Goal: Task Accomplishment & Management: Use online tool/utility

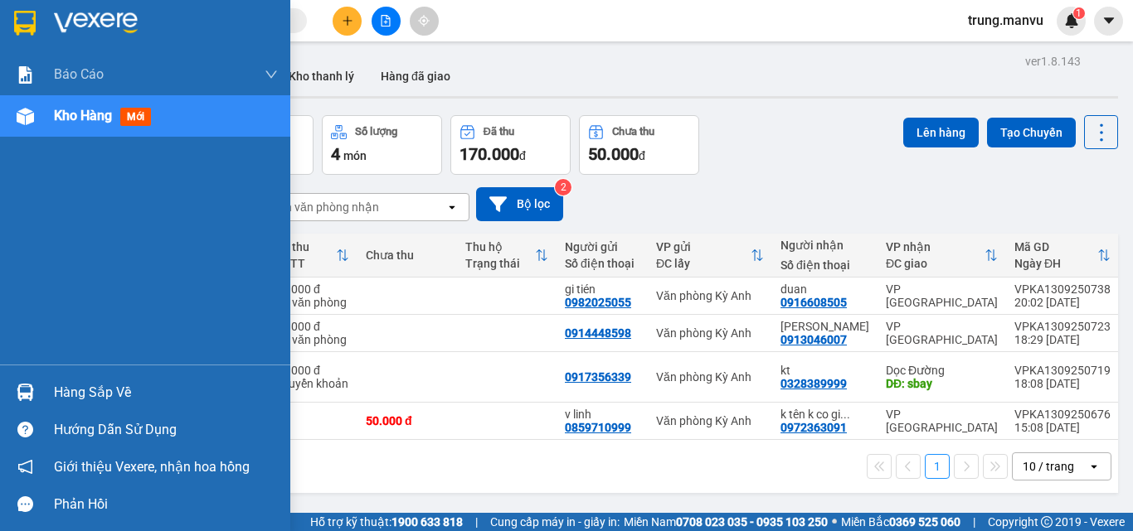
click at [22, 389] on img at bounding box center [25, 392] width 17 height 17
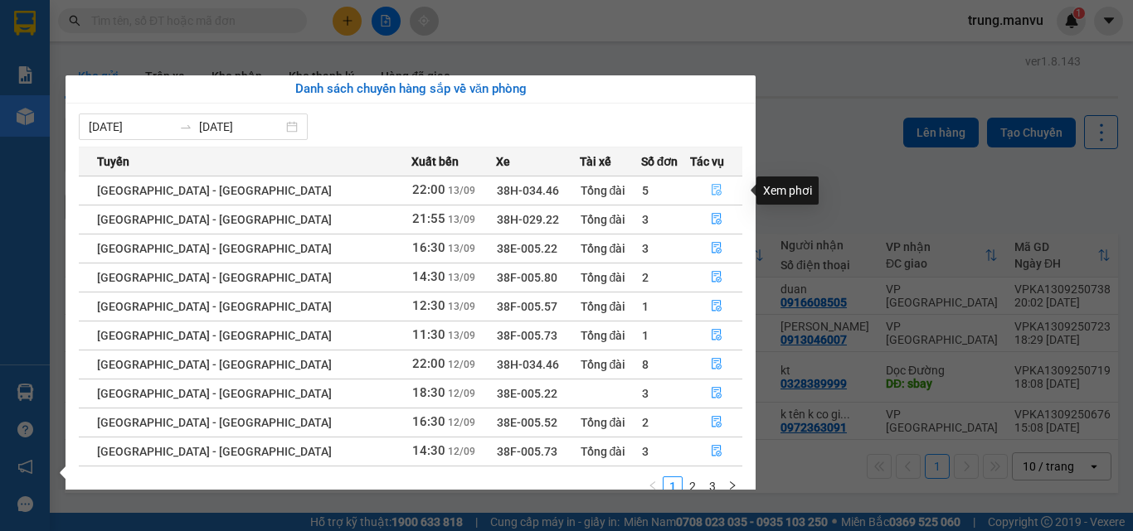
click at [711, 190] on icon "file-done" at bounding box center [717, 190] width 12 height 12
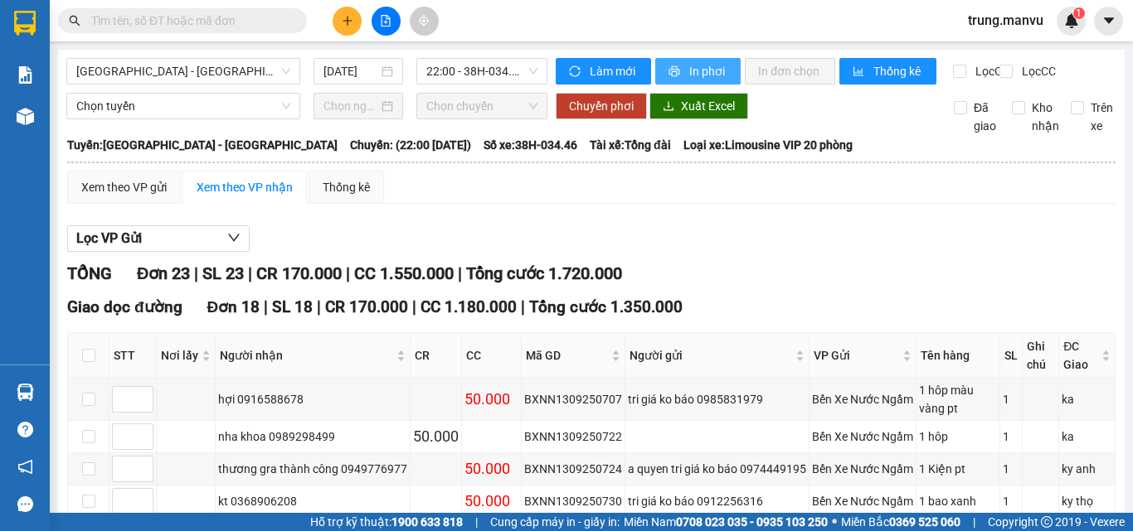
click at [701, 72] on span "In phơi" at bounding box center [708, 71] width 38 height 18
click at [512, 70] on span "22:00 - 38H-034.46" at bounding box center [481, 71] width 111 height 25
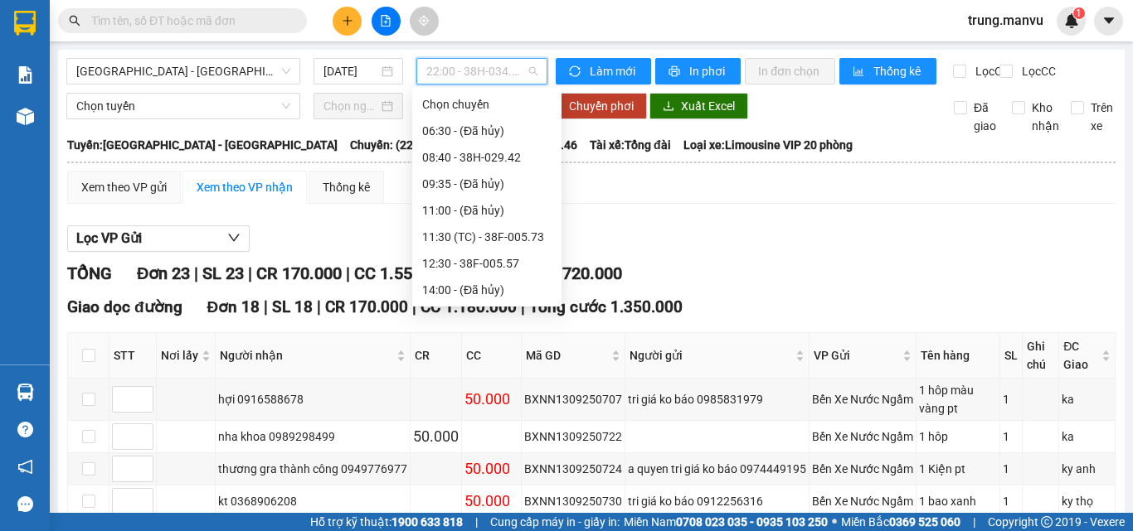
scroll to position [265, 0]
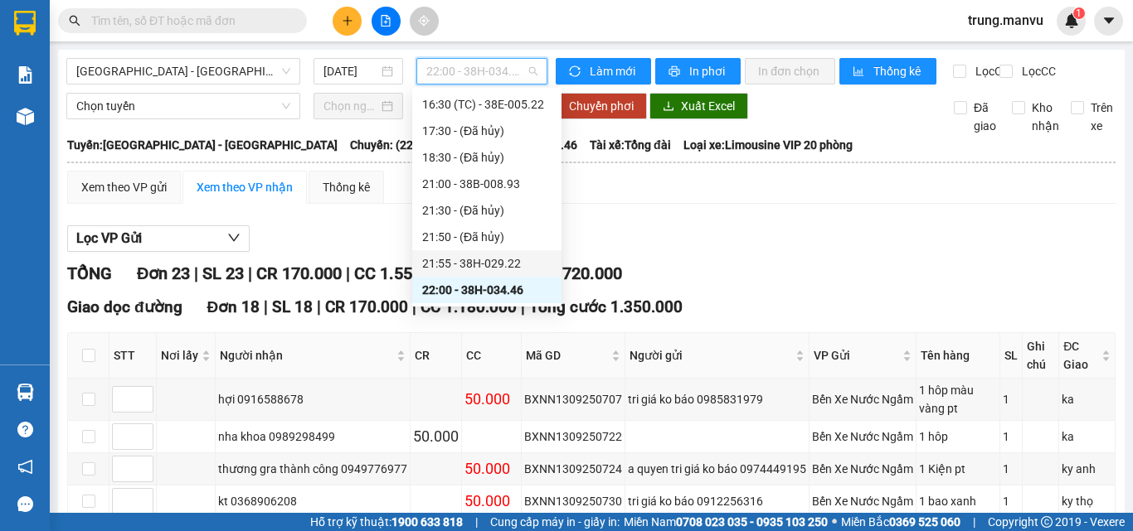
click at [514, 264] on div "21:55 - 38H-029.22" at bounding box center [486, 264] width 129 height 18
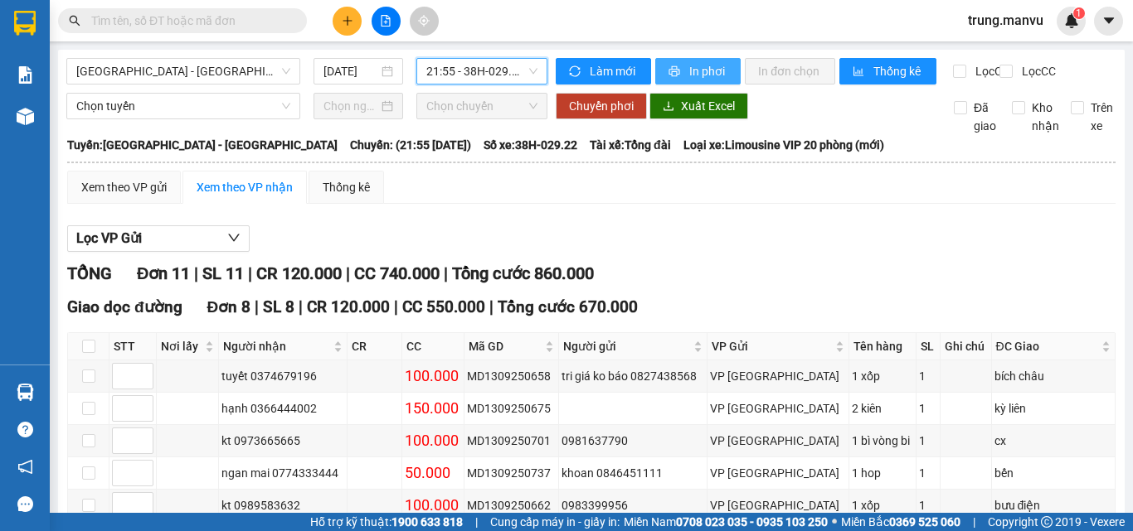
click at [700, 69] on span "In phơi" at bounding box center [708, 71] width 38 height 18
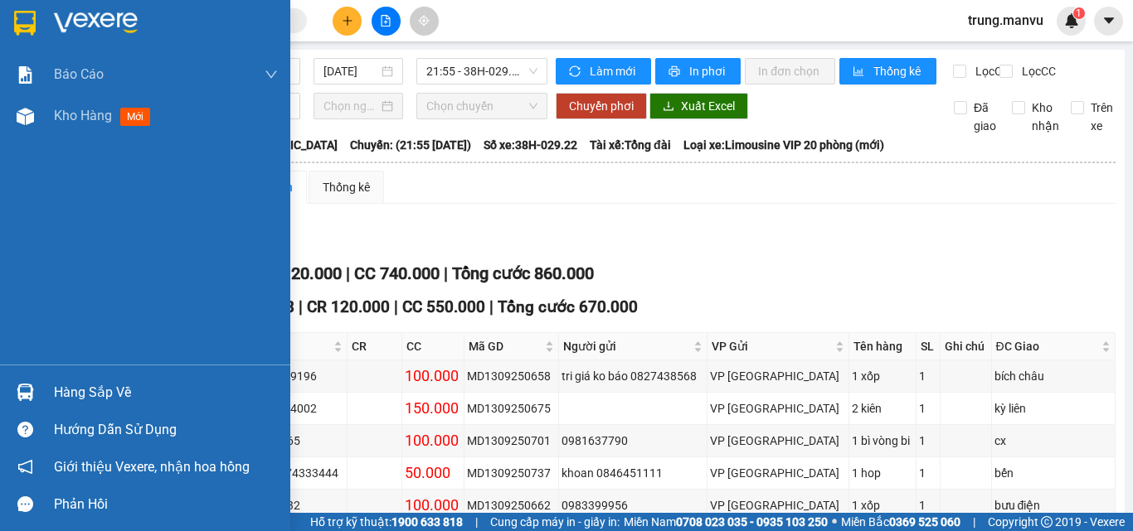
click at [0, 322] on div "Báo cáo 1. Chi tiết đơn hàng toàn nhà xe 2. Báo cáo doanh thu các văn phòng ( k…" at bounding box center [145, 209] width 290 height 311
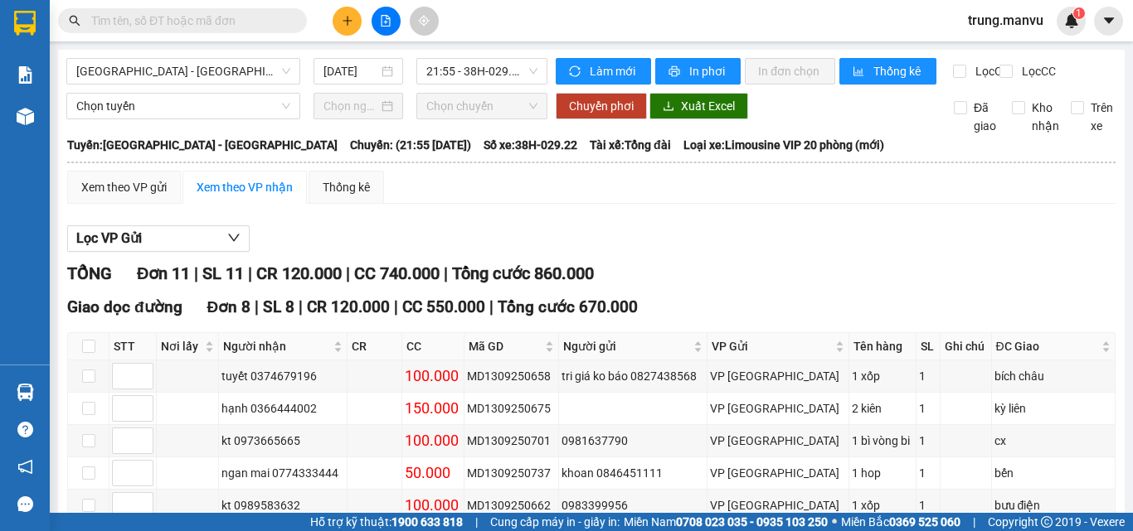
click at [198, 15] on input "text" at bounding box center [189, 21] width 196 height 18
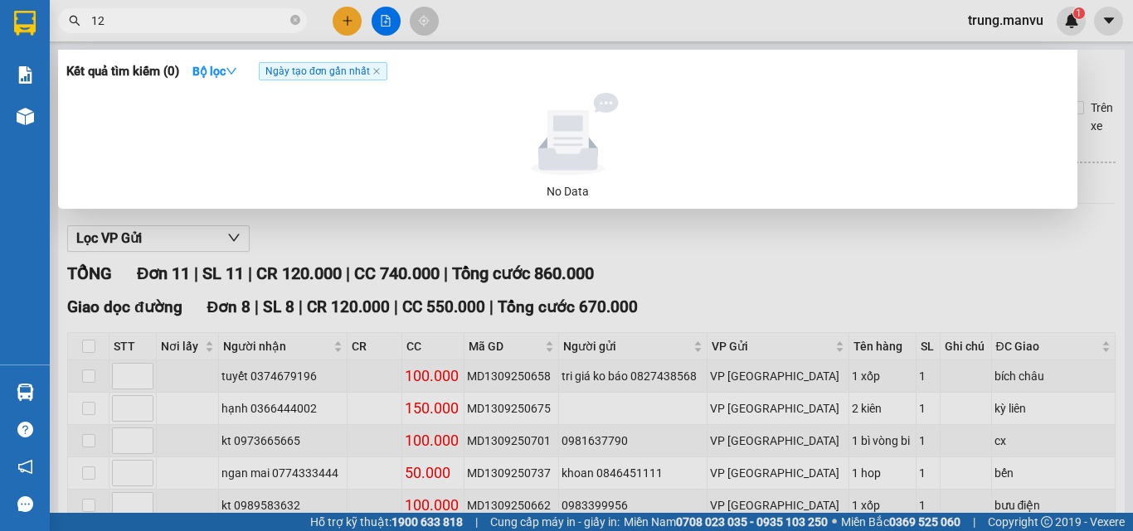
type input "123"
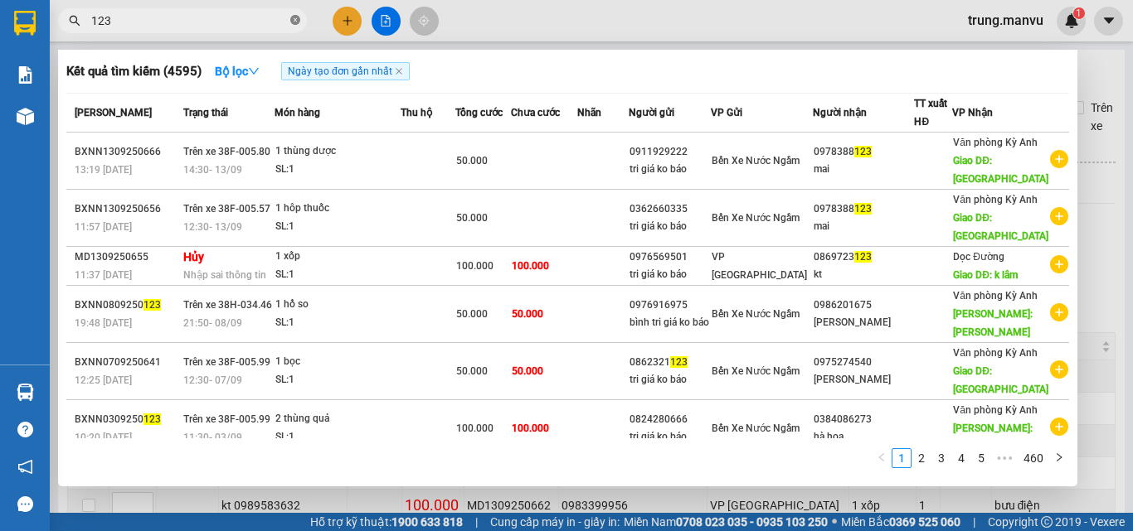
click at [299, 22] on icon "close-circle" at bounding box center [295, 20] width 10 height 10
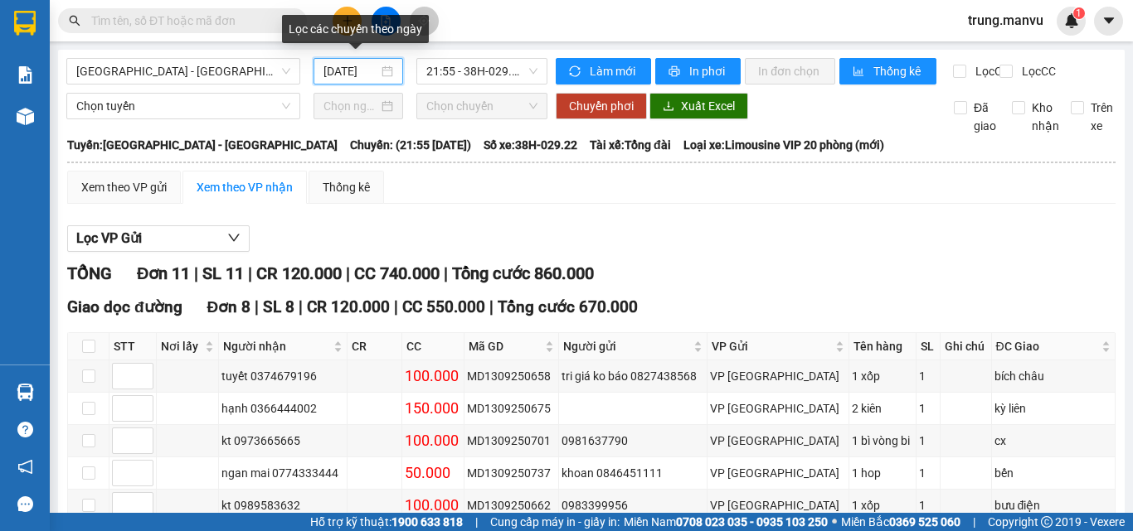
click at [348, 66] on input "[DATE]" at bounding box center [350, 71] width 55 height 18
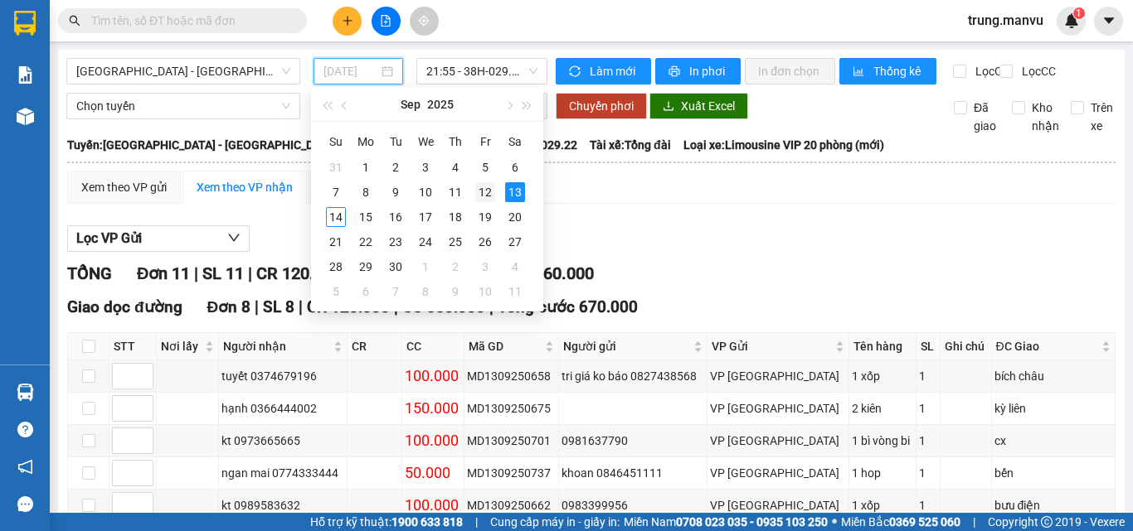
click at [485, 193] on div "12" at bounding box center [485, 192] width 20 height 20
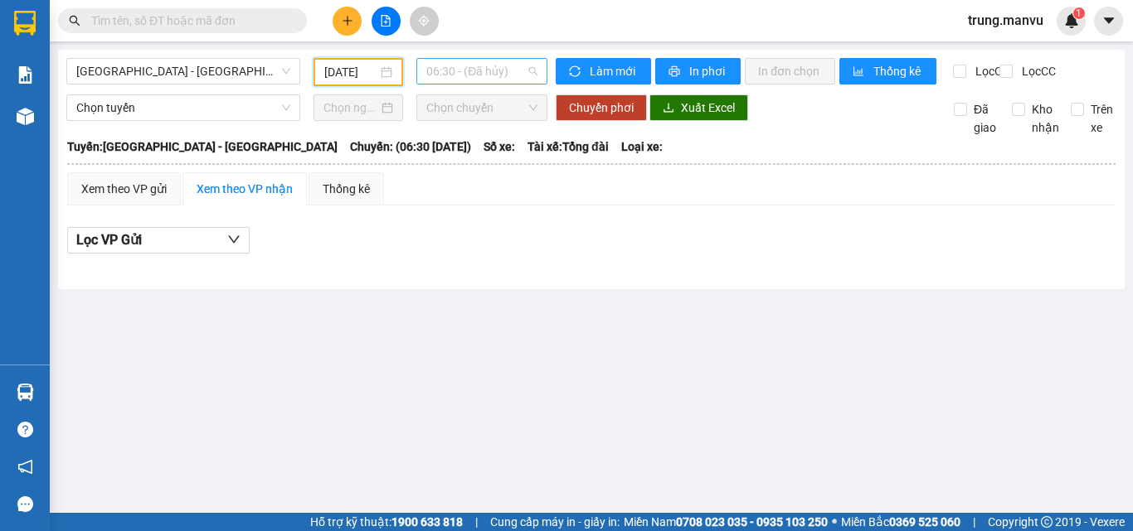
scroll to position [27, 0]
click at [532, 68] on span "06:30 - (Đã hủy)" at bounding box center [481, 71] width 111 height 25
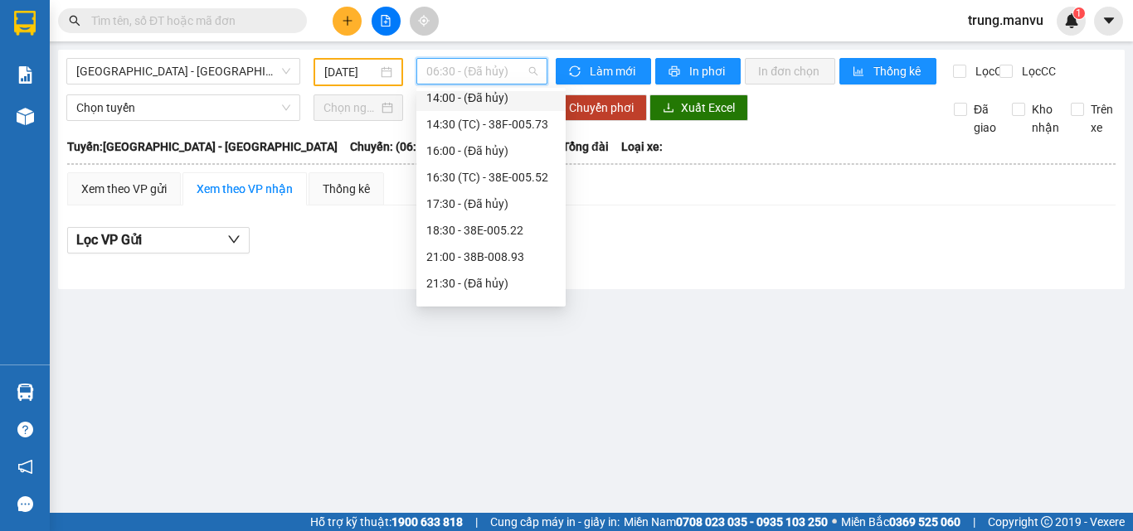
scroll to position [265, 0]
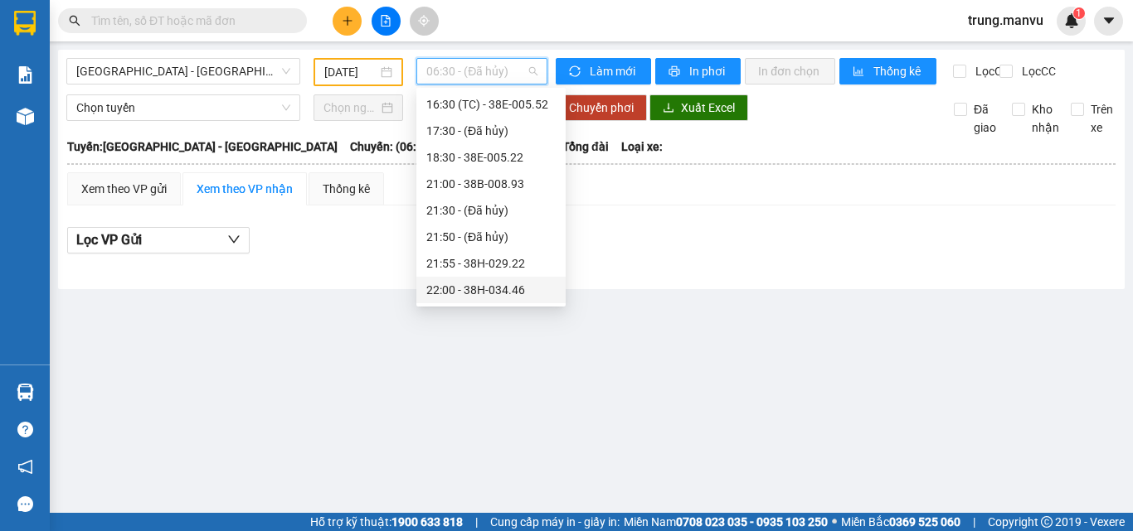
click at [510, 293] on div "22:00 - 38H-034.46" at bounding box center [490, 290] width 129 height 18
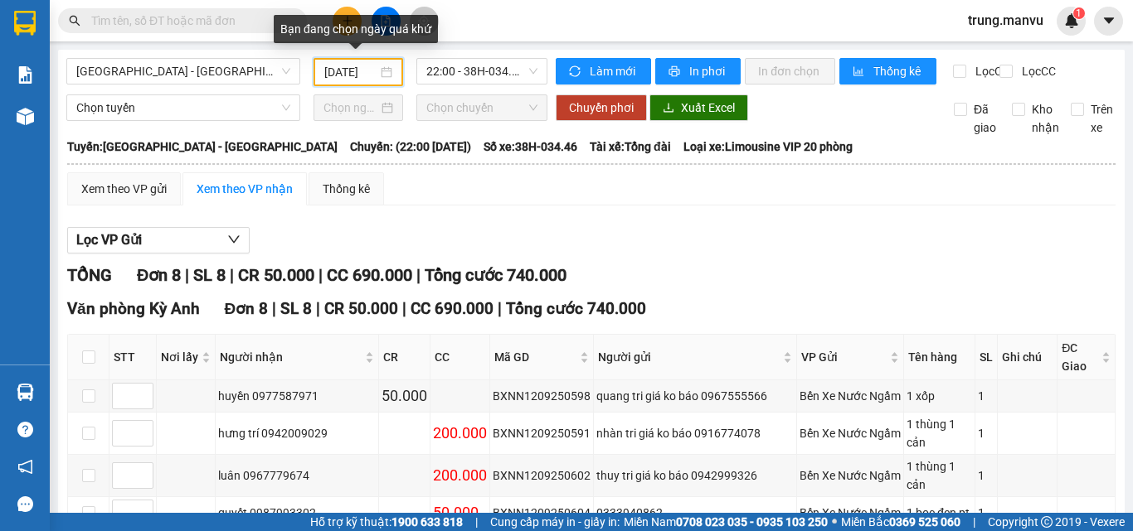
click at [371, 73] on input "[DATE]" at bounding box center [350, 72] width 53 height 18
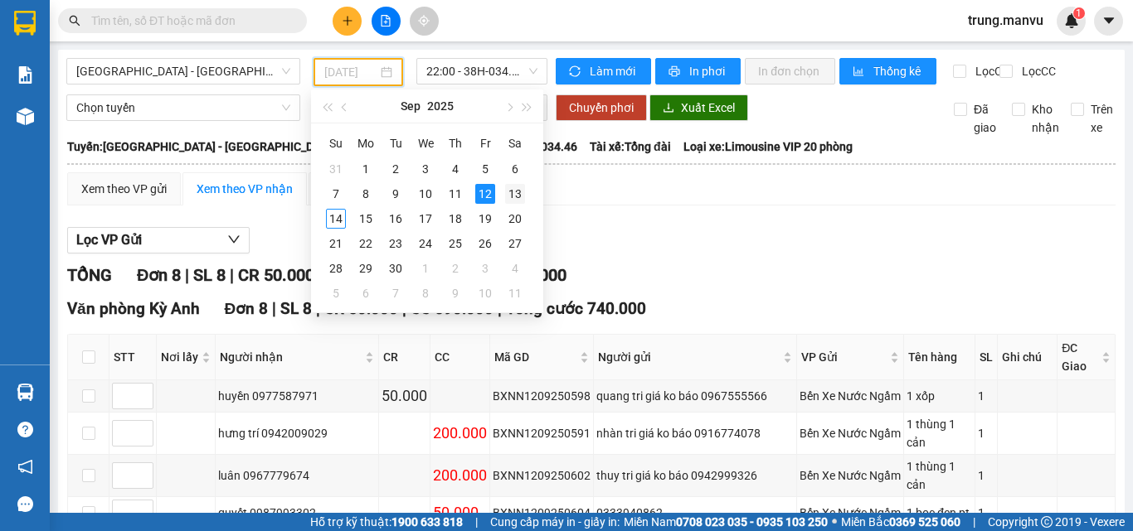
click at [520, 191] on div "13" at bounding box center [515, 194] width 20 height 20
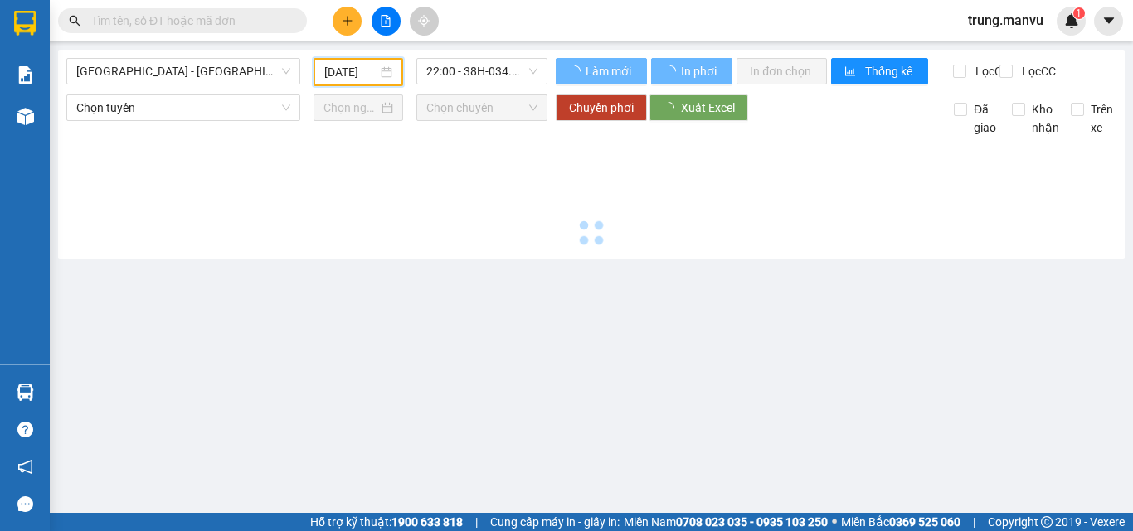
type input "[DATE]"
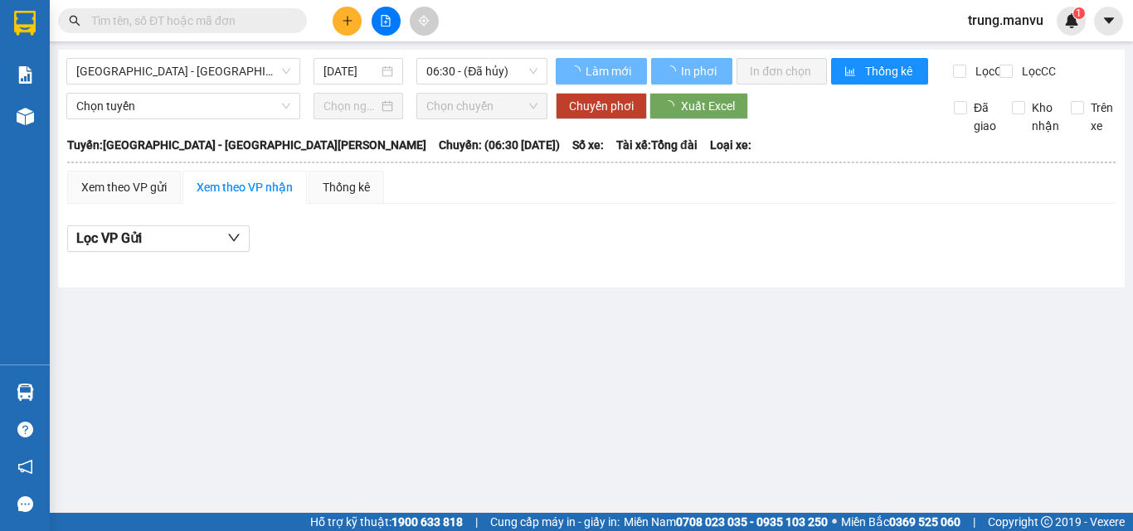
click at [211, 16] on input "text" at bounding box center [189, 21] width 196 height 18
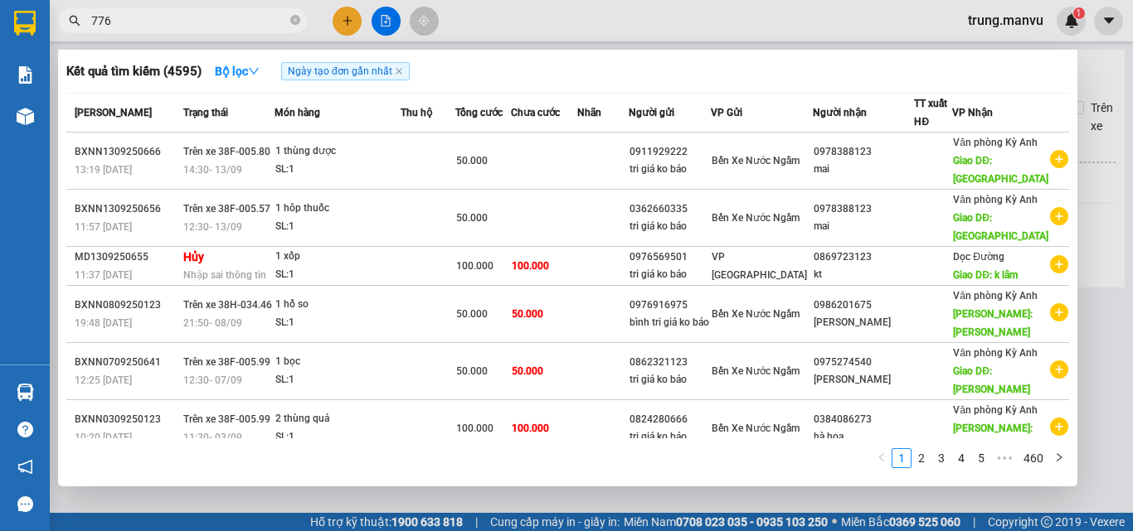
type input "7767"
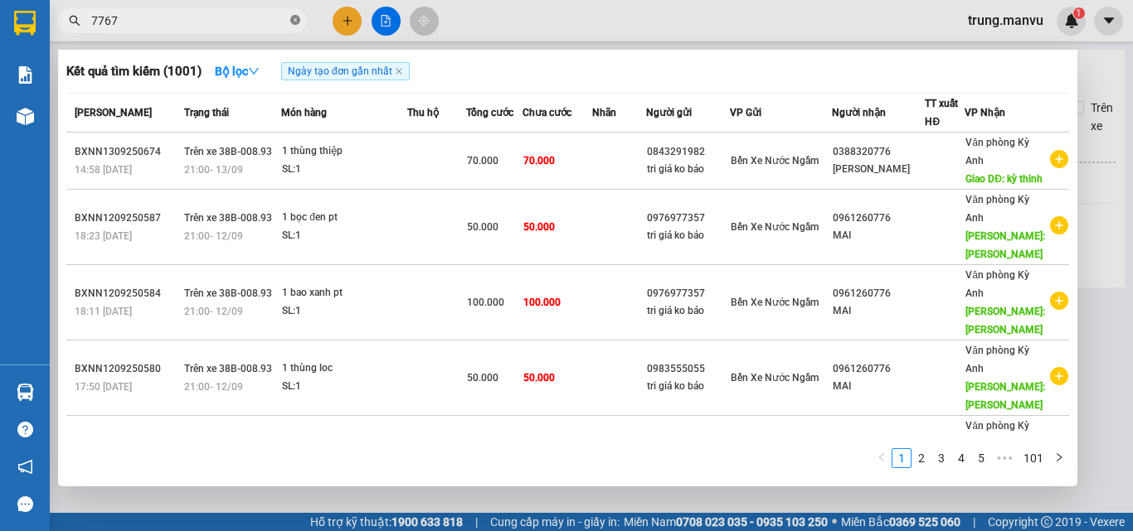
click at [294, 18] on icon "close-circle" at bounding box center [295, 20] width 10 height 10
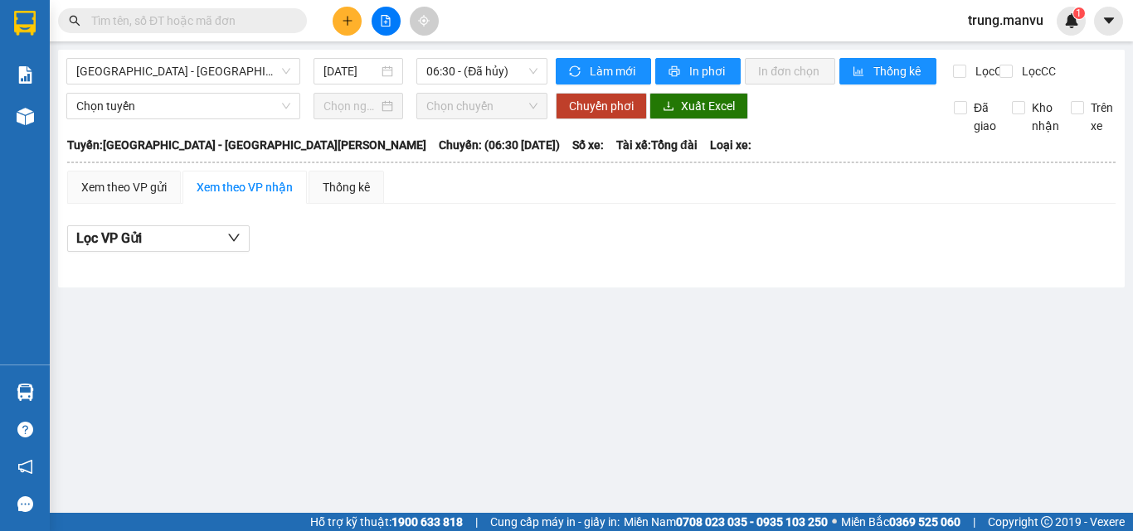
click at [268, 17] on input "text" at bounding box center [189, 21] width 196 height 18
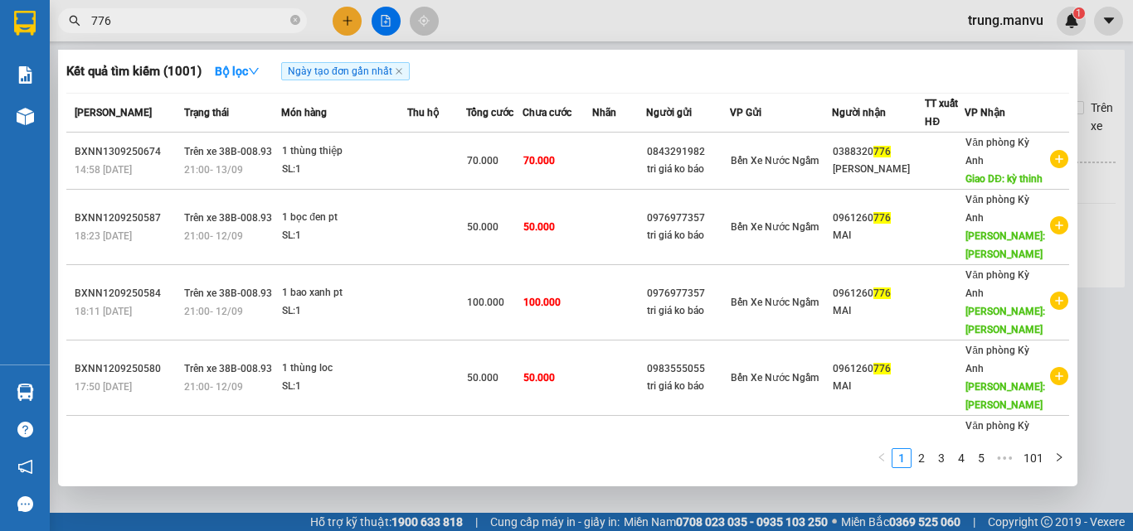
type input "7767"
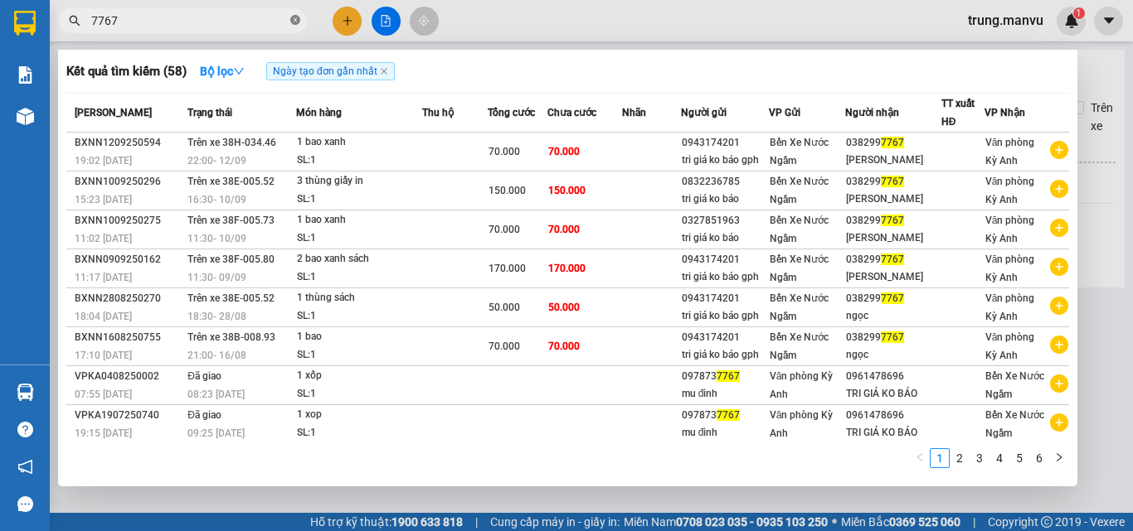
click at [290, 17] on icon "close-circle" at bounding box center [295, 20] width 10 height 10
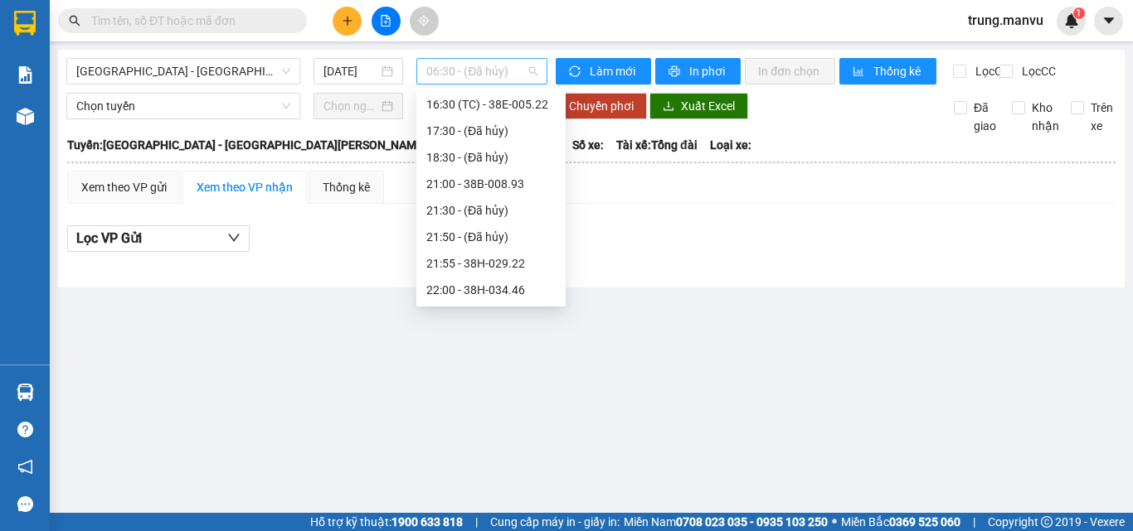
scroll to position [27, 0]
click at [520, 67] on span "06:30 - (Đã hủy)" at bounding box center [481, 71] width 111 height 25
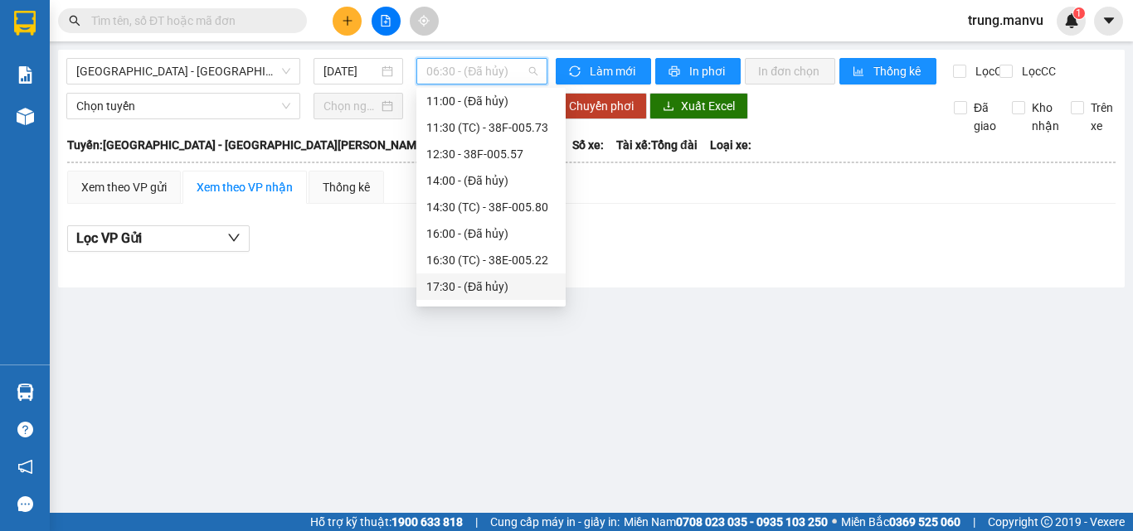
scroll to position [192, 0]
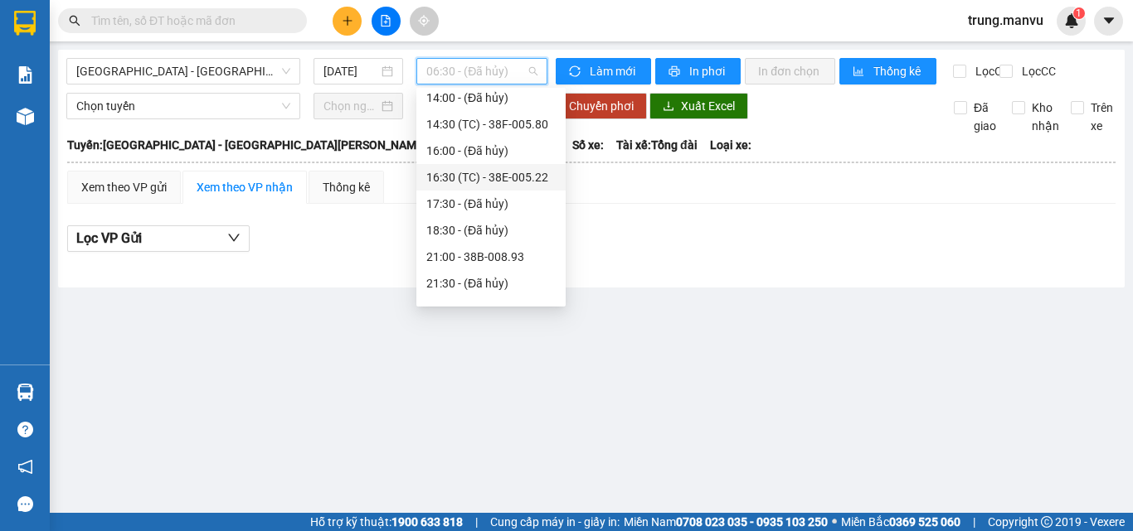
click at [507, 173] on div "16:30 (TC) - 38E-005.22" at bounding box center [490, 177] width 129 height 18
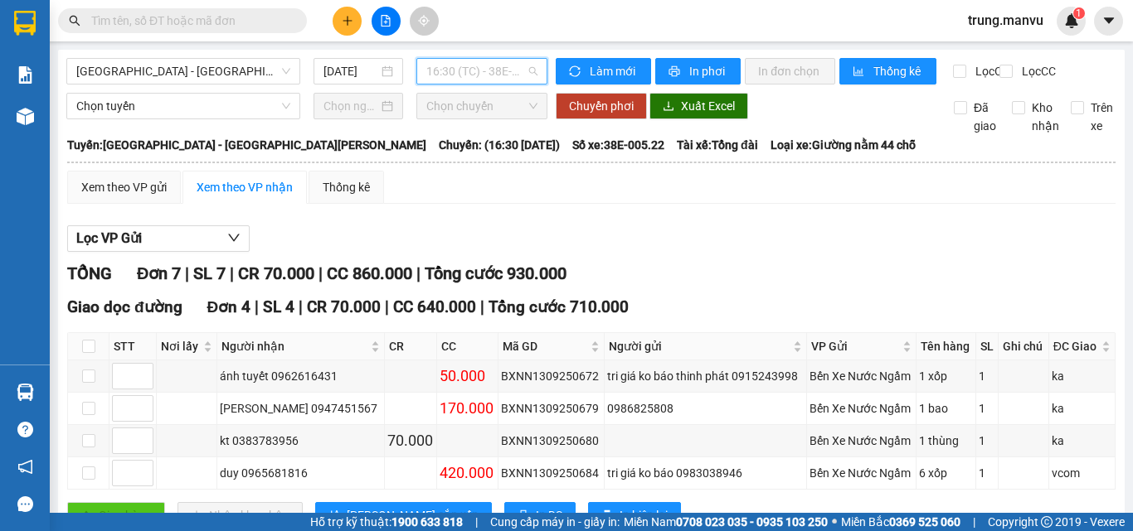
click at [526, 73] on span "16:30 (TC) - 38E-005.22" at bounding box center [481, 71] width 111 height 25
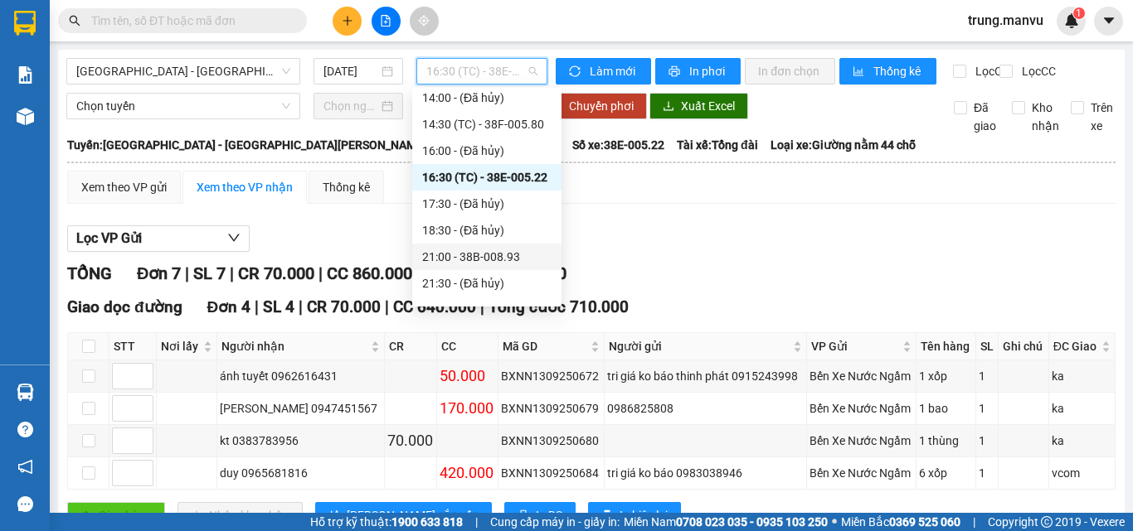
scroll to position [265, 0]
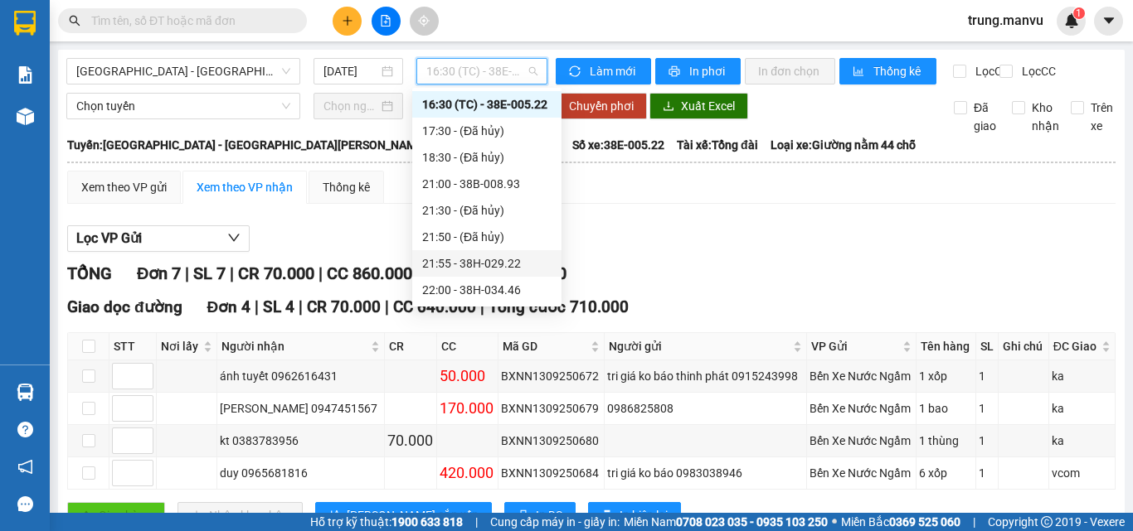
click at [486, 267] on div "21:55 - 38H-029.22" at bounding box center [486, 264] width 129 height 18
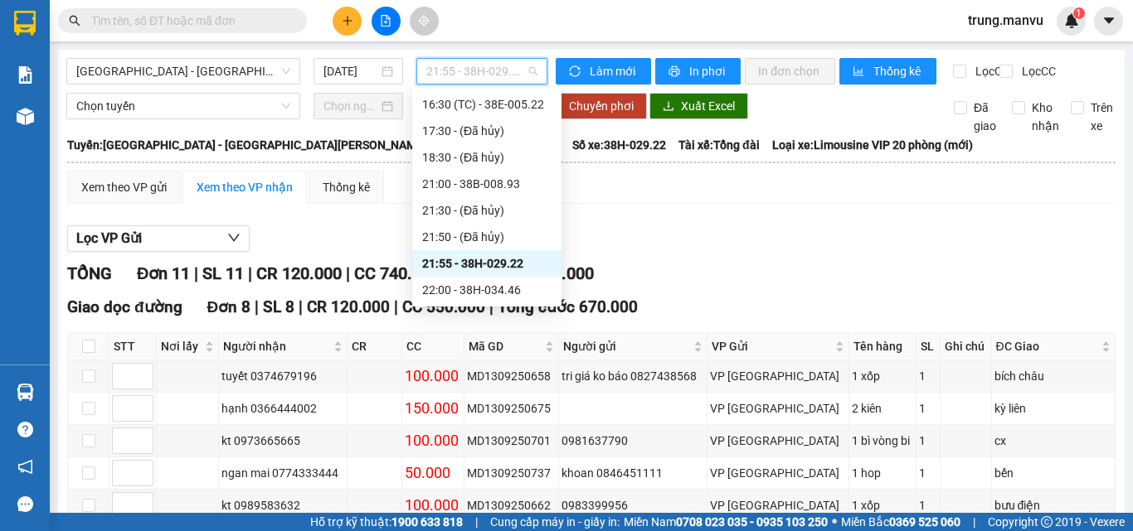
click at [526, 65] on span "21:55 - 38H-029.22" at bounding box center [481, 71] width 111 height 25
click at [503, 292] on div "22:00 - 38H-034.46" at bounding box center [486, 290] width 129 height 18
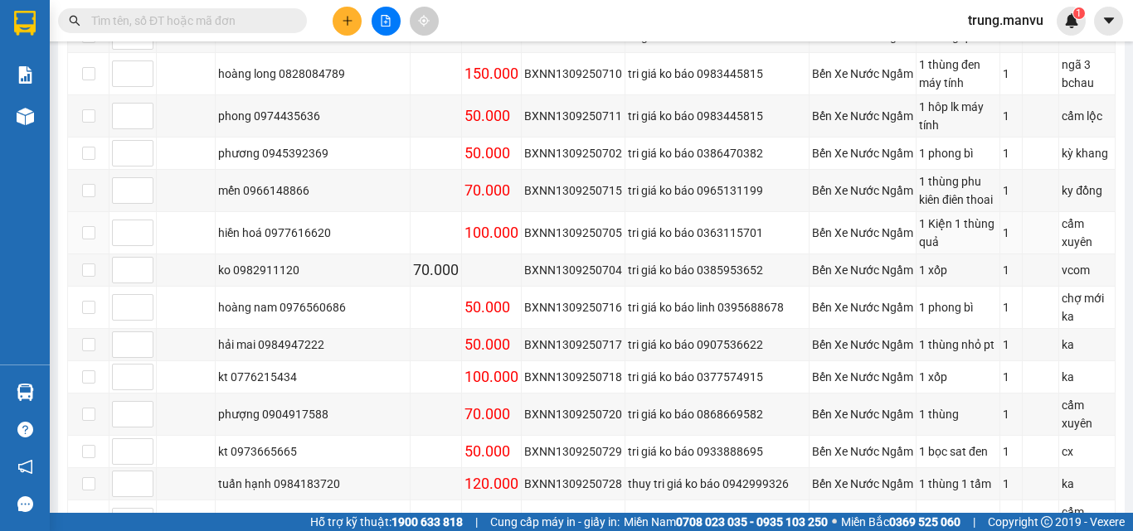
scroll to position [580, 0]
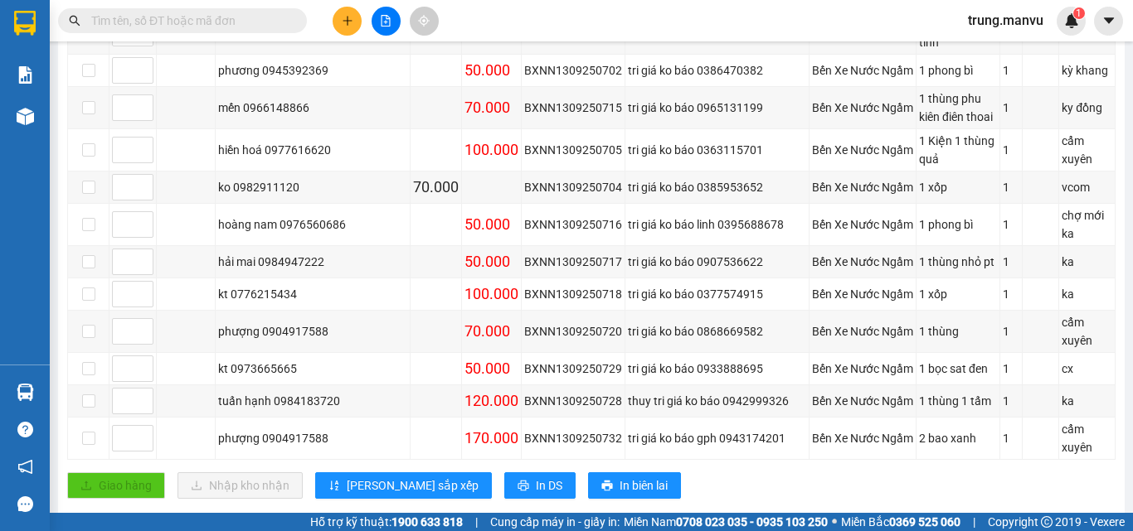
click at [226, 22] on input "text" at bounding box center [189, 21] width 196 height 18
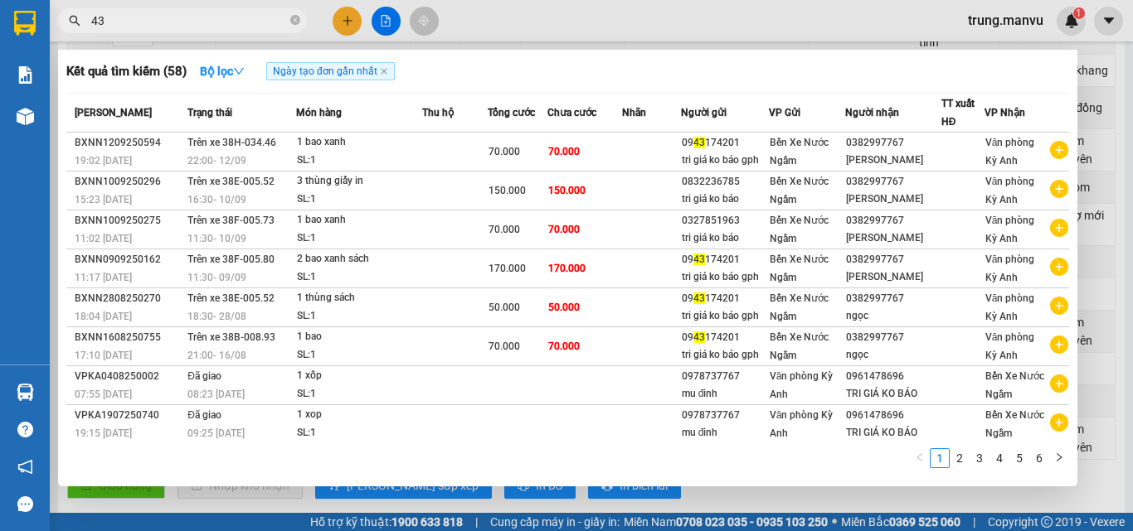
type input "434"
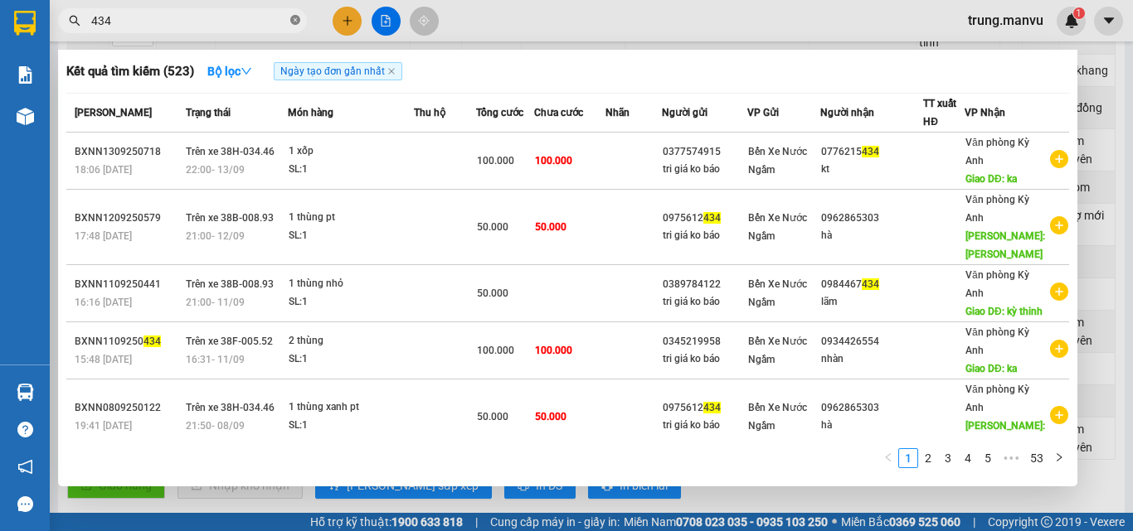
click at [298, 20] on icon "close-circle" at bounding box center [295, 20] width 10 height 10
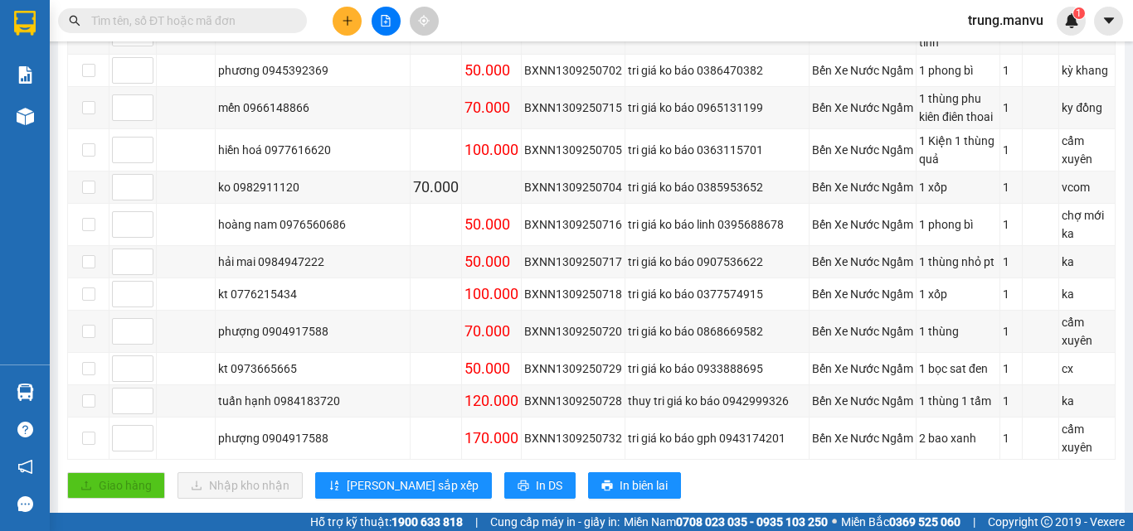
click at [260, 21] on input "text" at bounding box center [189, 21] width 196 height 18
click at [219, 14] on input "text" at bounding box center [189, 21] width 196 height 18
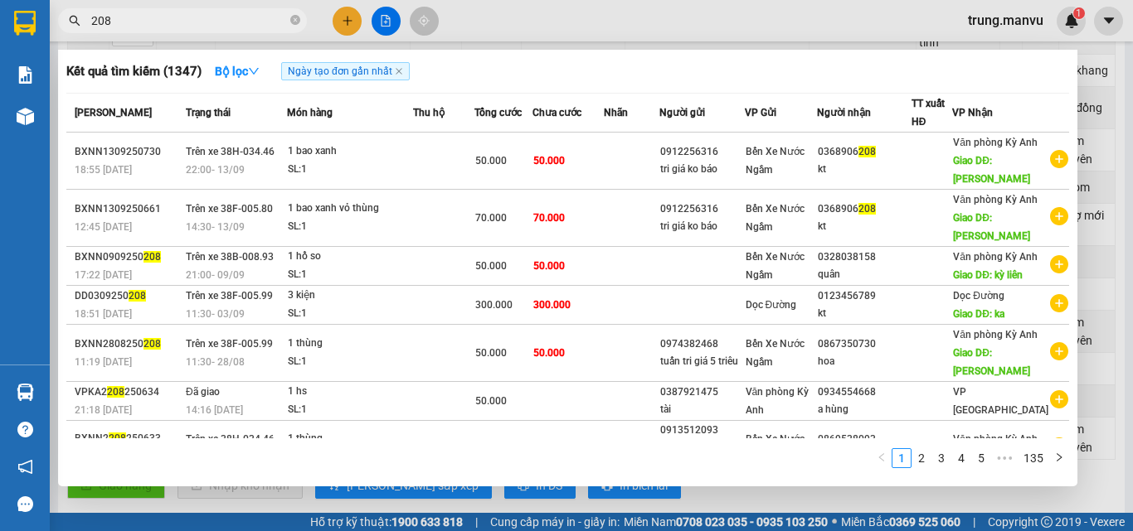
type input "208"
drag, startPoint x: 219, startPoint y: 14, endPoint x: 586, endPoint y: 0, distance: 367.6
click at [586, 0] on div at bounding box center [566, 265] width 1133 height 531
click at [294, 13] on span at bounding box center [295, 21] width 10 height 16
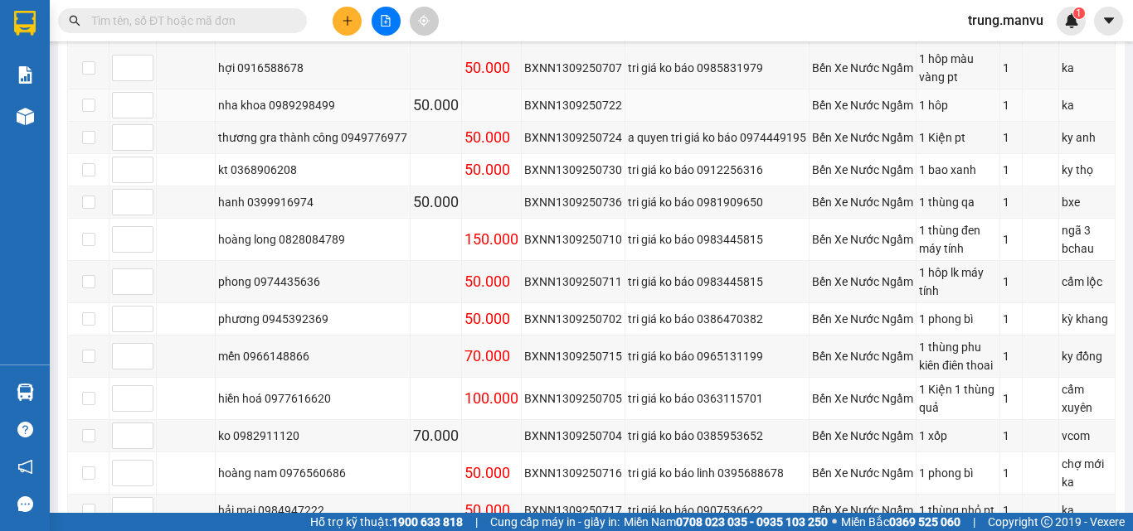
scroll to position [0, 0]
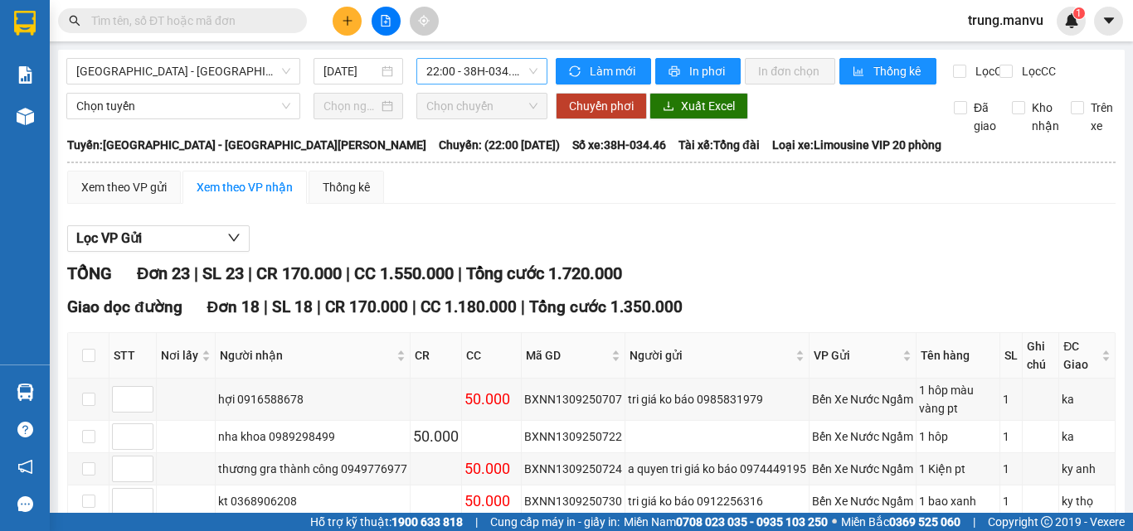
click at [531, 73] on span "22:00 - 38H-034.46" at bounding box center [481, 71] width 111 height 25
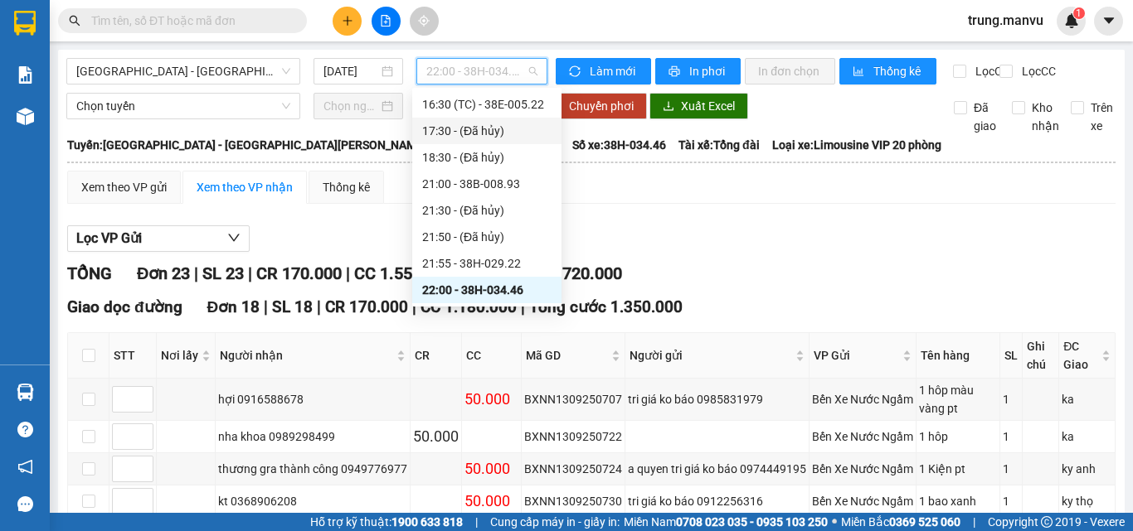
scroll to position [182, 0]
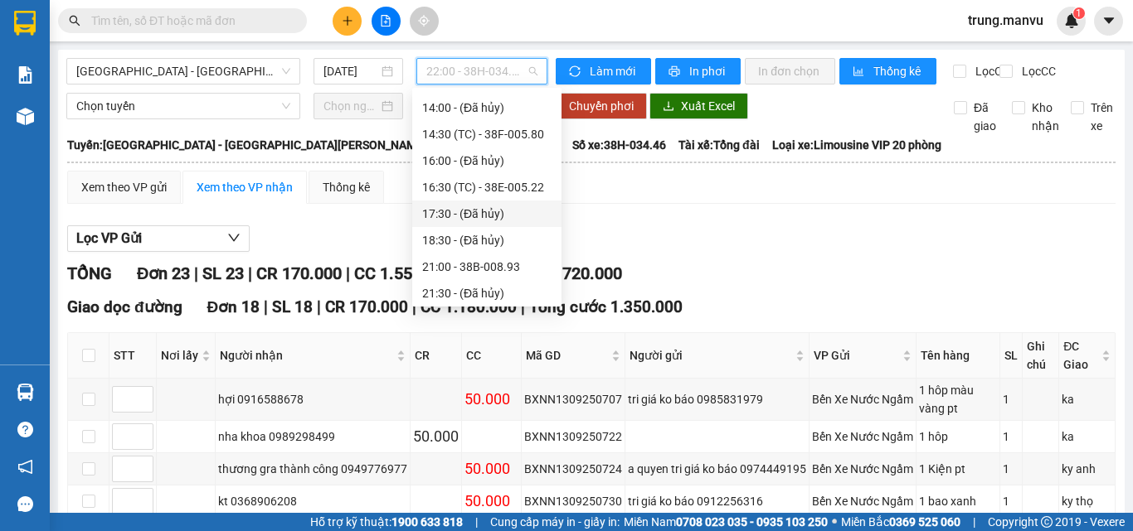
click at [524, 138] on div "14:30 (TC) - 38F-005.80" at bounding box center [486, 134] width 129 height 18
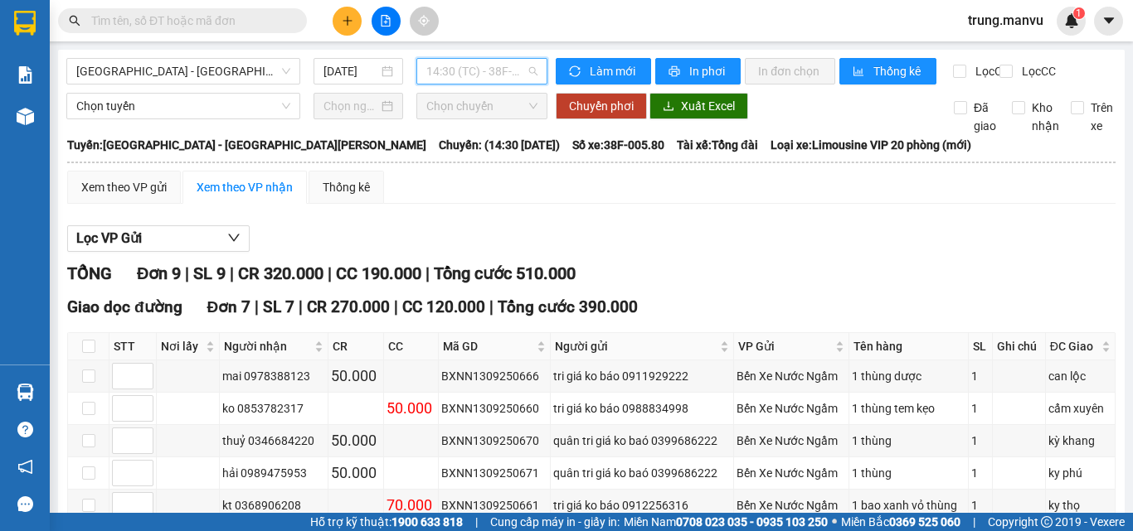
click at [506, 66] on span "14:30 (TC) - 38F-005.80" at bounding box center [481, 71] width 111 height 25
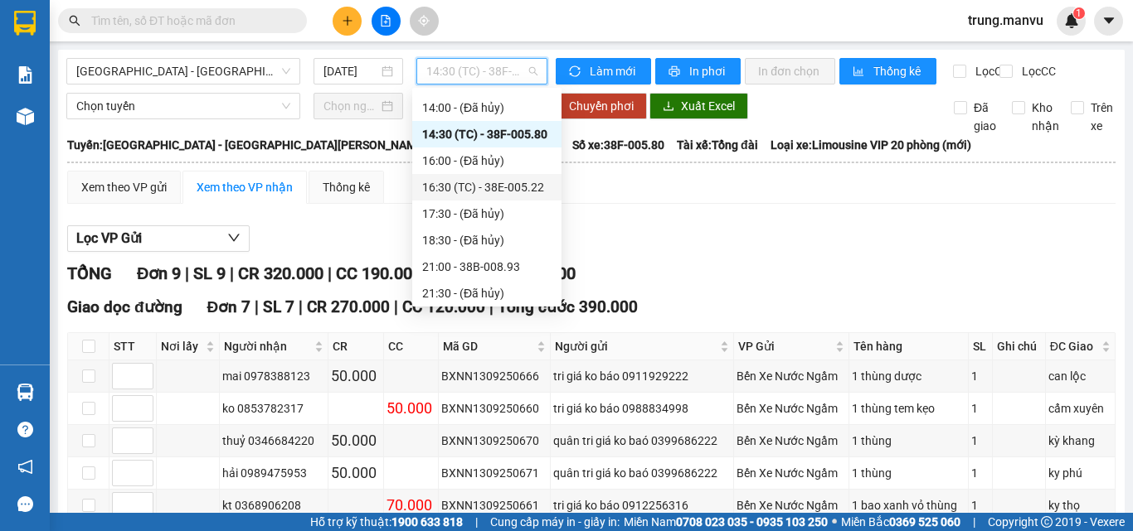
click at [522, 187] on div "16:30 (TC) - 38E-005.22" at bounding box center [486, 187] width 129 height 18
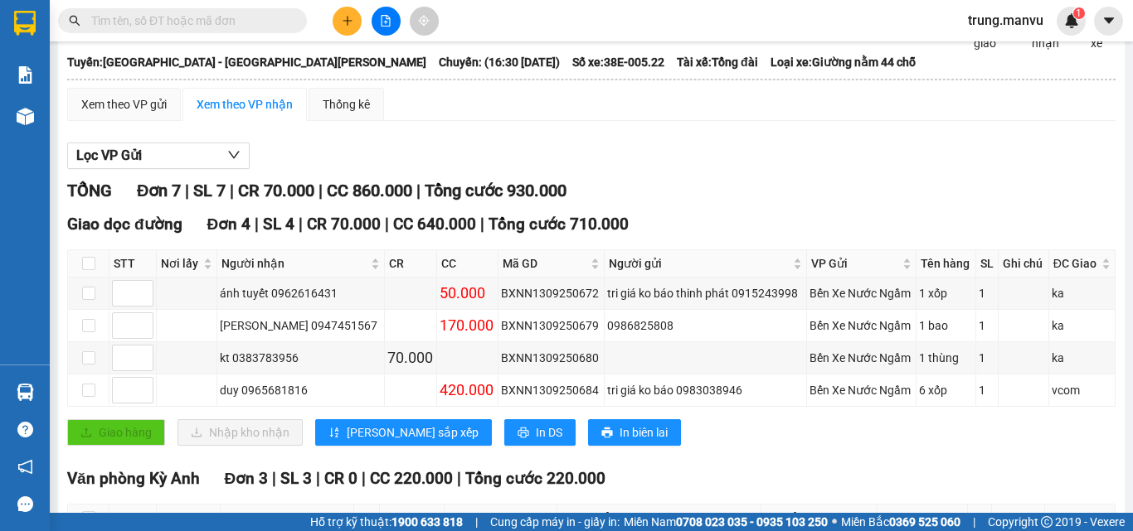
scroll to position [166, 0]
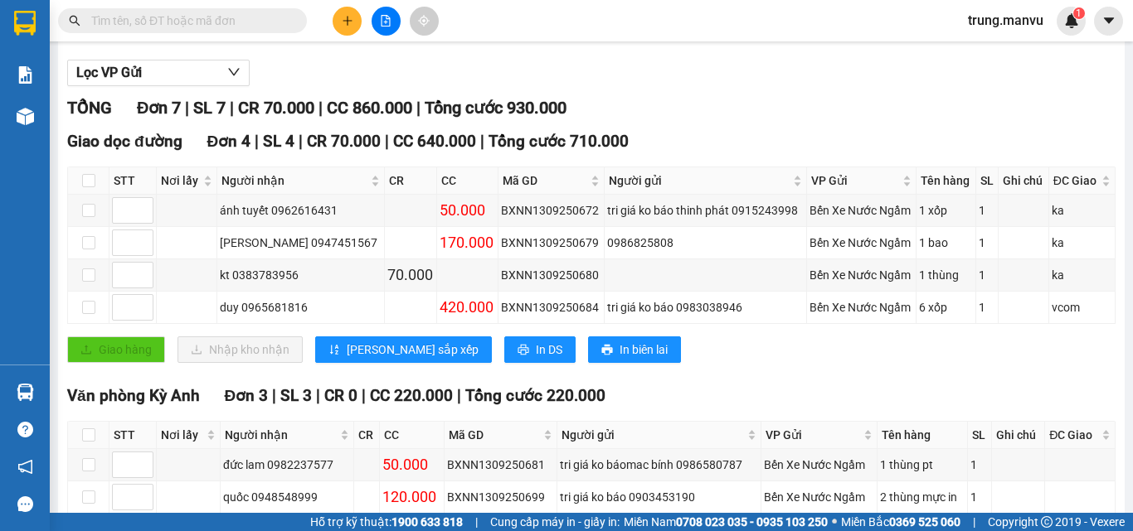
click at [218, 21] on input "text" at bounding box center [189, 21] width 196 height 18
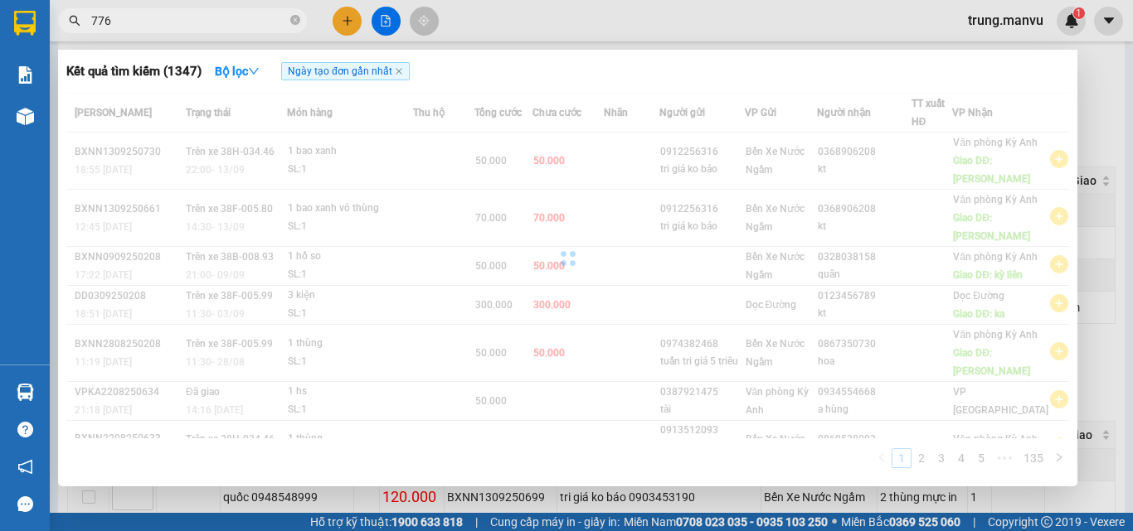
type input "7767"
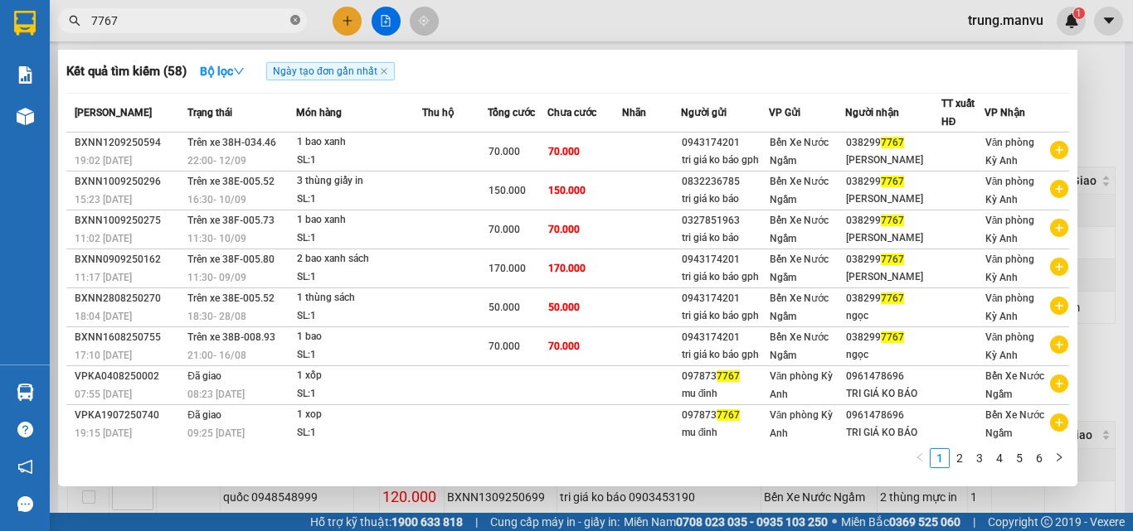
click at [293, 22] on icon "close-circle" at bounding box center [295, 20] width 10 height 10
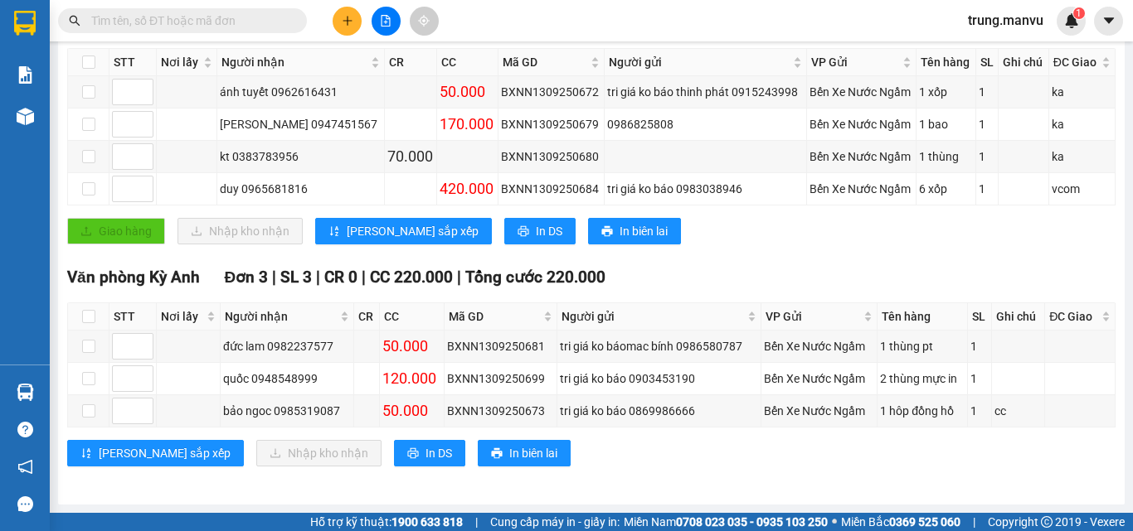
scroll to position [50, 0]
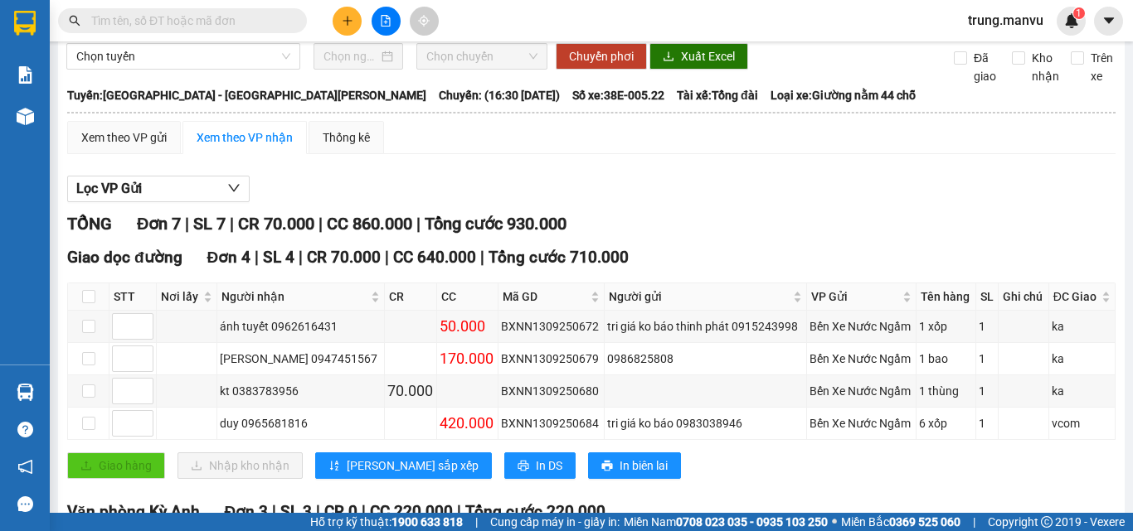
click at [508, 69] on span "Chọn chuyến" at bounding box center [481, 56] width 111 height 25
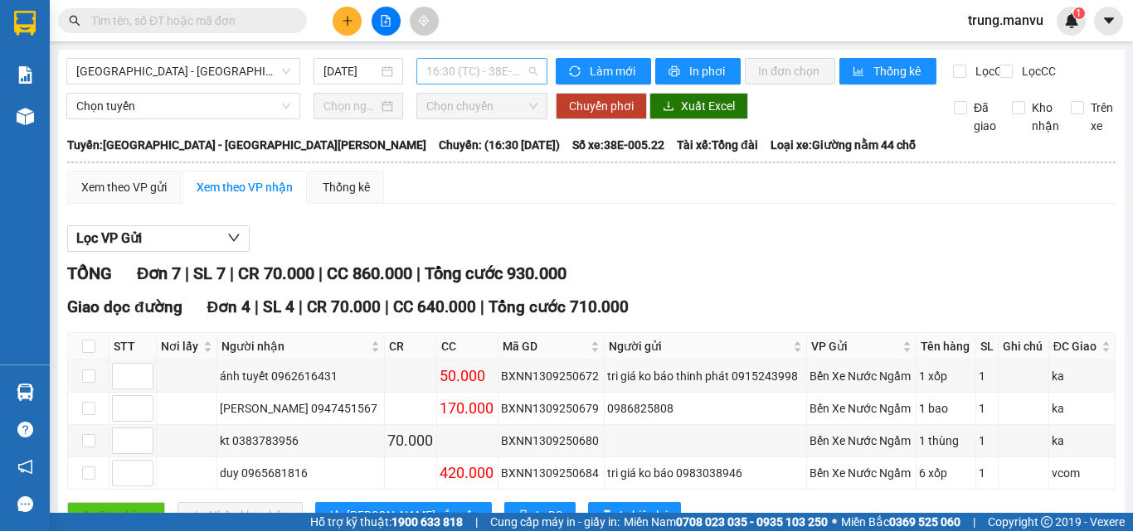
click at [517, 70] on span "16:30 (TC) - 38E-005.22" at bounding box center [481, 71] width 111 height 25
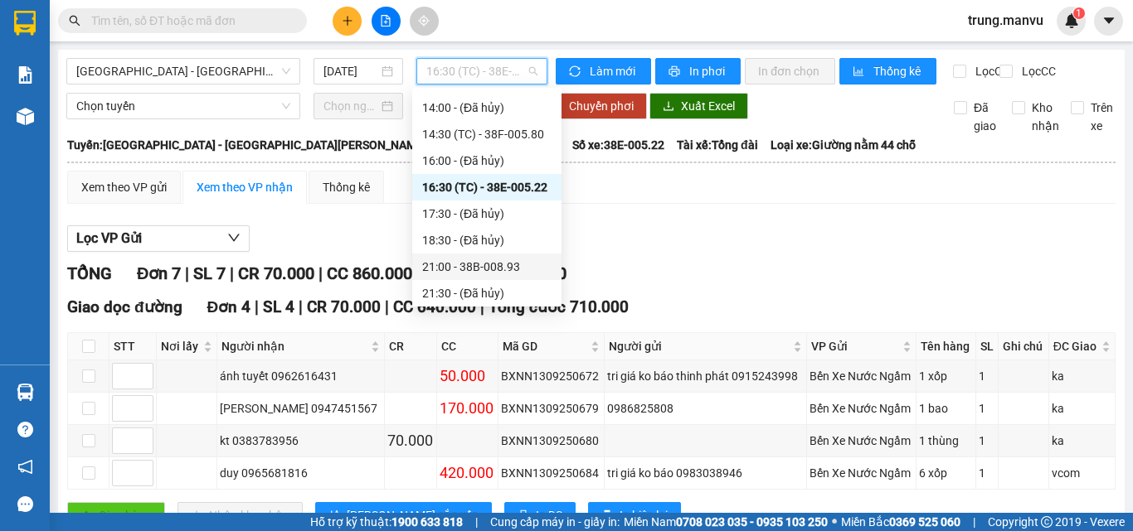
scroll to position [265, 0]
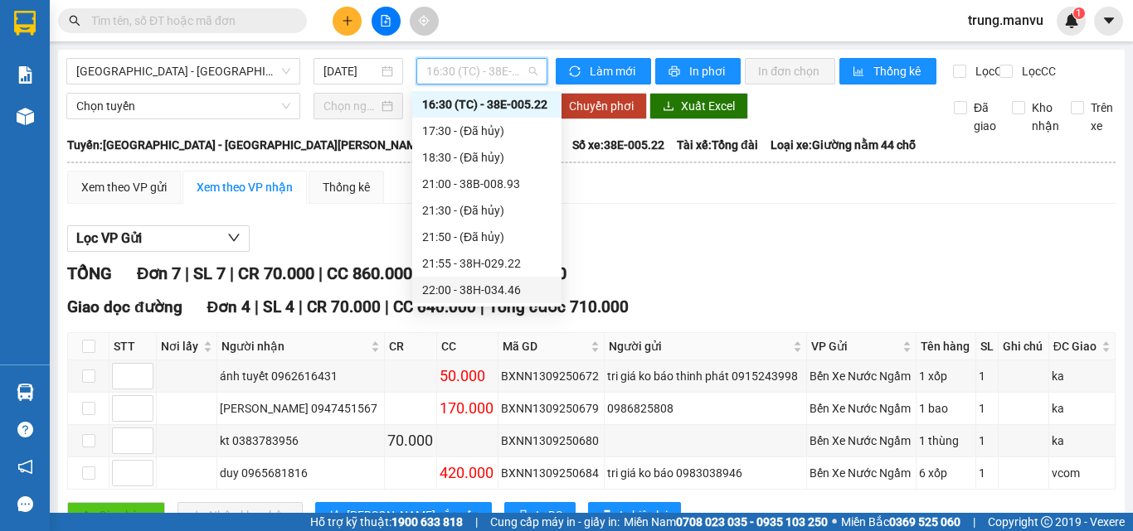
click at [510, 293] on div "22:00 - 38H-034.46" at bounding box center [486, 290] width 129 height 18
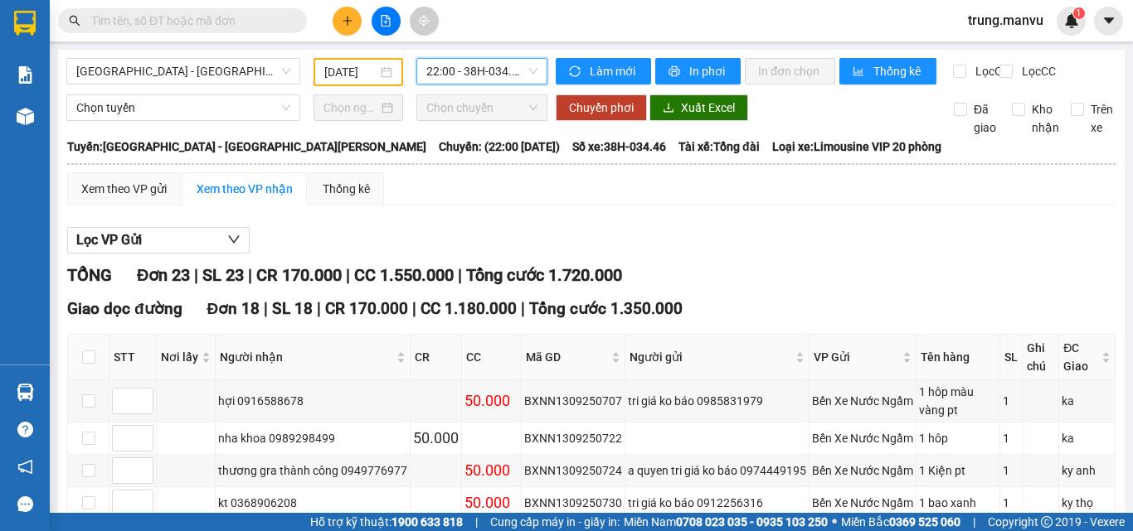
scroll to position [166, 0]
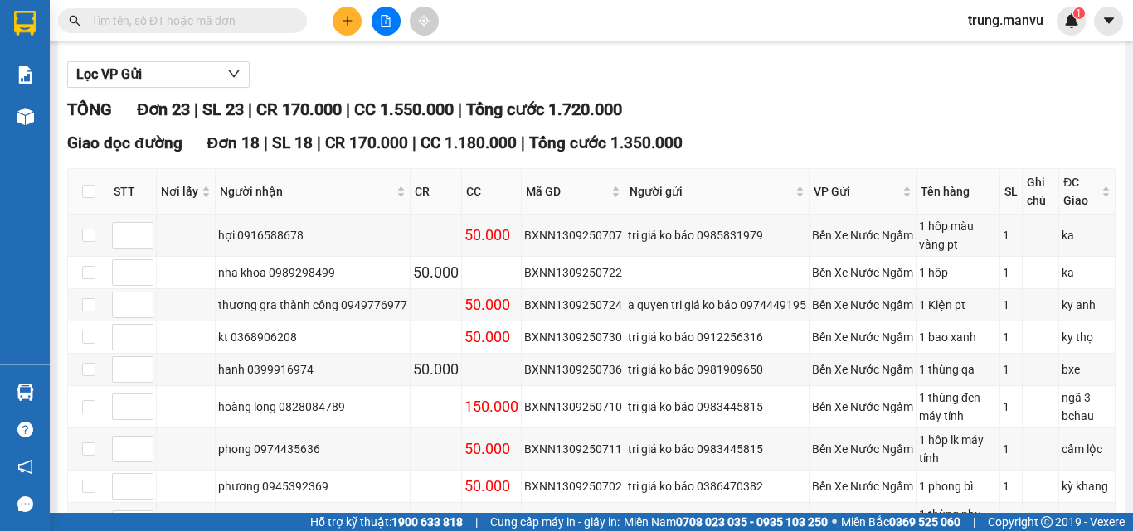
click at [148, 22] on input "text" at bounding box center [189, 21] width 196 height 18
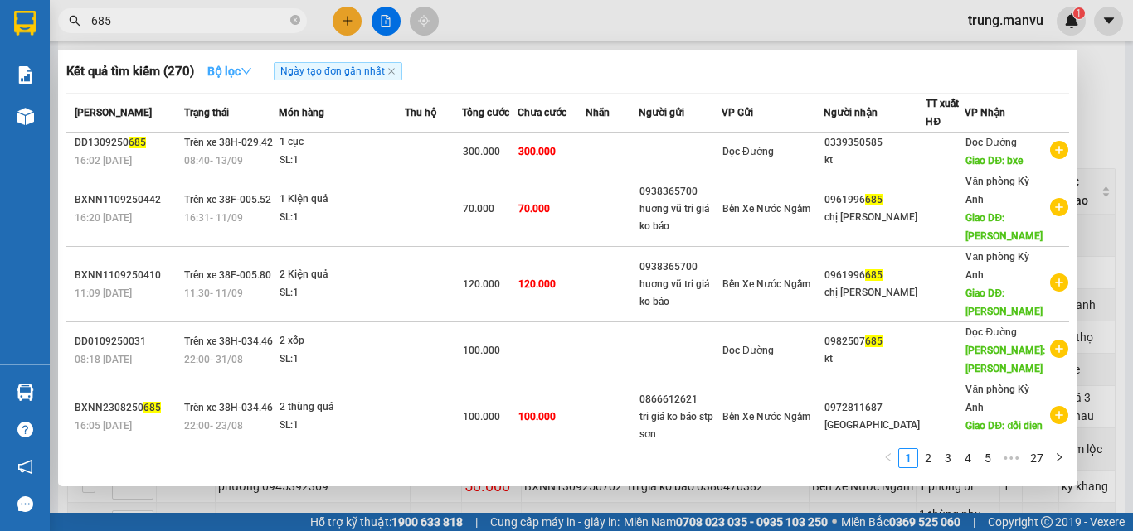
type input "685"
click at [237, 70] on strong "Bộ lọc" at bounding box center [229, 71] width 45 height 13
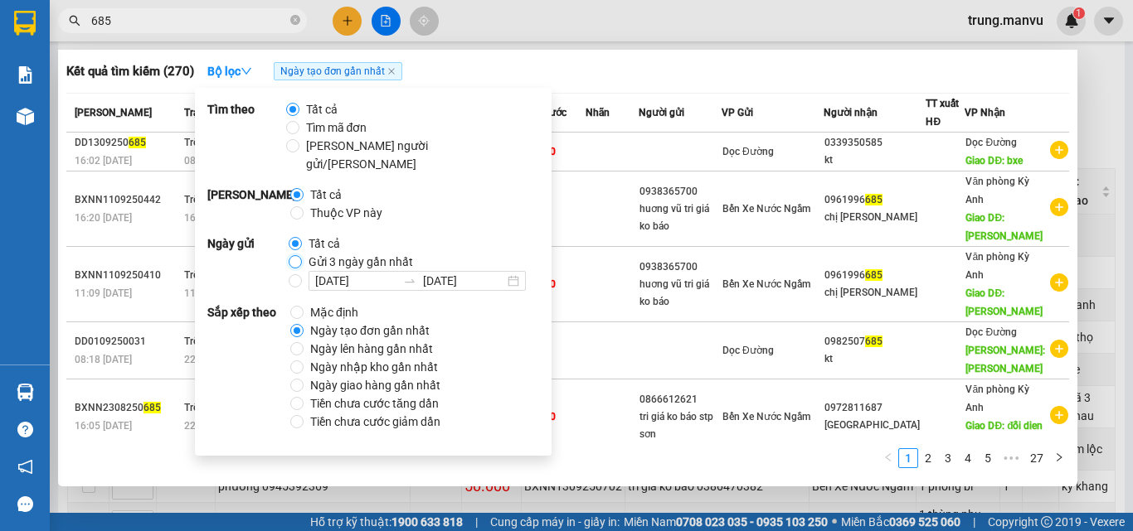
click at [289, 245] on input "Gửi 3 ngày gần nhất" at bounding box center [295, 243] width 13 height 13
radio input "true"
radio input "false"
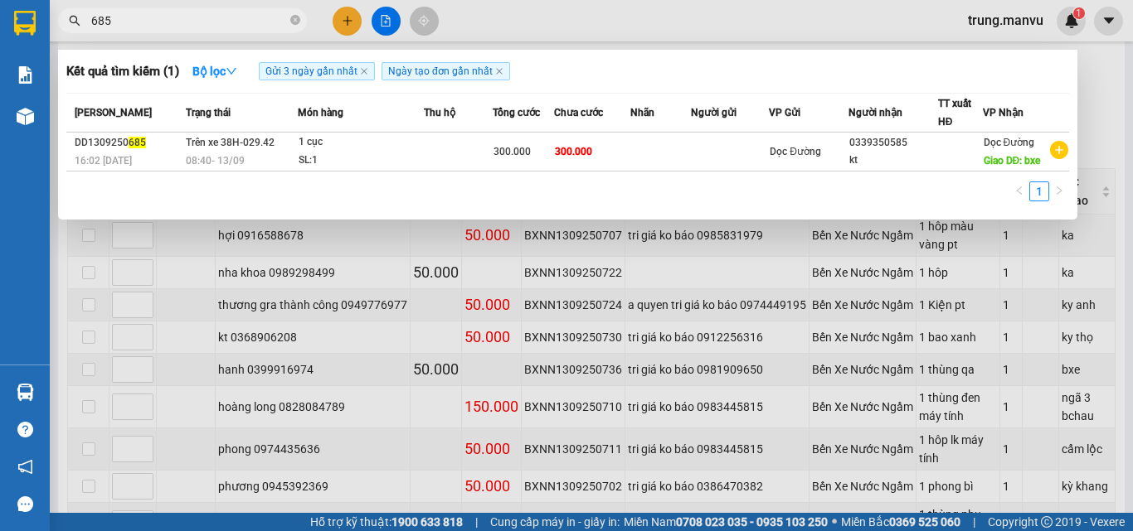
click at [863, 198] on div "1" at bounding box center [567, 197] width 1002 height 30
click at [1104, 84] on div at bounding box center [566, 265] width 1133 height 531
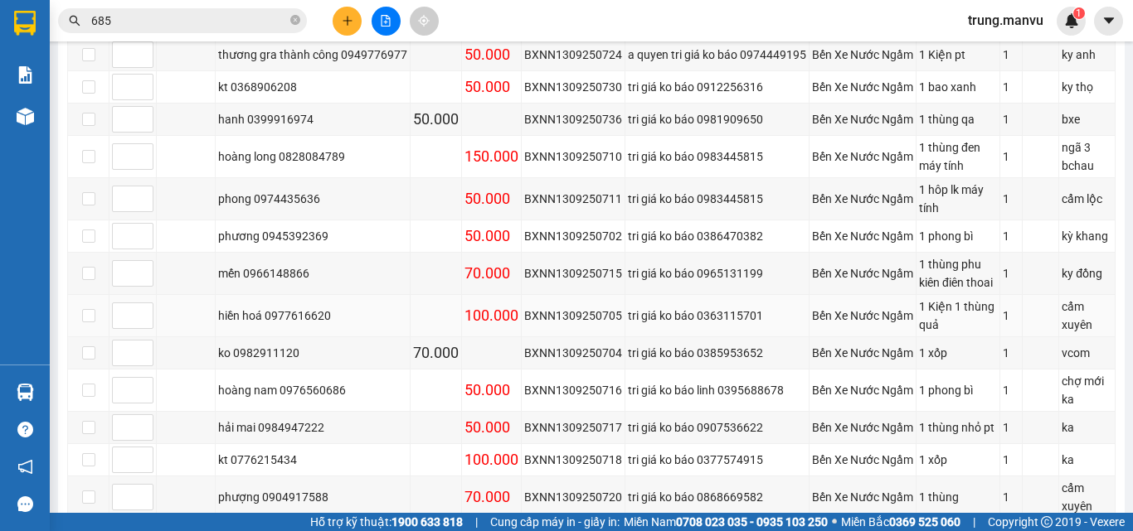
scroll to position [85, 0]
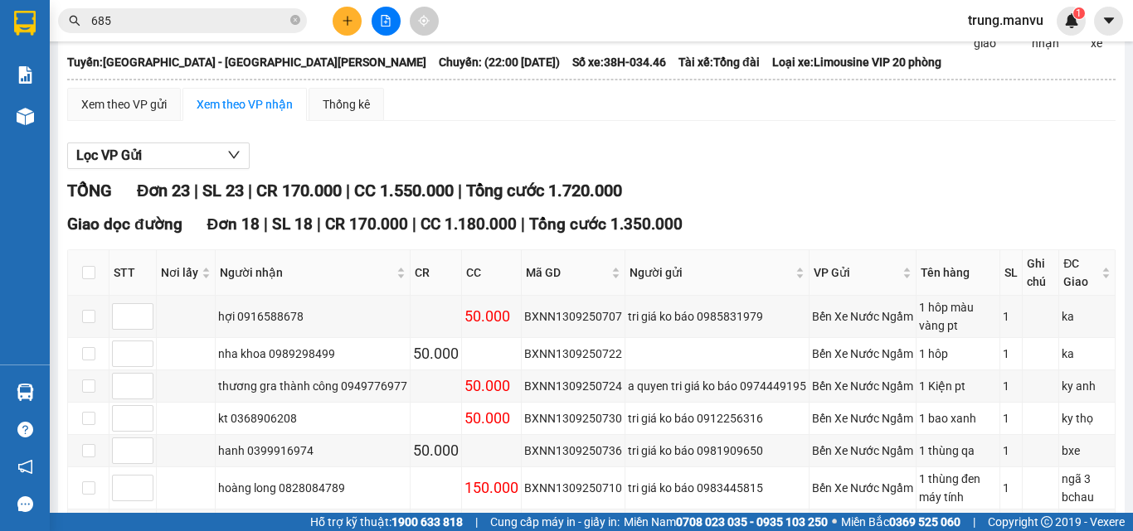
click at [177, 24] on input "685" at bounding box center [189, 21] width 196 height 18
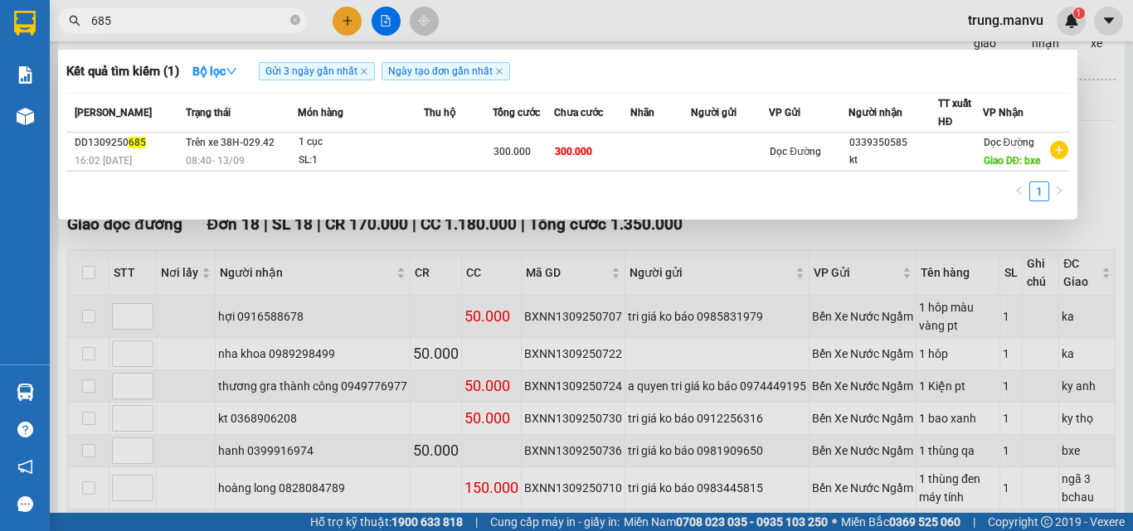
click at [177, 24] on input "685" at bounding box center [189, 21] width 196 height 18
click at [292, 22] on icon "close-circle" at bounding box center [295, 20] width 10 height 10
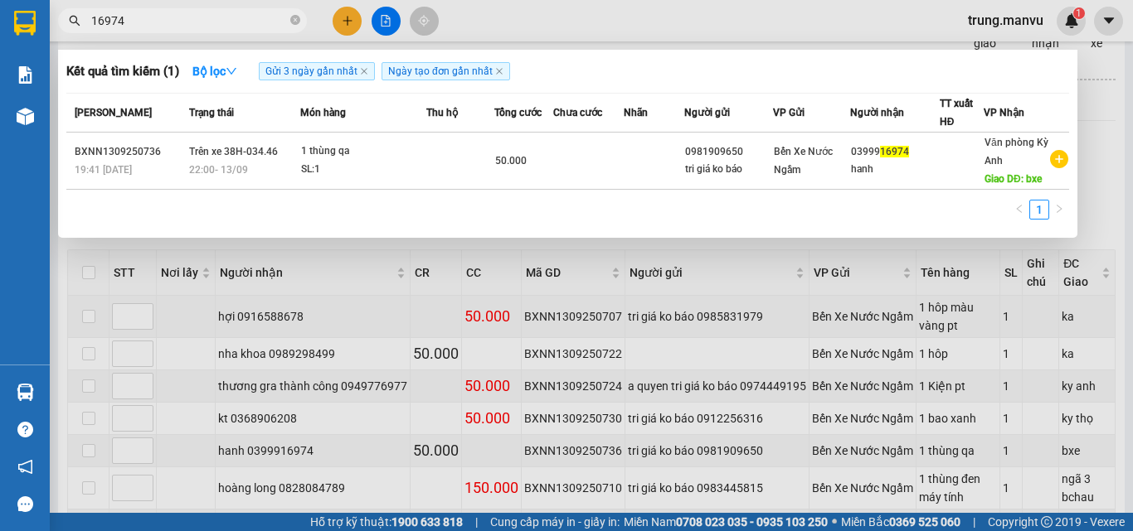
type input "16974"
click at [151, 20] on input "16974" at bounding box center [189, 21] width 196 height 18
type input "699"
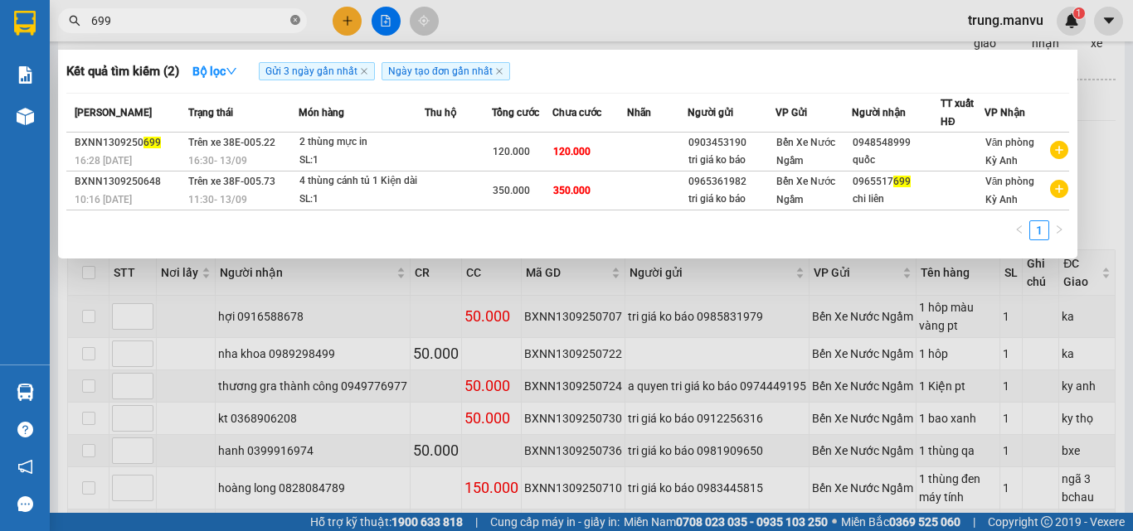
click at [299, 22] on icon "close-circle" at bounding box center [295, 20] width 10 height 10
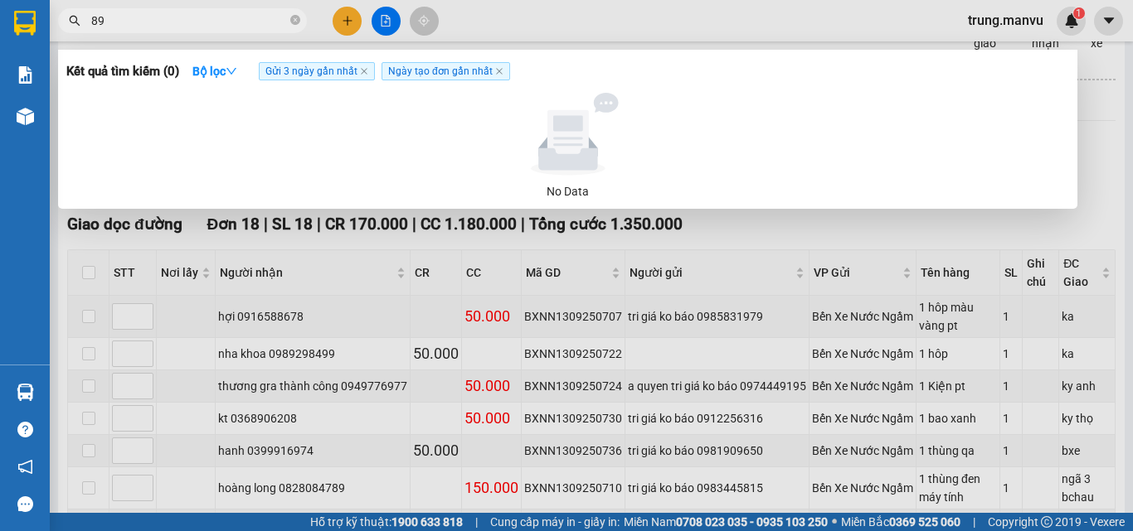
type input "8"
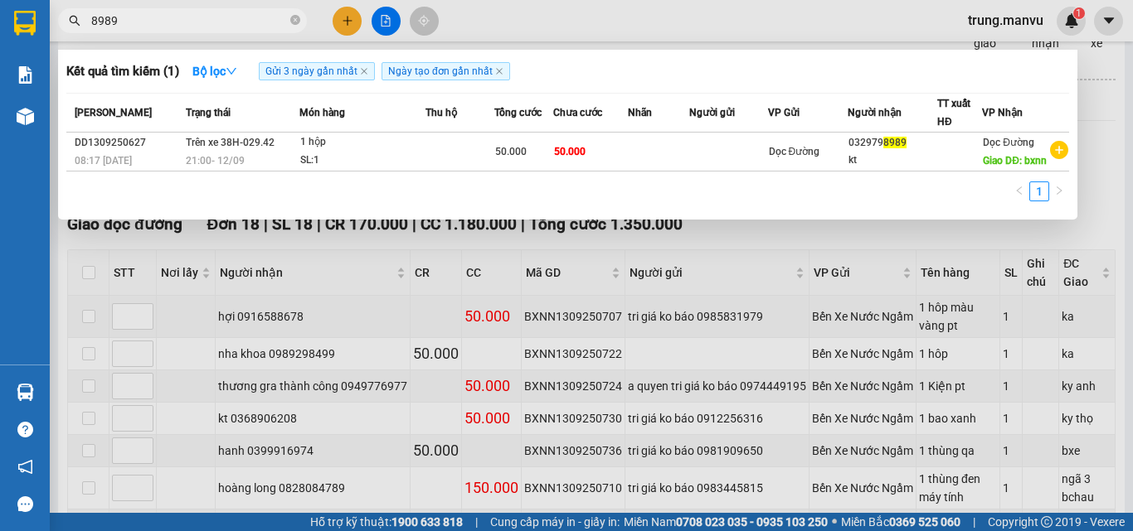
type input "8989"
click at [172, 15] on input "8989" at bounding box center [189, 21] width 196 height 18
type input "9967"
click at [503, 75] on icon "close" at bounding box center [499, 71] width 8 height 8
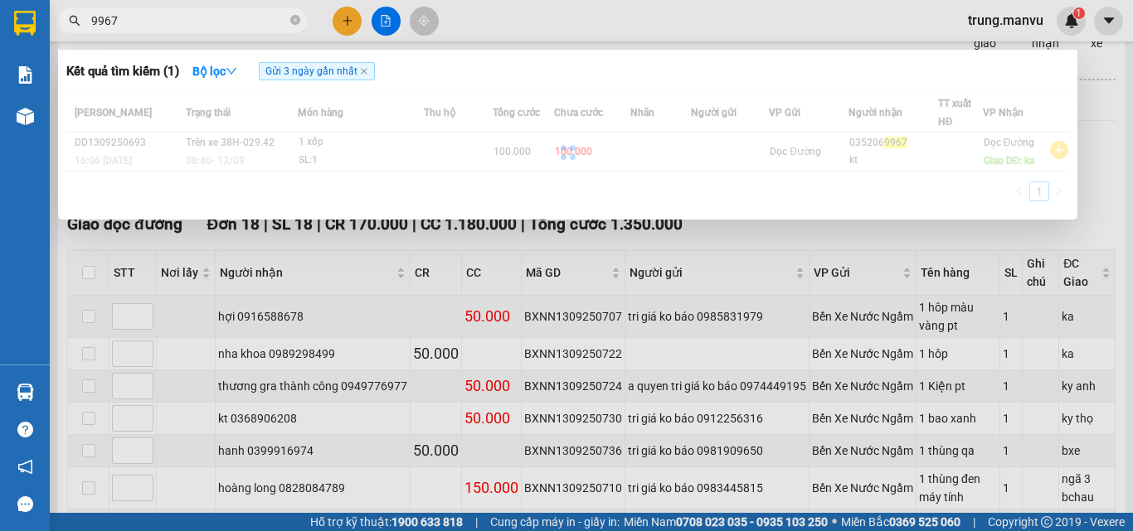
click at [371, 70] on span "Gửi 3 ngày gần nhất" at bounding box center [317, 71] width 116 height 18
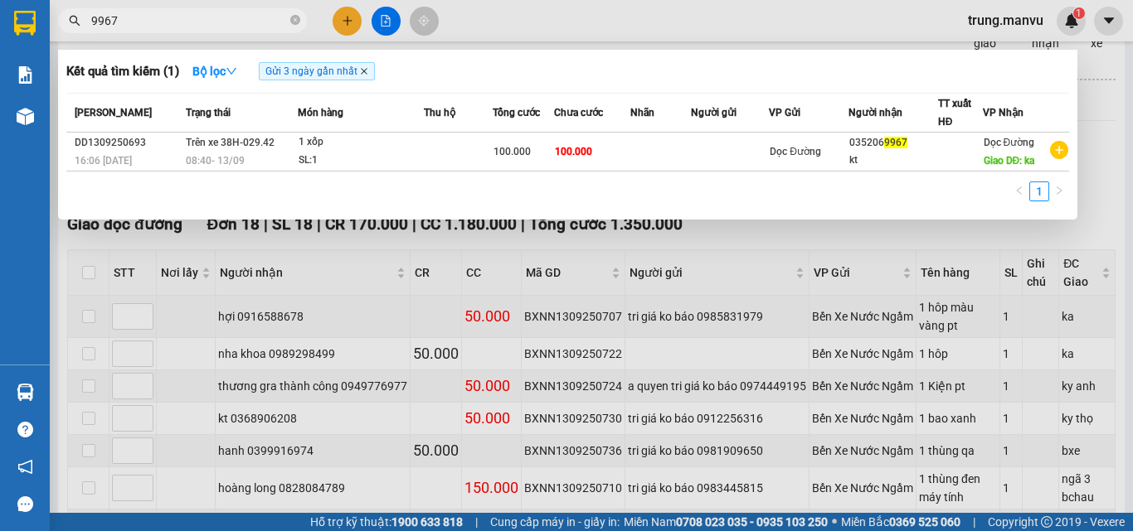
click at [368, 70] on icon "close" at bounding box center [364, 71] width 8 height 8
radio input "true"
radio input "false"
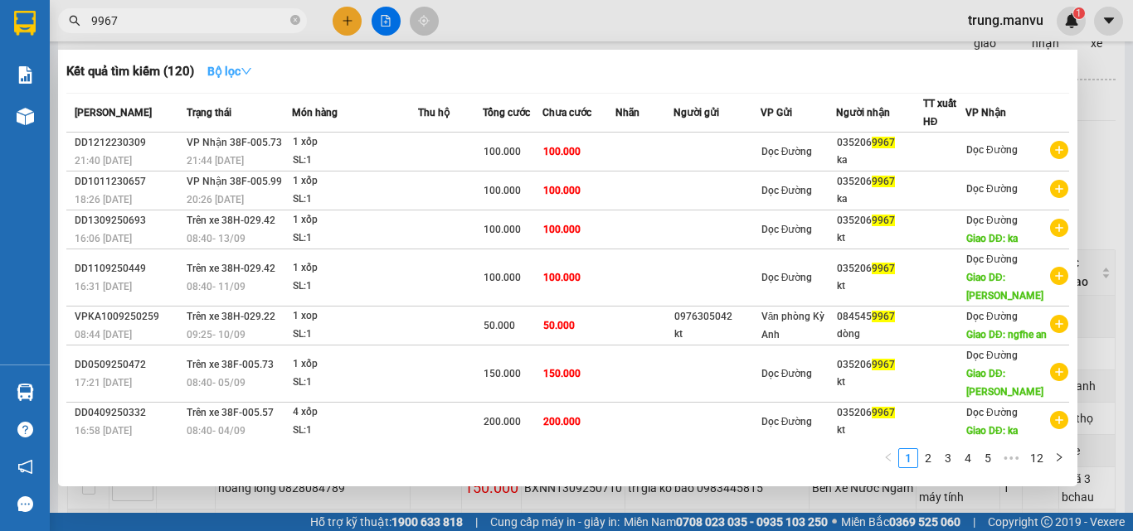
click at [233, 76] on strong "Bộ lọc" at bounding box center [229, 71] width 45 height 13
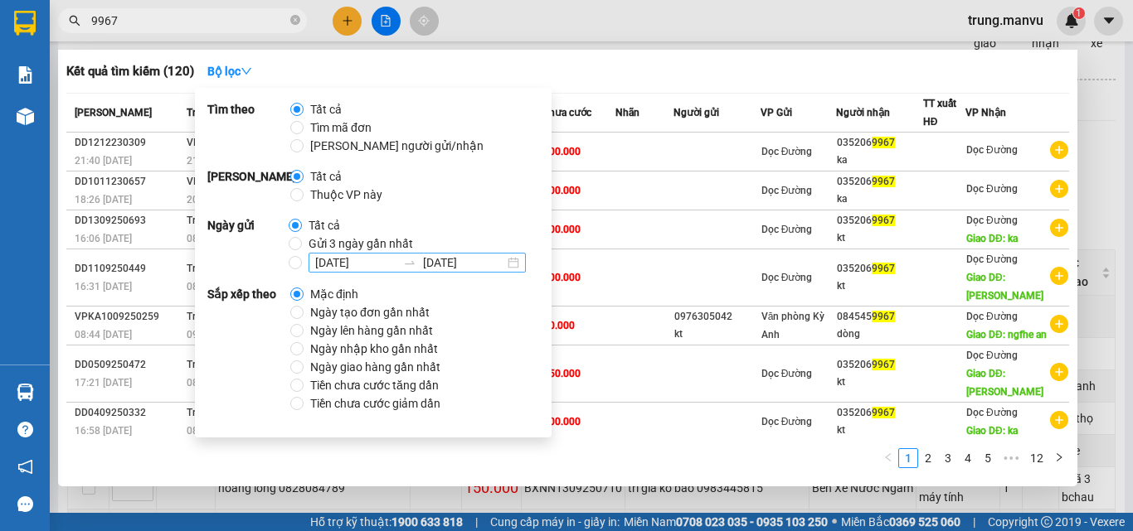
click at [319, 262] on input "[DATE]" at bounding box center [355, 263] width 81 height 18
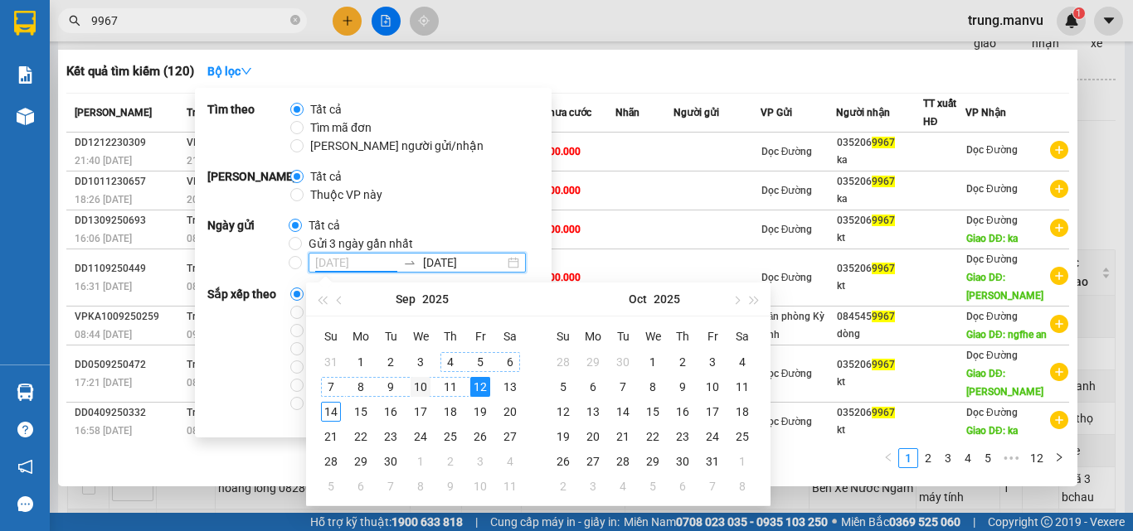
type input "[DATE]"
click at [425, 383] on div "10" at bounding box center [420, 387] width 20 height 20
click at [297, 264] on input "[DATE] [DATE]" at bounding box center [295, 262] width 13 height 13
radio input "true"
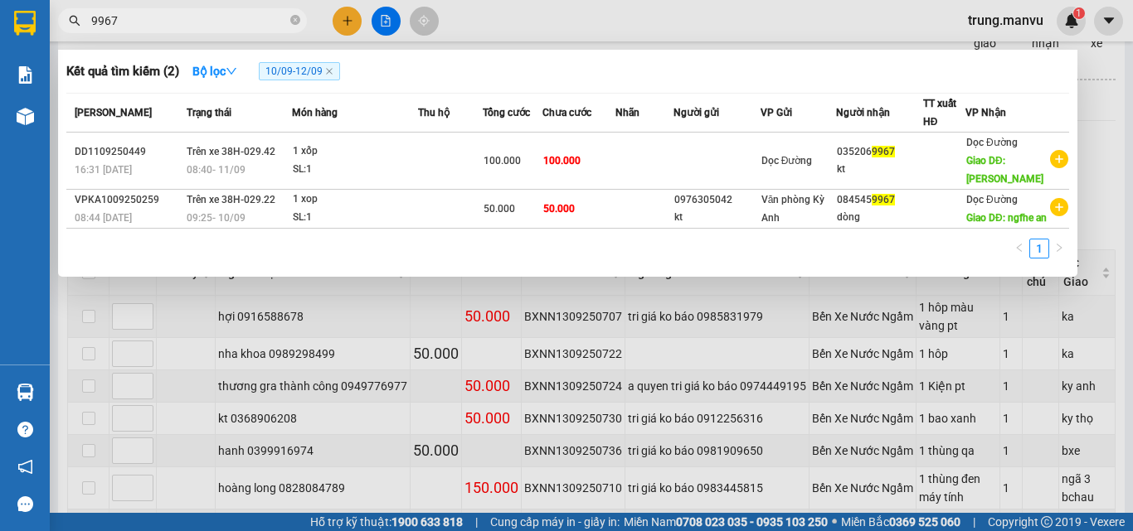
click at [653, 269] on div "1" at bounding box center [567, 254] width 1002 height 30
click at [302, 66] on span "10/09 - 12/09" at bounding box center [299, 71] width 81 height 18
click at [330, 72] on icon "close" at bounding box center [329, 71] width 8 height 8
radio input "true"
radio input "false"
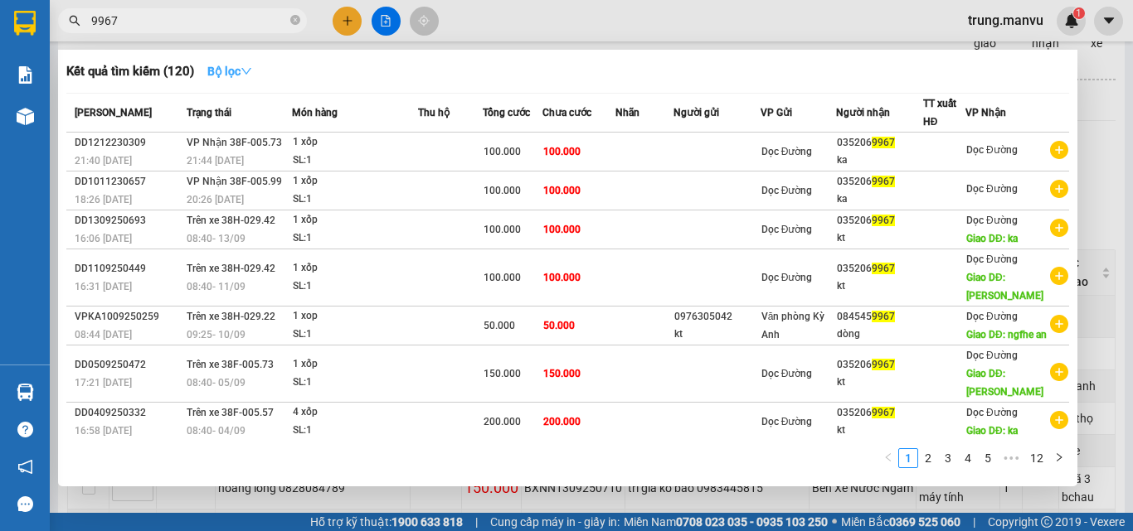
click at [244, 76] on strong "Bộ lọc" at bounding box center [229, 71] width 45 height 13
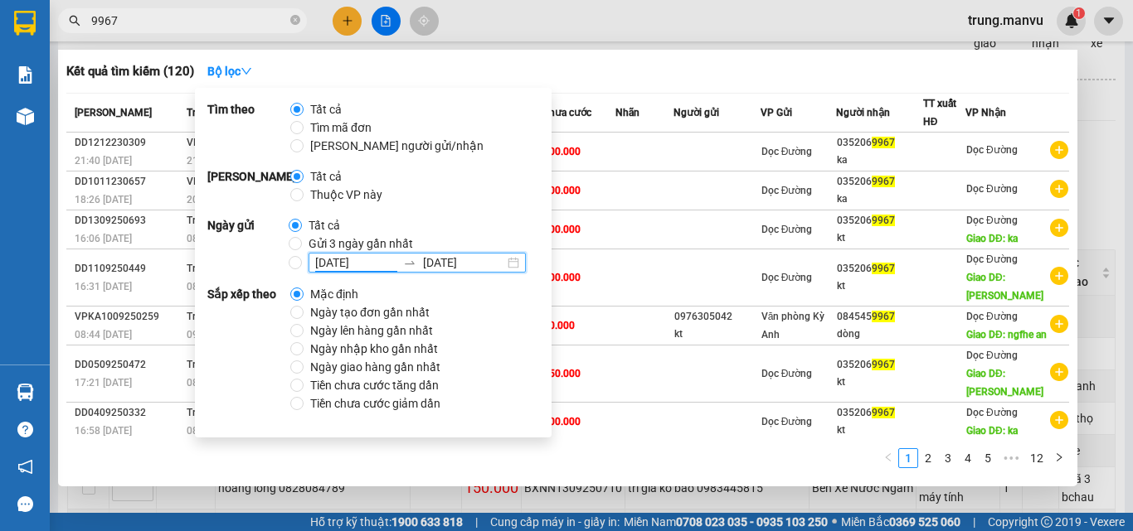
click at [315, 260] on input "[DATE]" at bounding box center [355, 263] width 81 height 18
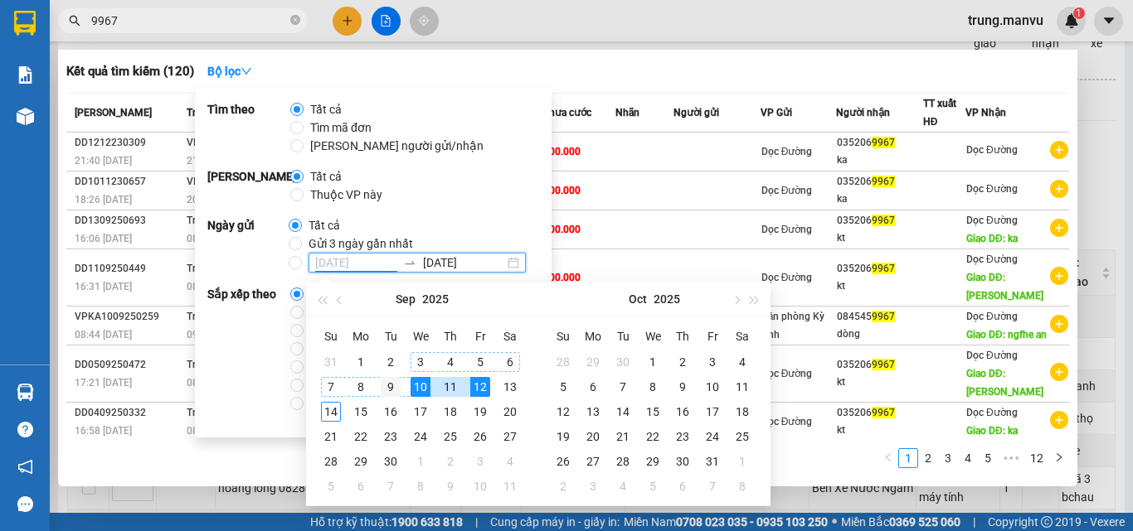
type input "[DATE]"
click at [390, 382] on div "9" at bounding box center [391, 387] width 20 height 20
click at [298, 266] on input "[DATE] [DATE]" at bounding box center [295, 262] width 13 height 13
radio input "true"
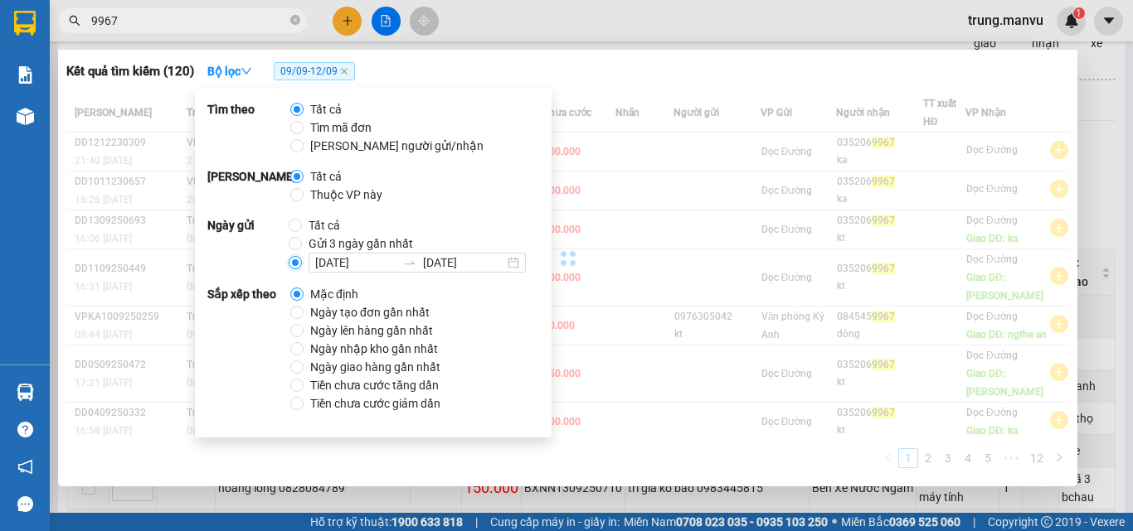
radio input "false"
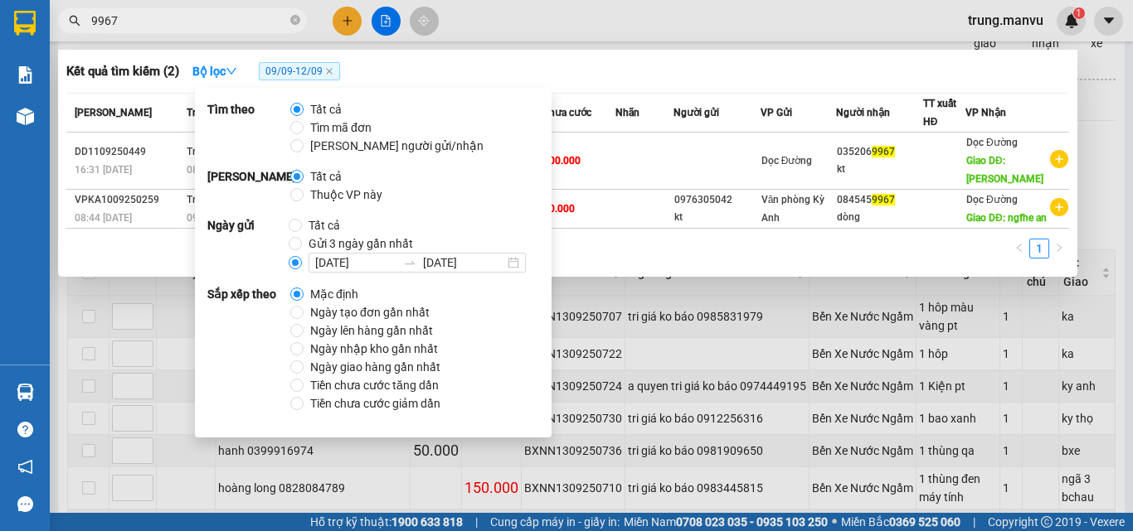
click at [657, 269] on div "1" at bounding box center [567, 254] width 1002 height 30
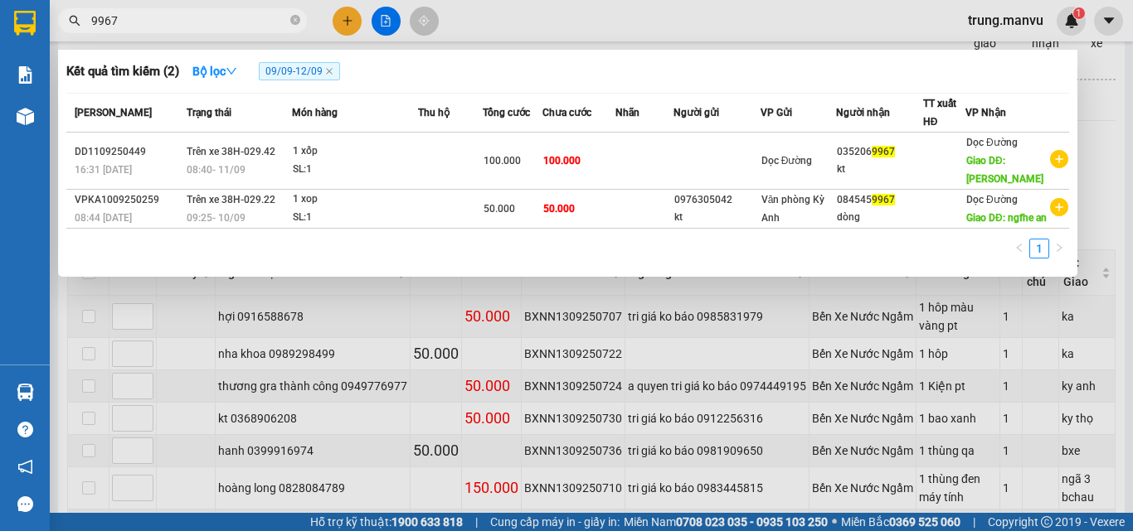
click at [156, 16] on input "9967" at bounding box center [189, 21] width 196 height 18
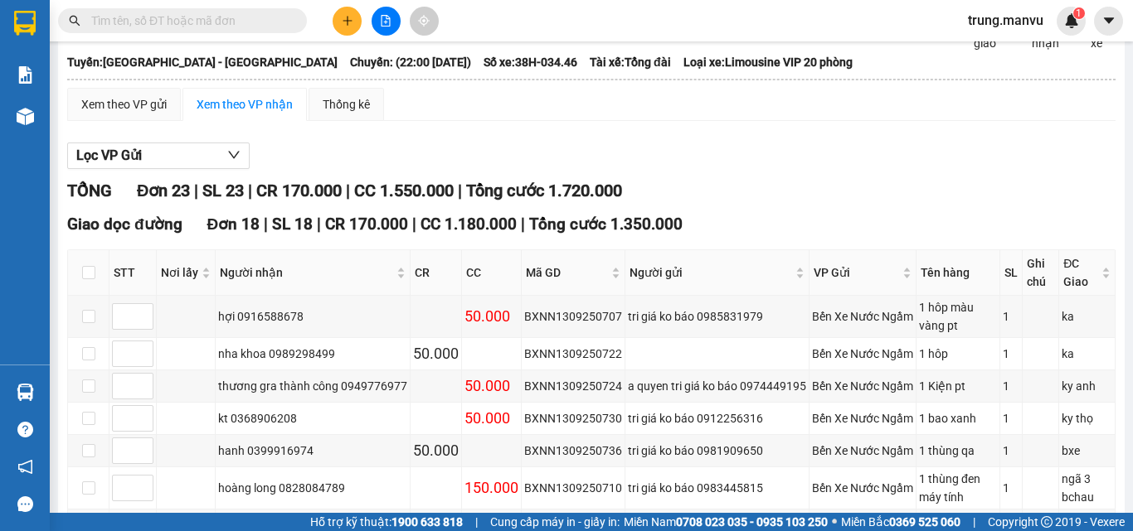
click at [302, 17] on span at bounding box center [182, 20] width 249 height 25
click at [264, 17] on input "text" at bounding box center [189, 21] width 196 height 18
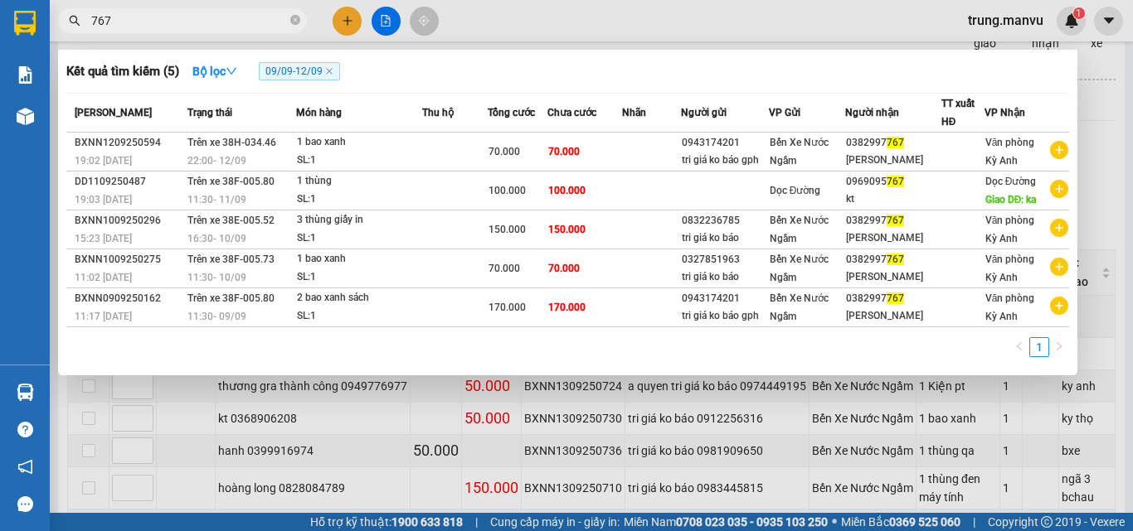
type input "767"
click at [1115, 272] on div at bounding box center [566, 265] width 1133 height 531
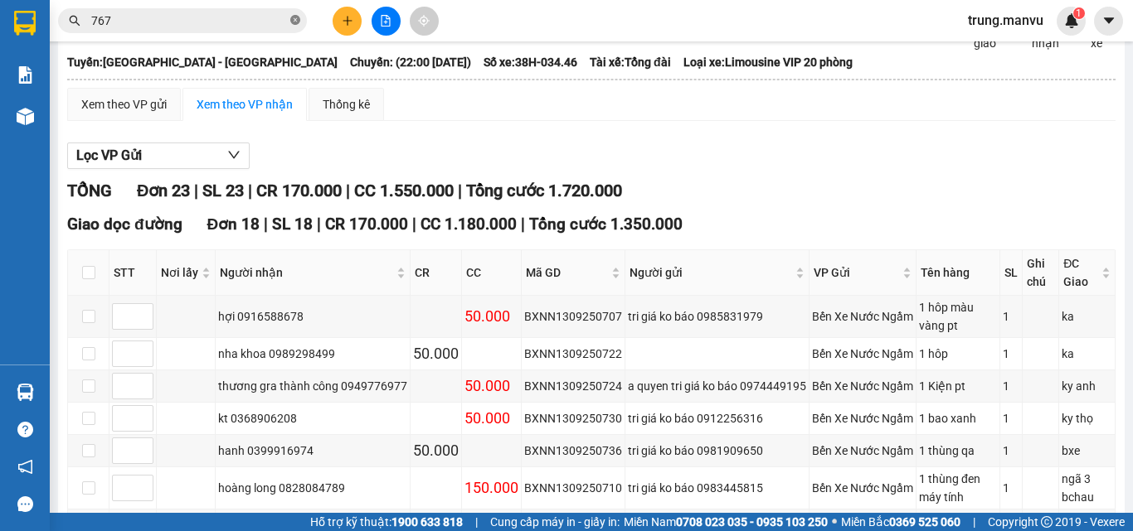
click at [295, 17] on icon "close-circle" at bounding box center [295, 20] width 10 height 10
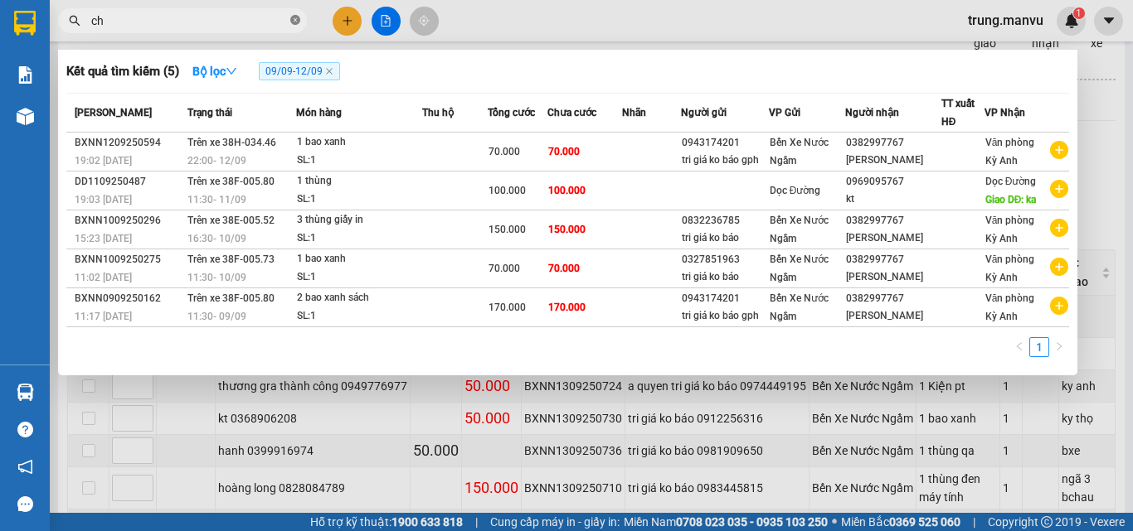
type input "chi"
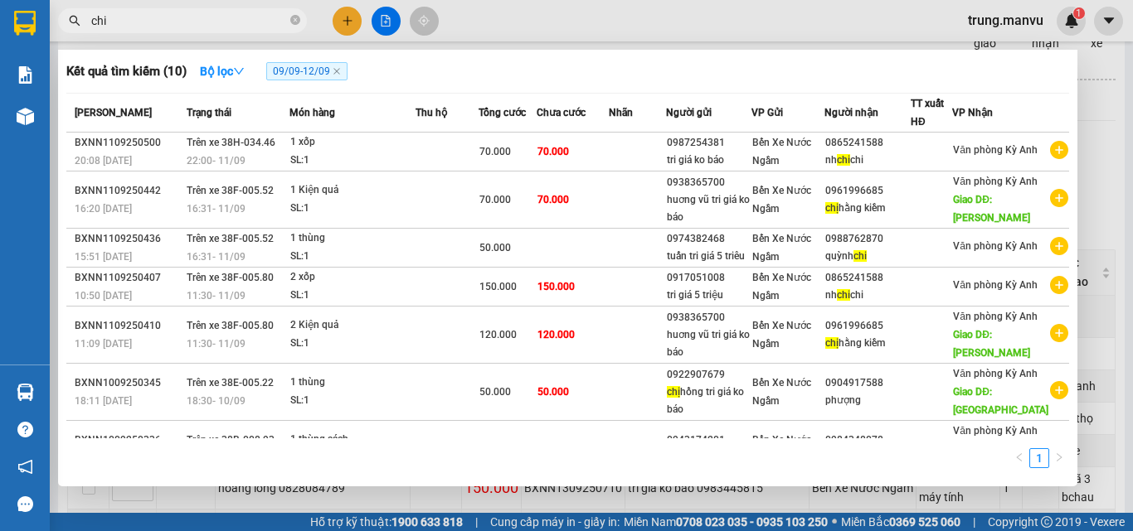
click at [181, 16] on input "chi" at bounding box center [189, 21] width 196 height 18
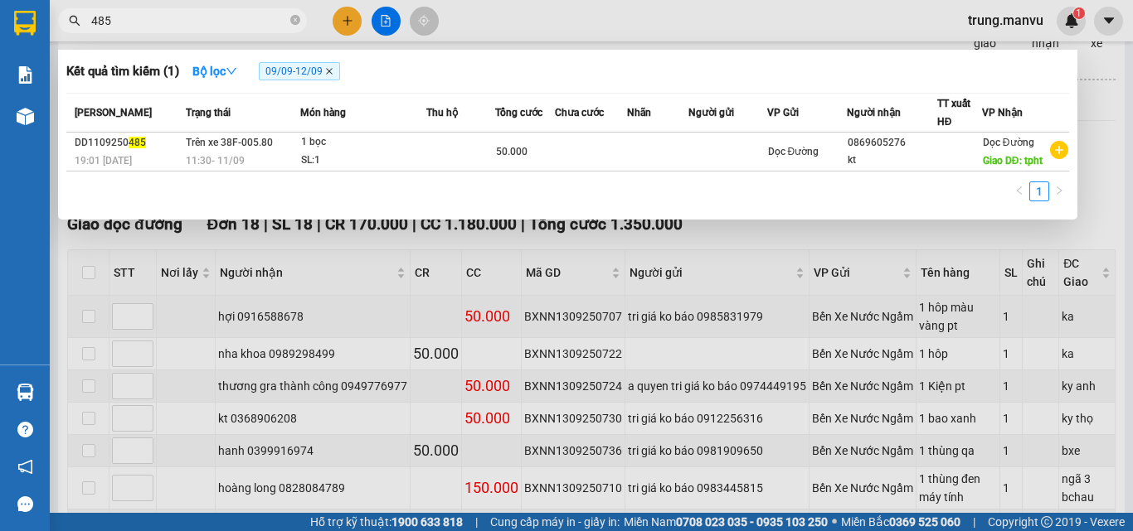
type input "485"
click at [330, 72] on icon "close" at bounding box center [329, 71] width 8 height 8
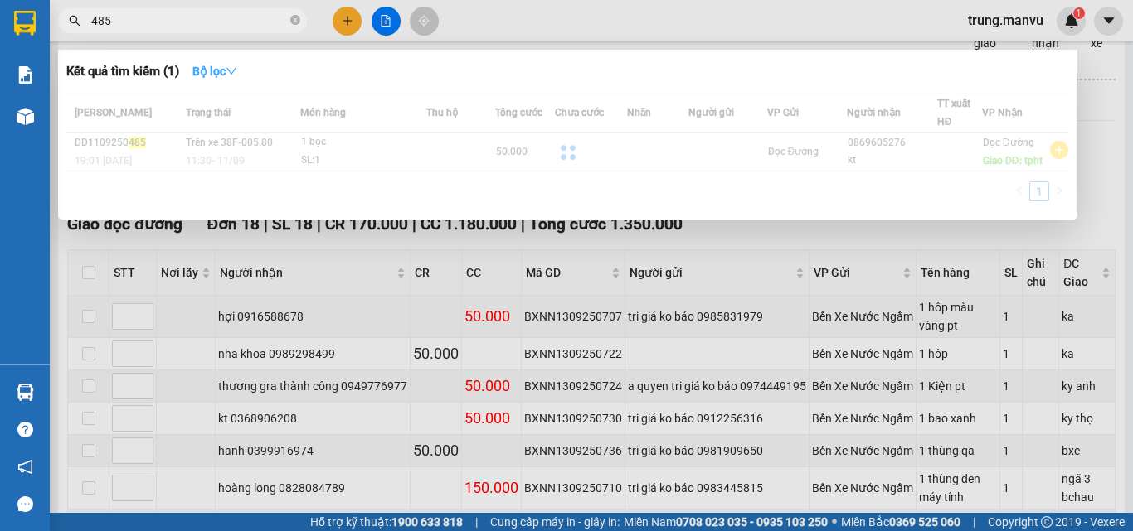
click at [233, 73] on strong "Bộ lọc" at bounding box center [214, 71] width 45 height 13
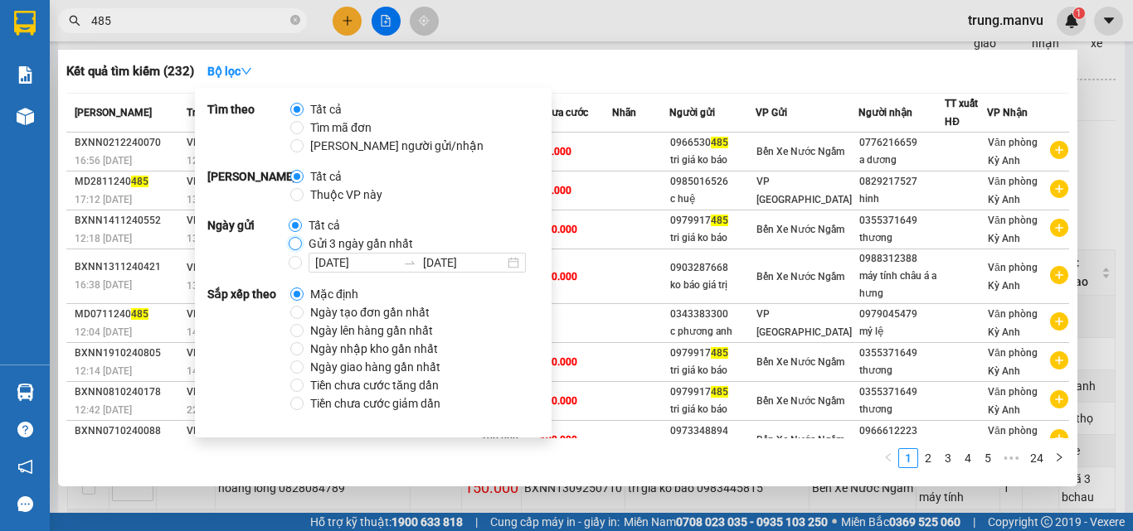
drag, startPoint x: 289, startPoint y: 241, endPoint x: 267, endPoint y: 189, distance: 56.5
click at [289, 241] on input "Gửi 3 ngày gần nhất" at bounding box center [295, 243] width 13 height 13
radio input "true"
radio input "false"
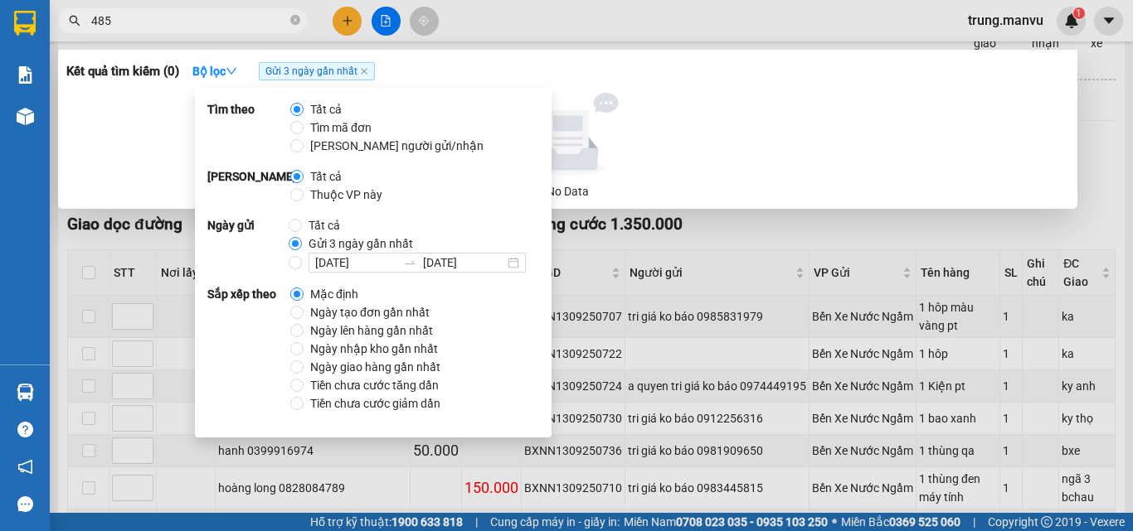
click at [217, 22] on input "485" at bounding box center [189, 21] width 196 height 18
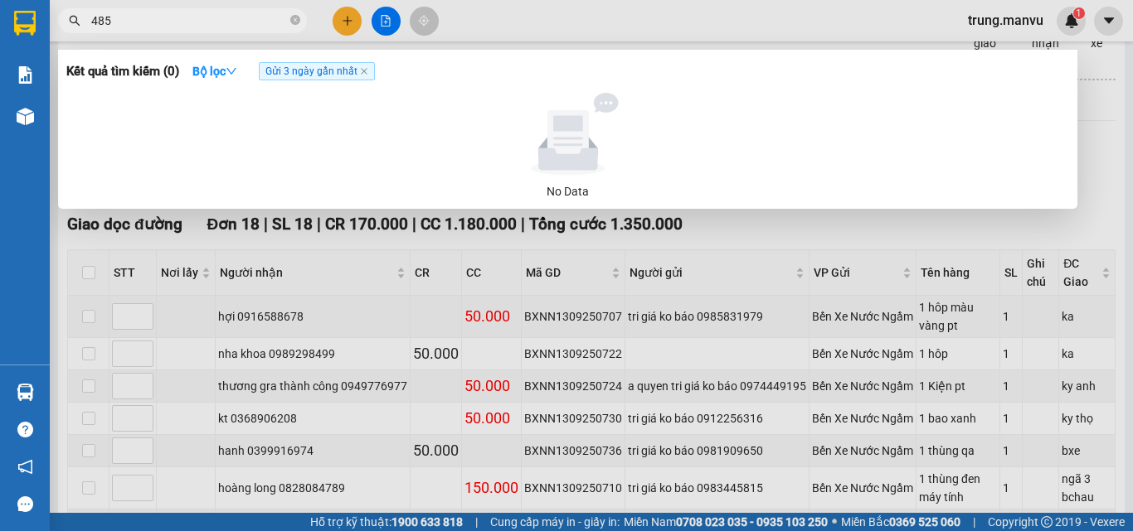
click at [217, 22] on input "485" at bounding box center [189, 21] width 196 height 18
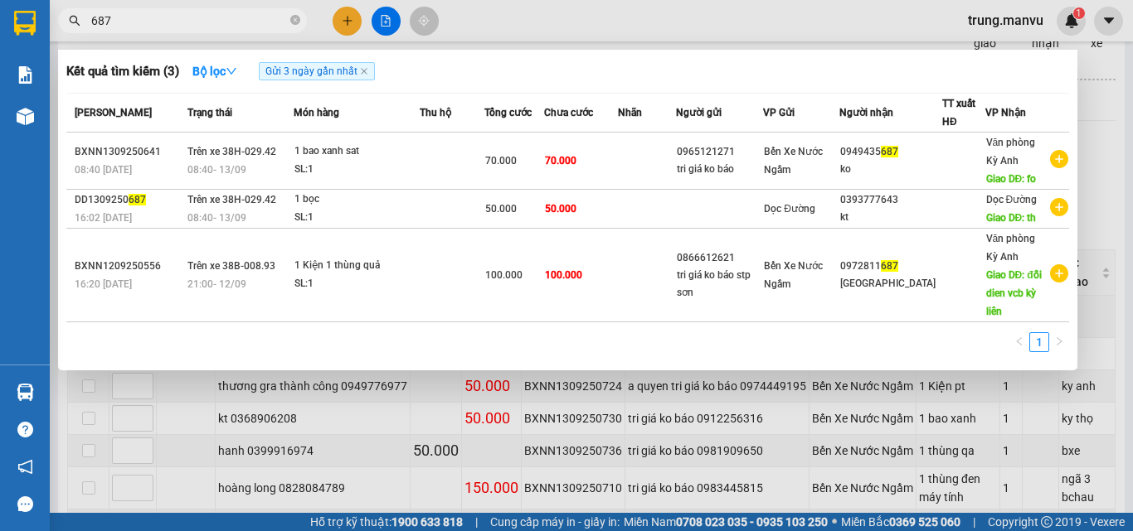
click at [207, 12] on input "687" at bounding box center [189, 21] width 196 height 18
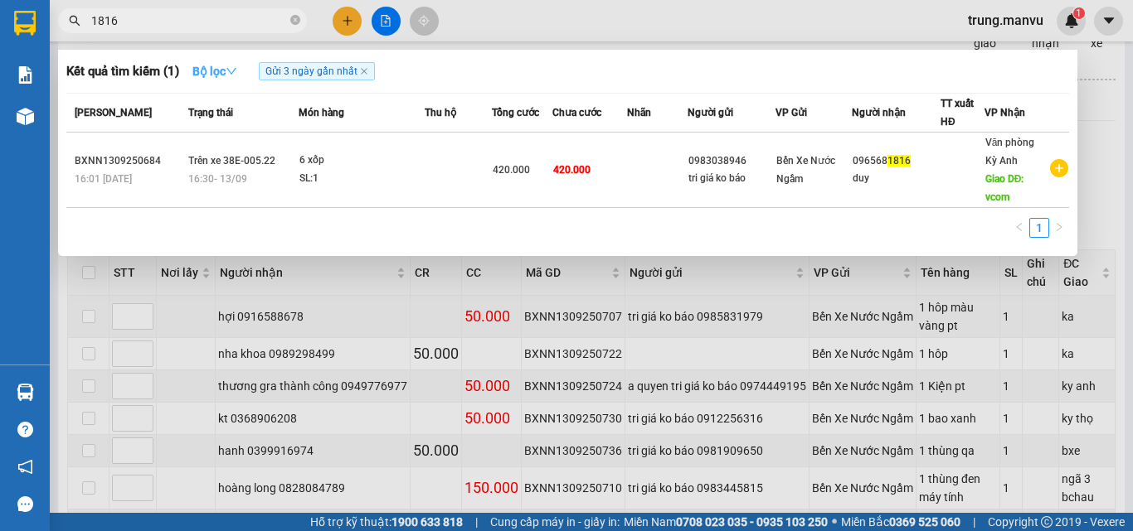
type input "1816"
click at [225, 74] on strong "Bộ lọc" at bounding box center [214, 71] width 45 height 13
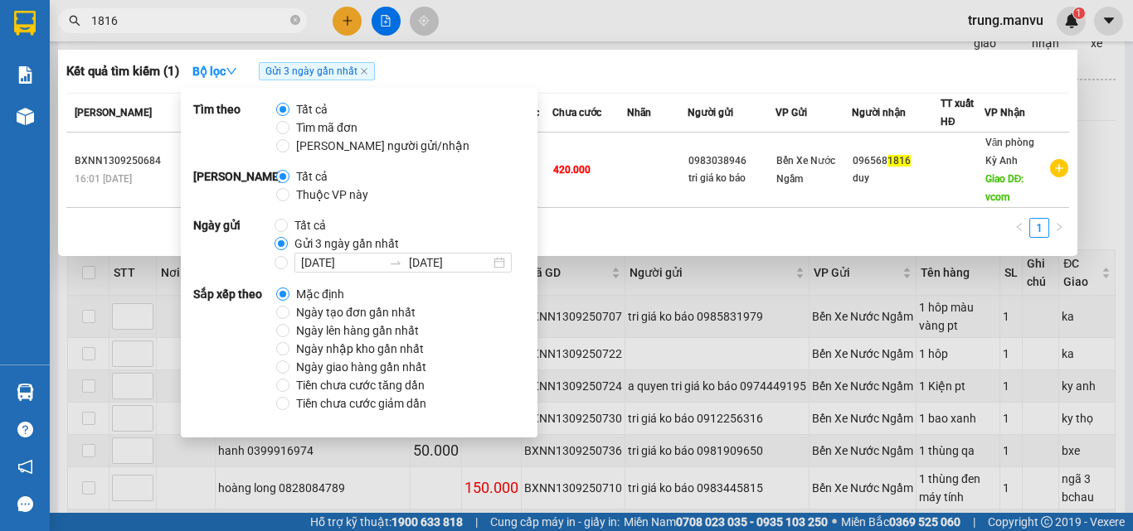
click at [563, 215] on div "[PERSON_NAME] thái Món hàng Thu hộ Tổng cước Chưa cước Nhãn Người gửi VP Gửi Ng…" at bounding box center [567, 170] width 1002 height 155
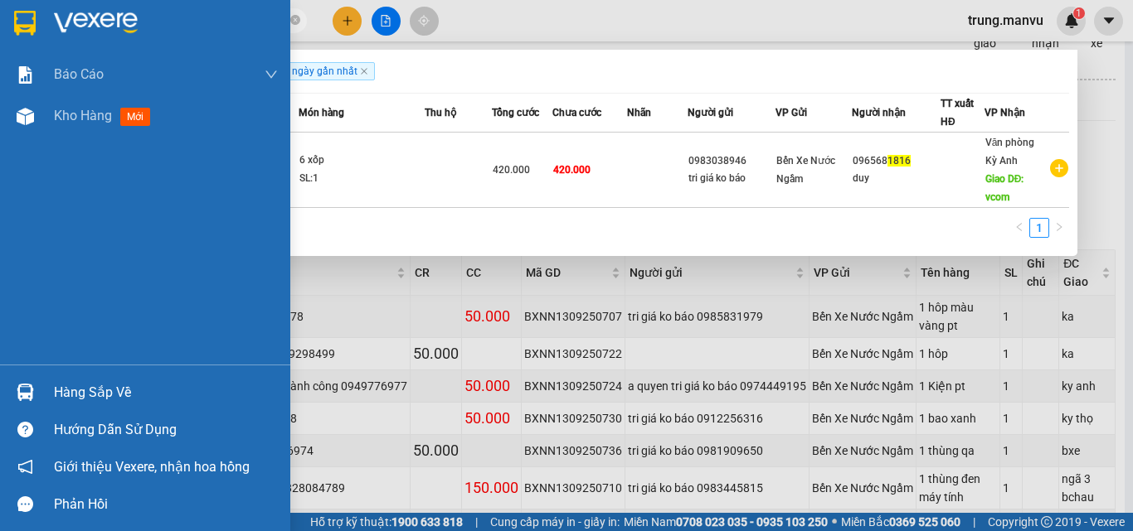
click at [27, 5] on div at bounding box center [145, 27] width 290 height 54
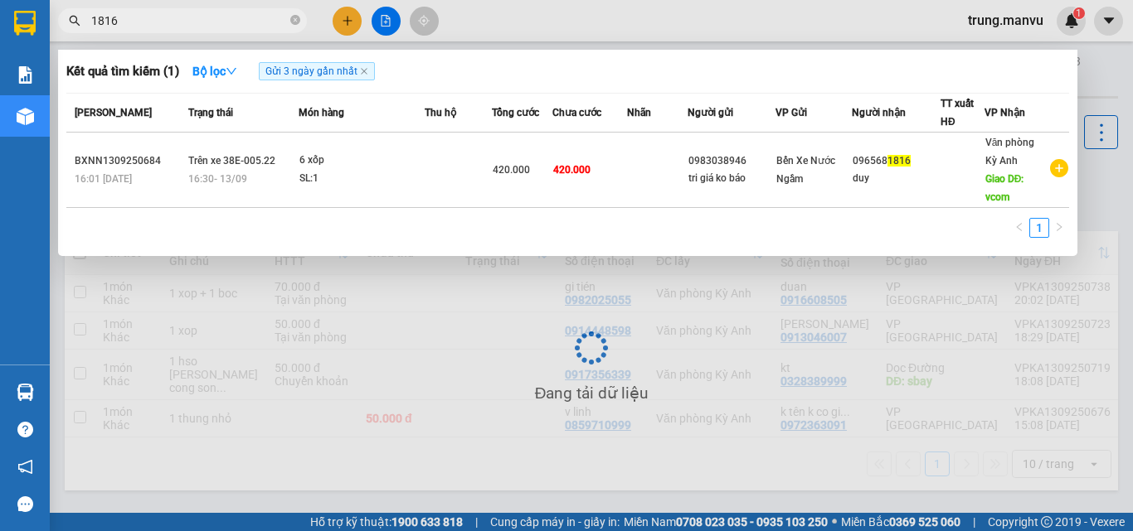
click at [570, 323] on div at bounding box center [566, 265] width 1133 height 531
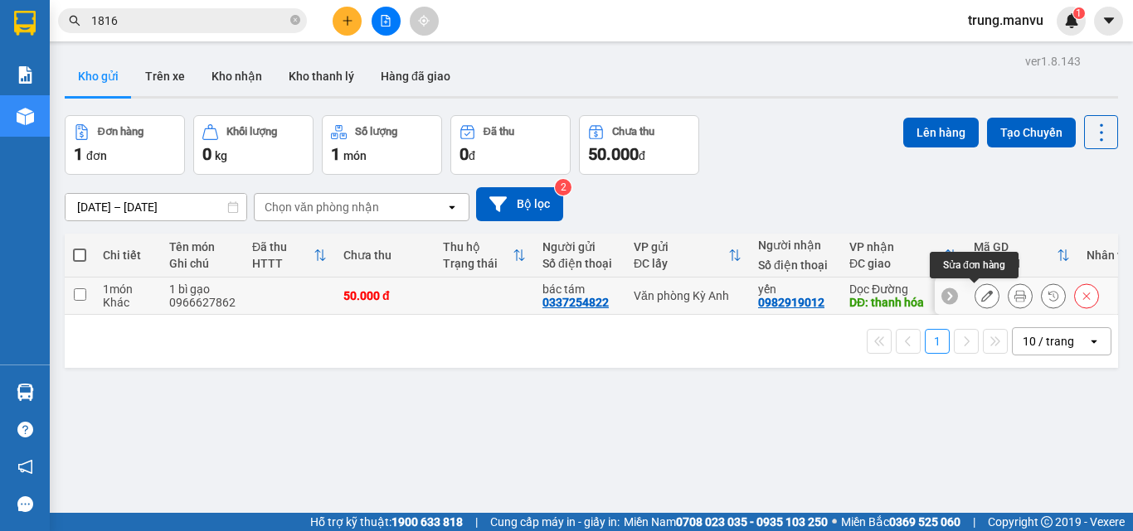
click at [975, 293] on button at bounding box center [986, 296] width 23 height 29
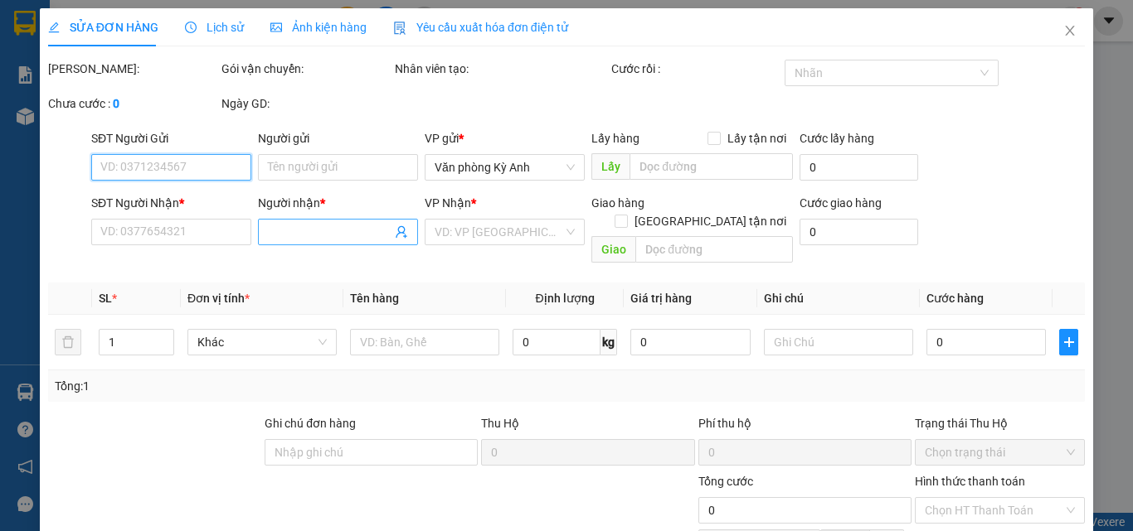
type input "0337254822"
type input "bác tám"
type input "0982919012"
type input "yến"
type input "thanh hóa"
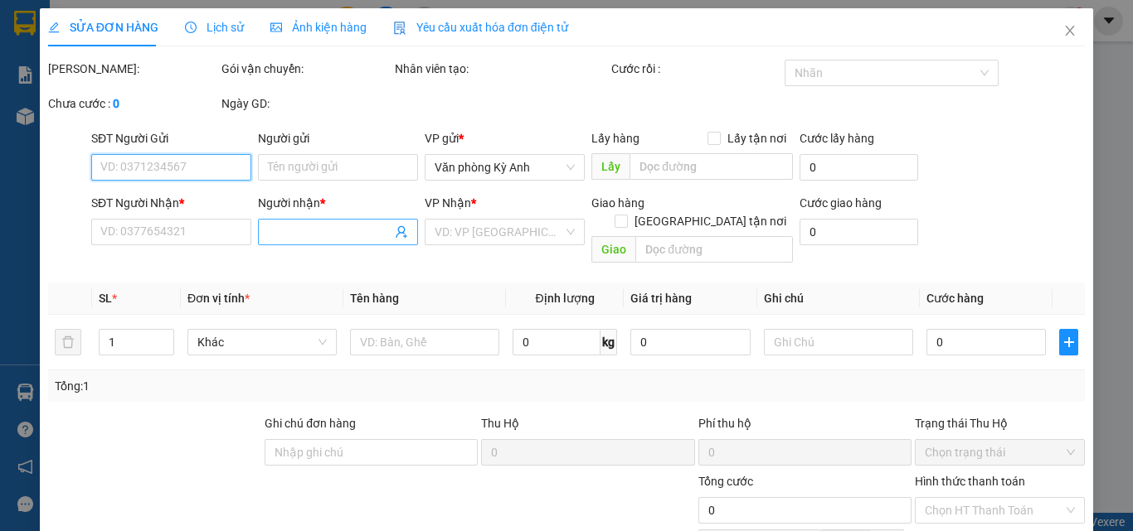
type input "50.000"
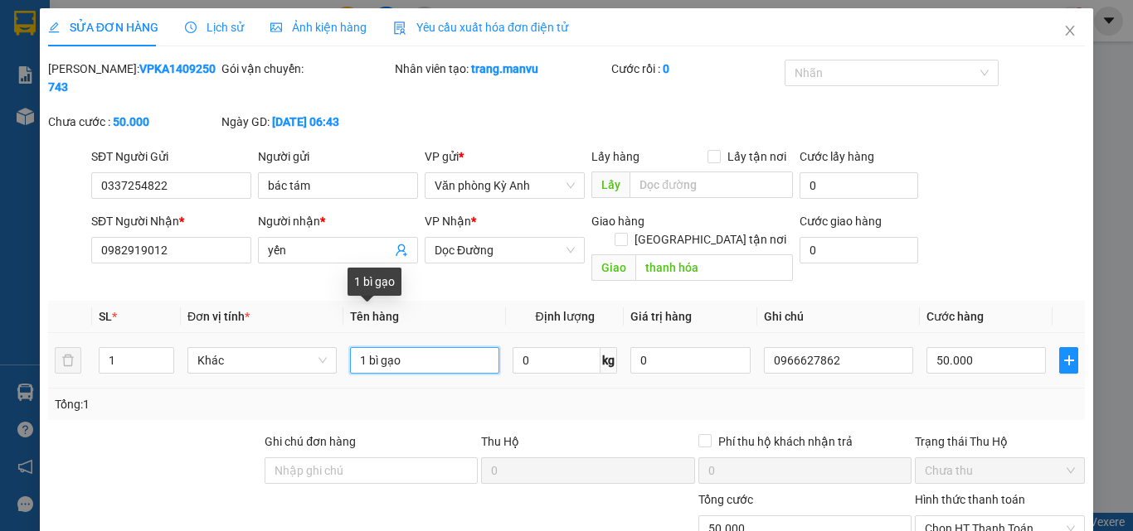
click at [359, 347] on input "1 bì gạo" at bounding box center [424, 360] width 149 height 27
click at [361, 347] on input "1 bì gạo" at bounding box center [424, 360] width 149 height 27
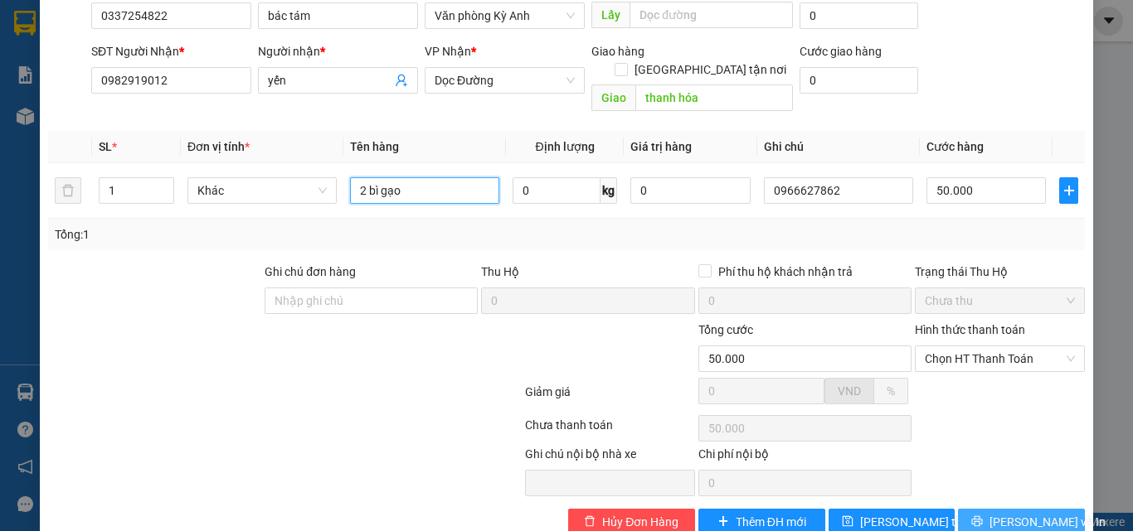
type input "2 bì gạo"
click at [993, 509] on button "[PERSON_NAME] và In" at bounding box center [1021, 522] width 127 height 27
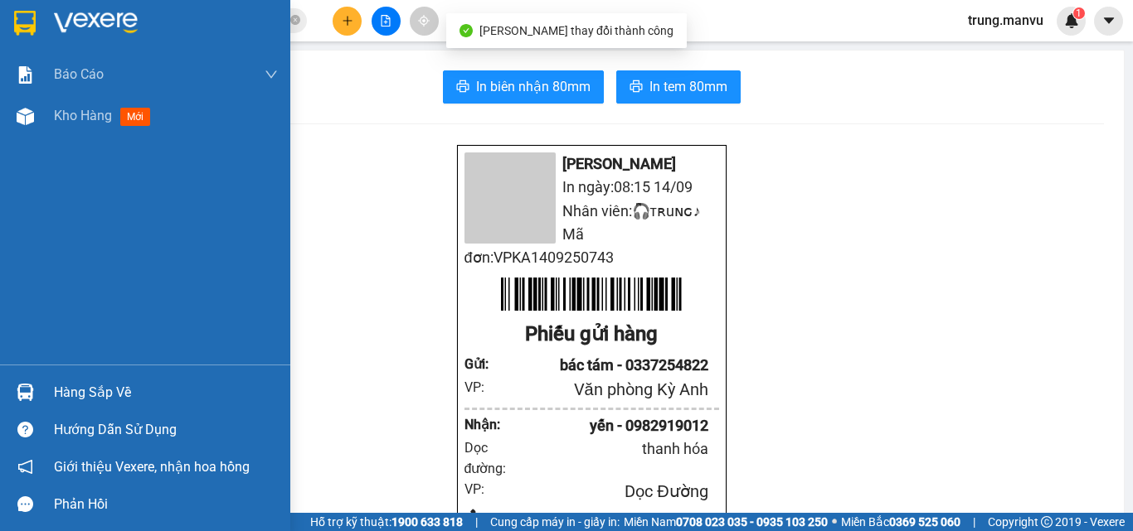
click at [33, 32] on img at bounding box center [25, 23] width 22 height 25
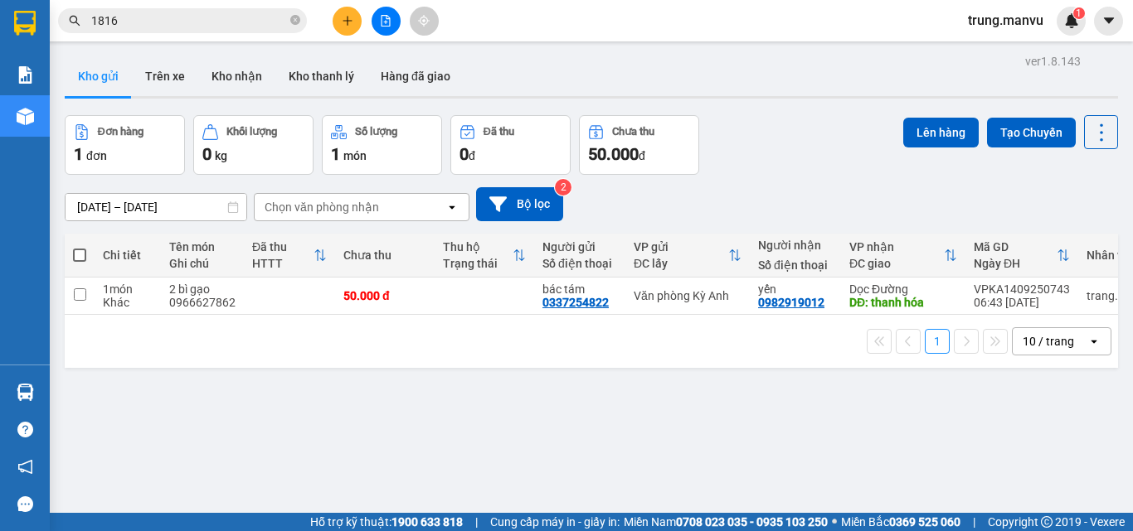
click at [843, 137] on div "Đơn hàng 1 đơn Khối lượng 0 kg Số lượng 1 món Đã thu 0 đ Chưa thu 50.000 đ Lên …" at bounding box center [591, 145] width 1053 height 60
click at [347, 20] on icon "plus" at bounding box center [348, 21] width 12 height 12
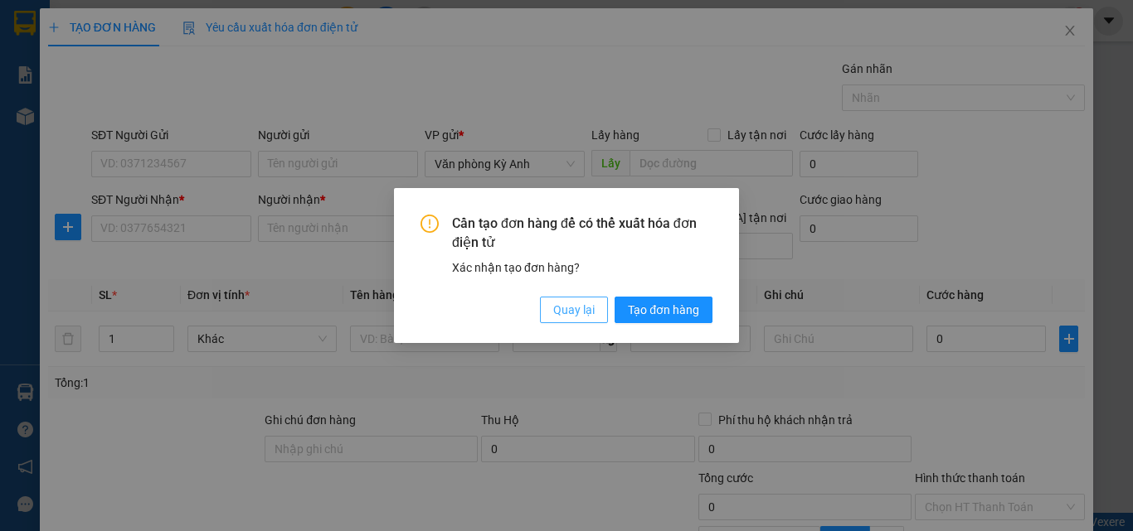
click at [566, 308] on span "Quay lại" at bounding box center [573, 310] width 41 height 18
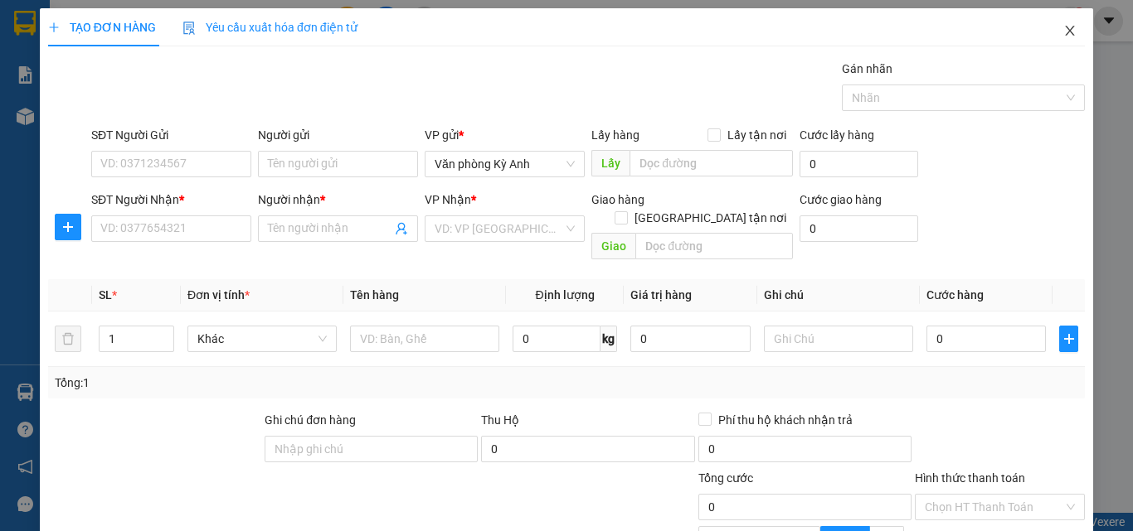
click at [1063, 32] on icon "close" at bounding box center [1069, 30] width 13 height 13
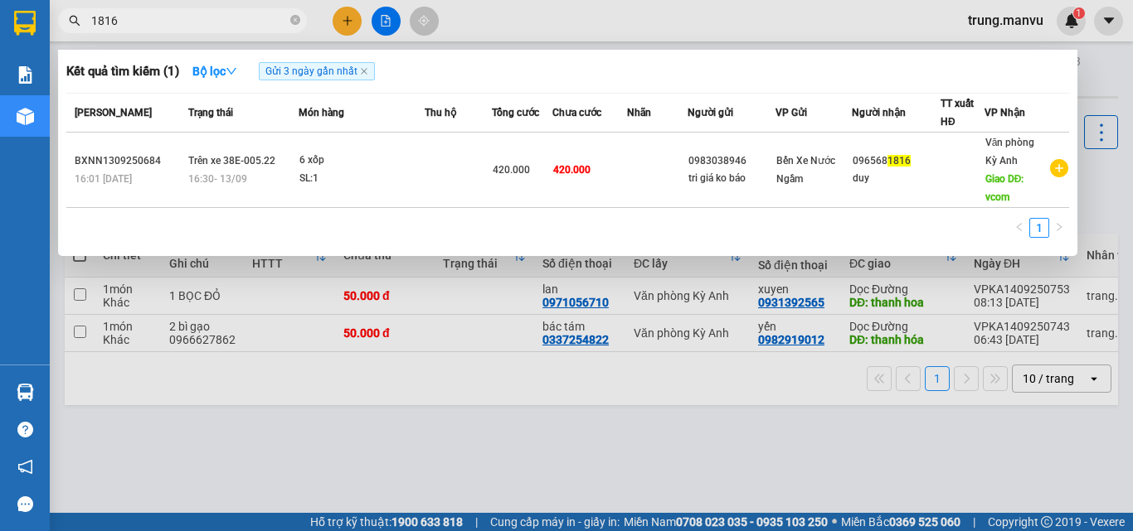
click at [219, 15] on input "1816" at bounding box center [189, 21] width 196 height 18
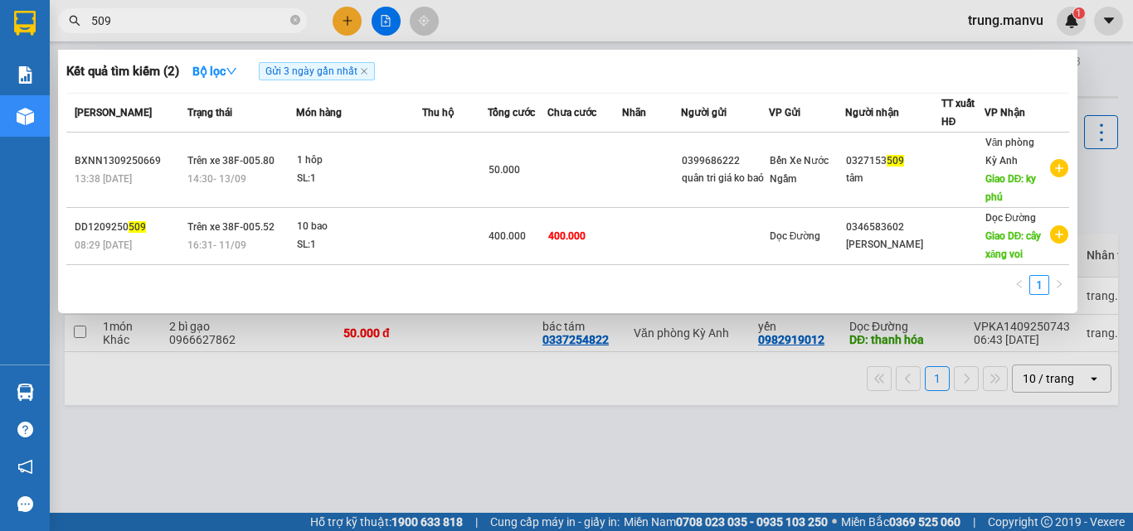
type input "509"
click at [142, 33] on div at bounding box center [566, 265] width 1133 height 531
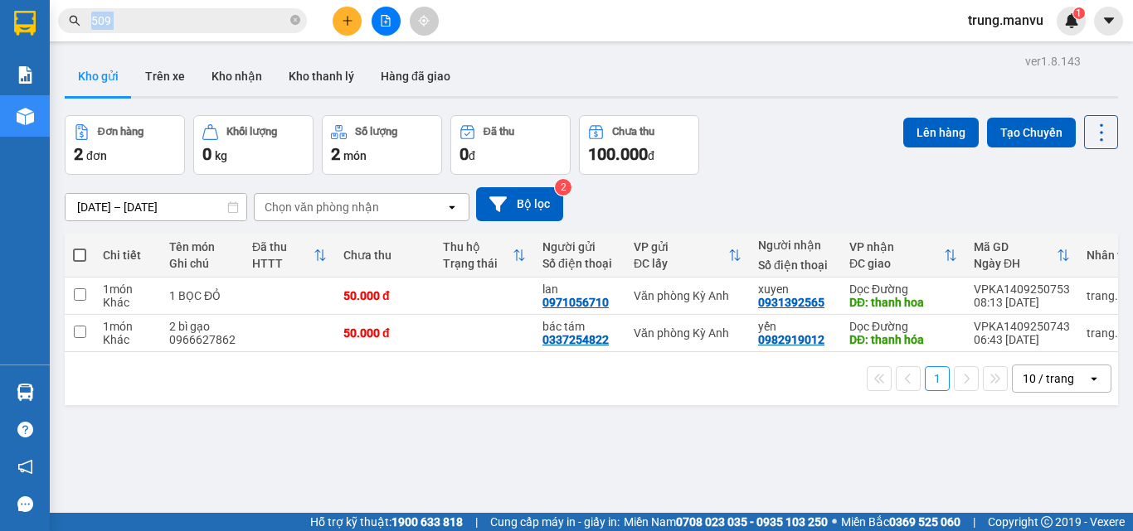
click at [142, 33] on div "Kết quả tìm kiếm ( 2 ) Bộ lọc Gửi 3 ngày gần nhất Mã ĐH Trạng thái Món hàng Thu…" at bounding box center [161, 21] width 323 height 29
click at [172, 18] on input "509" at bounding box center [189, 21] width 196 height 18
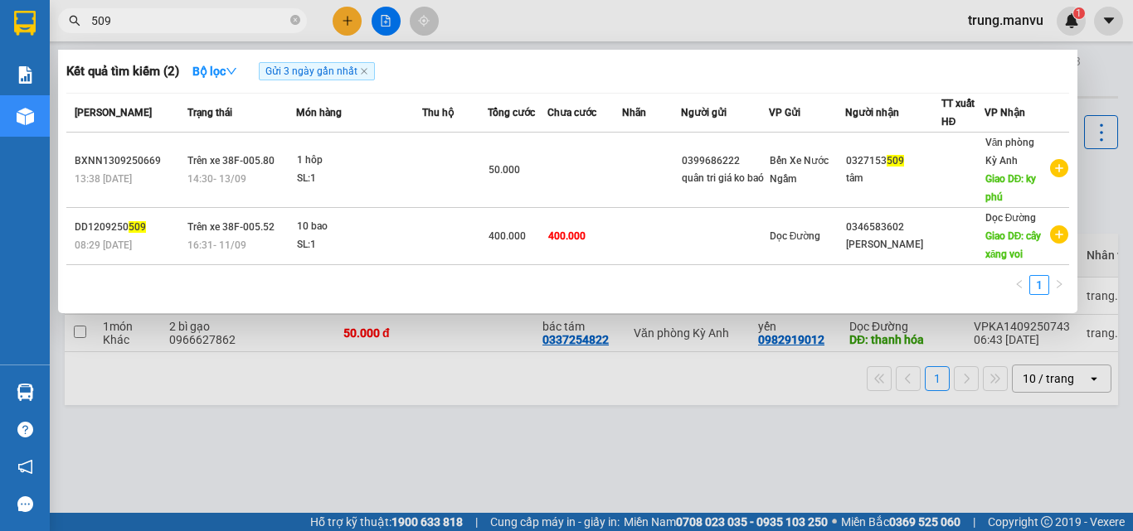
click at [172, 18] on input "509" at bounding box center [189, 21] width 196 height 18
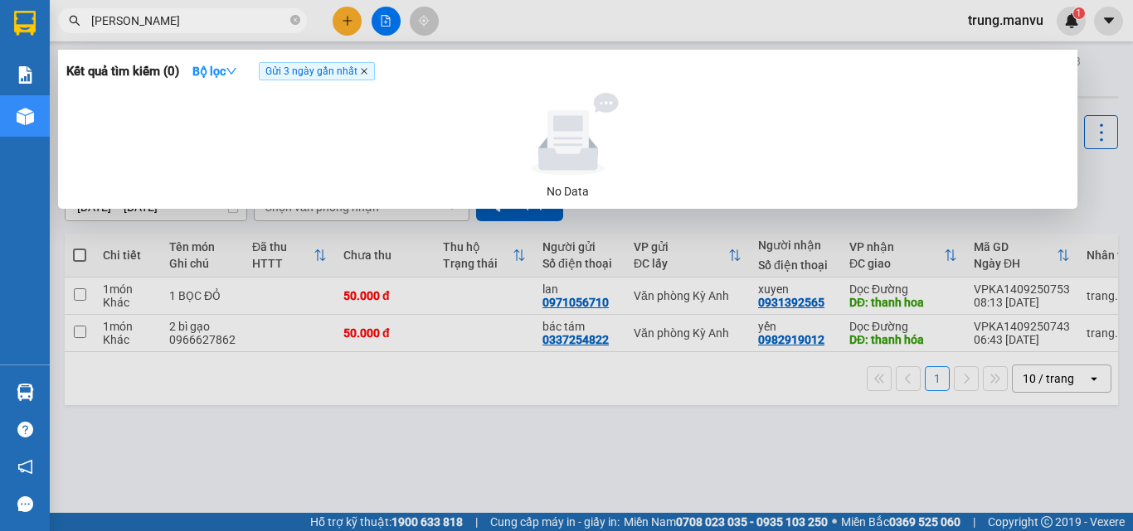
type input "[PERSON_NAME]"
click at [368, 75] on icon "close" at bounding box center [364, 71] width 8 height 8
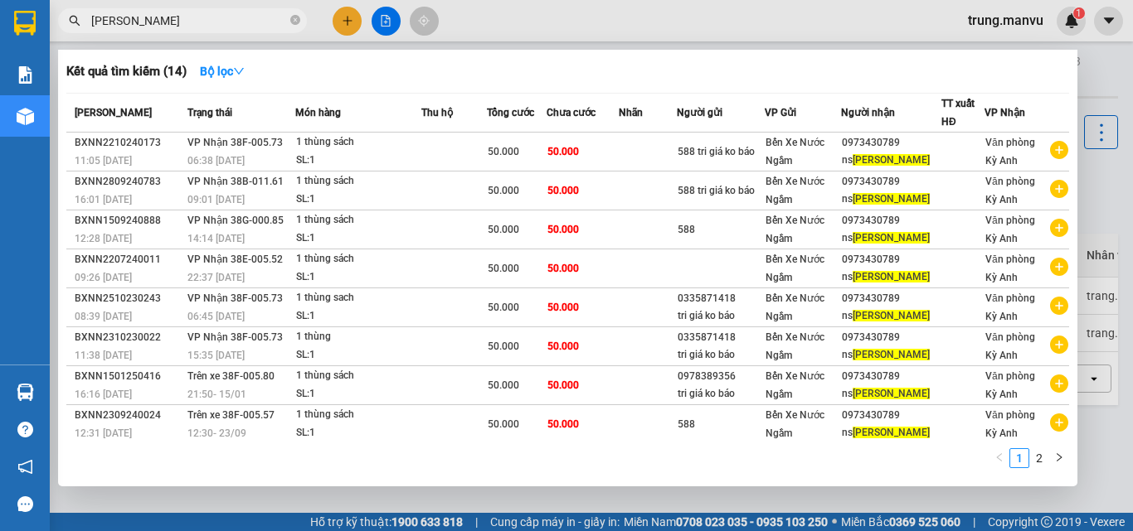
click at [1094, 70] on div at bounding box center [566, 265] width 1133 height 531
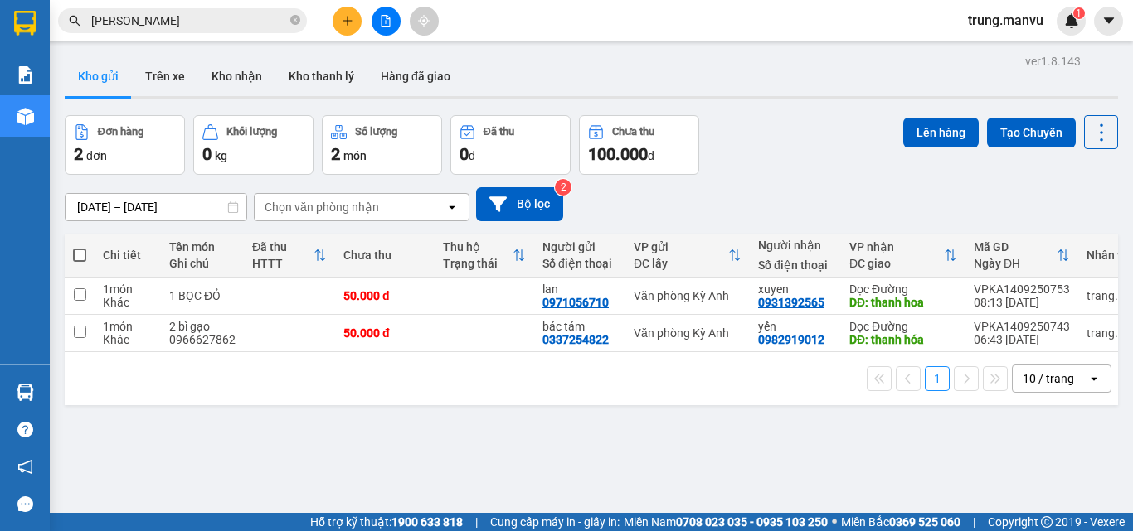
click at [164, 10] on span "[PERSON_NAME]" at bounding box center [182, 20] width 249 height 25
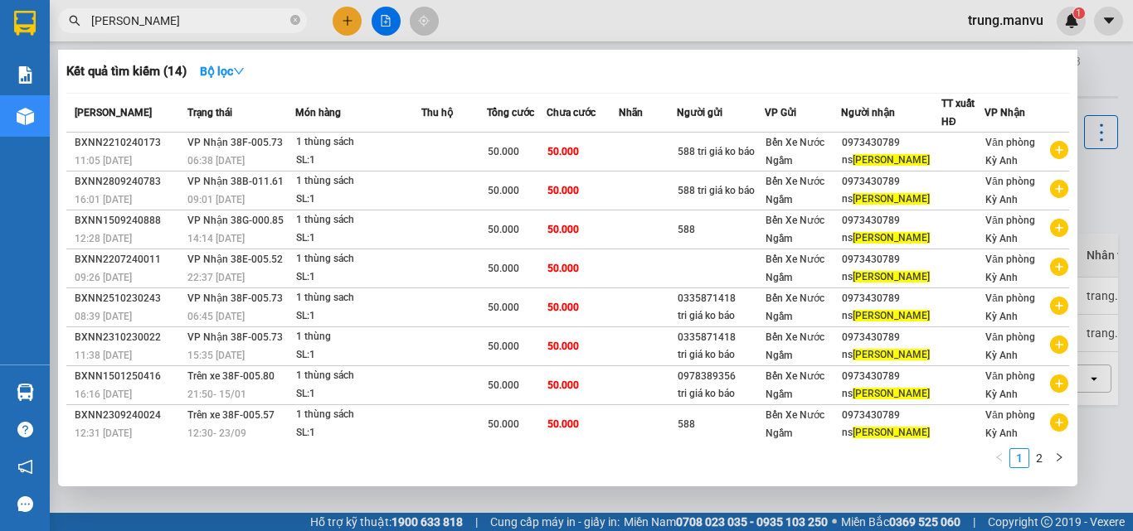
click at [164, 24] on input "[PERSON_NAME]" at bounding box center [189, 21] width 196 height 18
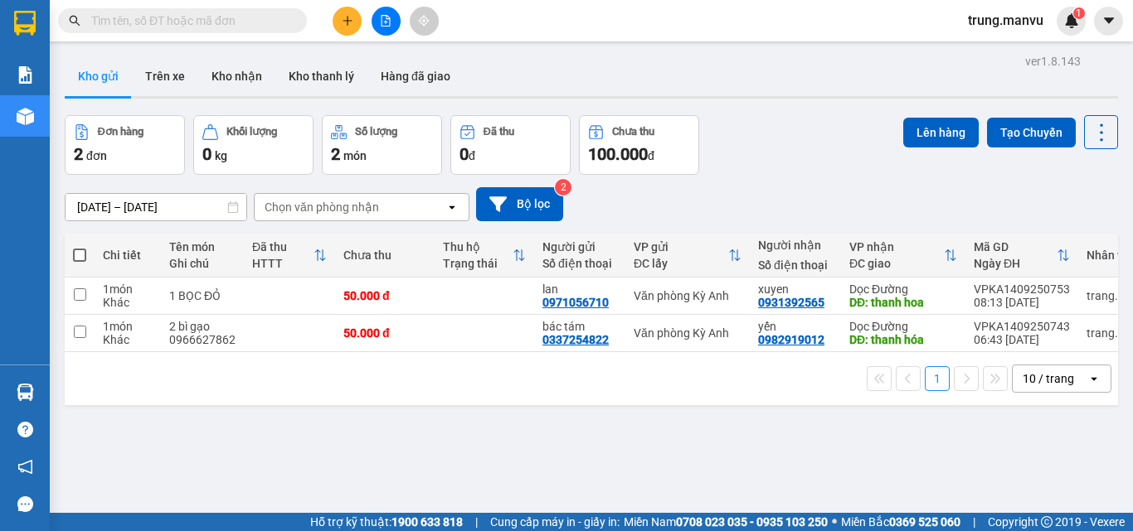
click at [160, 13] on input "text" at bounding box center [189, 21] width 196 height 18
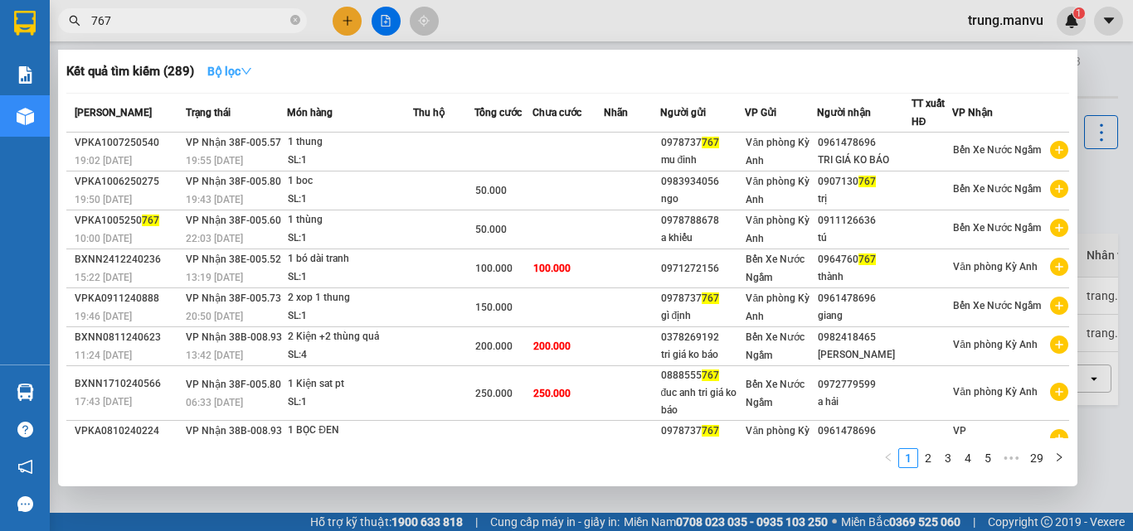
type input "767"
click at [223, 73] on strong "Bộ lọc" at bounding box center [229, 71] width 45 height 13
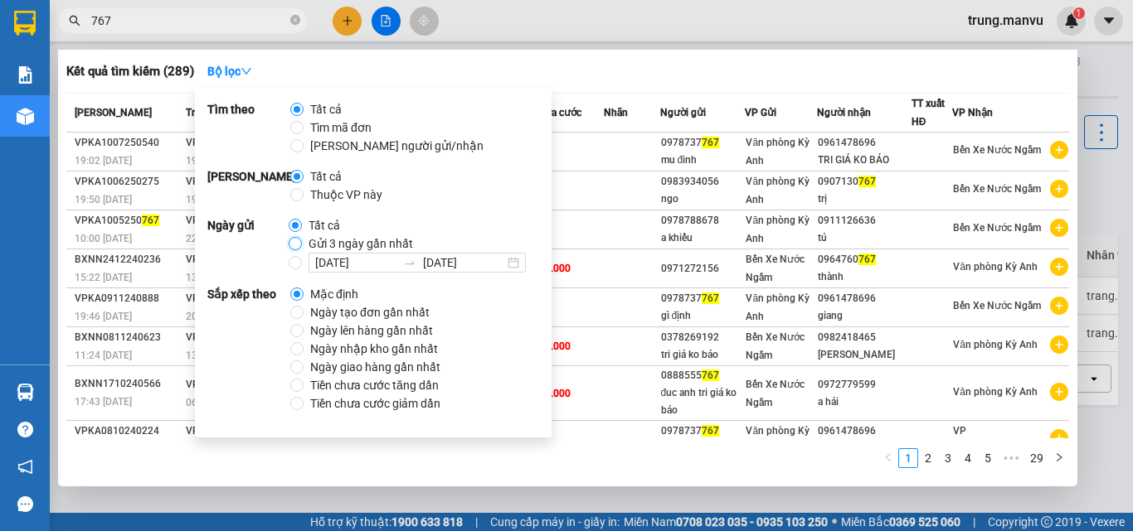
click at [295, 245] on input "Gửi 3 ngày gần nhất" at bounding box center [295, 243] width 13 height 13
radio input "true"
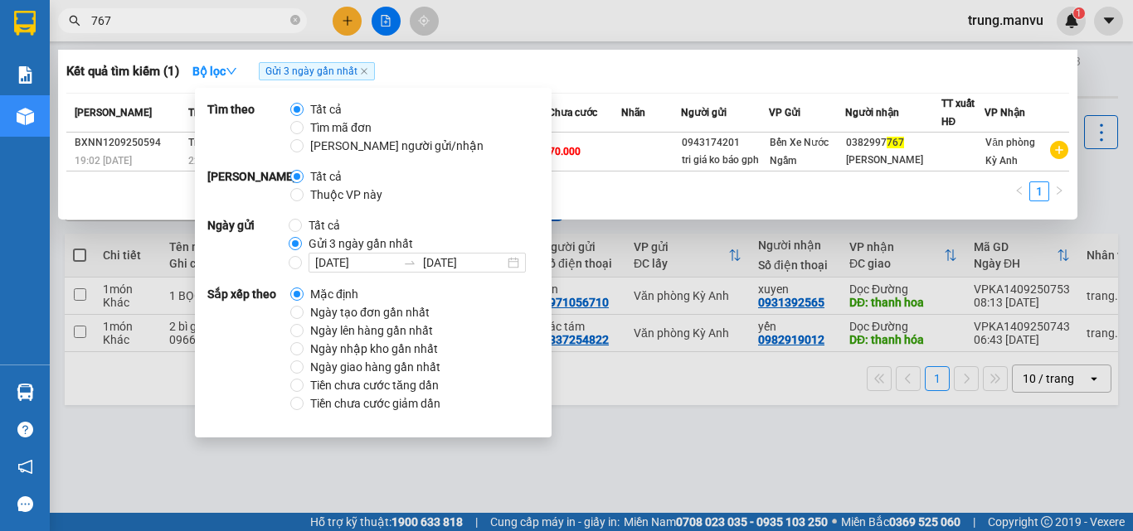
click at [648, 215] on div "Kết quả tìm kiếm ( 1 ) Bộ lọc Gửi 3 ngày gần nhất Mã ĐH Trạng thái Món hàng Thu…" at bounding box center [567, 135] width 1019 height 170
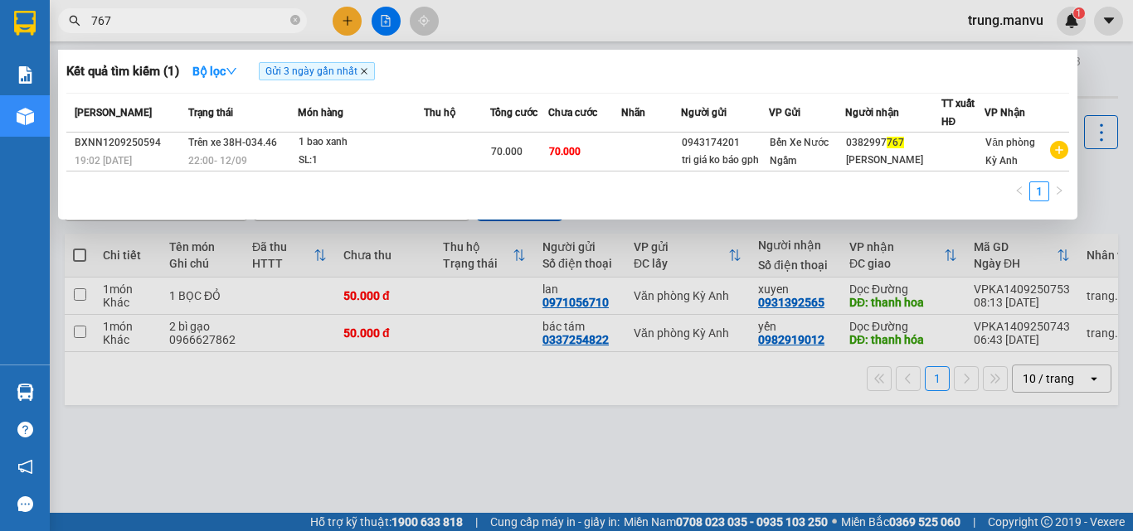
click at [364, 68] on icon "close" at bounding box center [364, 71] width 8 height 8
radio input "true"
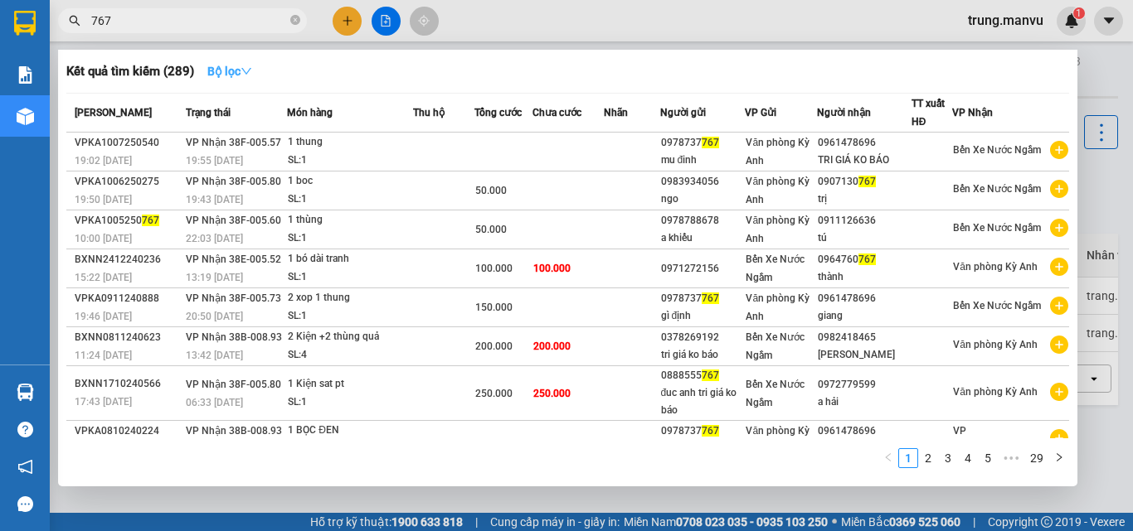
click at [249, 75] on icon "down" at bounding box center [246, 72] width 12 height 12
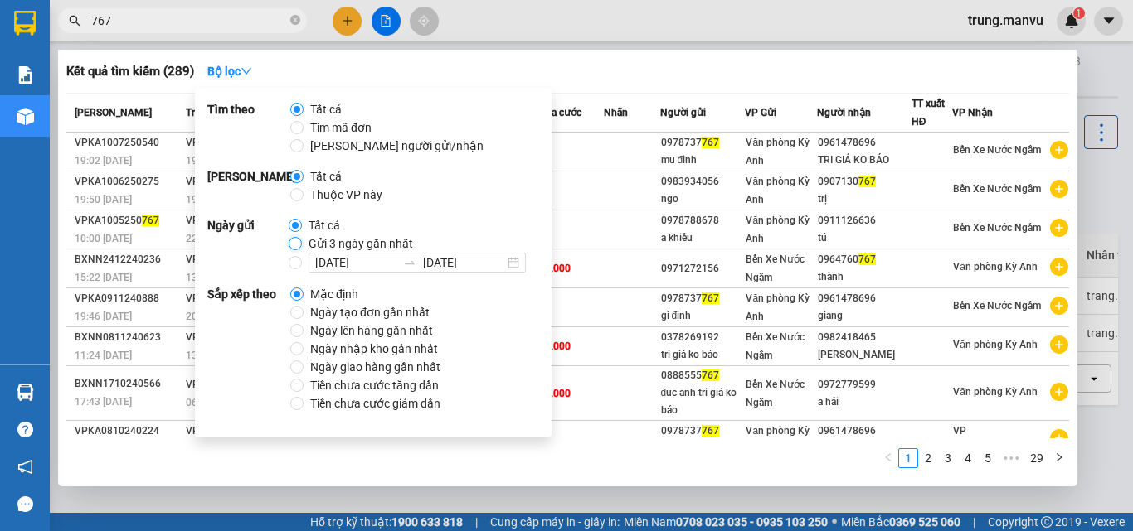
click at [296, 239] on input "Gửi 3 ngày gần nhất" at bounding box center [295, 243] width 13 height 13
radio input "true"
radio input "false"
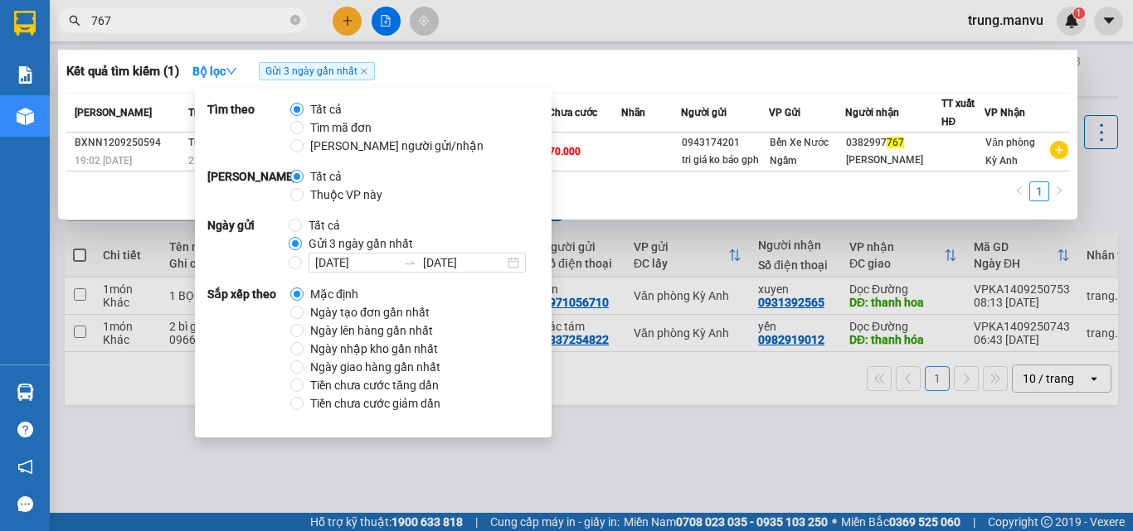
click at [644, 183] on div "1" at bounding box center [567, 197] width 1002 height 30
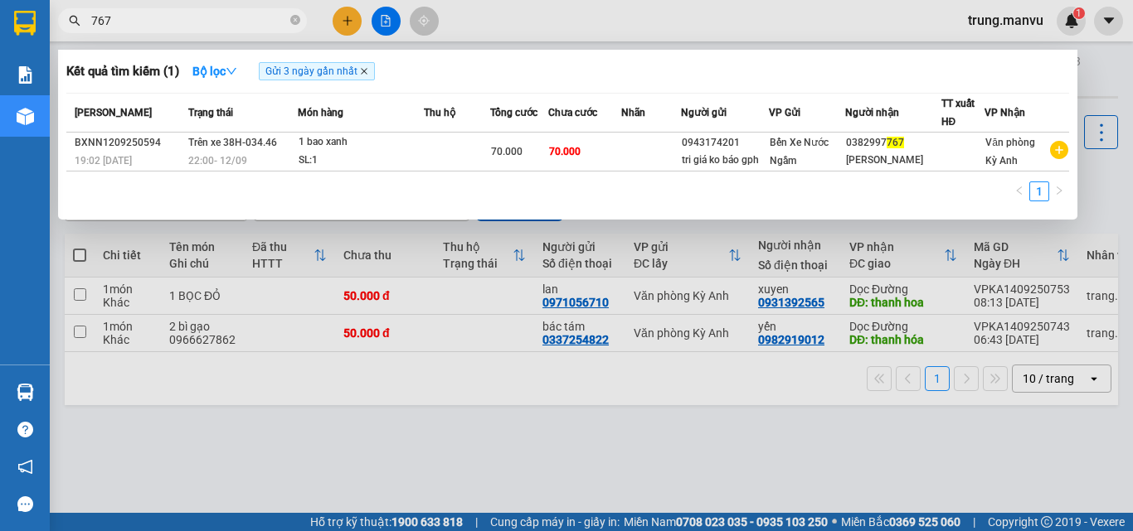
click at [368, 72] on icon "close" at bounding box center [364, 71] width 8 height 8
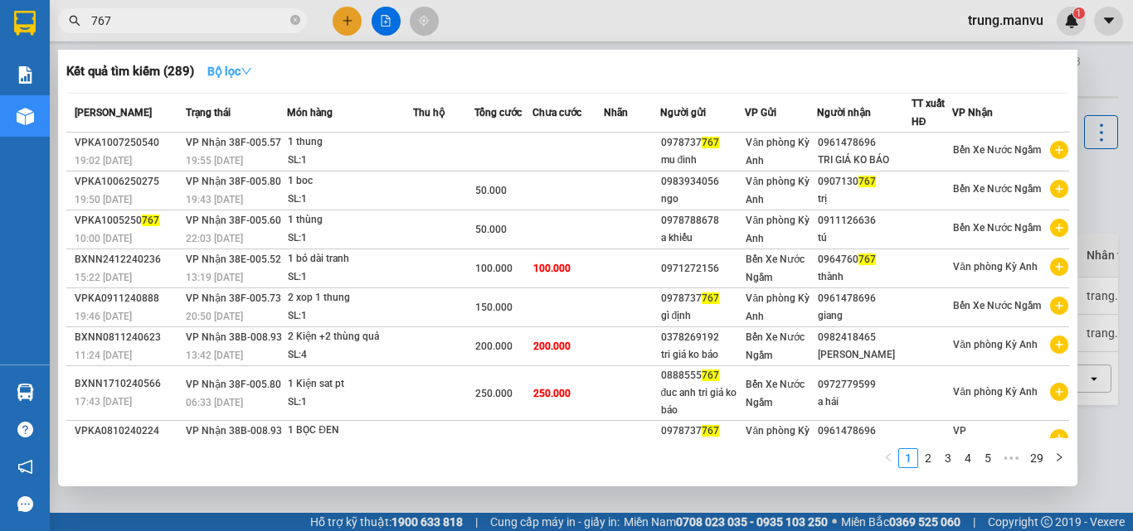
click at [224, 68] on strong "Bộ lọc" at bounding box center [229, 71] width 45 height 13
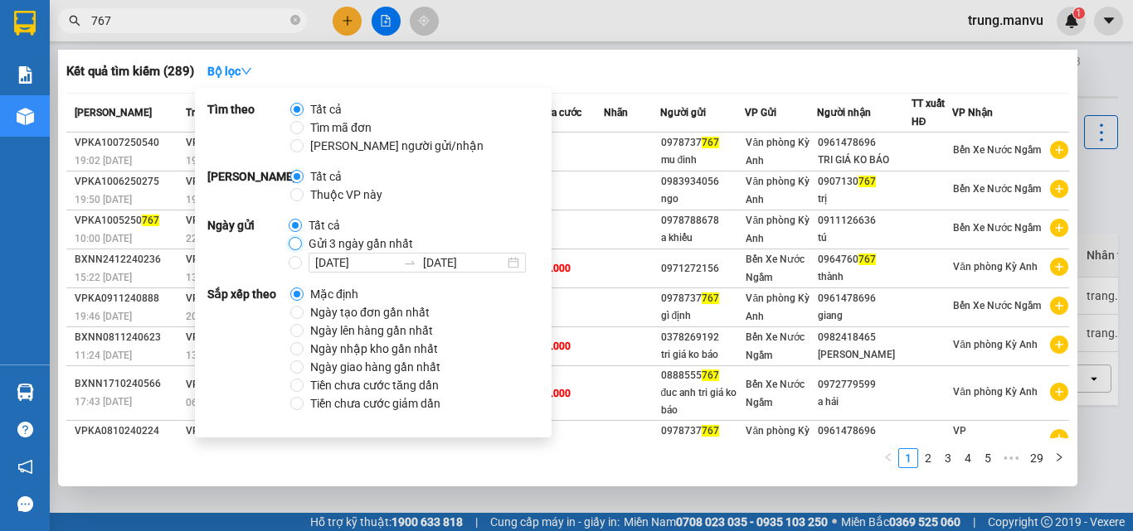
click at [294, 249] on input "Gửi 3 ngày gần nhất" at bounding box center [295, 243] width 13 height 13
radio input "true"
radio input "false"
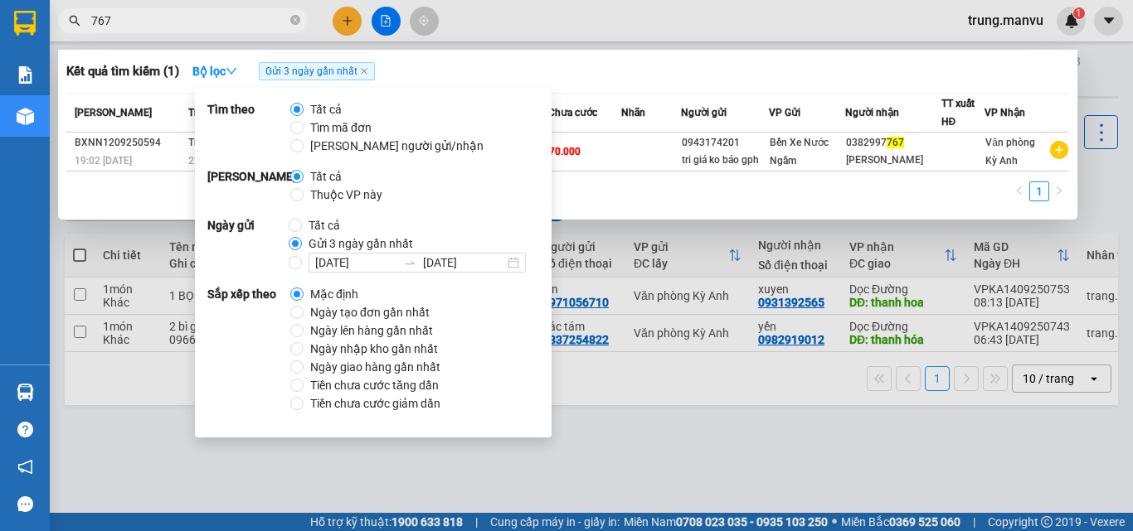
click at [942, 202] on div "1" at bounding box center [567, 197] width 1002 height 30
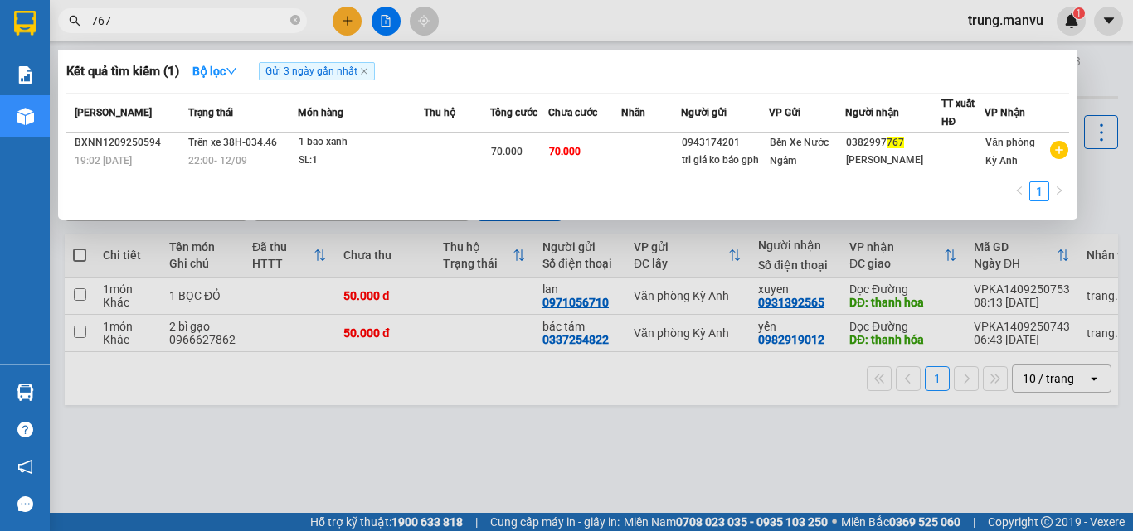
click at [825, 415] on div at bounding box center [566, 265] width 1133 height 531
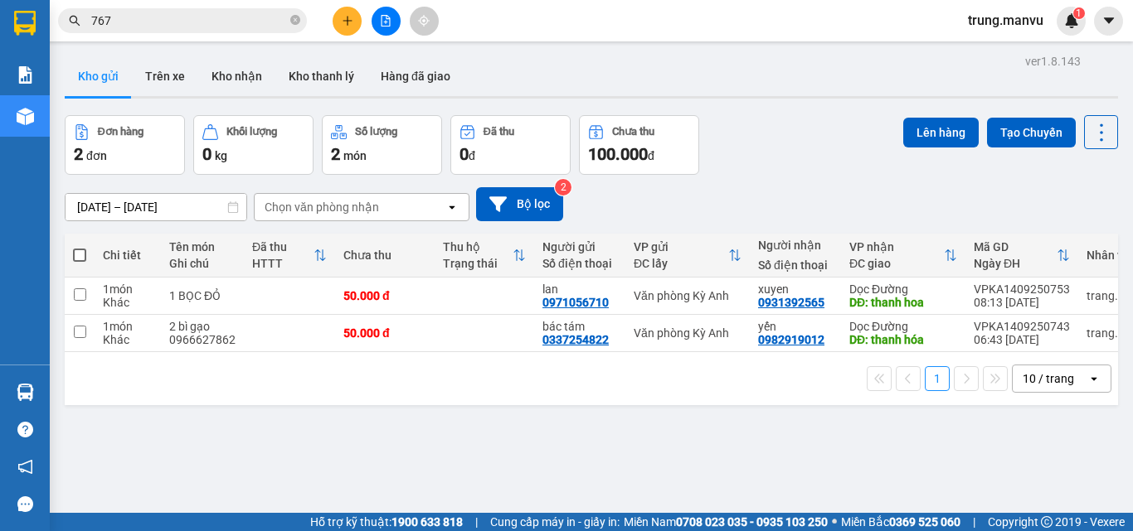
click at [191, 12] on span "767" at bounding box center [182, 20] width 249 height 25
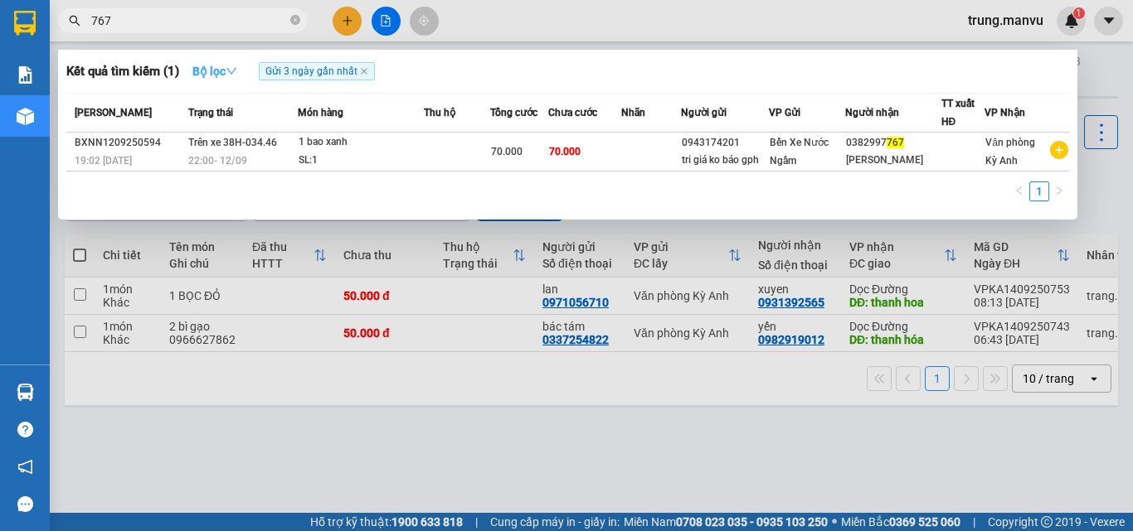
click at [231, 66] on icon "down" at bounding box center [232, 72] width 12 height 12
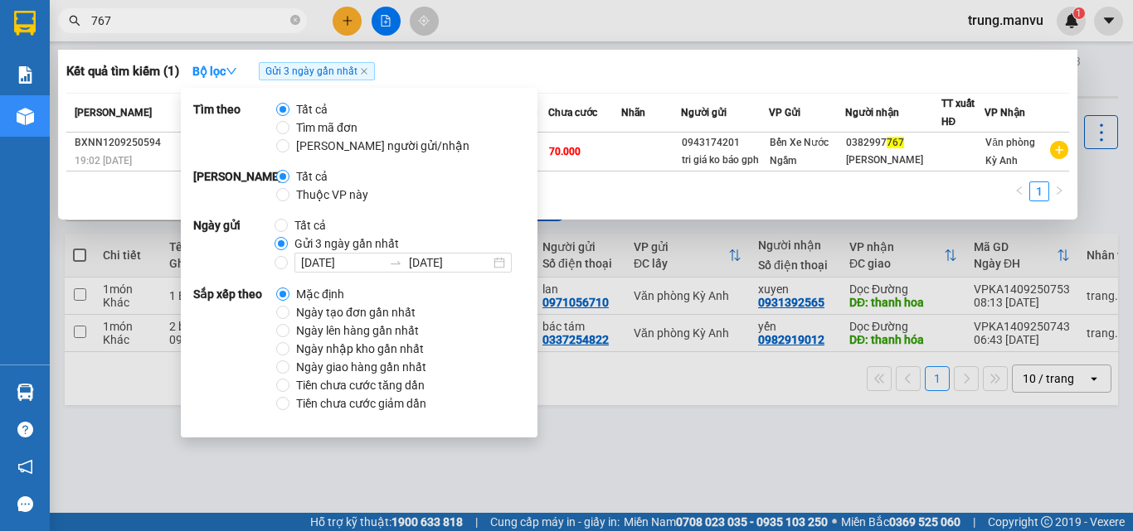
click at [587, 194] on div "1" at bounding box center [567, 197] width 1002 height 30
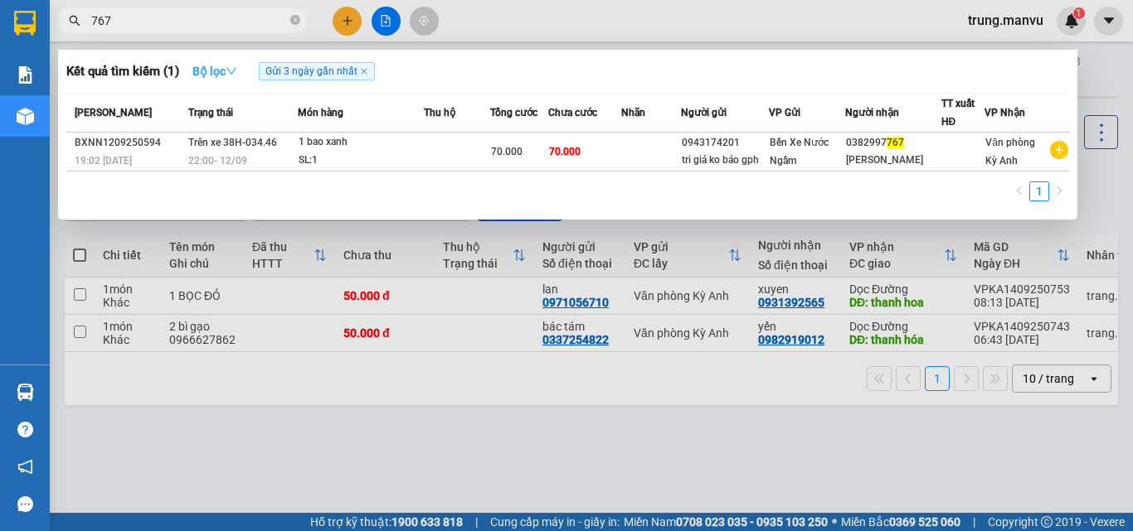
click at [211, 66] on strong "Bộ lọc" at bounding box center [214, 71] width 45 height 13
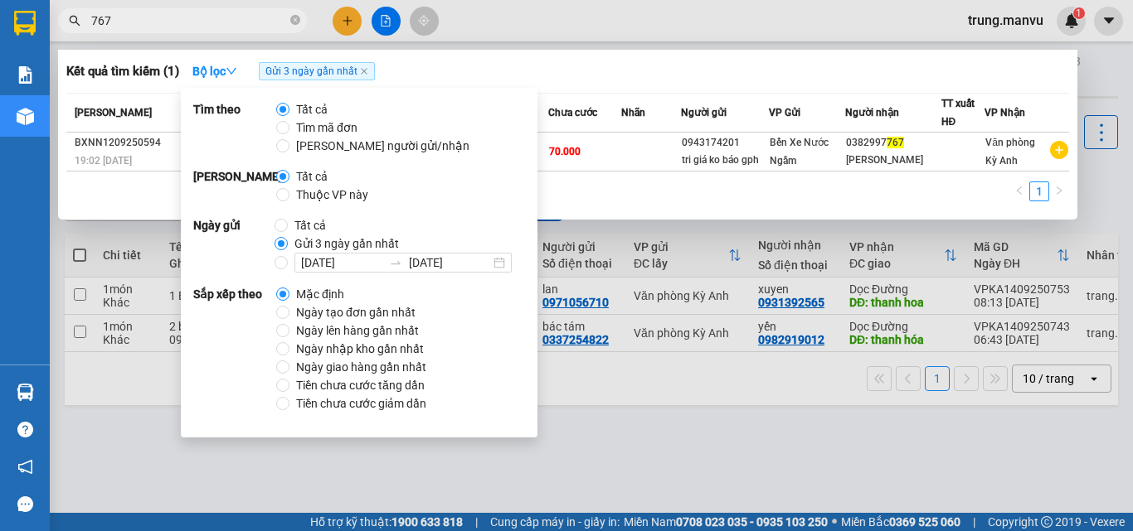
click at [600, 203] on div "1" at bounding box center [567, 197] width 1002 height 30
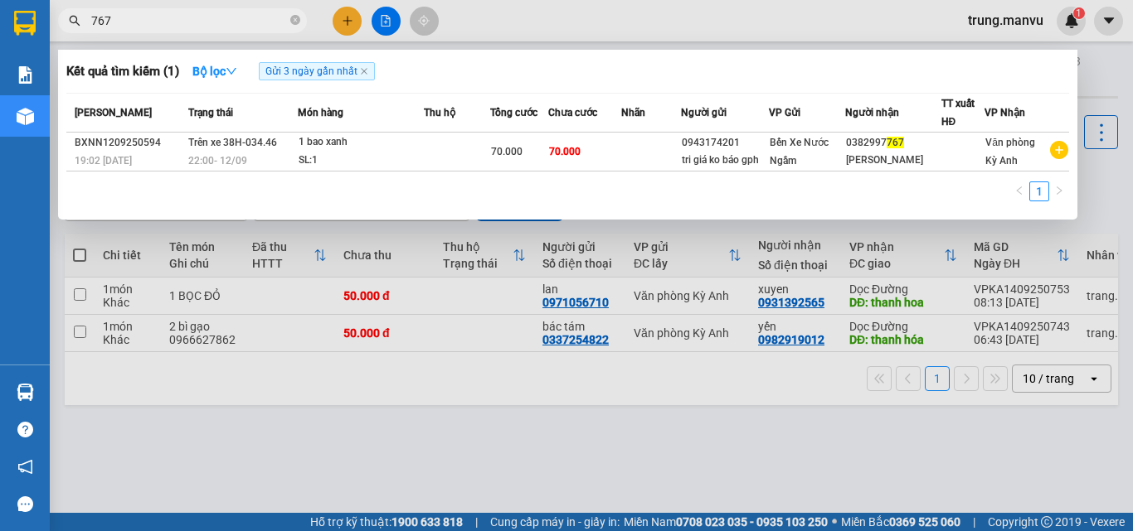
click at [388, 18] on div at bounding box center [566, 265] width 1133 height 531
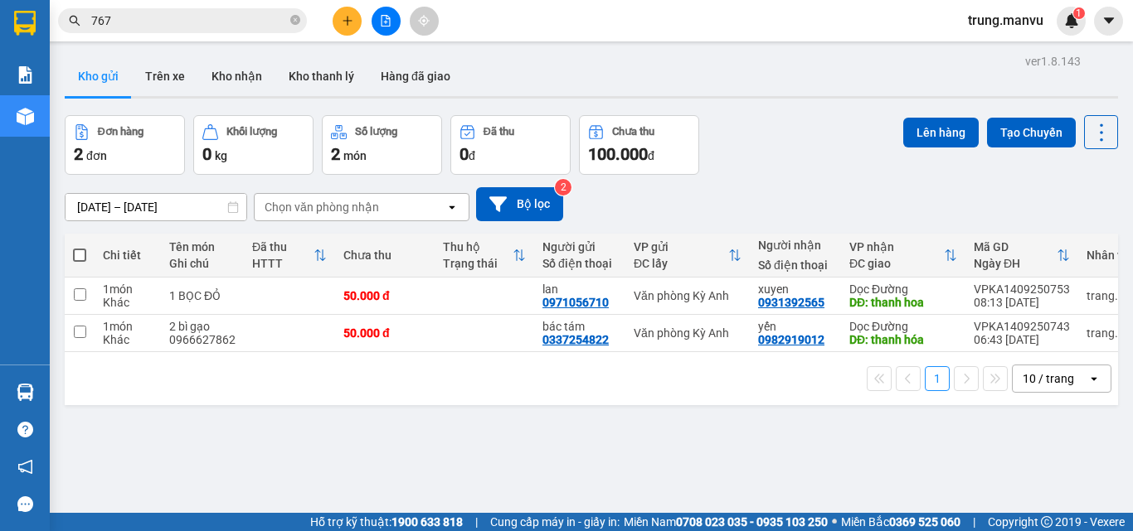
click at [391, 18] on icon "file-add" at bounding box center [386, 21] width 12 height 12
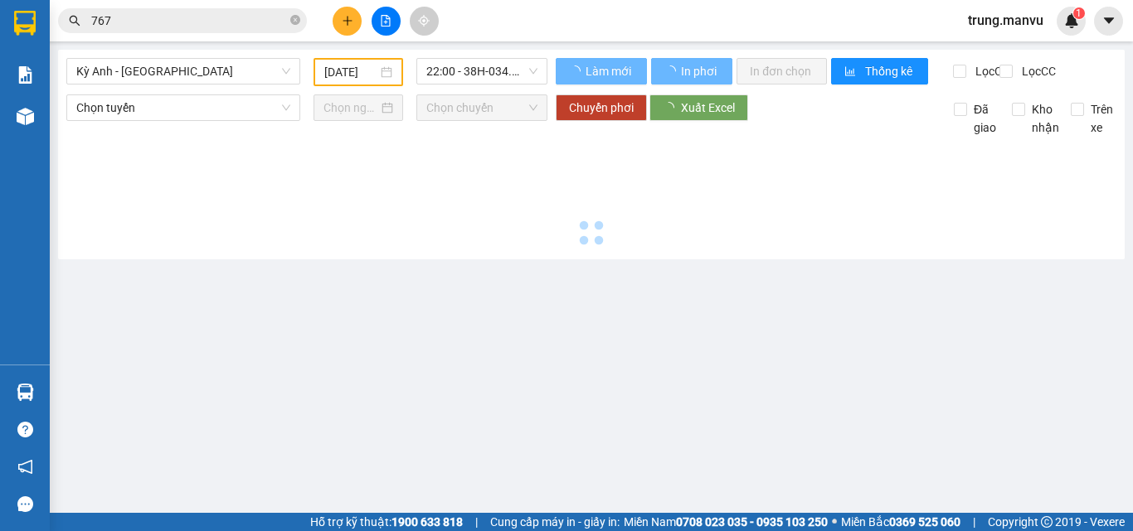
click at [342, 69] on input "[DATE]" at bounding box center [350, 72] width 53 height 18
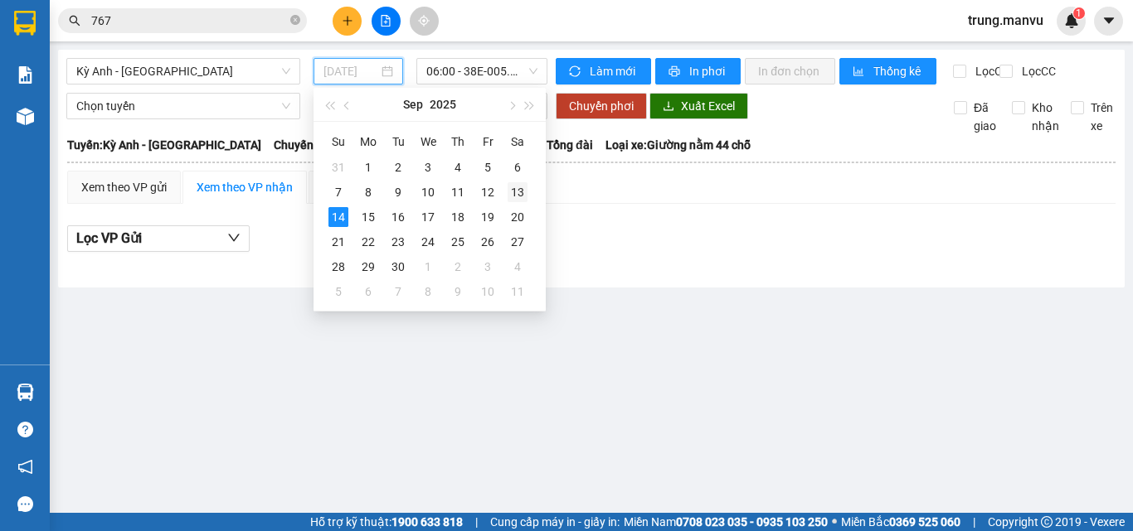
click at [511, 186] on div "13" at bounding box center [517, 192] width 20 height 20
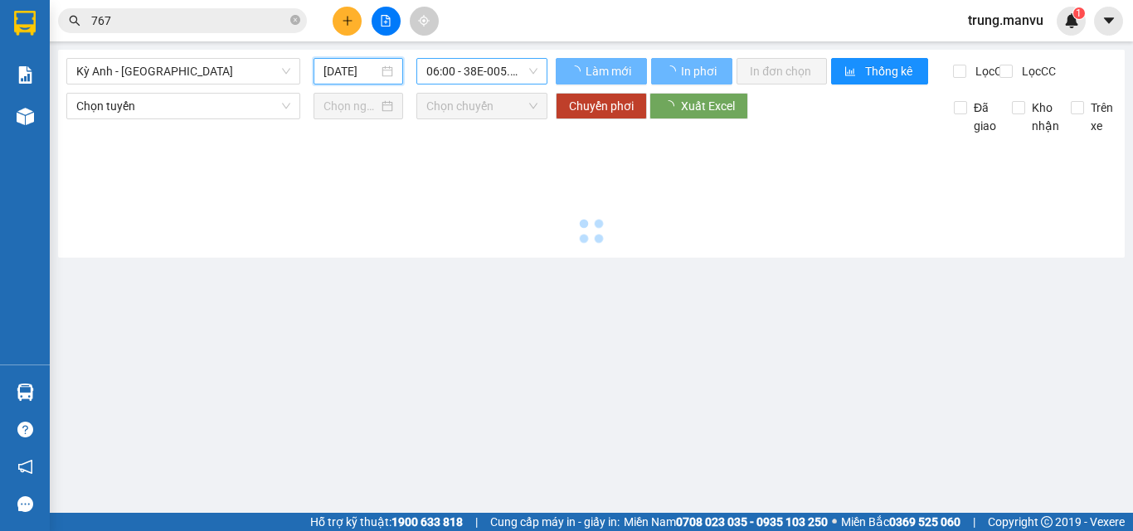
type input "[DATE]"
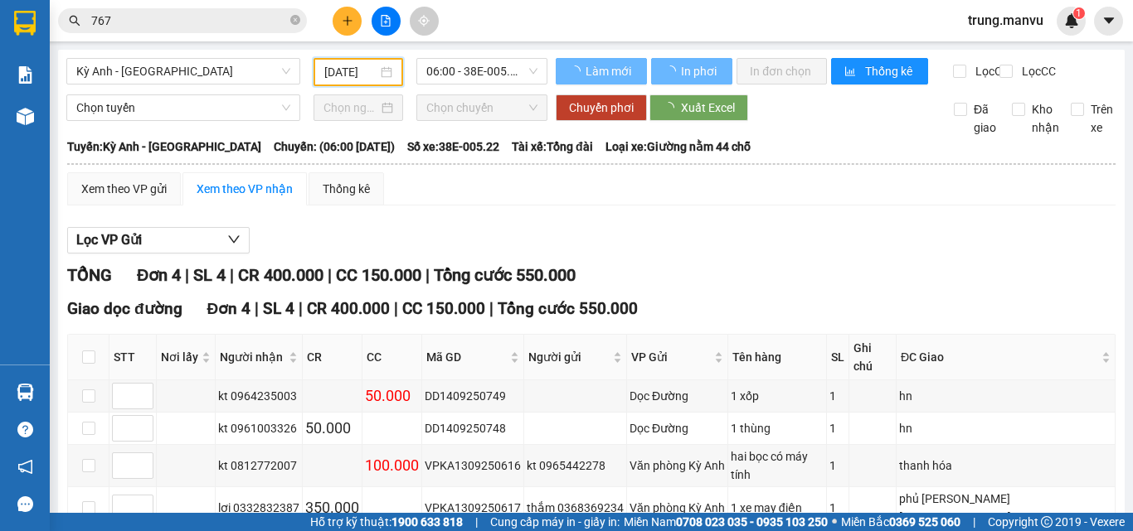
click at [235, 53] on div "Kỳ Anh - [GEOGRAPHIC_DATA] [DATE] 06:00 - 38E-005.22 Làm mới In phơi In đơn chọ…" at bounding box center [591, 328] width 1066 height 557
click at [206, 74] on span "Kỳ Anh - [GEOGRAPHIC_DATA]" at bounding box center [183, 71] width 214 height 25
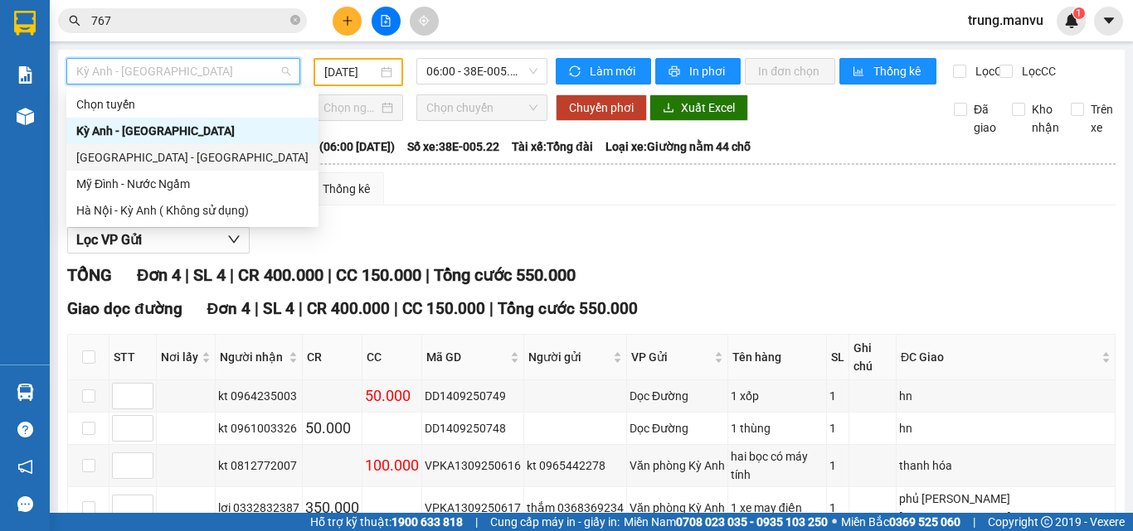
click at [127, 151] on div "[GEOGRAPHIC_DATA] - [GEOGRAPHIC_DATA]" at bounding box center [192, 157] width 232 height 18
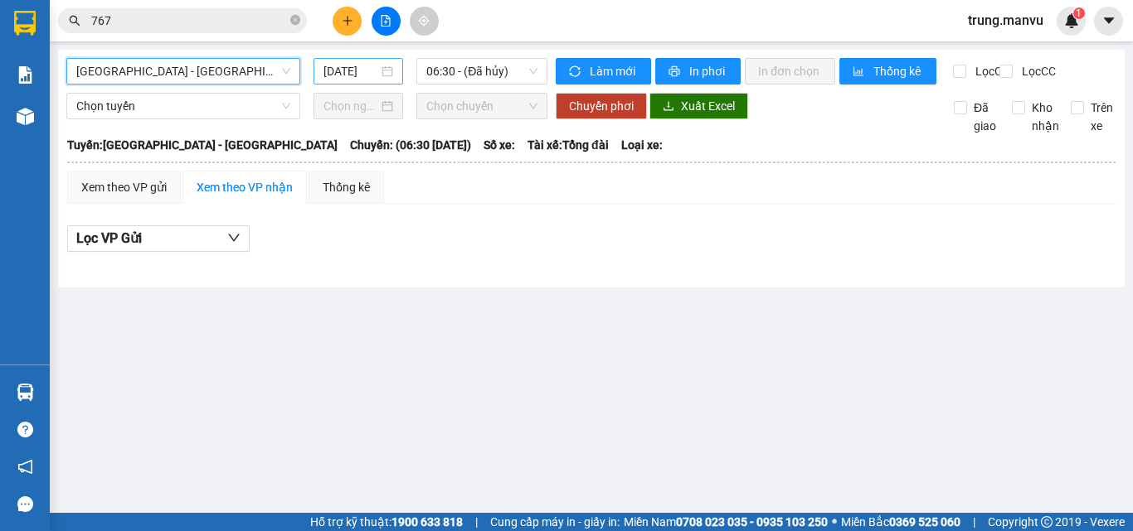
click at [361, 72] on input "[DATE]" at bounding box center [350, 71] width 55 height 18
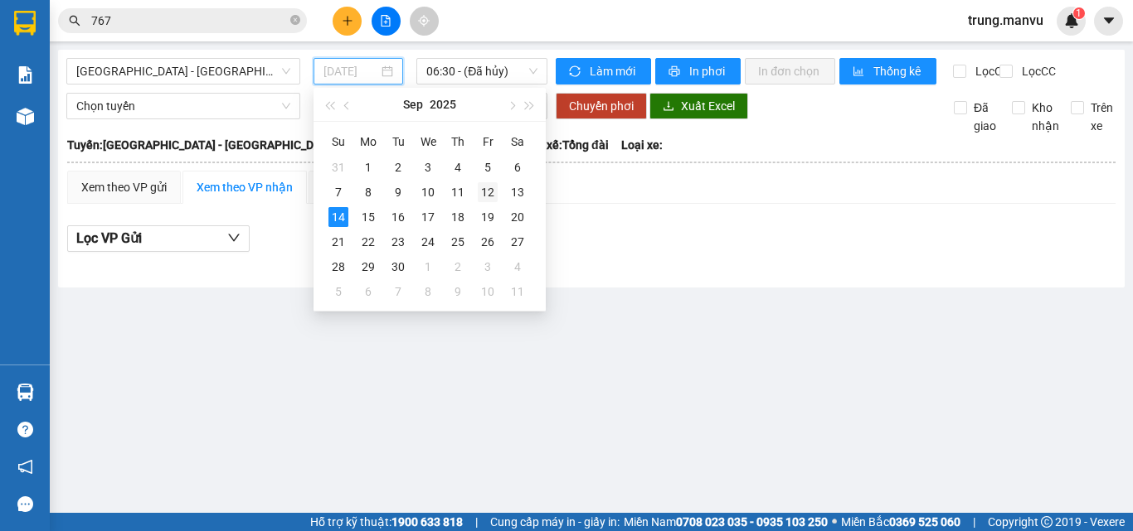
click at [483, 189] on div "12" at bounding box center [488, 192] width 20 height 20
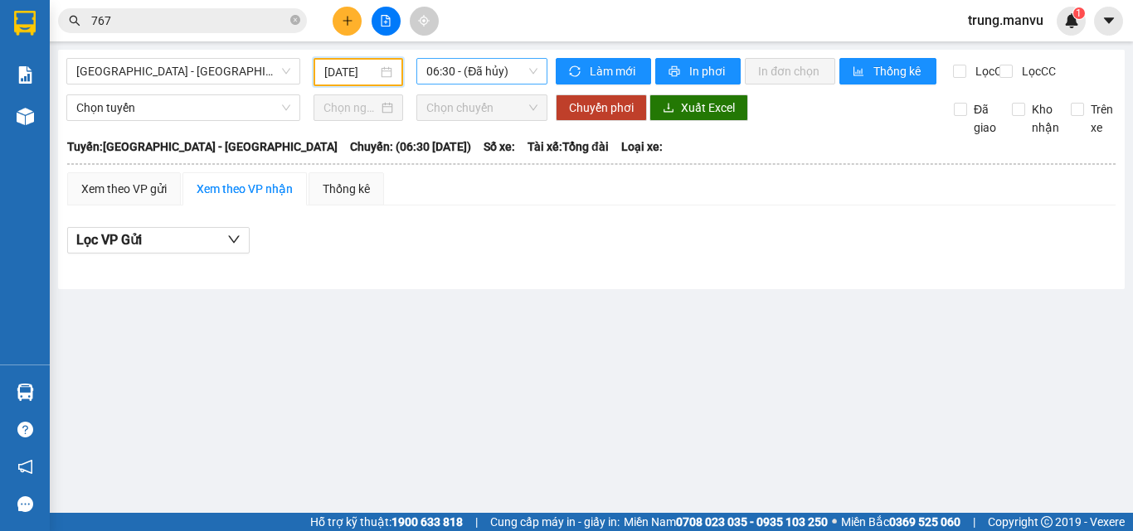
click at [502, 73] on span "06:30 - (Đã hủy)" at bounding box center [481, 71] width 111 height 25
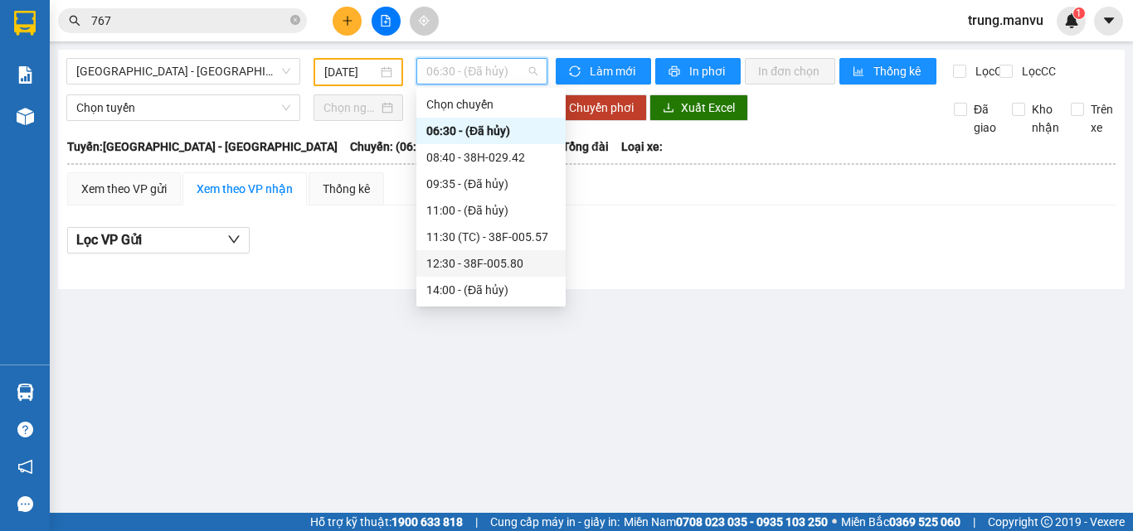
scroll to position [265, 0]
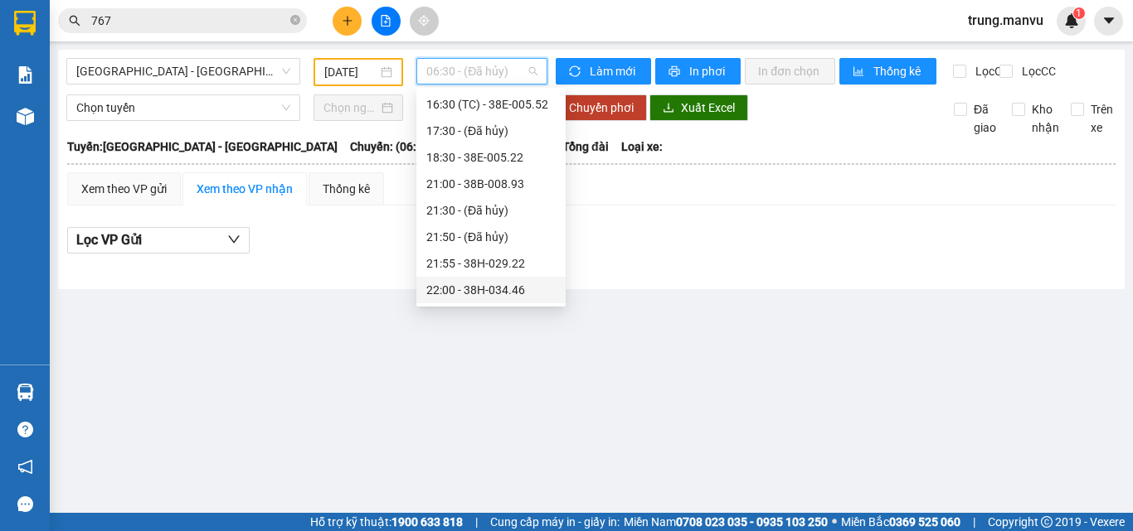
click at [508, 294] on div "22:00 - 38H-034.46" at bounding box center [490, 290] width 129 height 18
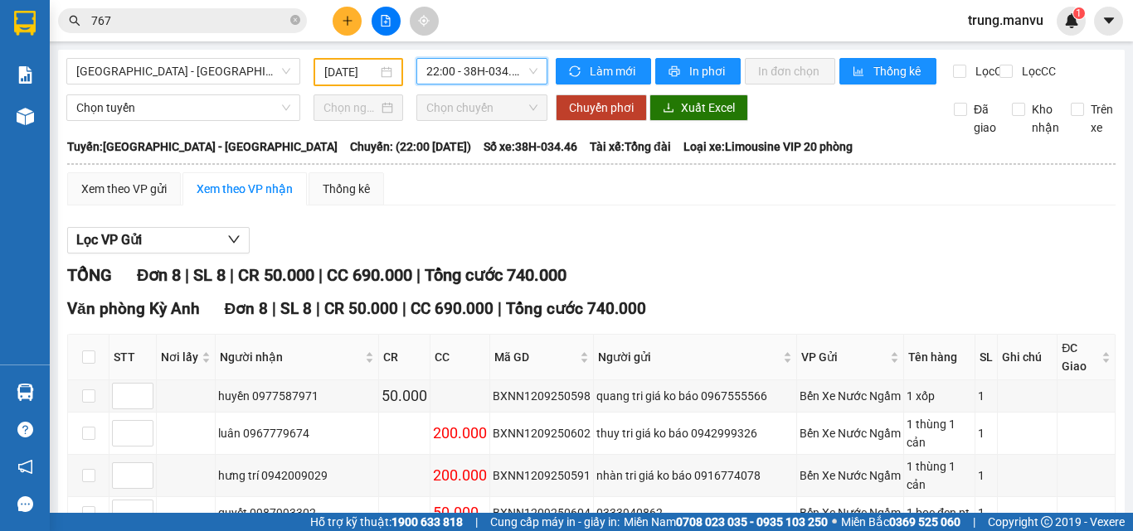
click at [335, 72] on input "[DATE]" at bounding box center [350, 72] width 53 height 18
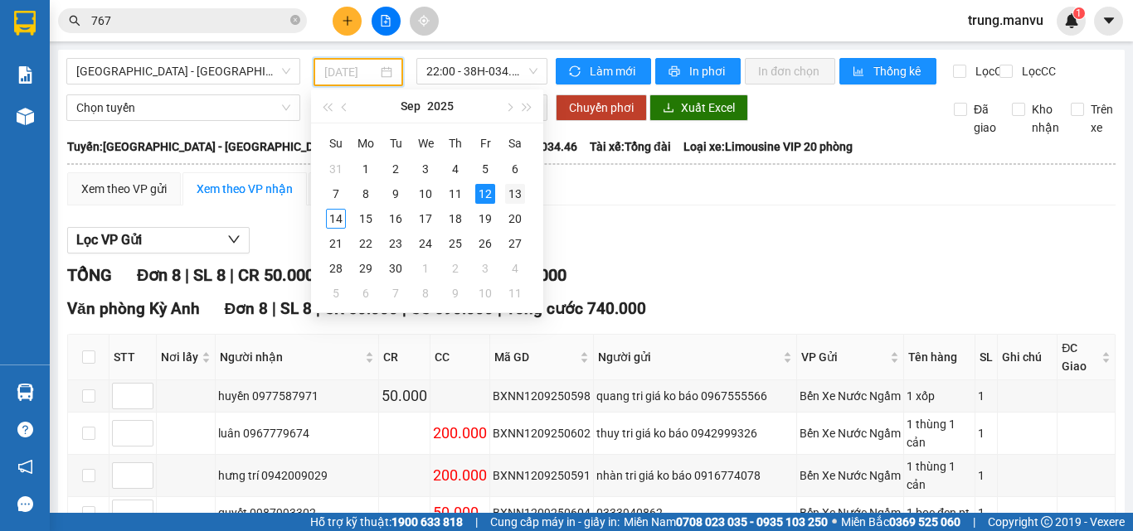
click at [519, 187] on div "13" at bounding box center [515, 194] width 20 height 20
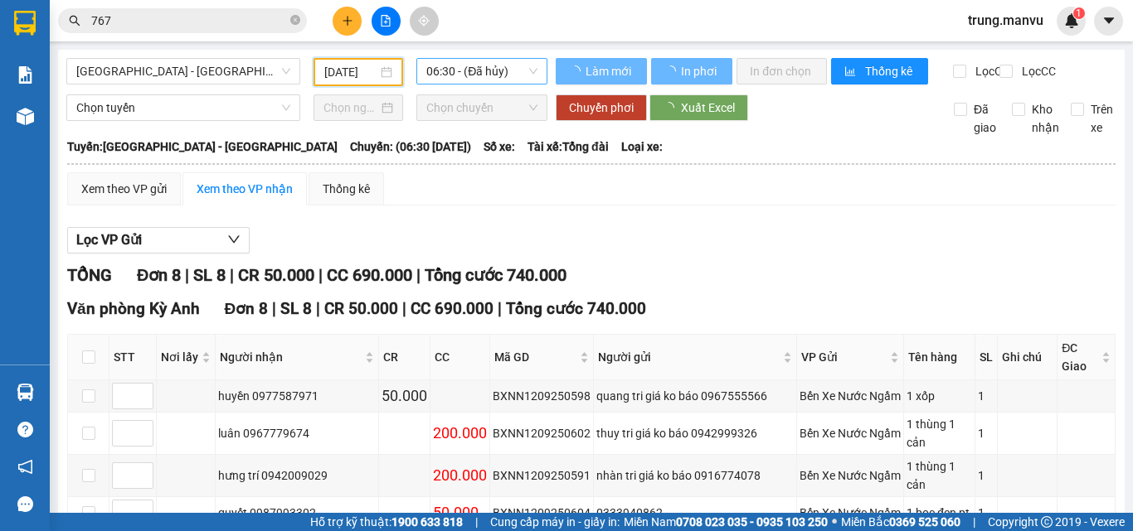
click at [507, 63] on span "06:30 - (Đã hủy)" at bounding box center [481, 71] width 111 height 25
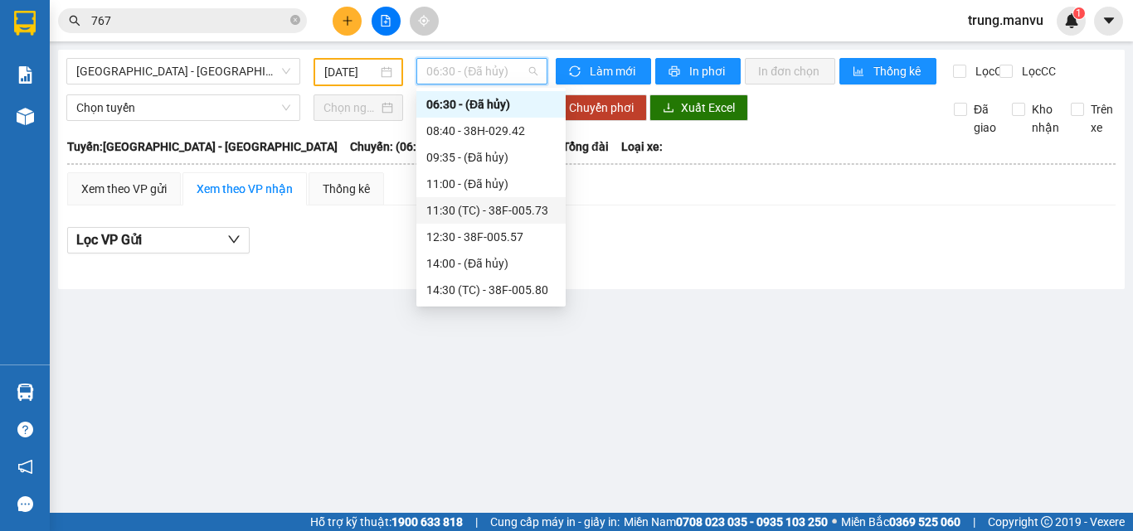
scroll to position [265, 0]
click at [493, 290] on div "22:00 - 38H-034.46" at bounding box center [490, 290] width 129 height 18
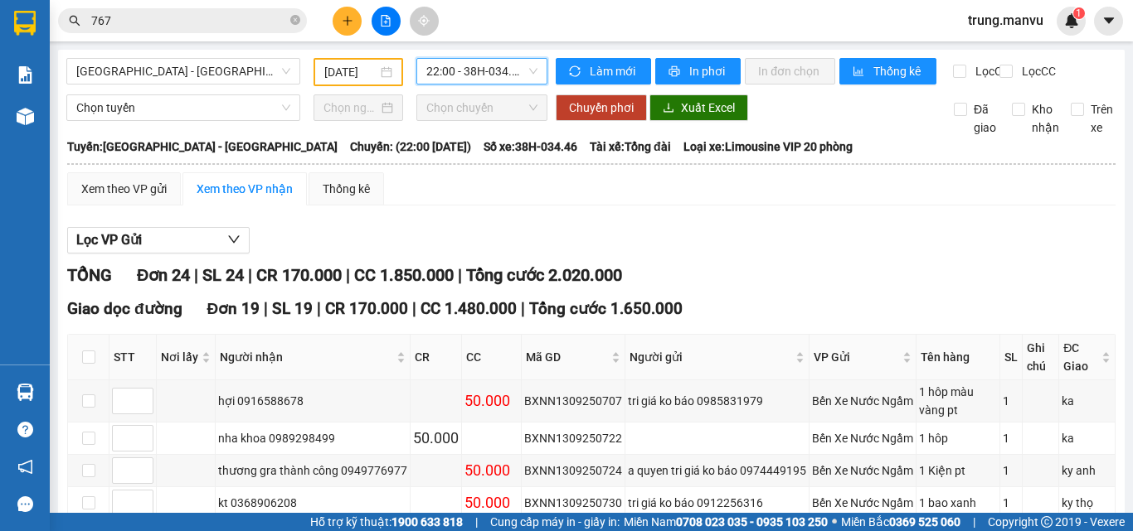
click at [372, 63] on input "[DATE]" at bounding box center [350, 72] width 53 height 18
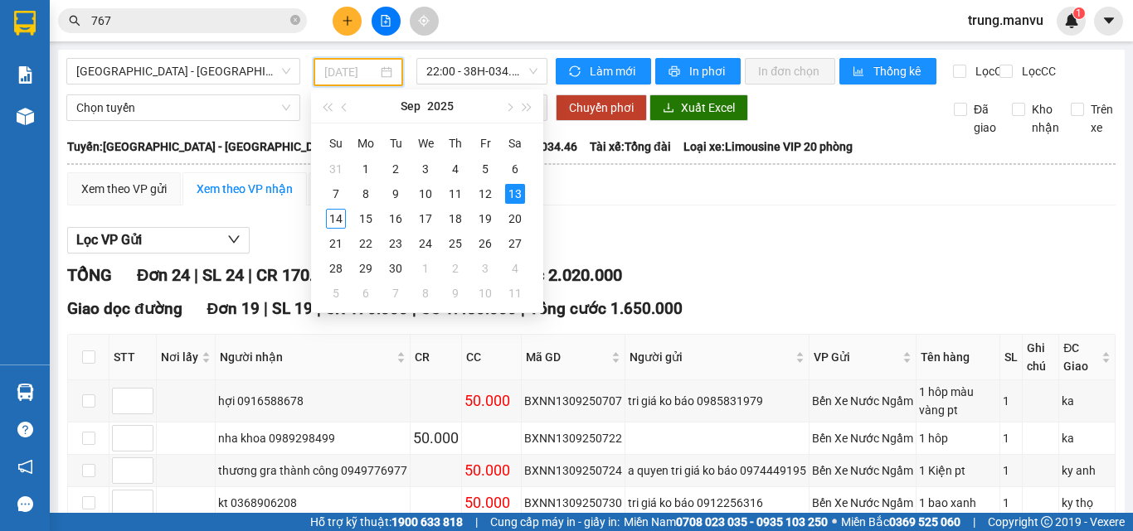
click at [488, 191] on div "12" at bounding box center [485, 194] width 20 height 20
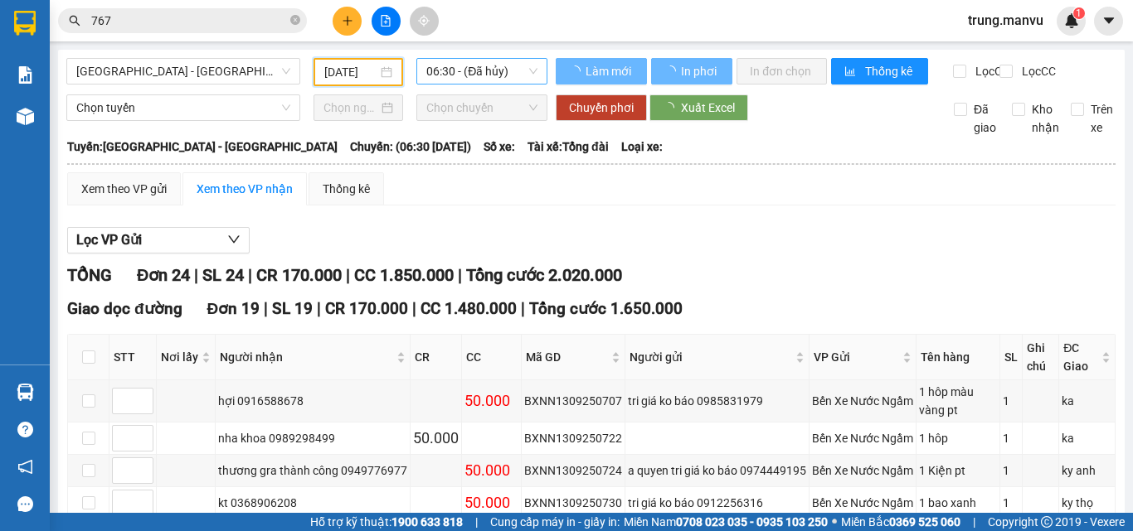
type input "[DATE]"
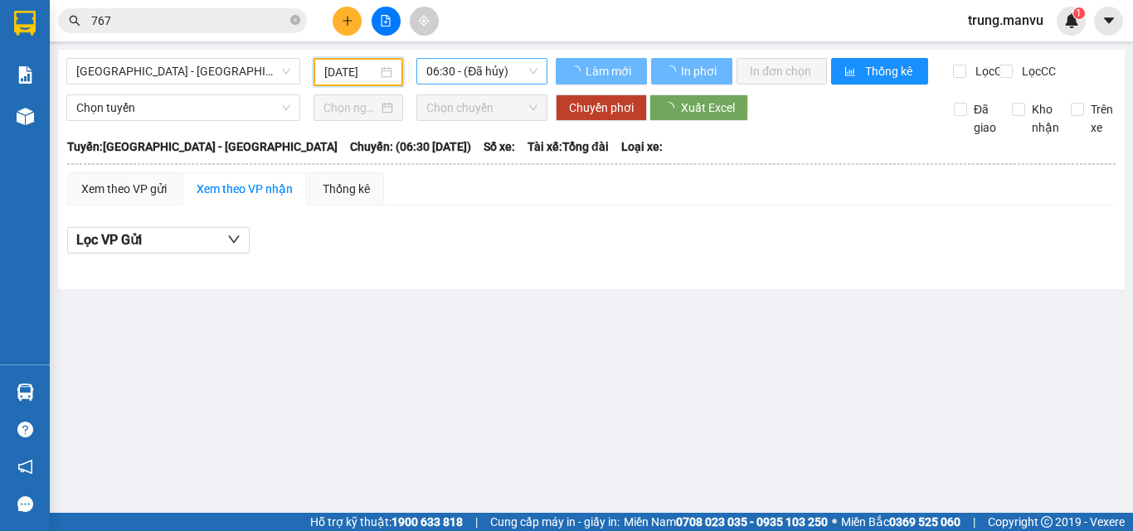
click at [473, 74] on span "06:30 - (Đã hủy)" at bounding box center [481, 71] width 111 height 25
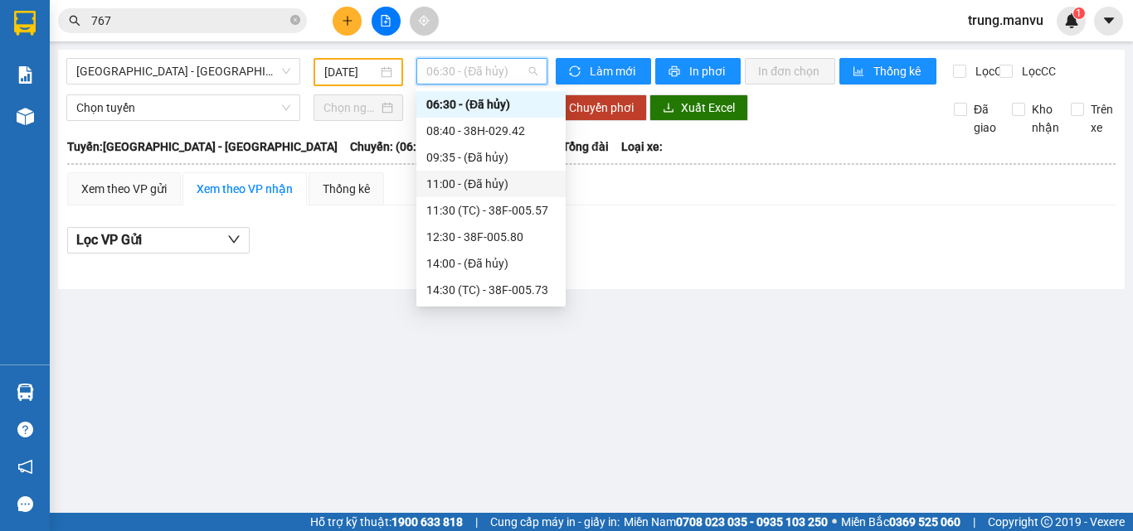
scroll to position [265, 0]
click at [512, 180] on div "21:00 - 38B-008.93" at bounding box center [490, 184] width 129 height 18
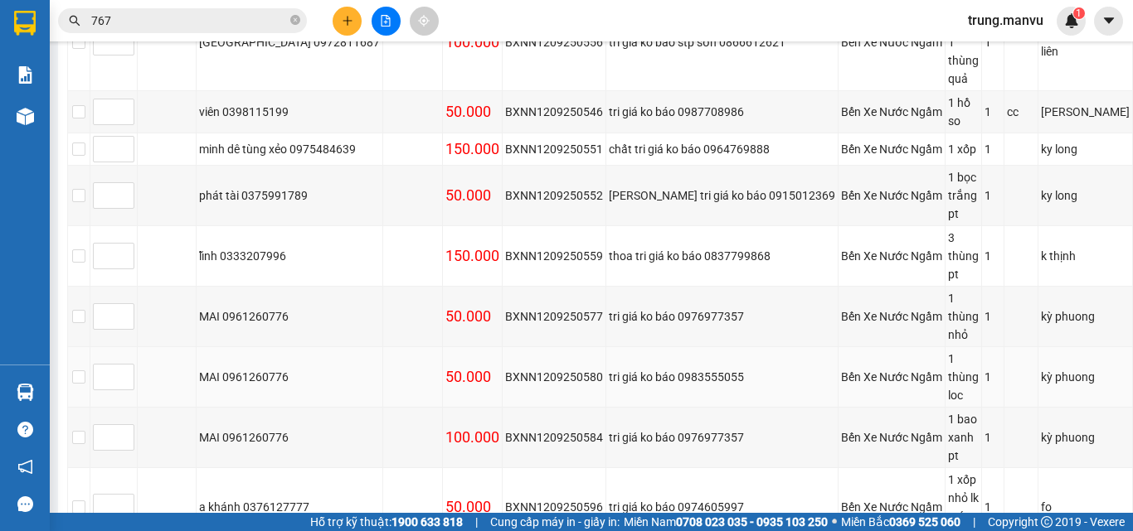
scroll to position [218, 0]
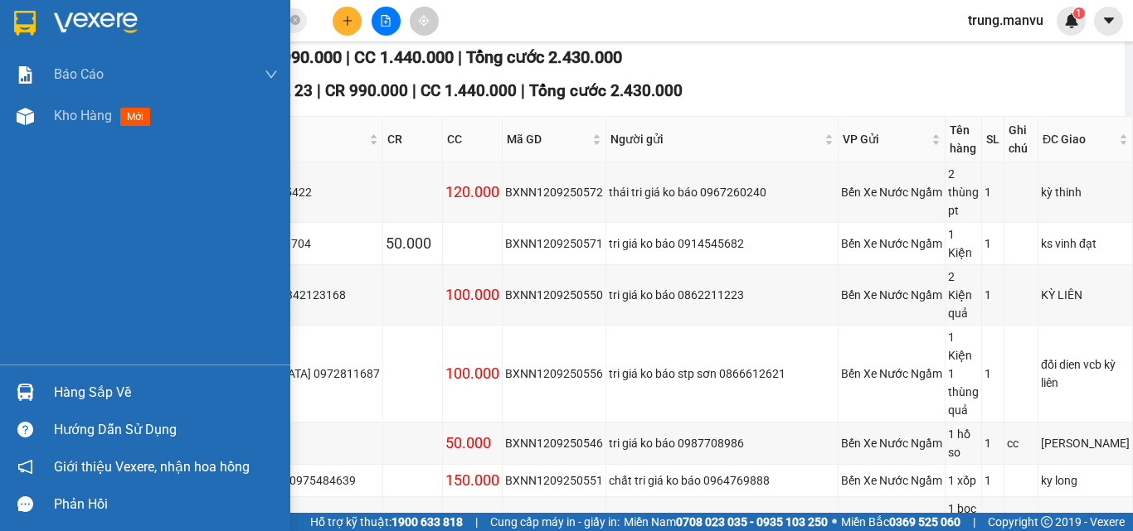
click at [41, 21] on div at bounding box center [145, 27] width 290 height 54
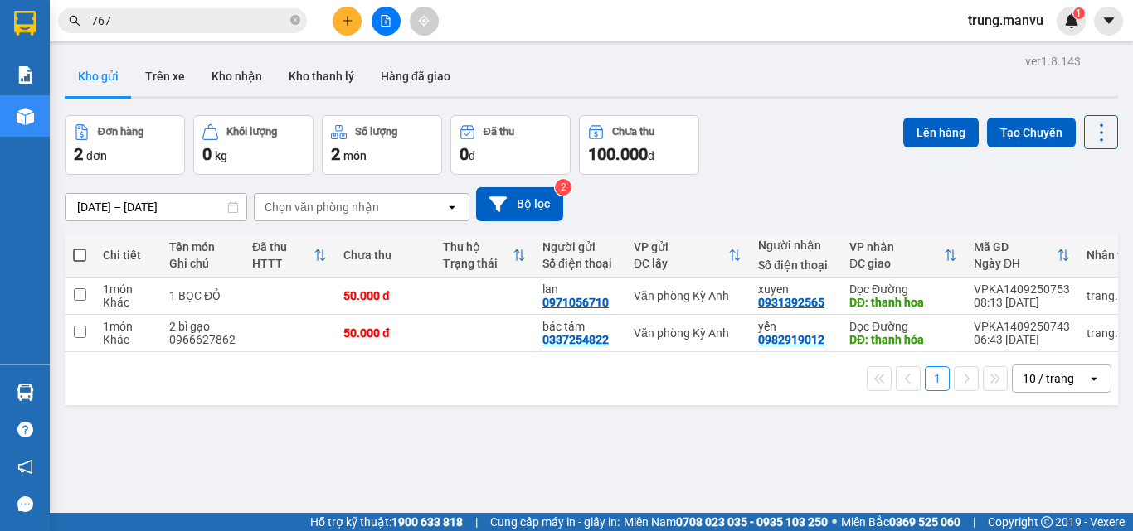
click at [328, 393] on div "1 10 / trang open" at bounding box center [591, 379] width 1040 height 28
click at [352, 25] on icon "plus" at bounding box center [348, 21] width 12 height 12
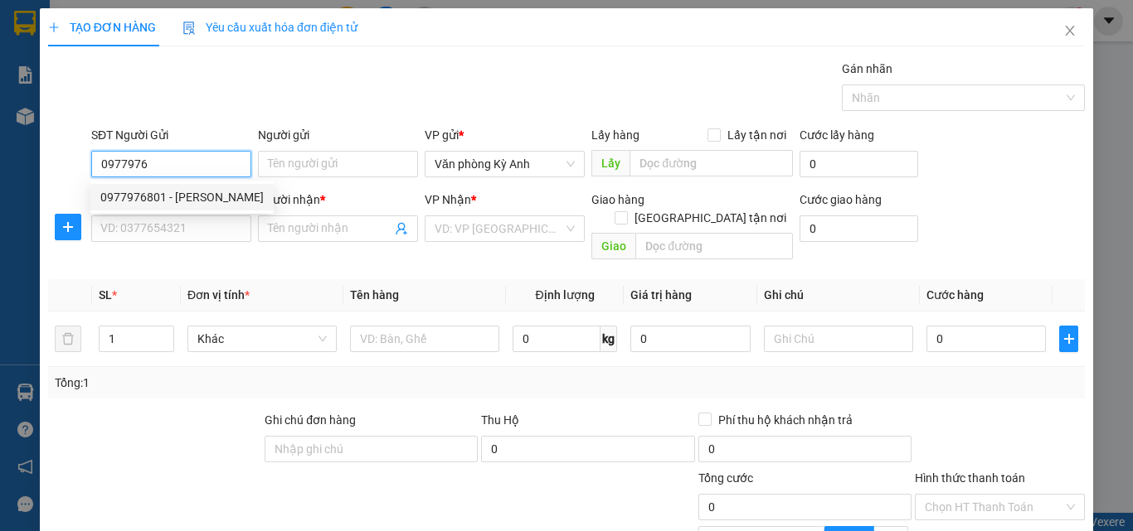
click at [187, 202] on div "0977976801 - [PERSON_NAME]" at bounding box center [181, 197] width 163 height 18
type input "0977976801"
type input "minh"
type input "0977976801"
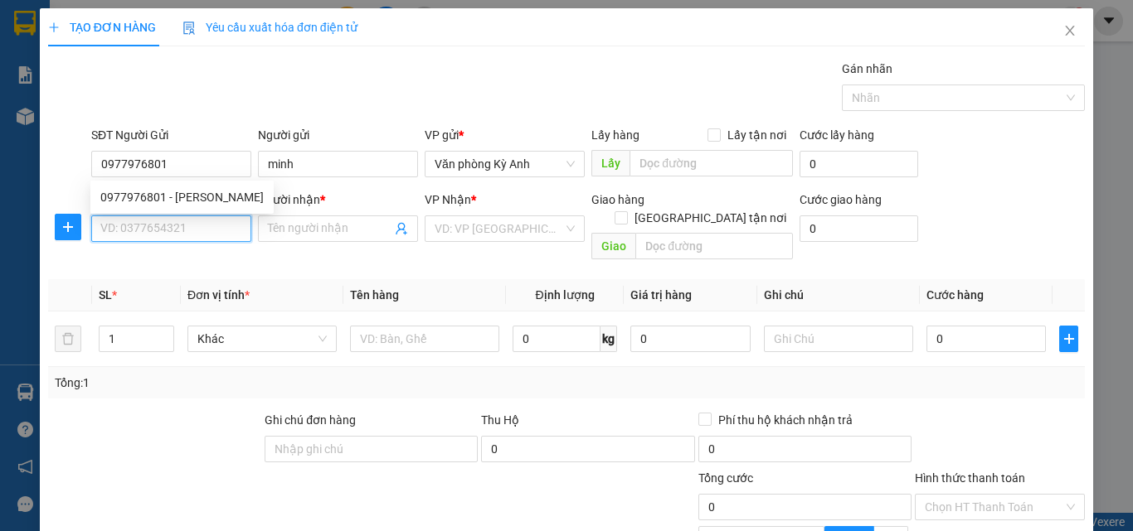
click at [187, 230] on input "SĐT Người Nhận *" at bounding box center [171, 229] width 160 height 27
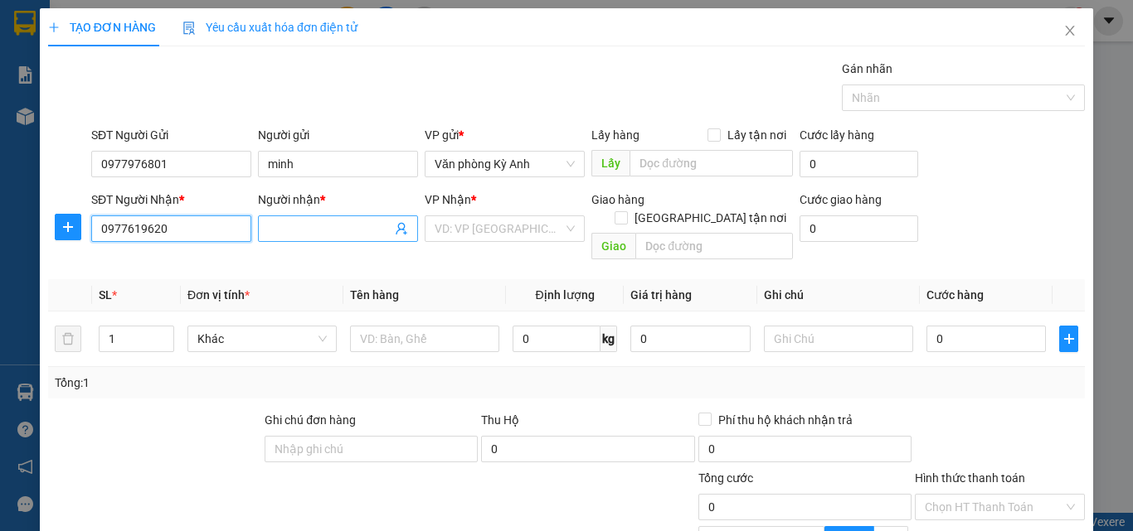
type input "0977619620"
click at [322, 227] on input "Người nhận *" at bounding box center [330, 229] width 124 height 18
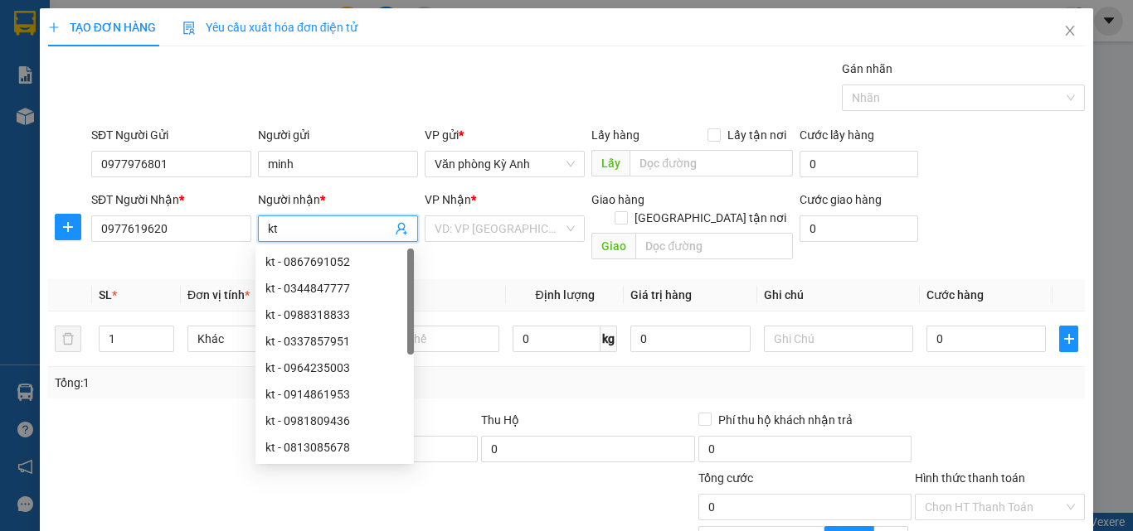
type input "kt"
click at [502, 244] on div "VP Nhận * VD: VP [GEOGRAPHIC_DATA]" at bounding box center [505, 220] width 160 height 58
click at [502, 230] on input "search" at bounding box center [498, 228] width 129 height 25
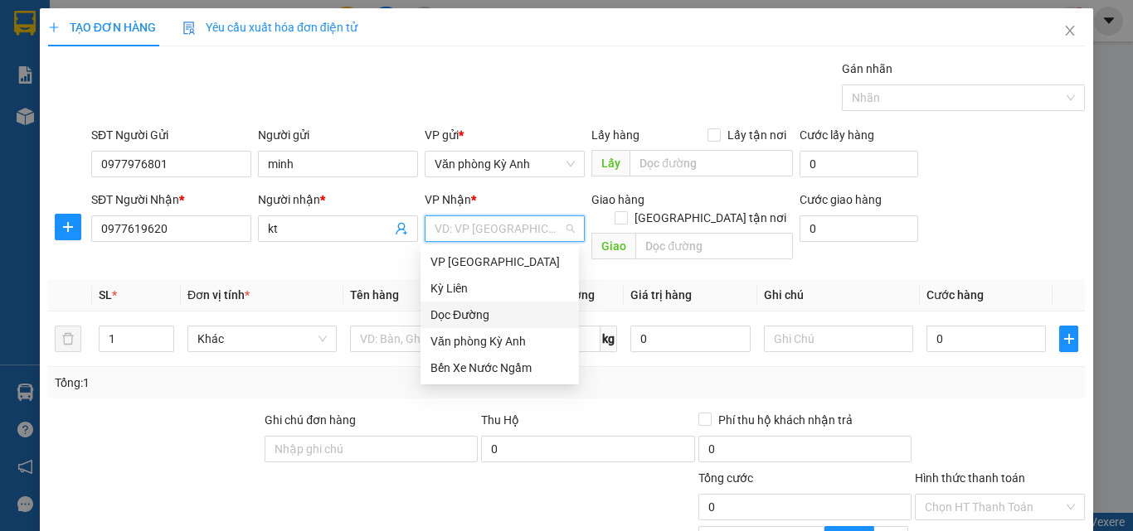
click at [505, 318] on div "Dọc Đường" at bounding box center [499, 315] width 138 height 18
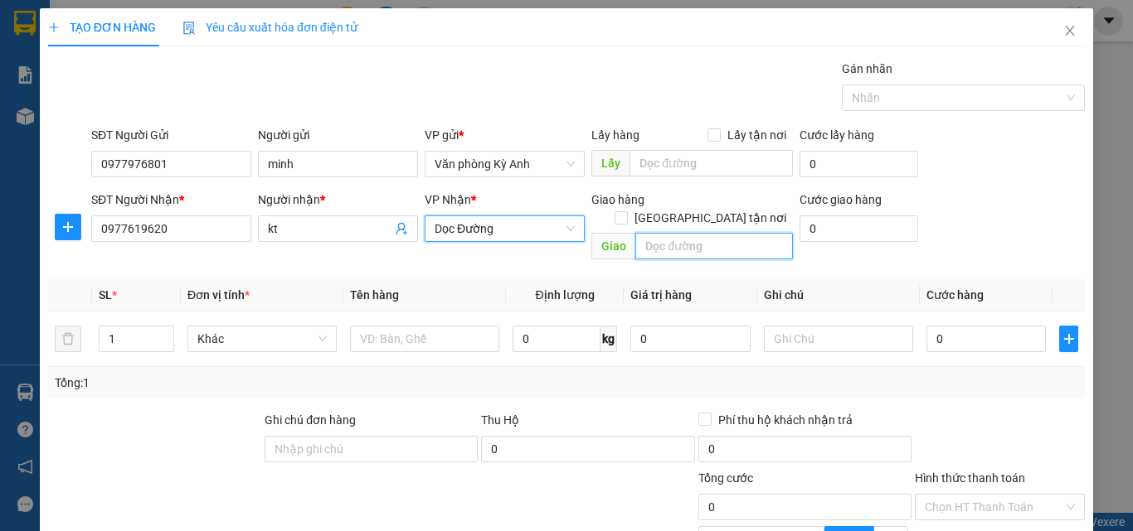
click at [722, 233] on input "text" at bounding box center [714, 246] width 158 height 27
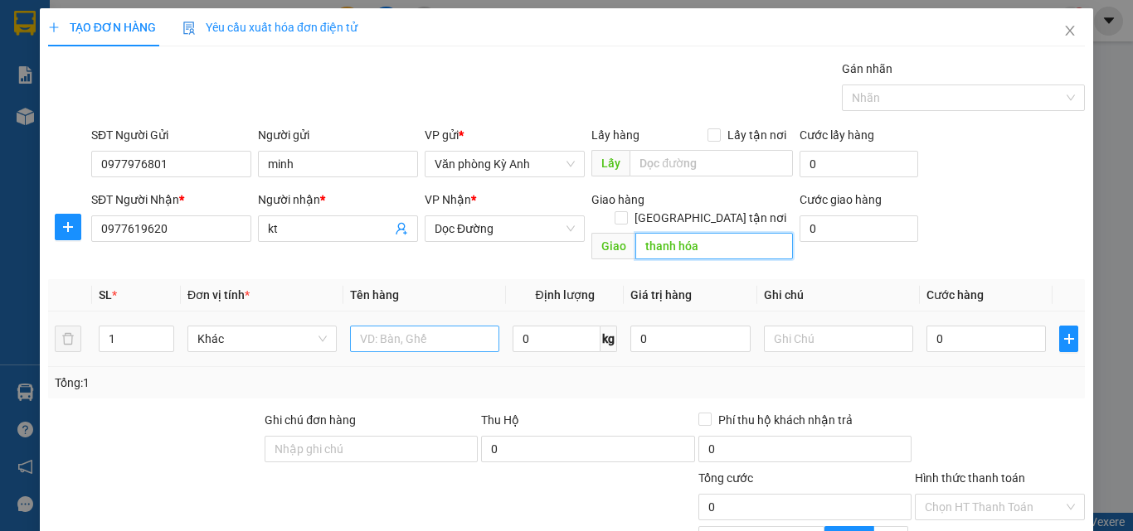
type input "thanh hóa"
click at [457, 326] on input "text" at bounding box center [424, 339] width 149 height 27
type input "0"
type input "3 kiên"
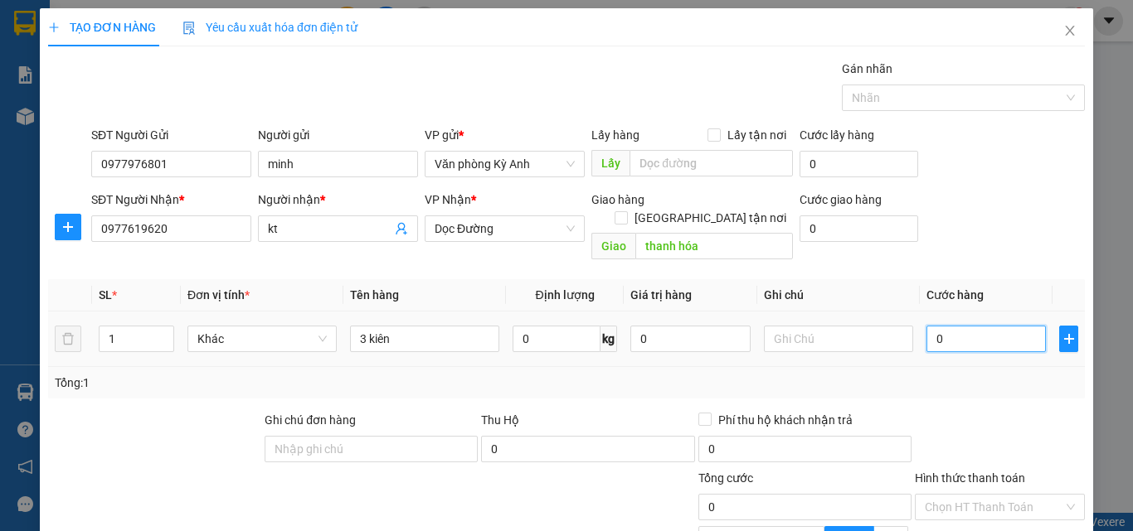
click at [974, 331] on input "0" at bounding box center [985, 339] width 119 height 27
type input "1"
type input "15"
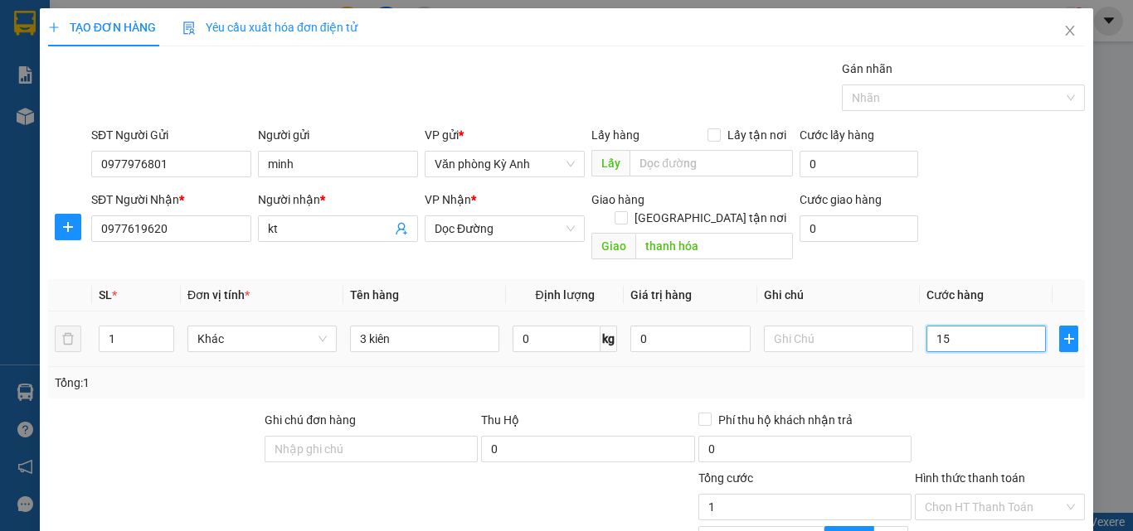
type input "15"
type input "150"
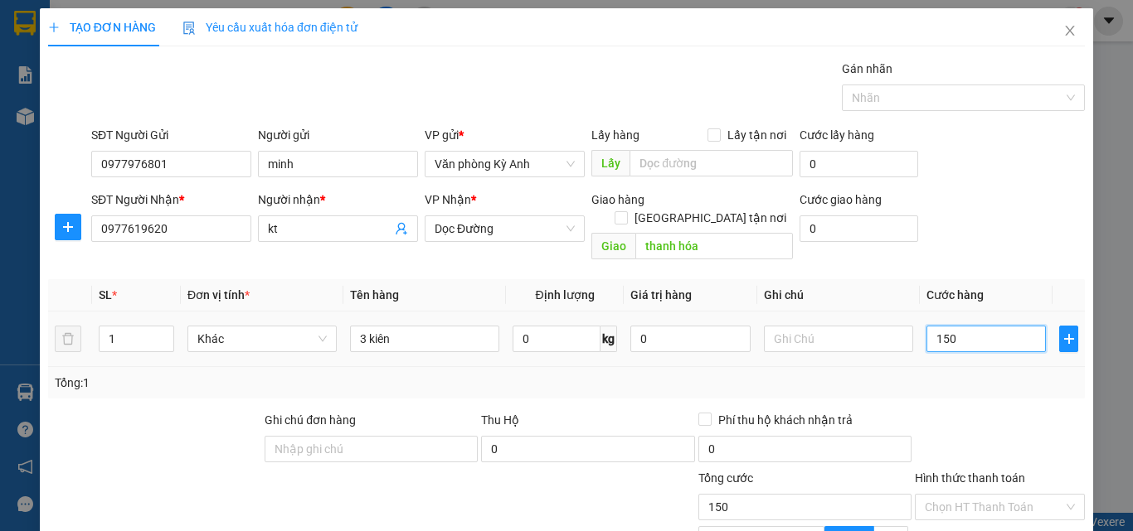
type input "1.500"
type input "15.000"
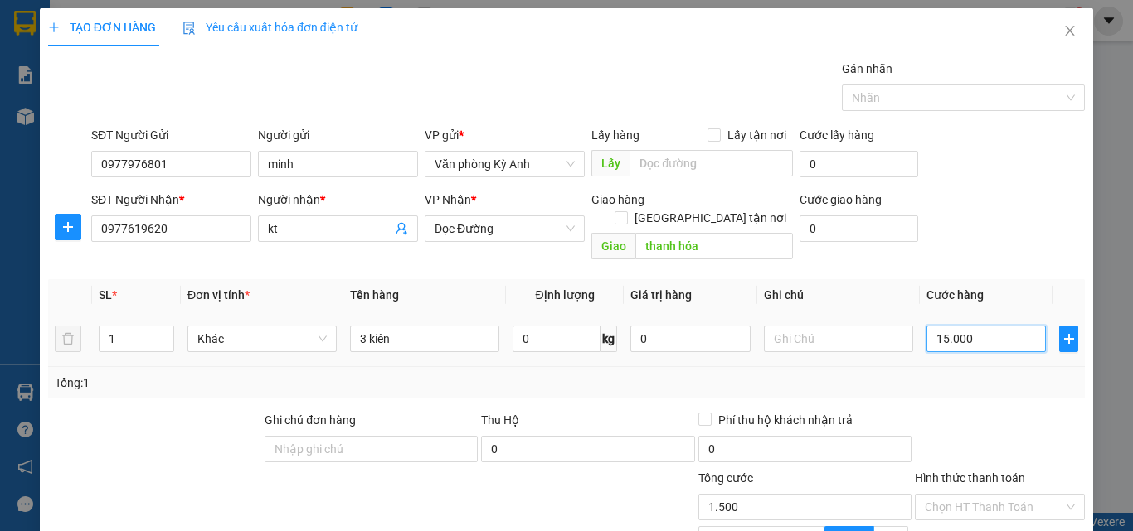
type input "15.000"
type input "150.000"
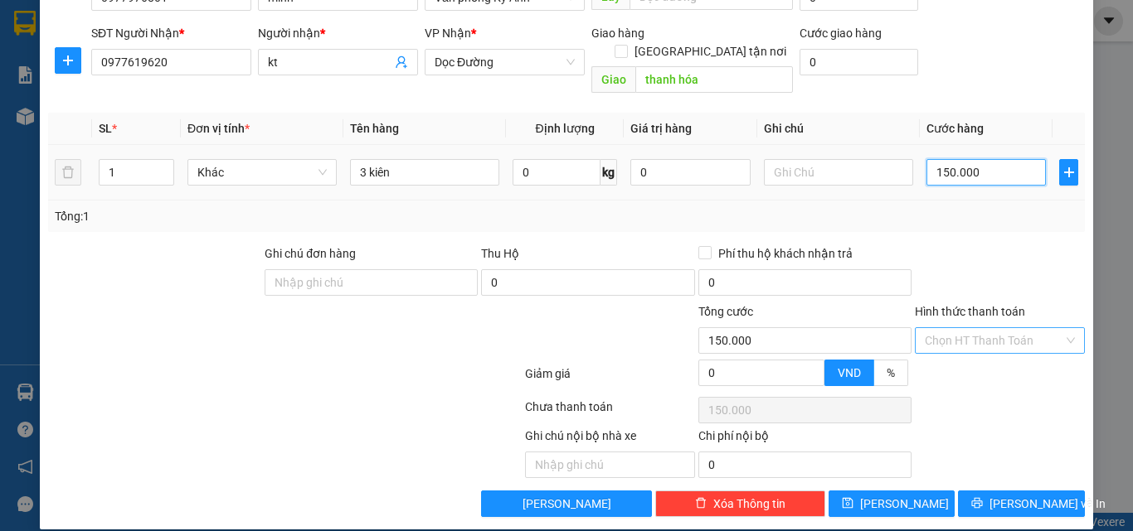
type input "150.000"
click at [972, 328] on input "Hình thức thanh toán" at bounding box center [993, 340] width 138 height 25
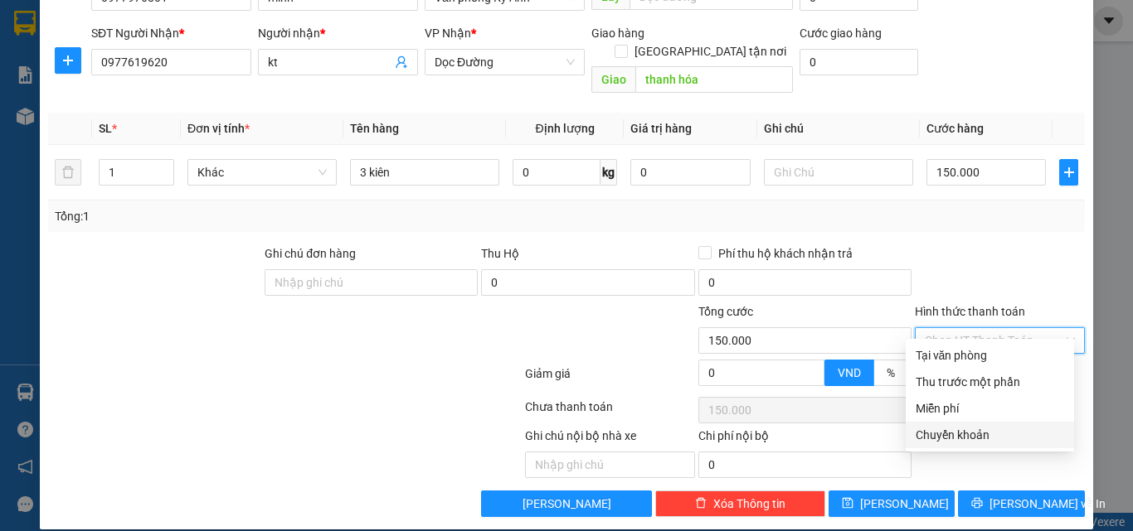
click at [958, 429] on div "Chuyển khoản" at bounding box center [989, 435] width 148 height 18
type input "0"
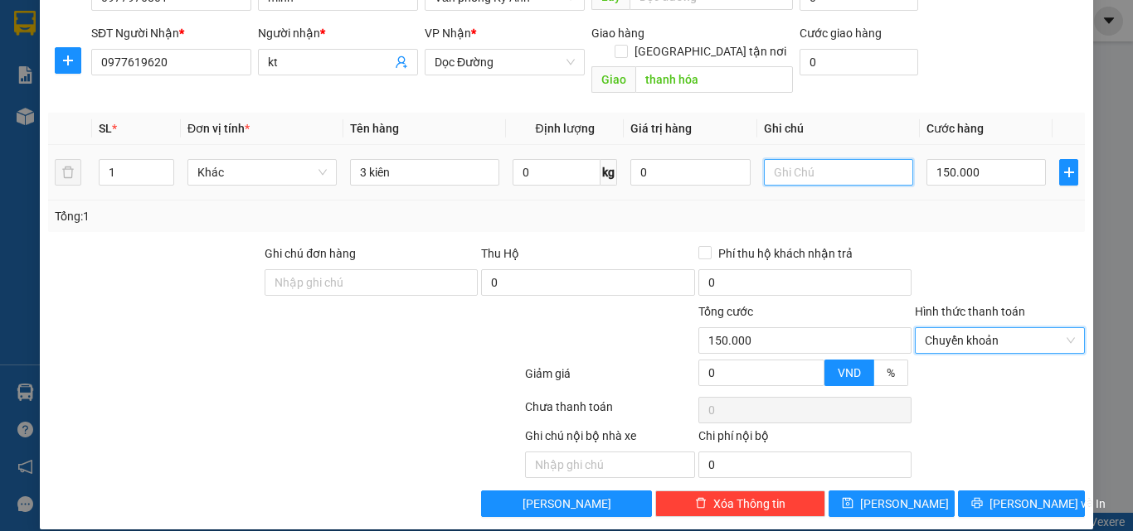
click at [802, 160] on input "text" at bounding box center [838, 172] width 149 height 27
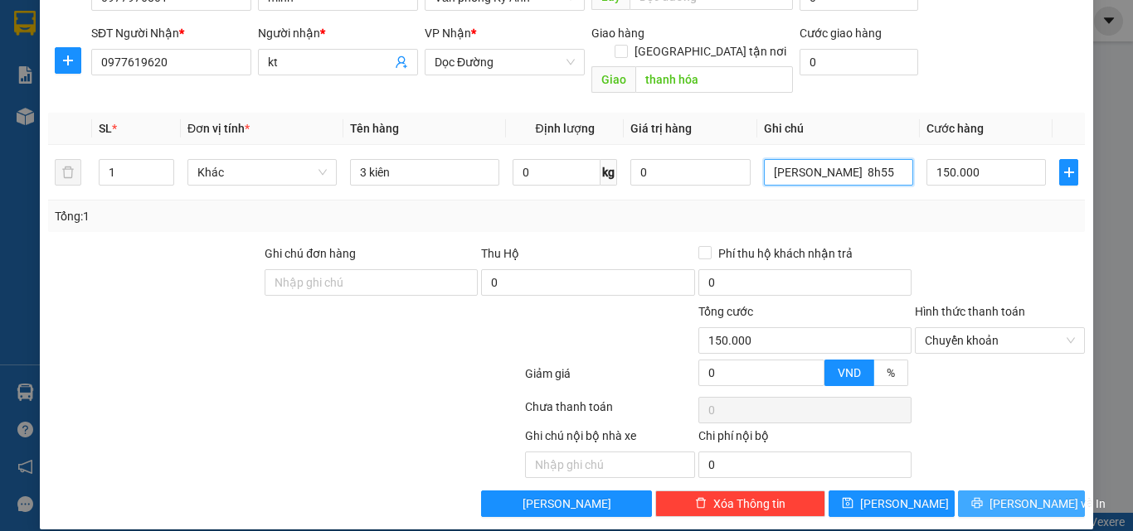
type input "[PERSON_NAME] 8h55"
click at [1011, 495] on span "[PERSON_NAME] và In" at bounding box center [1047, 504] width 116 height 18
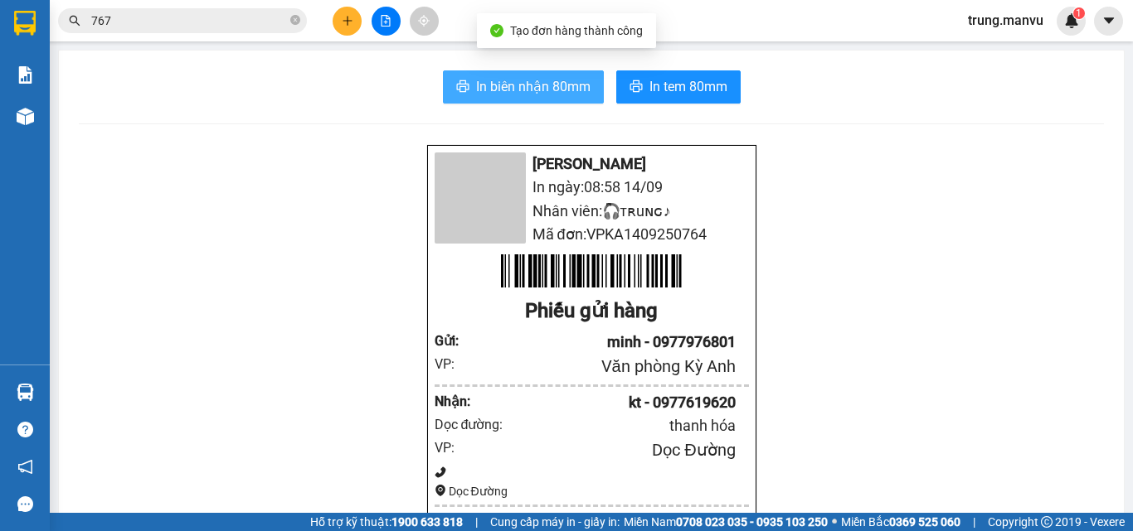
click at [523, 84] on span "In biên nhận 80mm" at bounding box center [533, 86] width 114 height 21
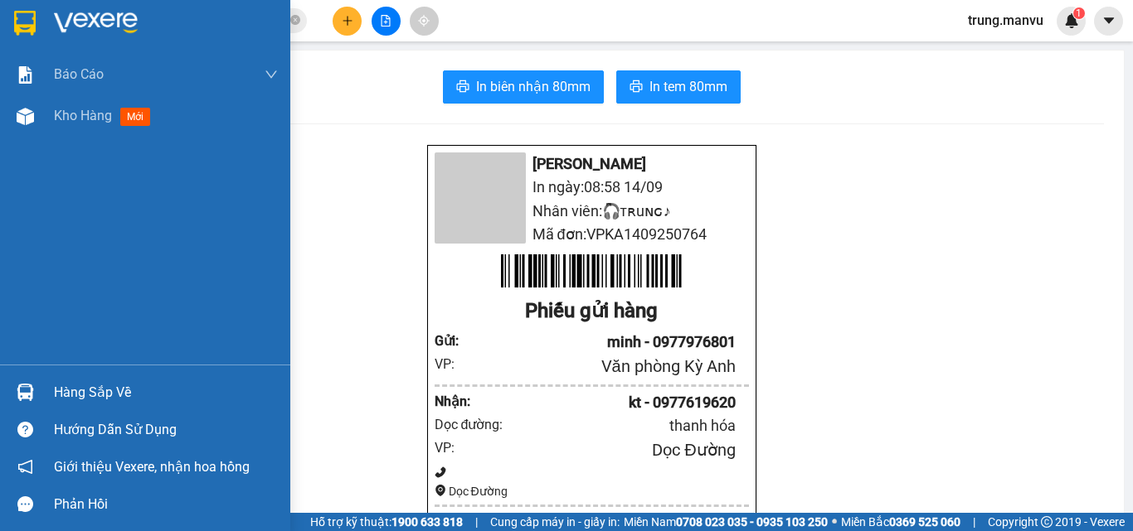
click at [45, 24] on div at bounding box center [145, 27] width 290 height 54
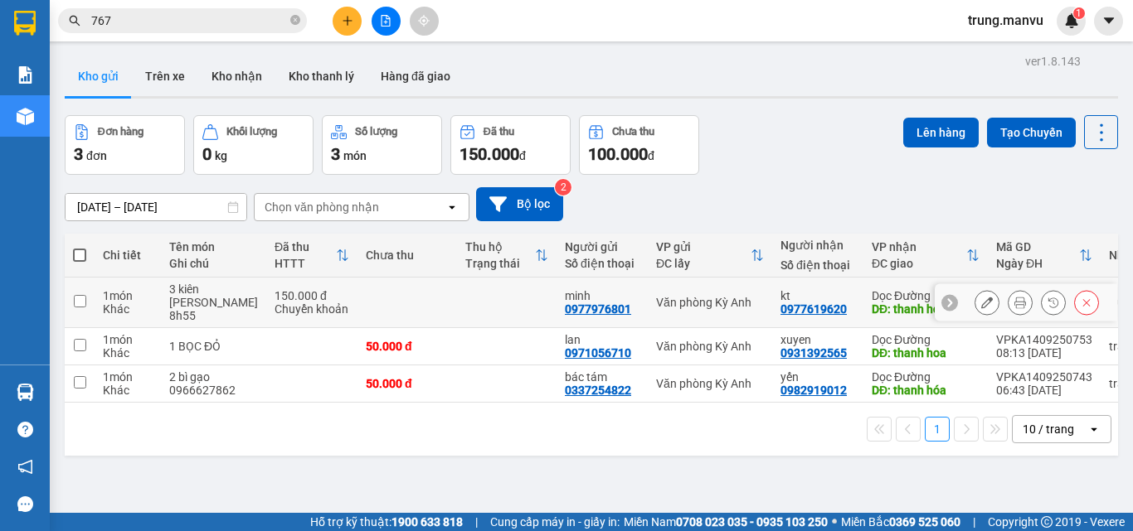
click at [863, 287] on td "Dọc Đường DĐ: thanh hóa" at bounding box center [925, 303] width 124 height 51
checkbox input "true"
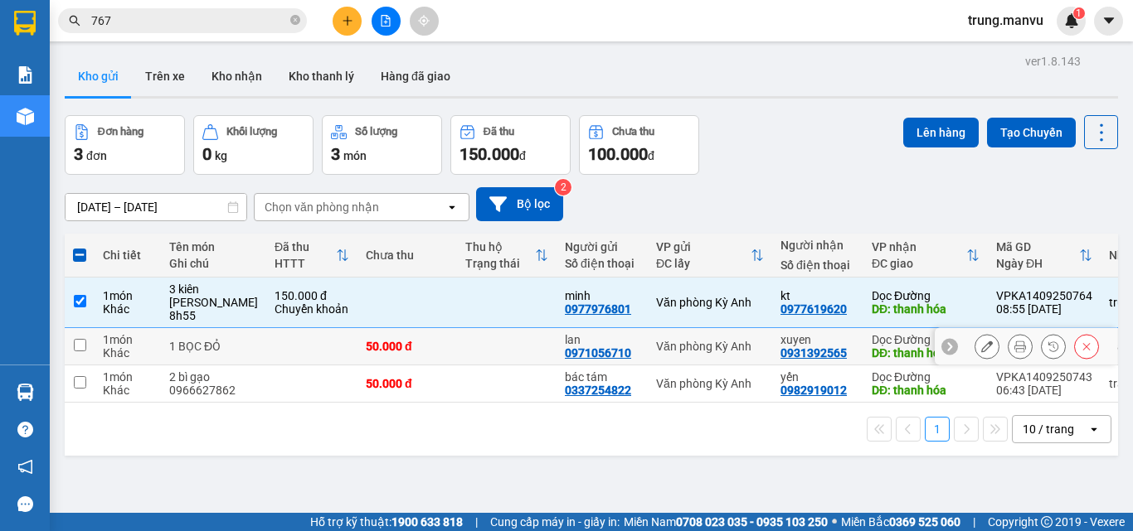
click at [739, 345] on td "Văn phòng Kỳ Anh" at bounding box center [710, 346] width 124 height 37
checkbox input "true"
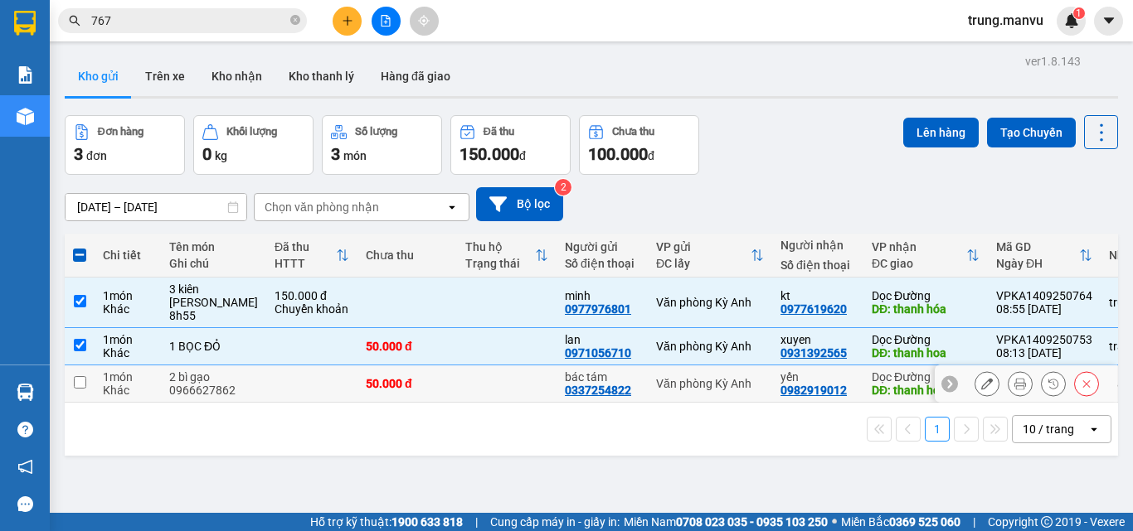
click at [719, 401] on td "Văn phòng Kỳ Anh" at bounding box center [710, 384] width 124 height 37
checkbox input "true"
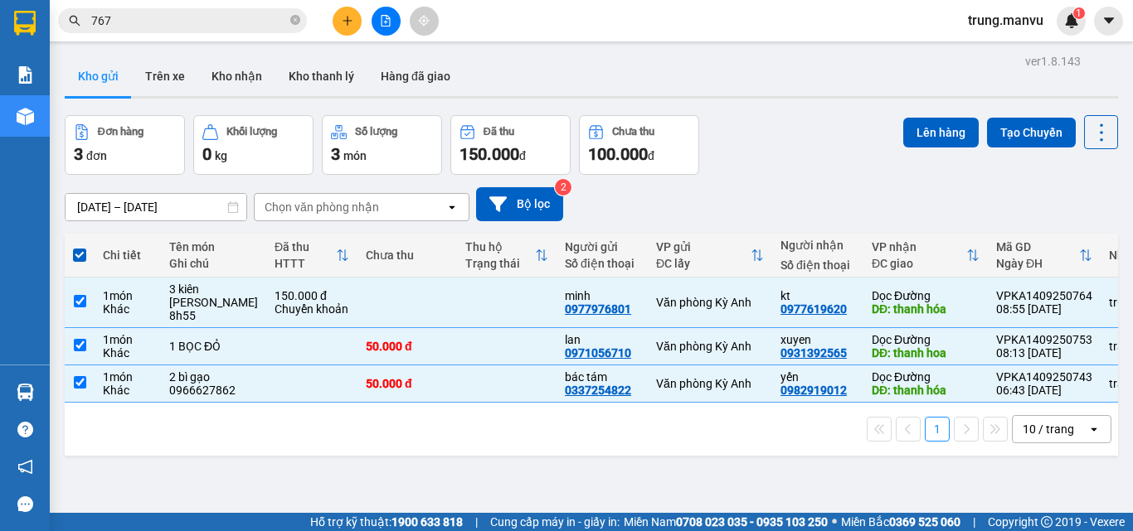
click at [381, 20] on icon "file-add" at bounding box center [385, 21] width 9 height 12
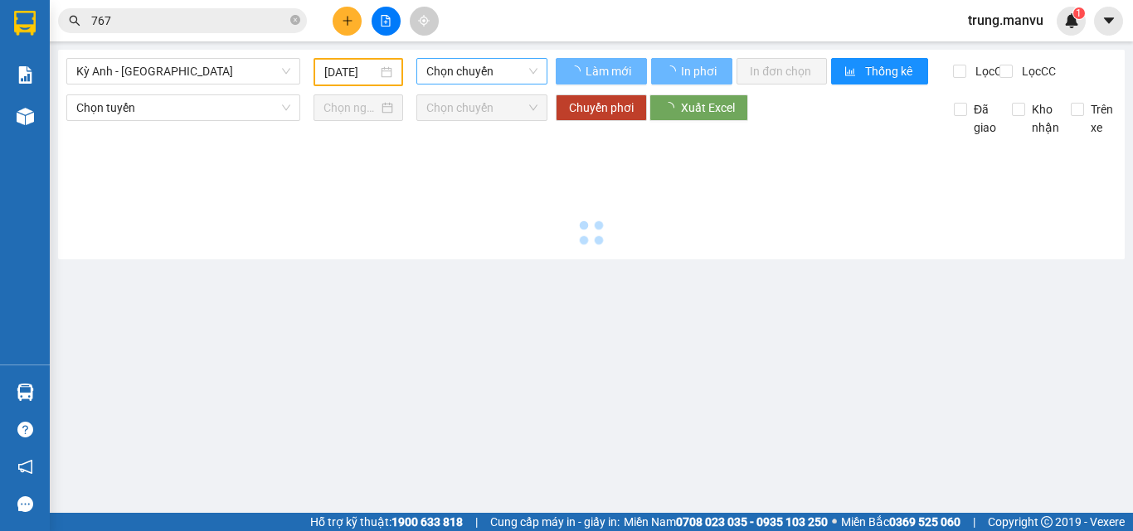
type input "[DATE]"
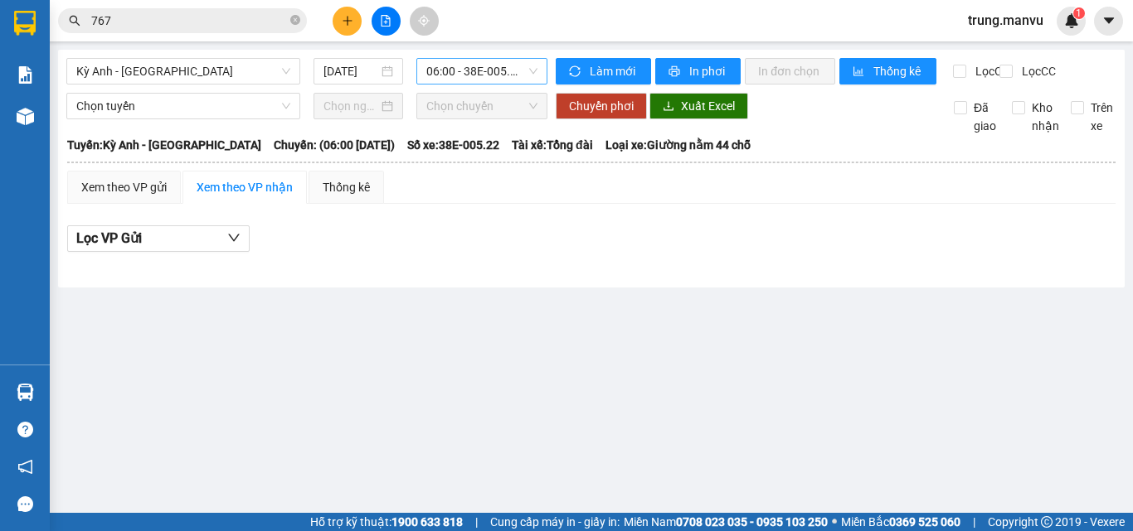
drag, startPoint x: 450, startPoint y: 71, endPoint x: 439, endPoint y: 71, distance: 10.8
click at [449, 71] on span "06:00 - 38E-005.22" at bounding box center [481, 71] width 111 height 25
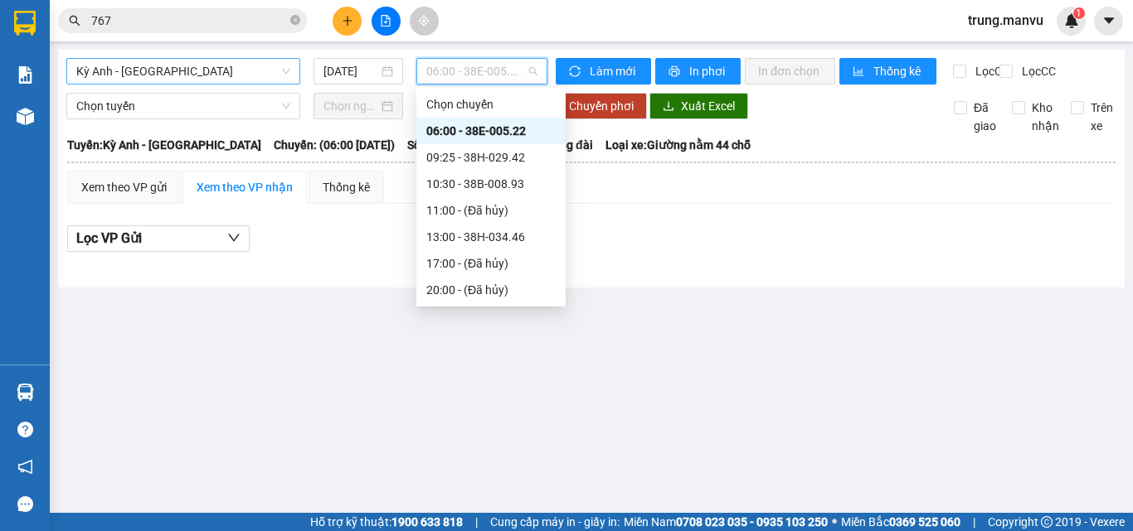
click at [250, 63] on span "Kỳ Anh - [GEOGRAPHIC_DATA]" at bounding box center [183, 71] width 214 height 25
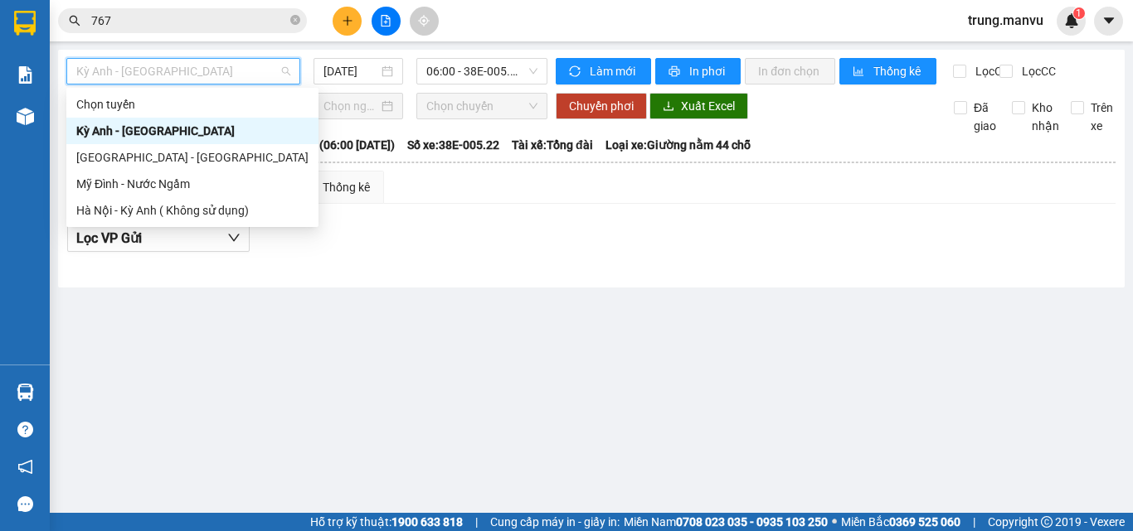
click at [158, 143] on div "Kỳ Anh - [GEOGRAPHIC_DATA]" at bounding box center [192, 131] width 252 height 27
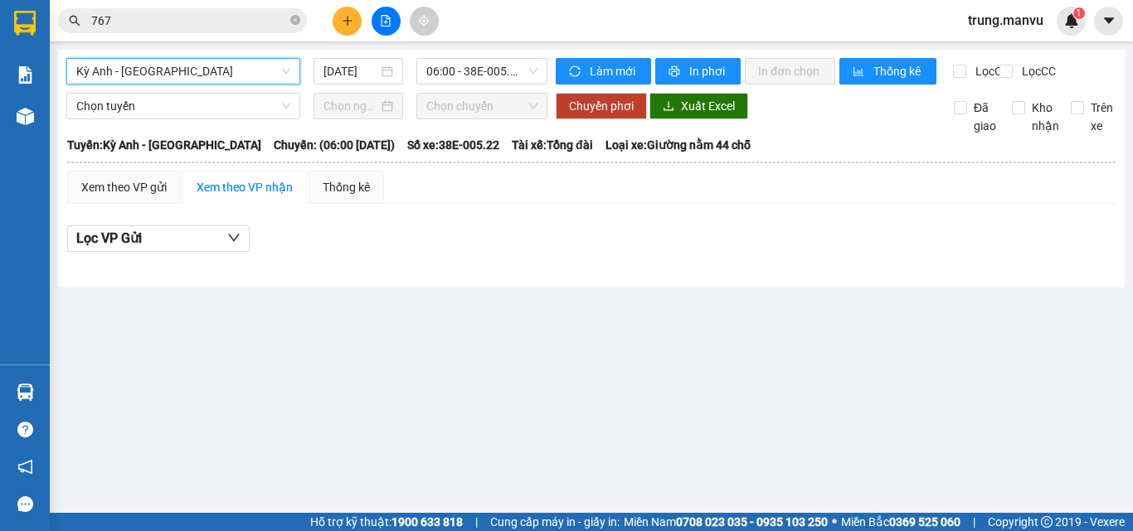
click at [186, 78] on span "Kỳ Anh - [GEOGRAPHIC_DATA]" at bounding box center [183, 71] width 214 height 25
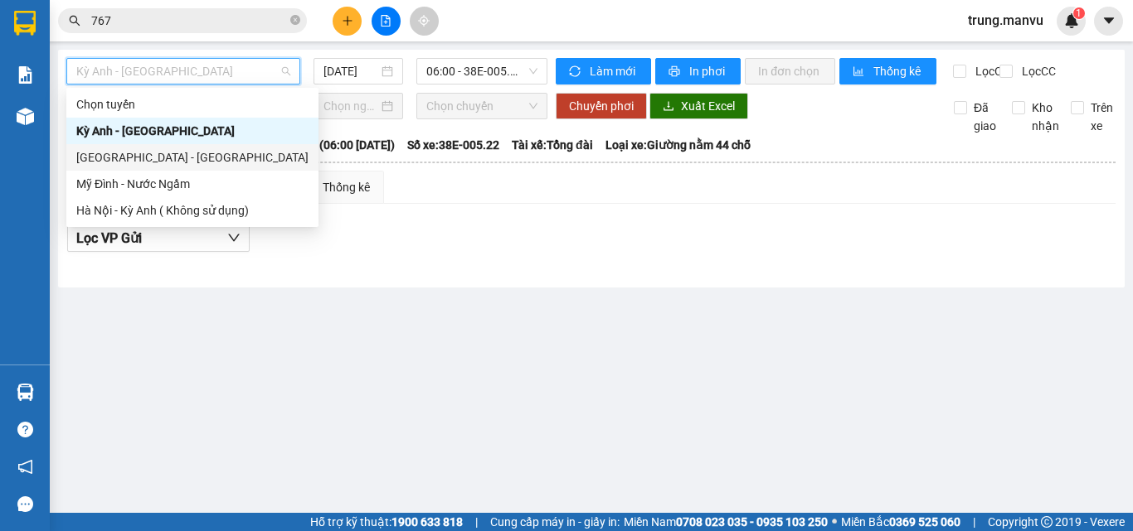
click at [149, 150] on div "[GEOGRAPHIC_DATA] - [GEOGRAPHIC_DATA]" at bounding box center [192, 157] width 232 height 18
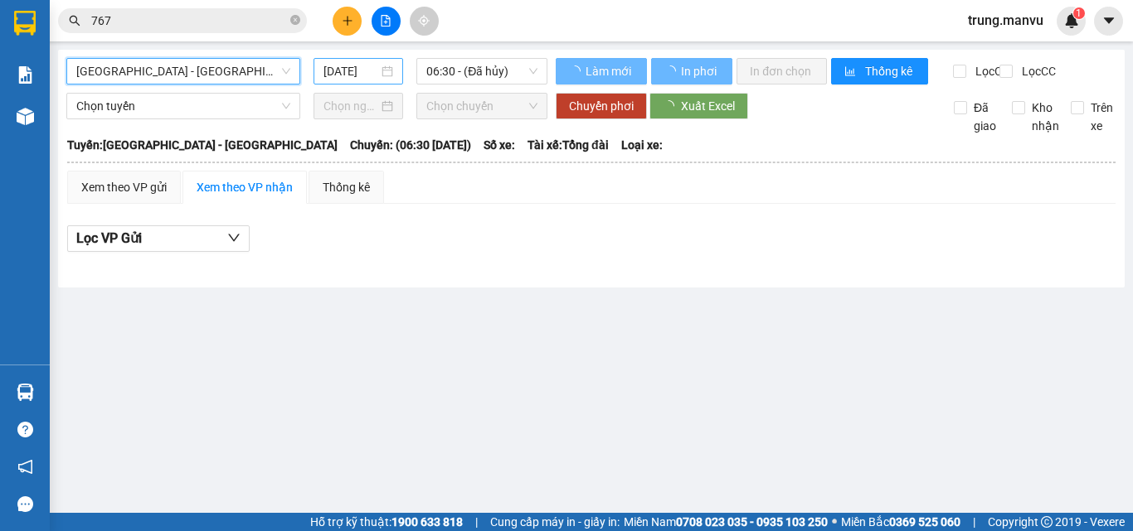
click at [361, 75] on input "[DATE]" at bounding box center [350, 71] width 55 height 18
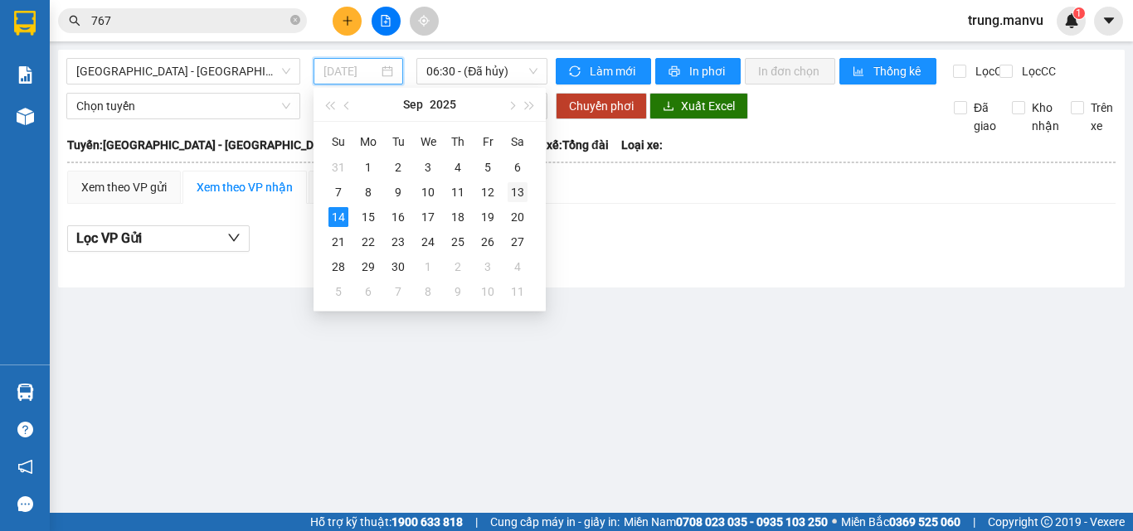
click at [522, 189] on div "13" at bounding box center [517, 192] width 20 height 20
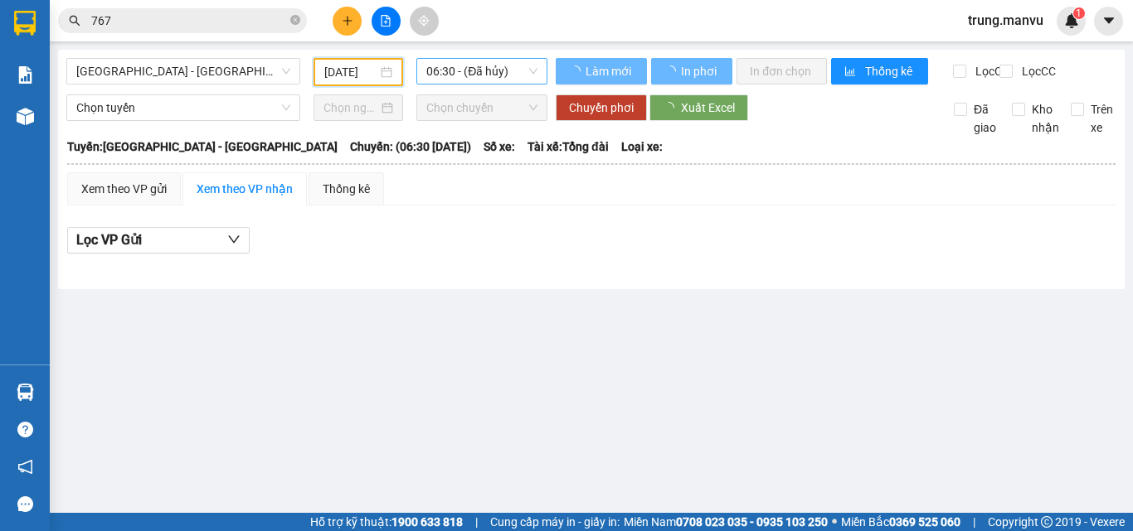
type input "[DATE]"
click at [474, 69] on span "06:30 - (Đã hủy)" at bounding box center [481, 71] width 111 height 25
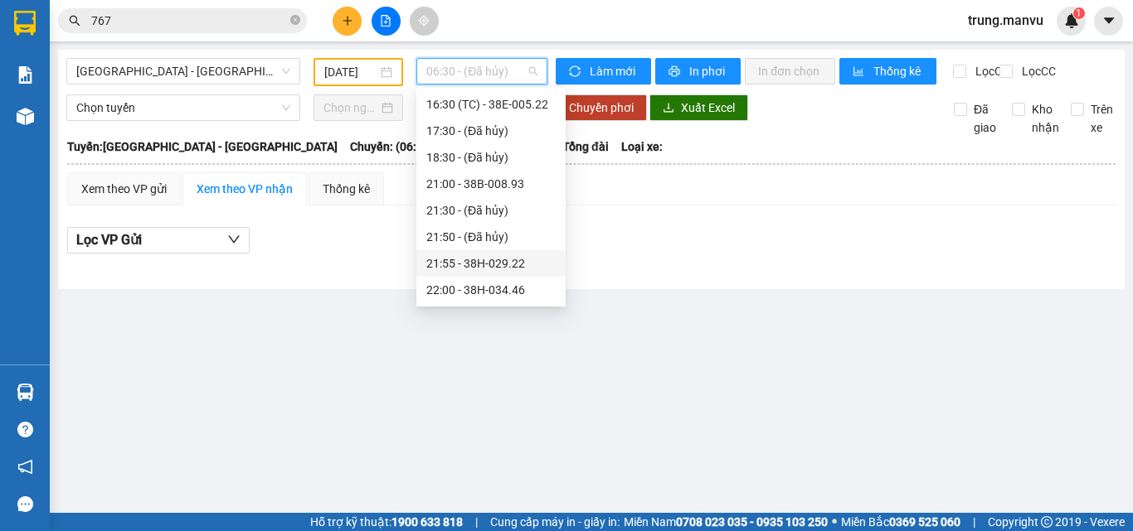
scroll to position [265, 0]
click at [505, 285] on div "22:00 - 38H-034.46" at bounding box center [490, 290] width 129 height 18
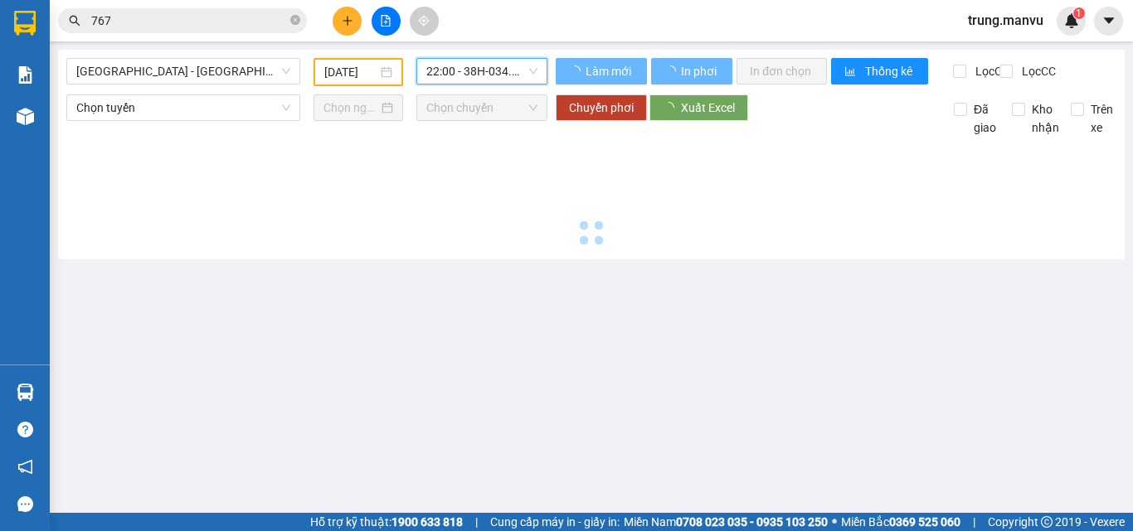
click at [499, 66] on span "22:00 - 38H-034.46" at bounding box center [481, 71] width 111 height 25
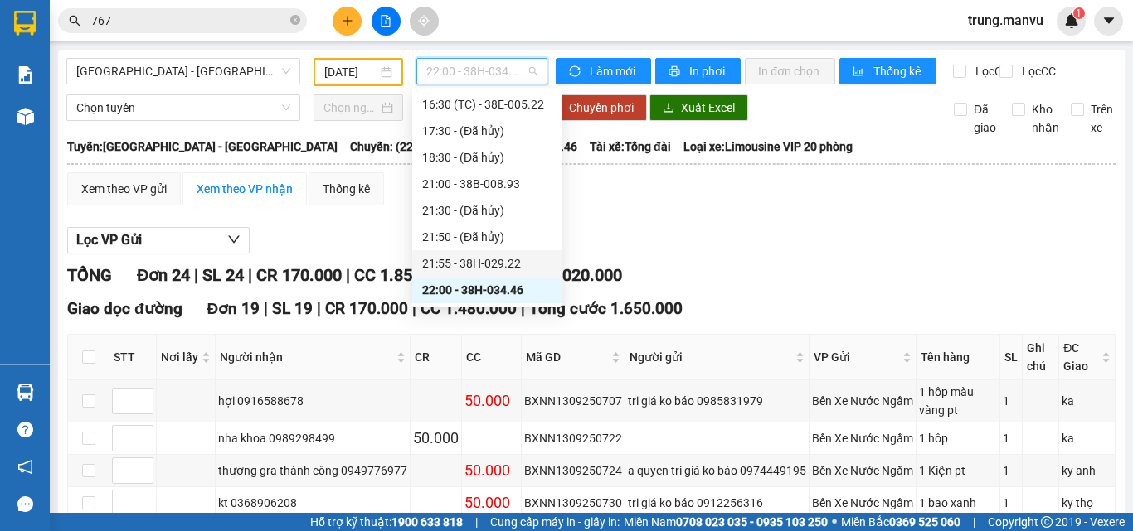
click at [502, 255] on div "21:55 - 38H-029.22" at bounding box center [486, 264] width 129 height 18
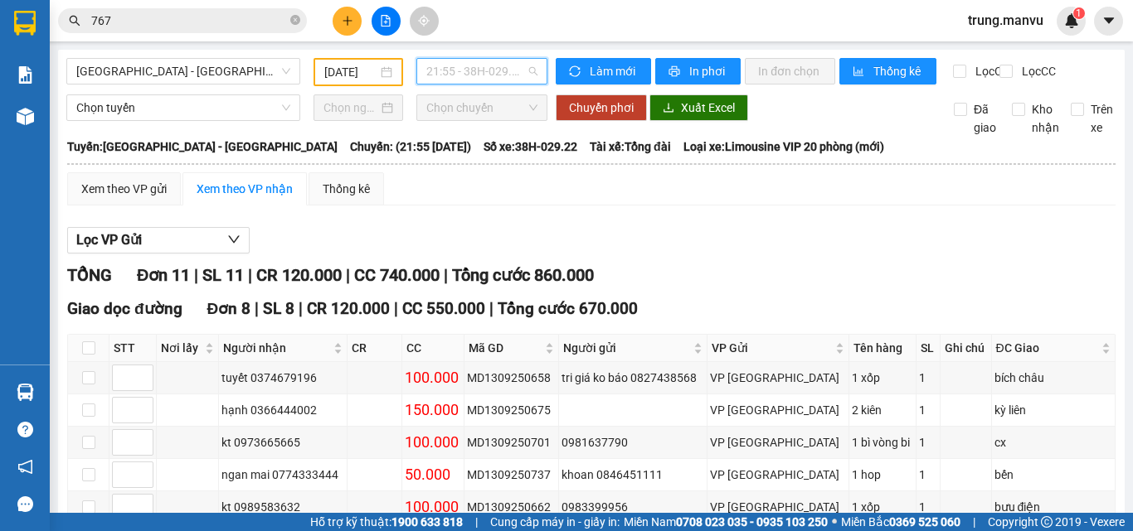
click at [463, 70] on span "21:55 - 38H-029.22" at bounding box center [481, 71] width 111 height 25
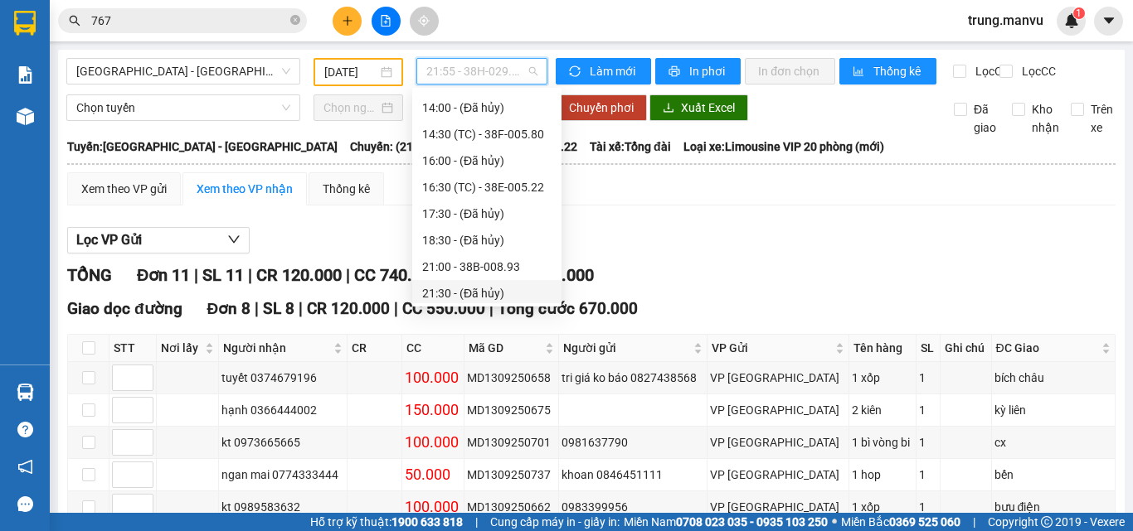
scroll to position [99, 0]
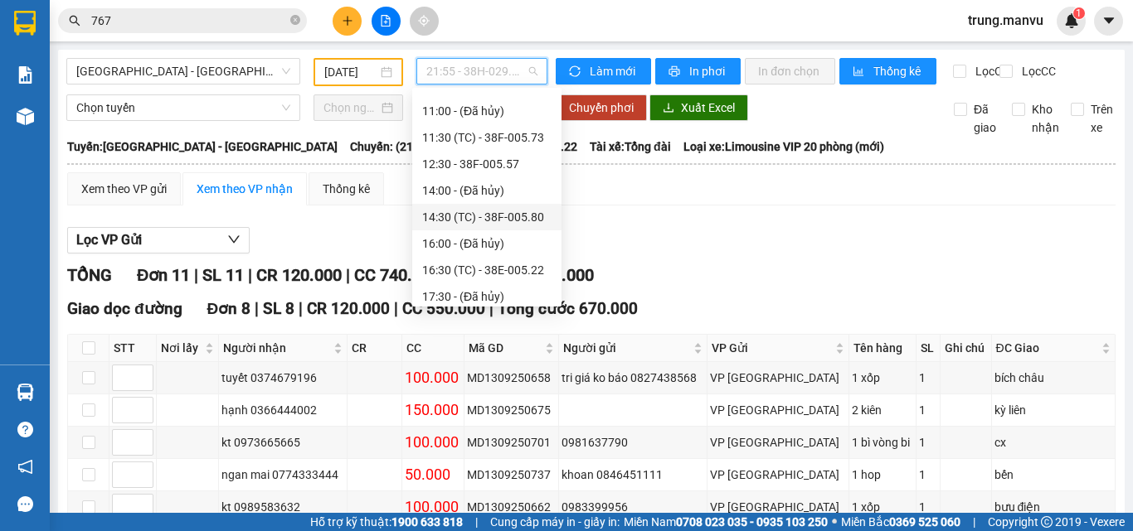
click at [521, 218] on div "14:30 (TC) - 38F-005.80" at bounding box center [486, 217] width 129 height 18
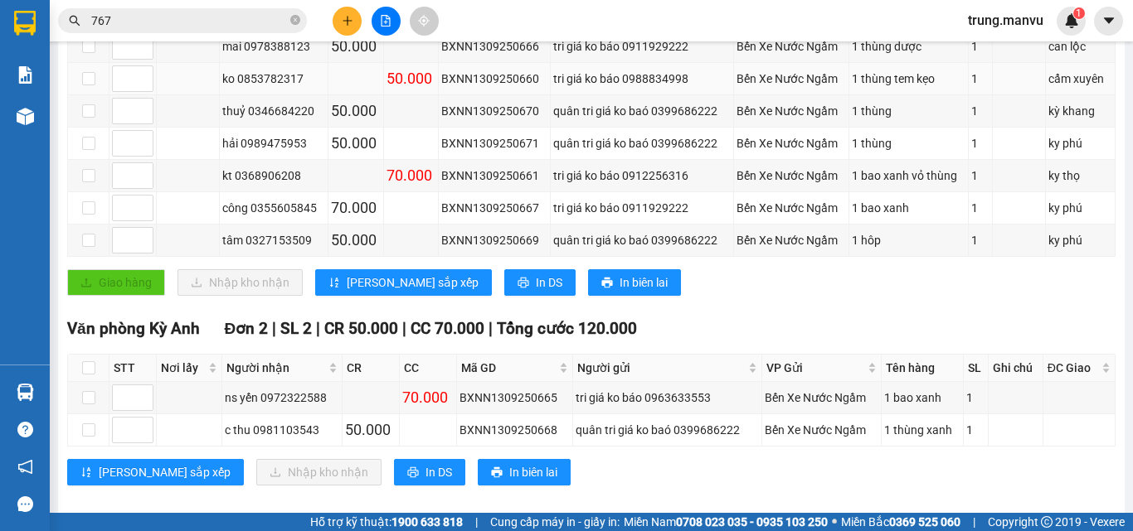
scroll to position [249, 0]
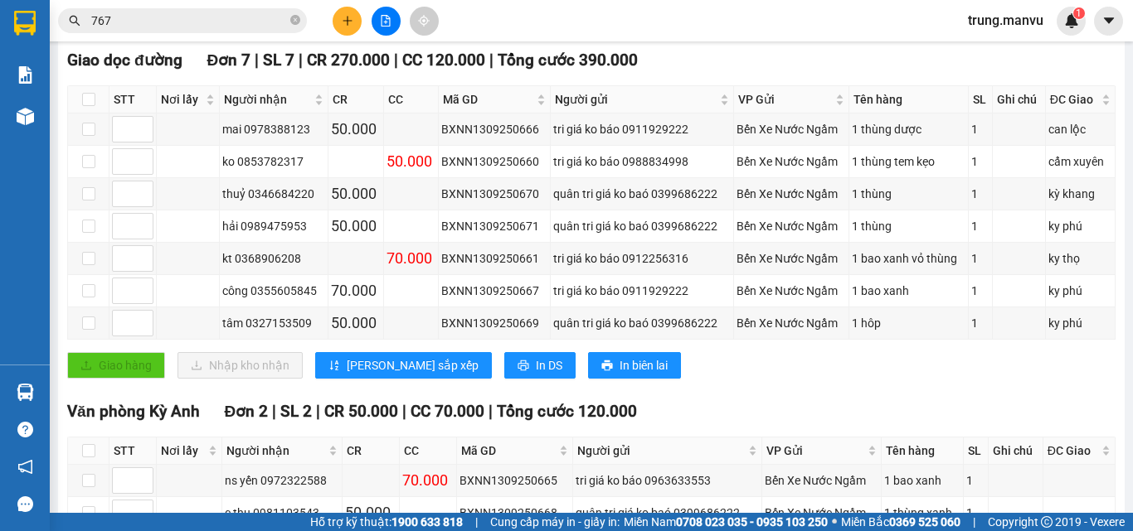
click at [177, 30] on span "767" at bounding box center [182, 20] width 249 height 25
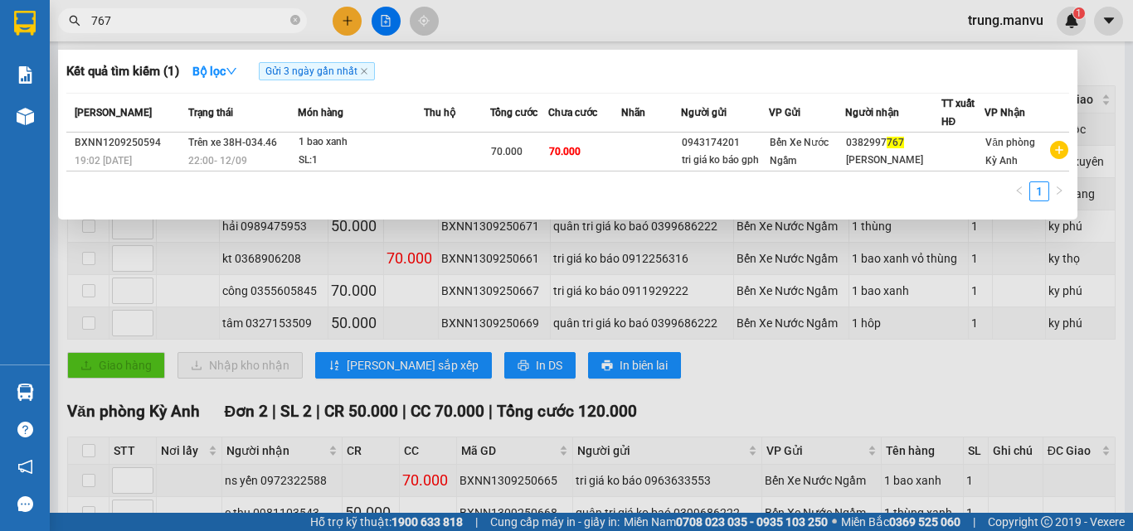
click at [177, 30] on span "767" at bounding box center [182, 20] width 249 height 25
click at [181, 22] on input "767" at bounding box center [189, 21] width 196 height 18
type input "hoài"
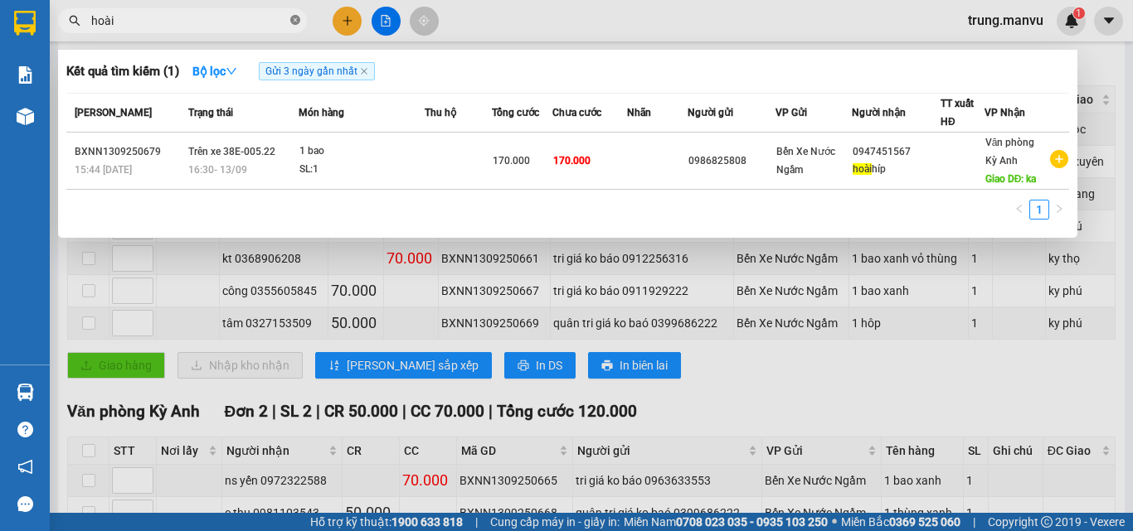
click at [296, 17] on icon "close-circle" at bounding box center [295, 20] width 10 height 10
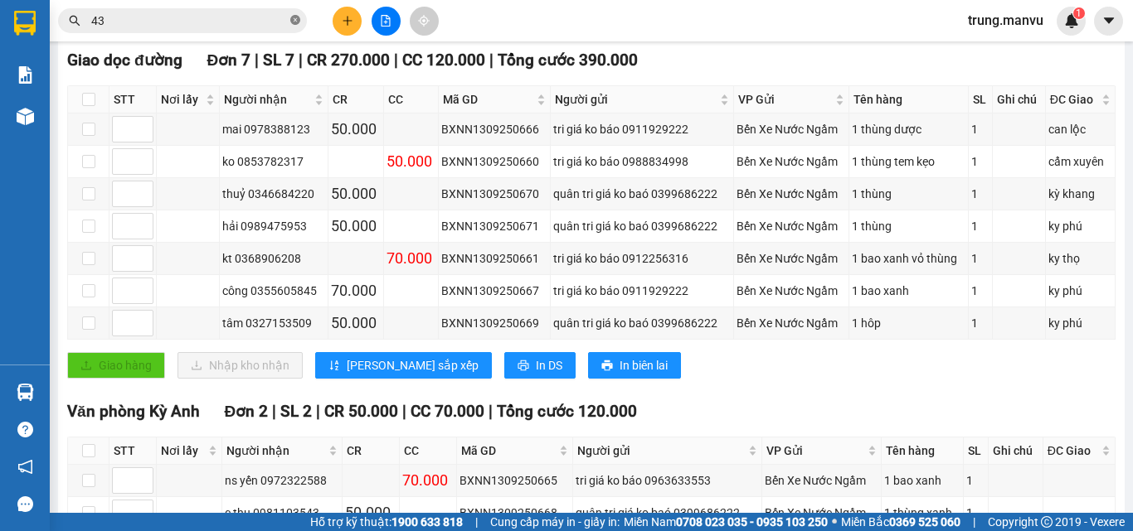
type input "431"
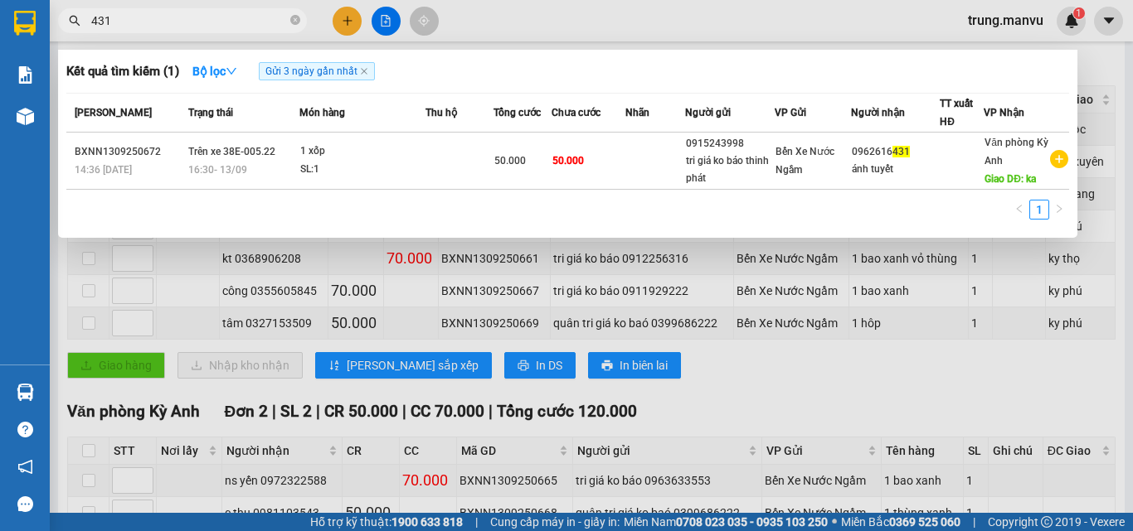
click at [286, 16] on input "431" at bounding box center [189, 21] width 196 height 18
click at [296, 23] on icon "close-circle" at bounding box center [295, 20] width 10 height 10
click at [180, 14] on input "hoài" at bounding box center [189, 21] width 196 height 18
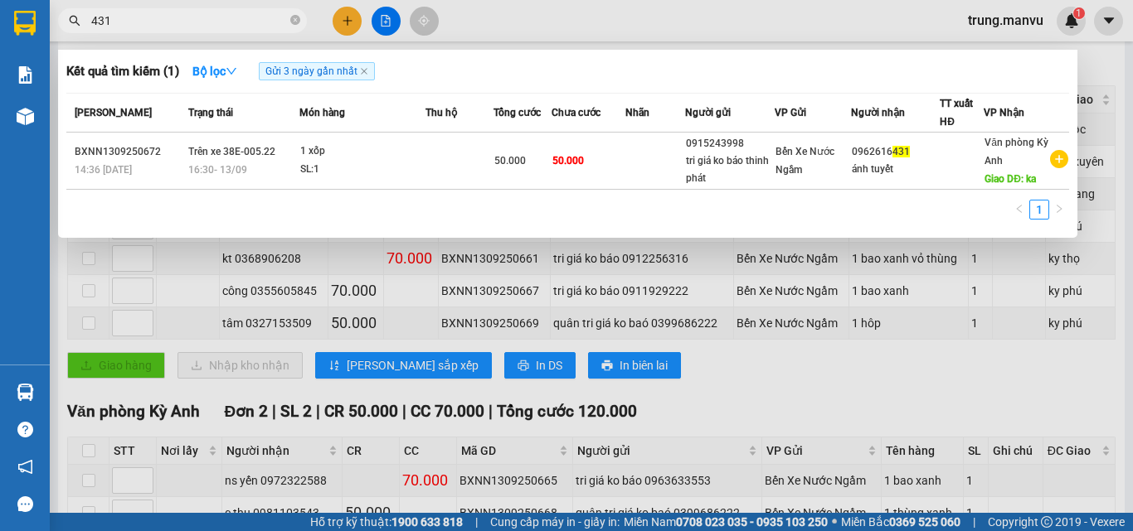
type input "431"
click at [868, 378] on div at bounding box center [566, 265] width 1133 height 531
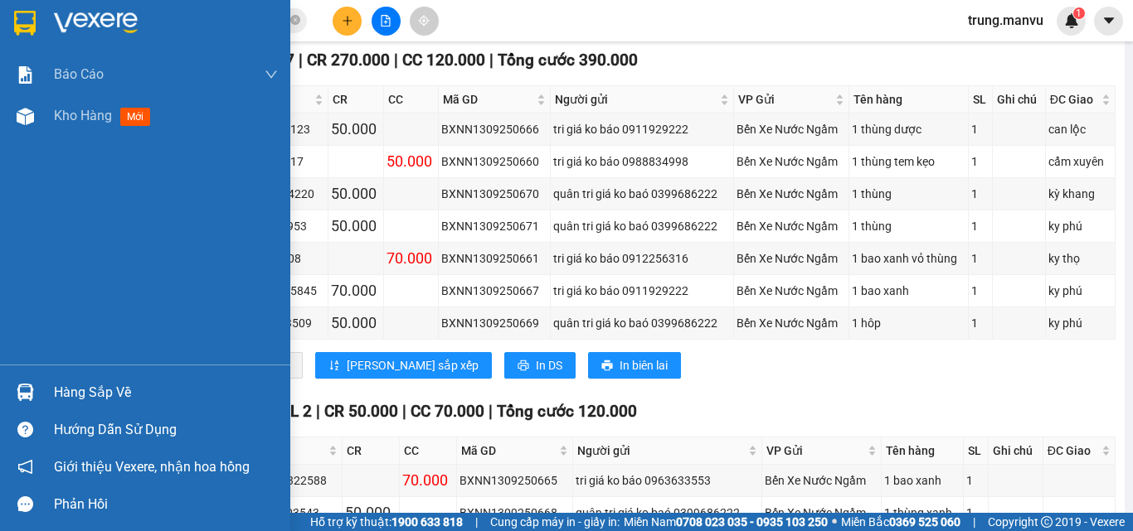
click at [17, 12] on img at bounding box center [25, 23] width 22 height 25
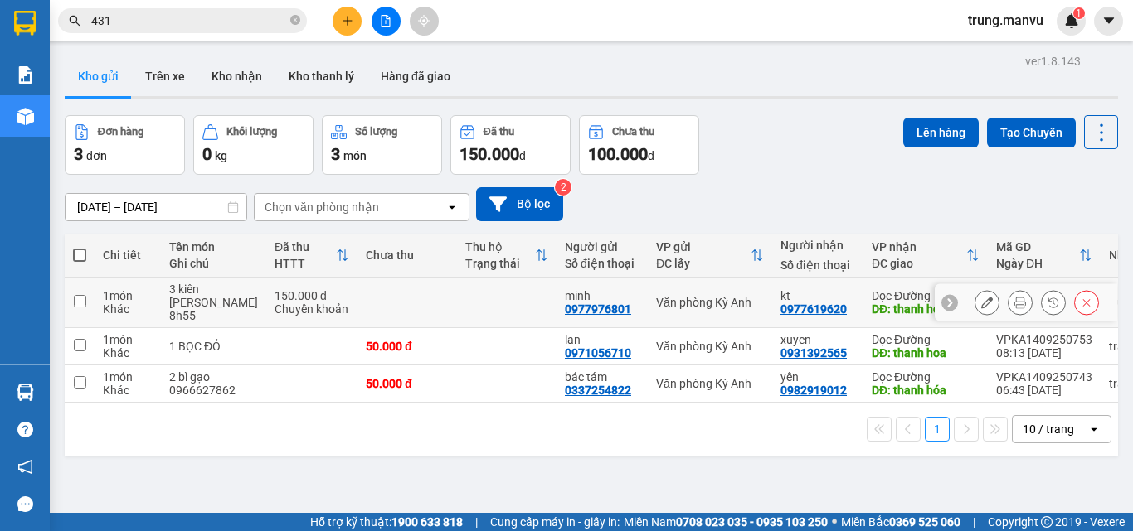
drag, startPoint x: 813, startPoint y: 302, endPoint x: 803, endPoint y: 342, distance: 41.8
click at [809, 304] on div "0977619620" at bounding box center [813, 309] width 66 height 13
drag, startPoint x: 429, startPoint y: 313, endPoint x: 420, endPoint y: 333, distance: 21.6
click at [428, 313] on td at bounding box center [406, 303] width 99 height 51
checkbox input "true"
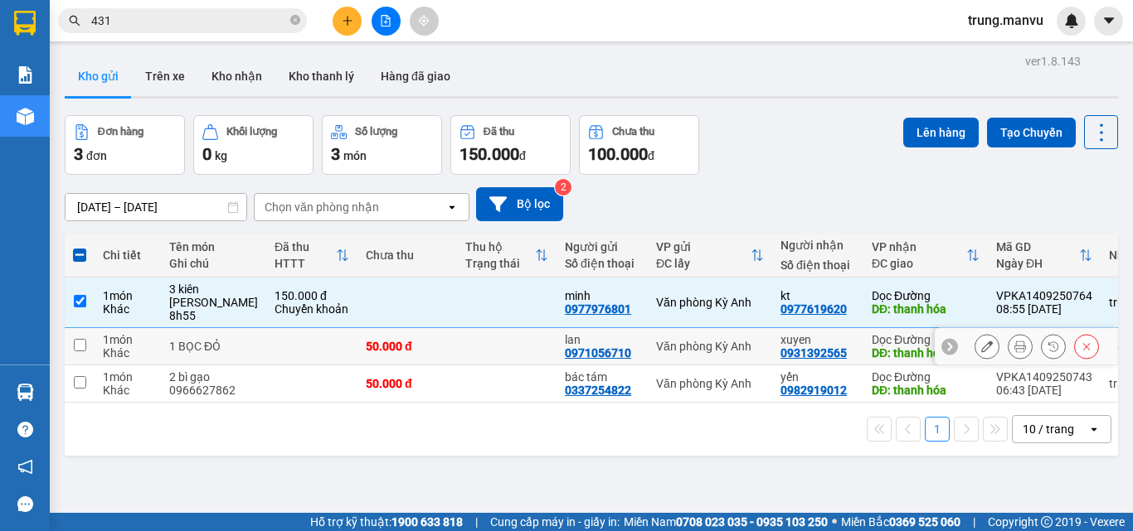
drag, startPoint x: 423, startPoint y: 343, endPoint x: 428, endPoint y: 366, distance: 23.7
click at [422, 345] on td "50.000 đ" at bounding box center [406, 346] width 99 height 37
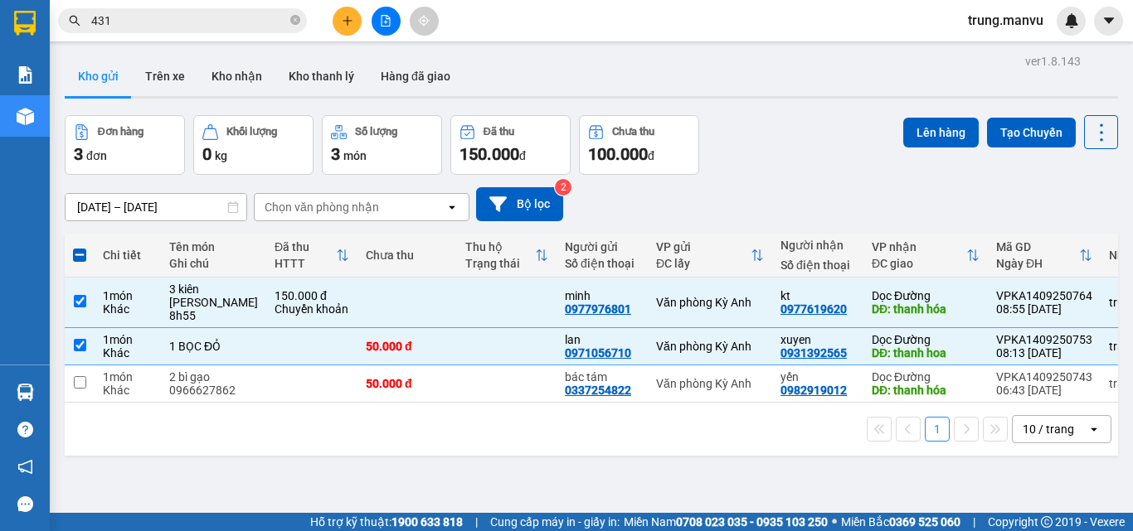
click at [433, 403] on div "Chi tiết Tên món Ghi chú Đã thu HTTT Chưa thu Thu hộ Trạng thái Người gửi Số đi…" at bounding box center [591, 318] width 1053 height 169
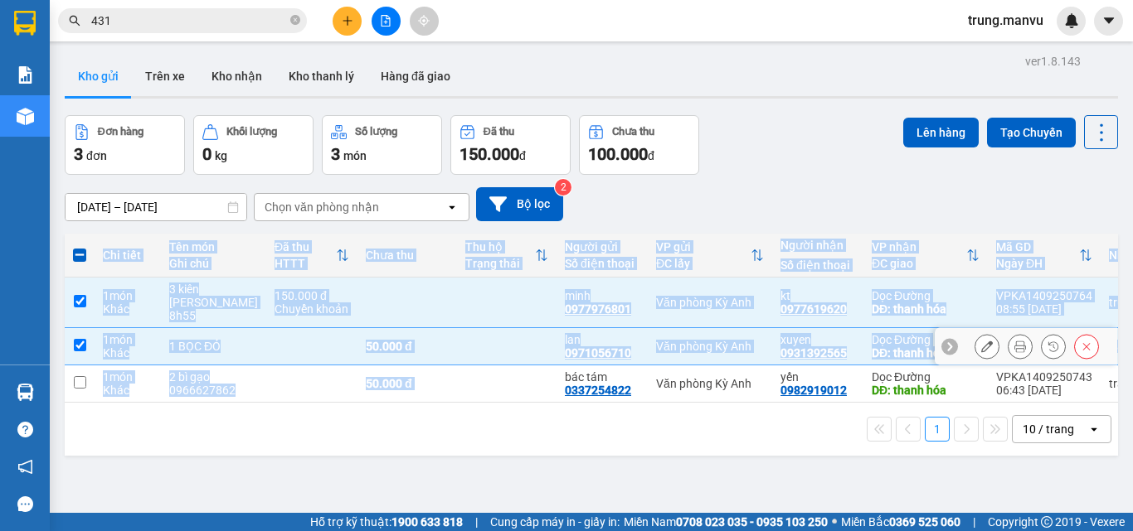
click at [457, 364] on td at bounding box center [506, 346] width 99 height 37
checkbox input "false"
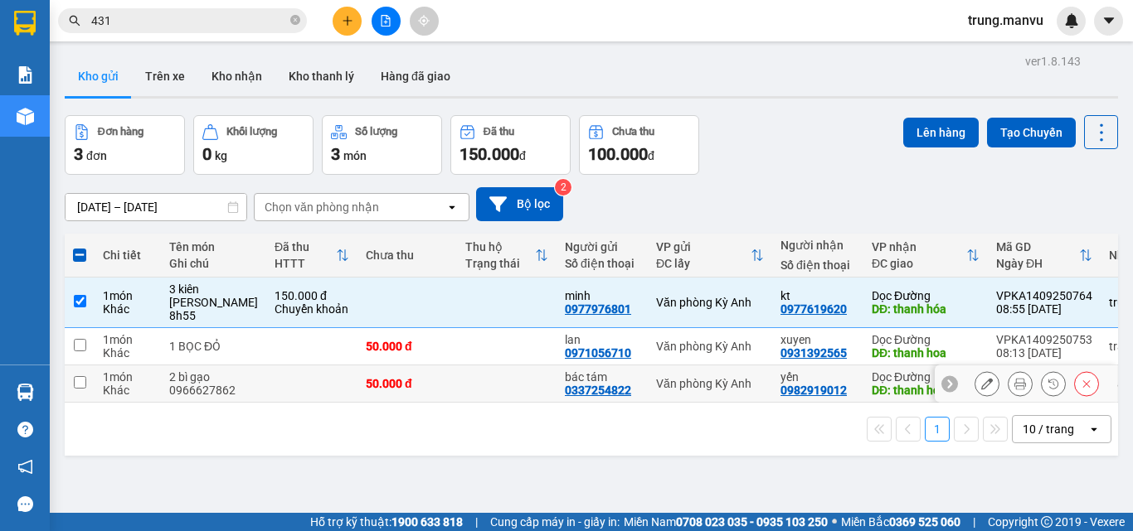
click at [457, 390] on td at bounding box center [506, 384] width 99 height 37
checkbox input "true"
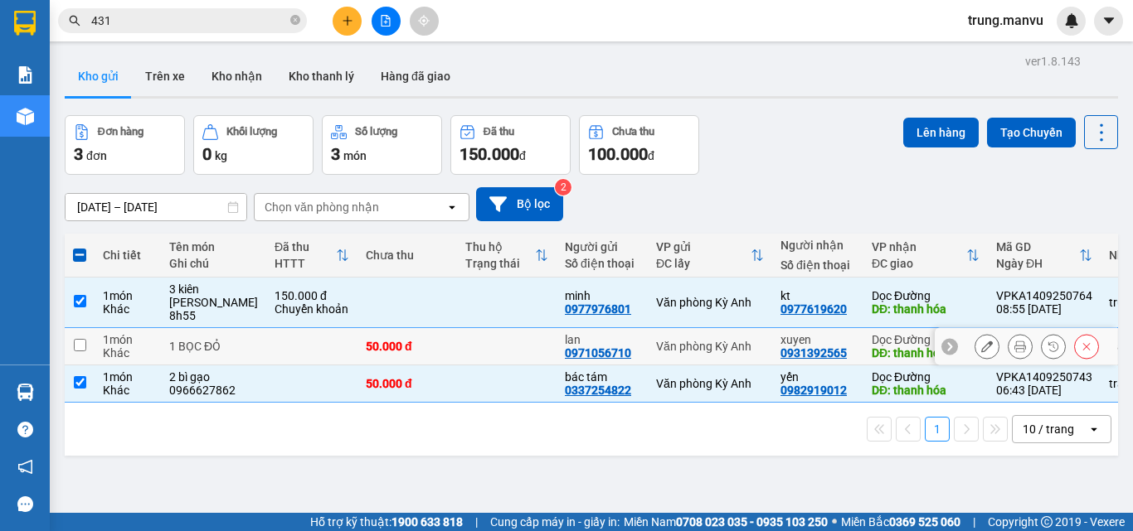
click at [425, 357] on td "50.000 đ" at bounding box center [406, 346] width 99 height 37
checkbox input "true"
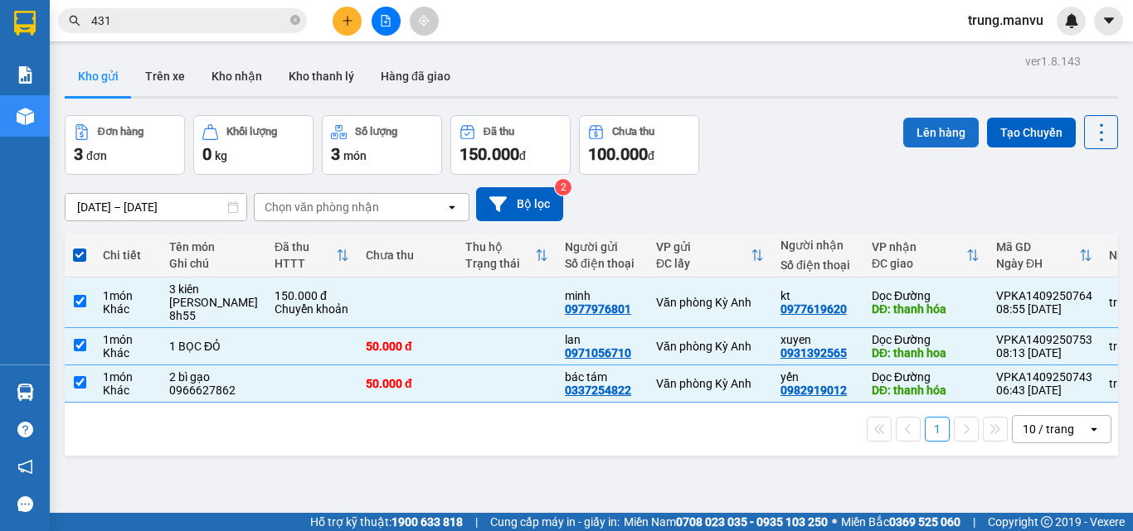
click at [936, 119] on button "Lên hàng" at bounding box center [940, 133] width 75 height 30
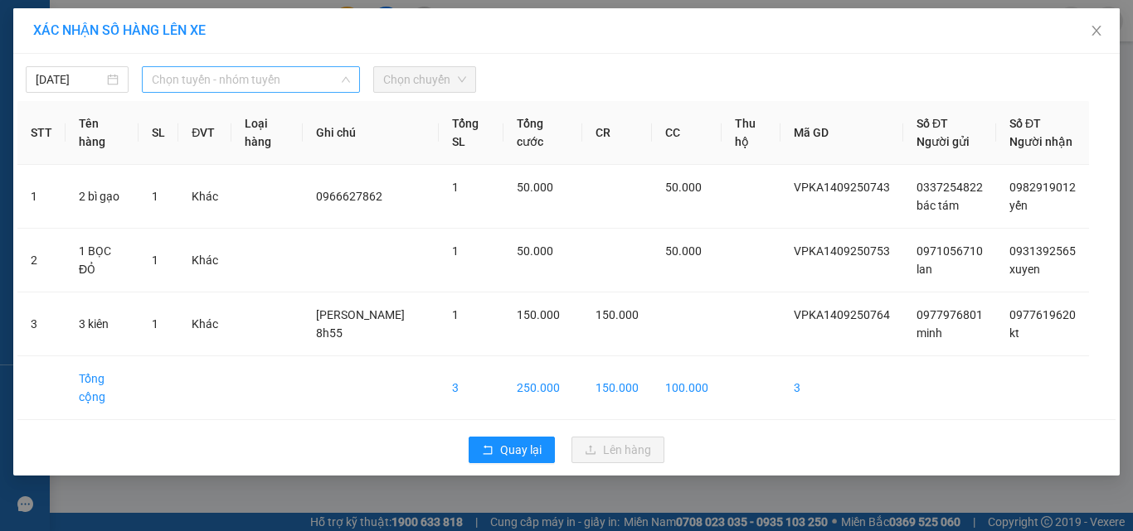
click at [212, 83] on span "Chọn tuyến - nhóm tuyến" at bounding box center [251, 79] width 198 height 25
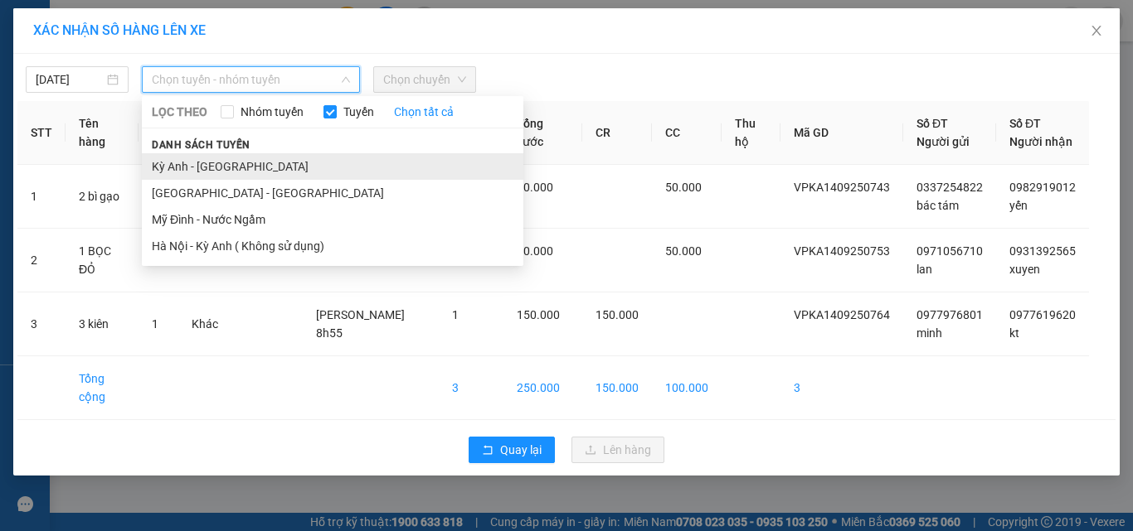
click at [221, 167] on li "Kỳ Anh - [GEOGRAPHIC_DATA]" at bounding box center [332, 166] width 381 height 27
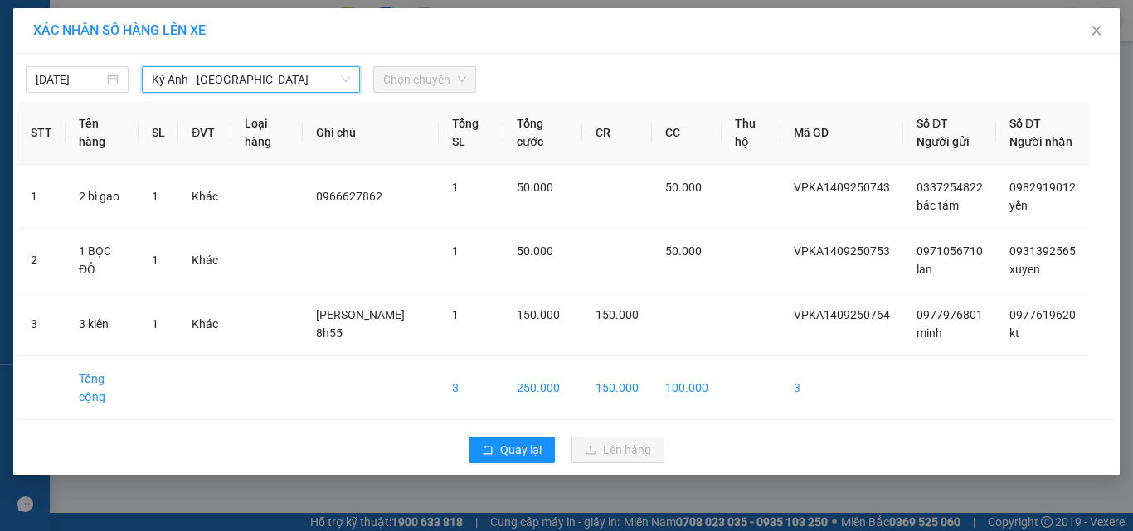
click at [418, 80] on span "Chọn chuyến" at bounding box center [424, 79] width 83 height 25
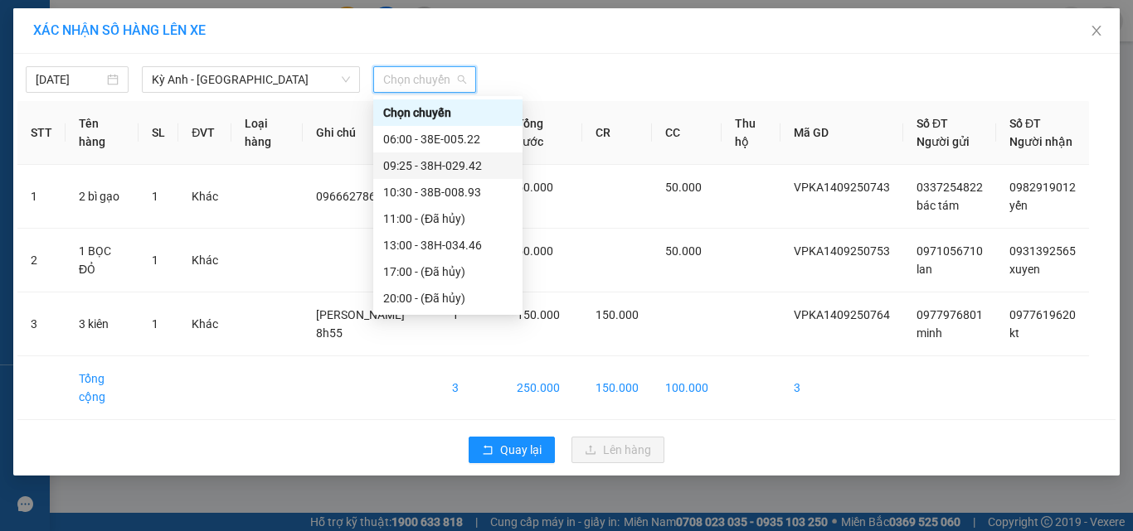
click at [477, 167] on div "09:25 - 38H-029.42" at bounding box center [447, 166] width 129 height 18
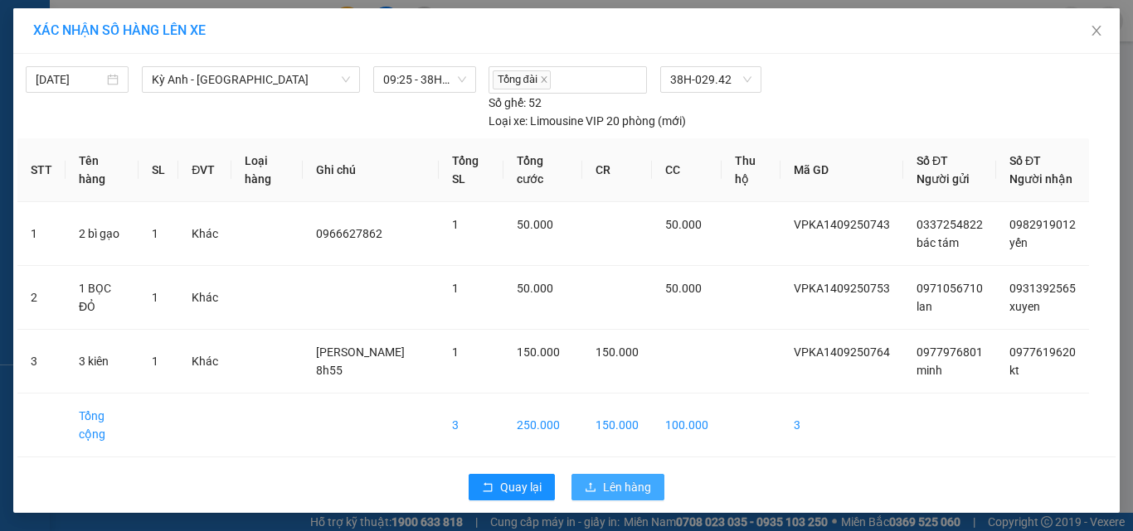
click at [604, 497] on span "Lên hàng" at bounding box center [627, 487] width 48 height 18
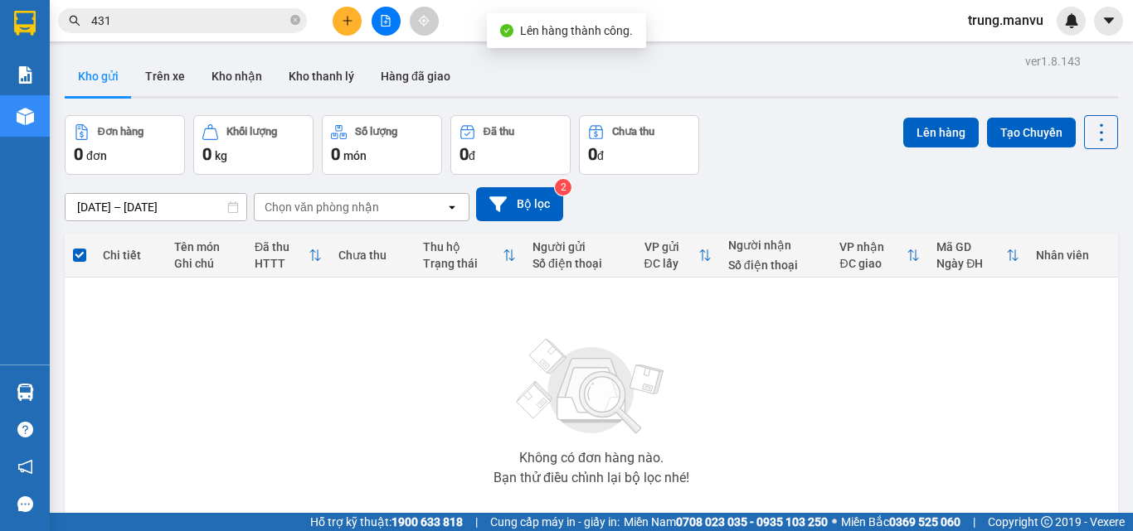
click at [165, 12] on input "431" at bounding box center [189, 21] width 196 height 18
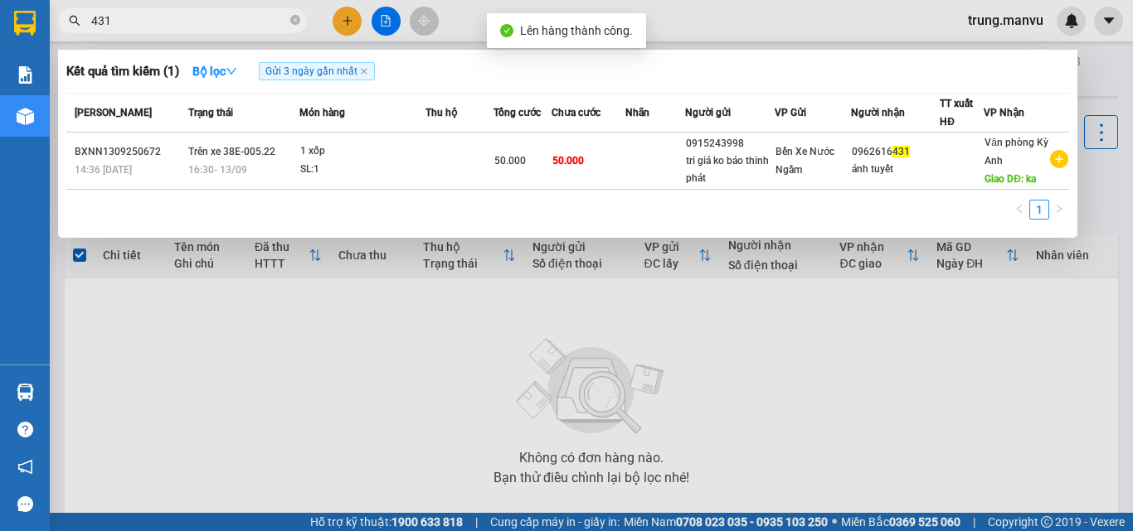
click at [165, 12] on input "431" at bounding box center [189, 21] width 196 height 18
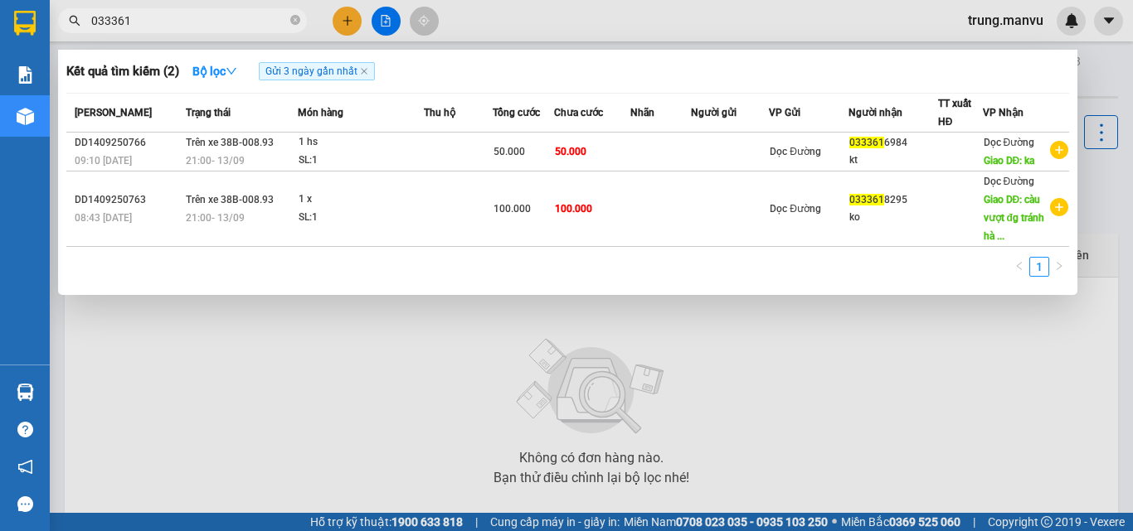
type input "033361"
click at [330, 322] on div at bounding box center [566, 265] width 1133 height 531
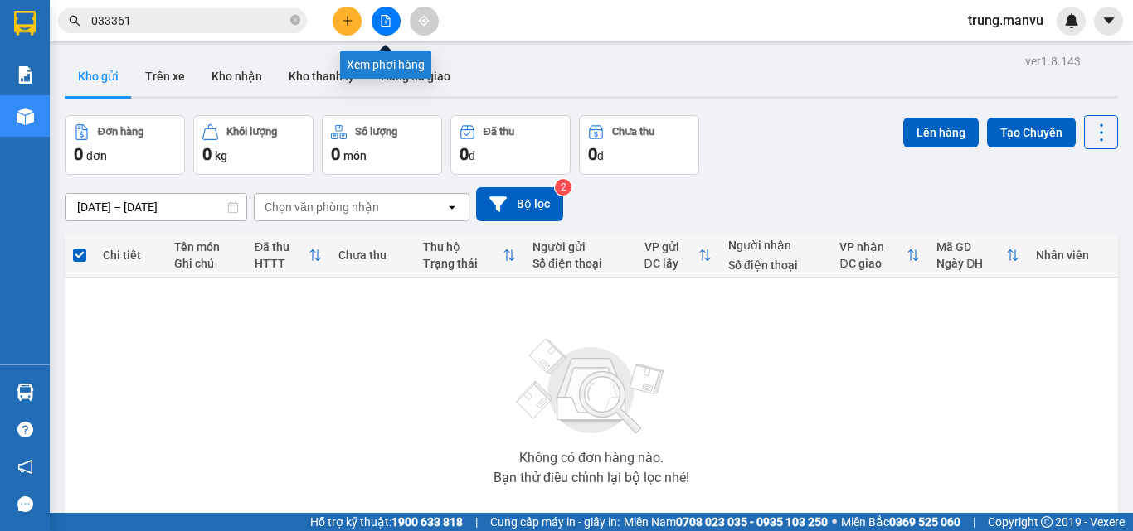
click at [385, 29] on button at bounding box center [385, 21] width 29 height 29
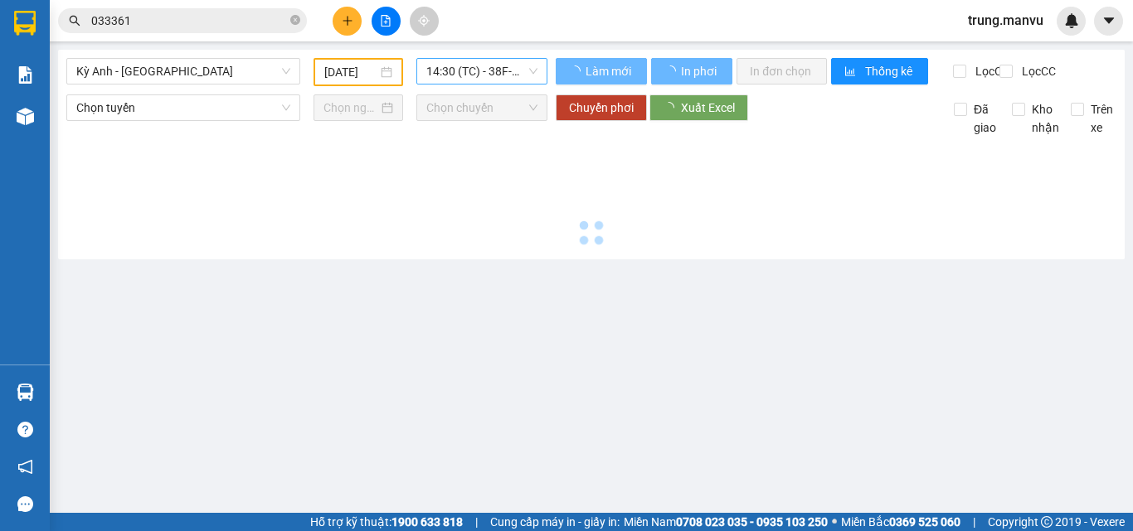
type input "[DATE]"
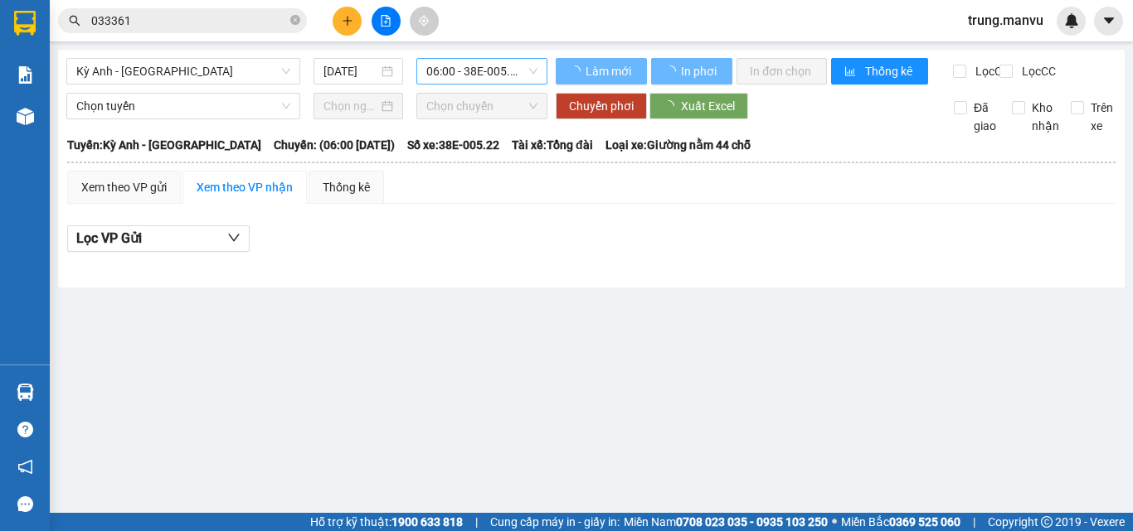
click at [463, 72] on span "06:00 - 38E-005.22" at bounding box center [481, 71] width 111 height 25
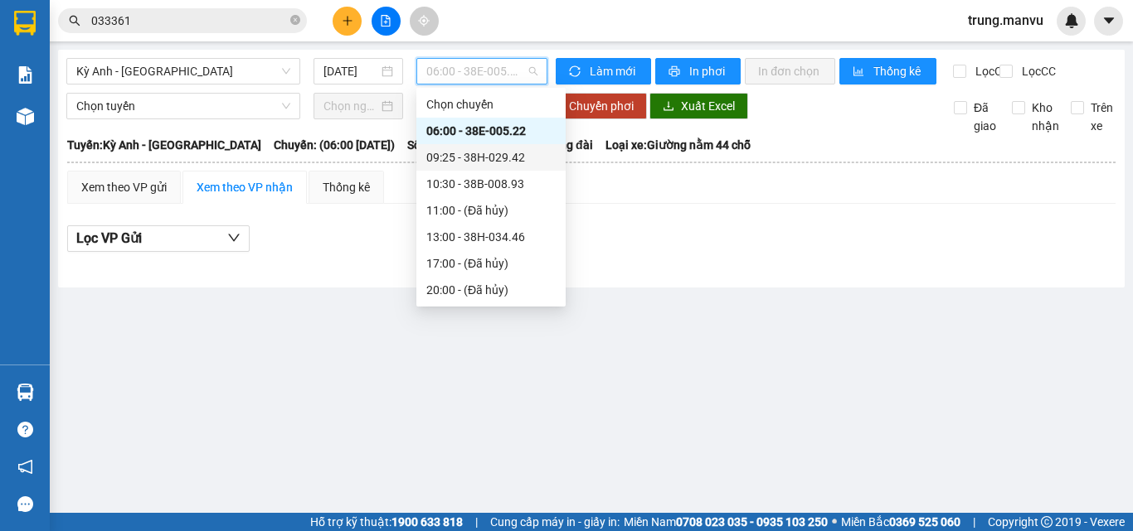
click at [512, 153] on div "09:25 - 38H-029.42" at bounding box center [490, 157] width 129 height 18
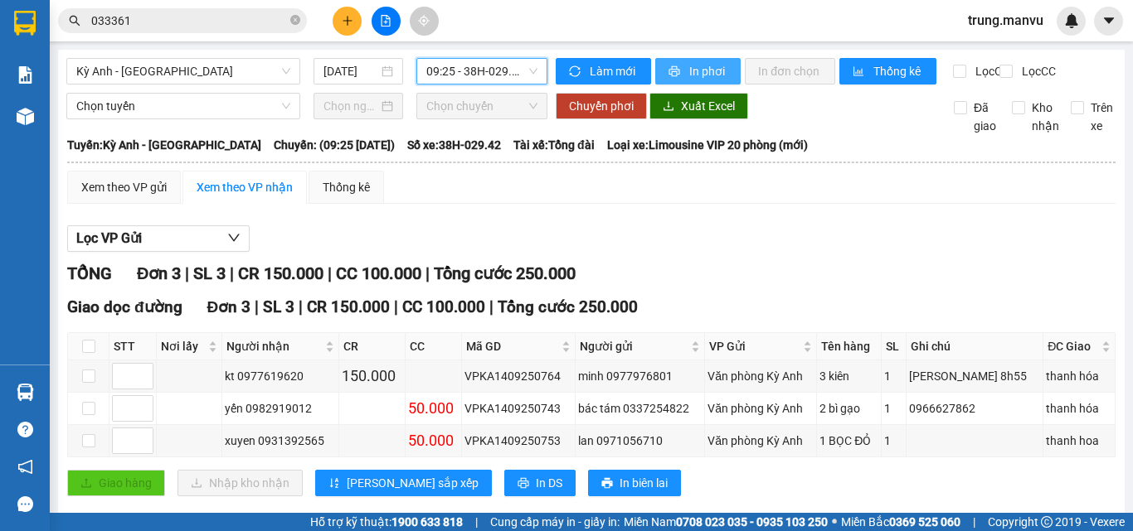
click at [693, 73] on span "In phơi" at bounding box center [708, 71] width 38 height 18
click at [179, 15] on input "033361" at bounding box center [189, 21] width 196 height 18
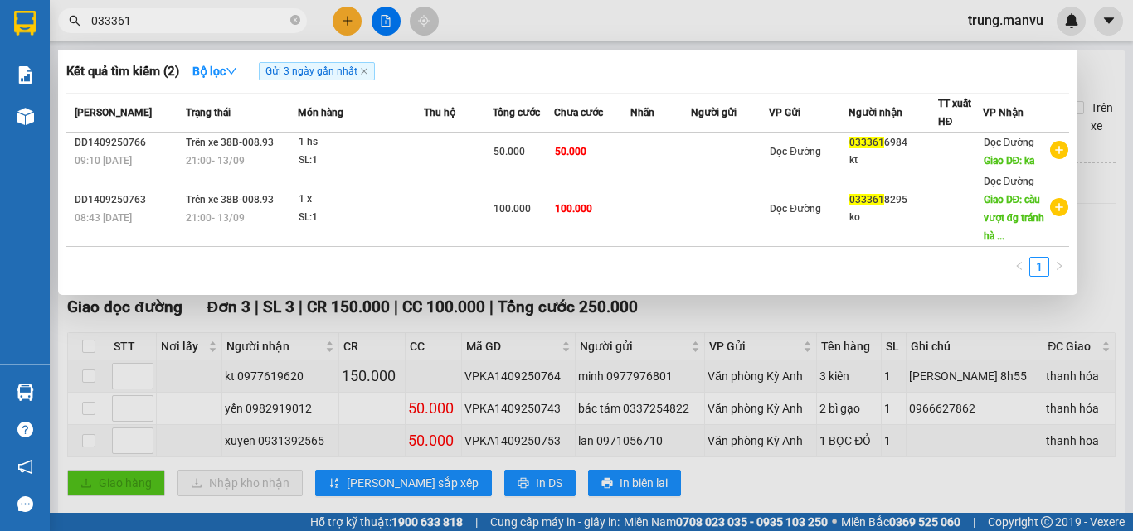
click at [179, 15] on input "033361" at bounding box center [189, 21] width 196 height 18
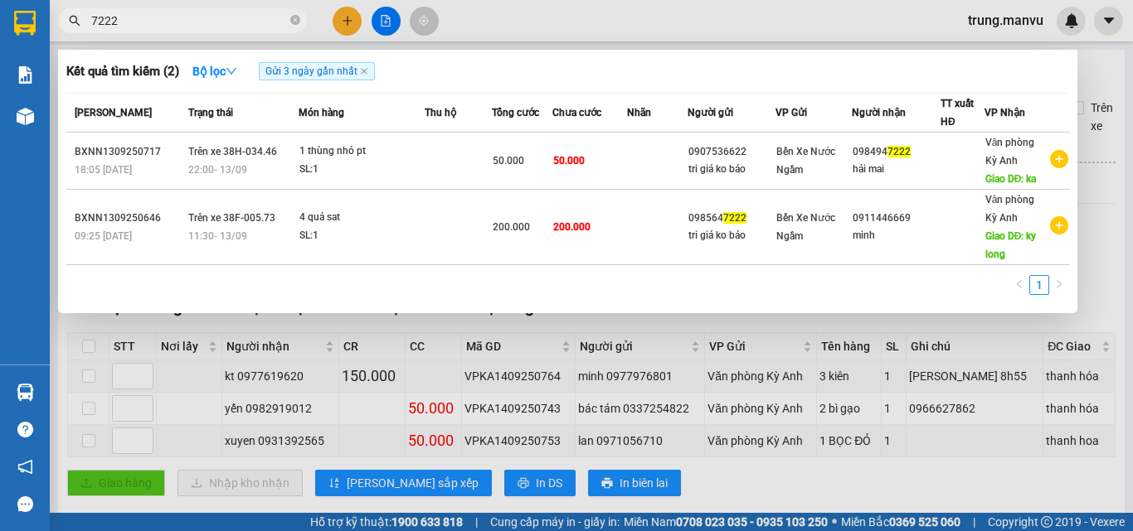
type input "7222"
click at [1088, 75] on div at bounding box center [566, 265] width 1133 height 531
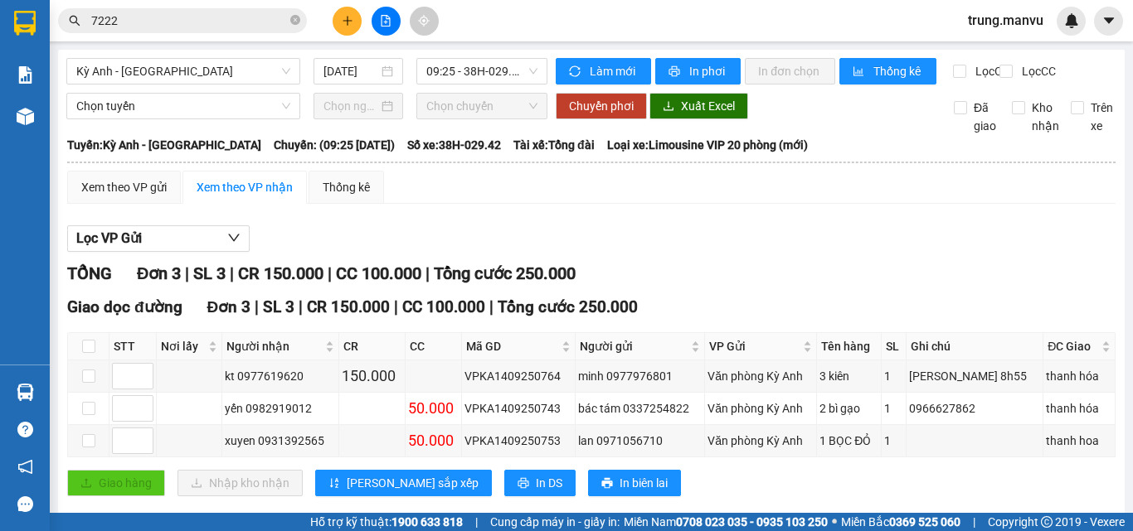
click at [209, 20] on input "7222" at bounding box center [189, 21] width 196 height 18
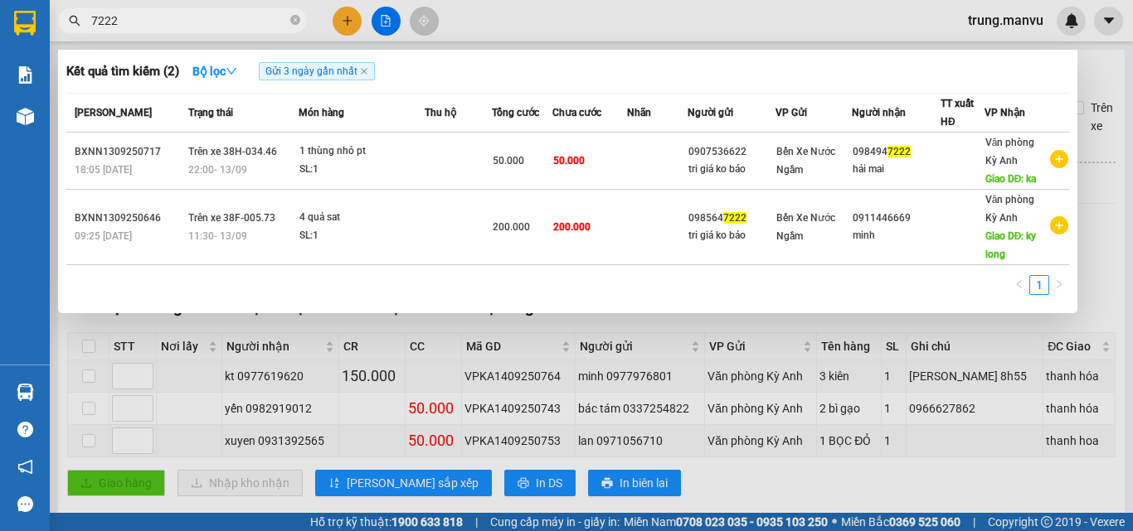
click at [209, 20] on input "7222" at bounding box center [189, 21] width 196 height 18
type input "0686"
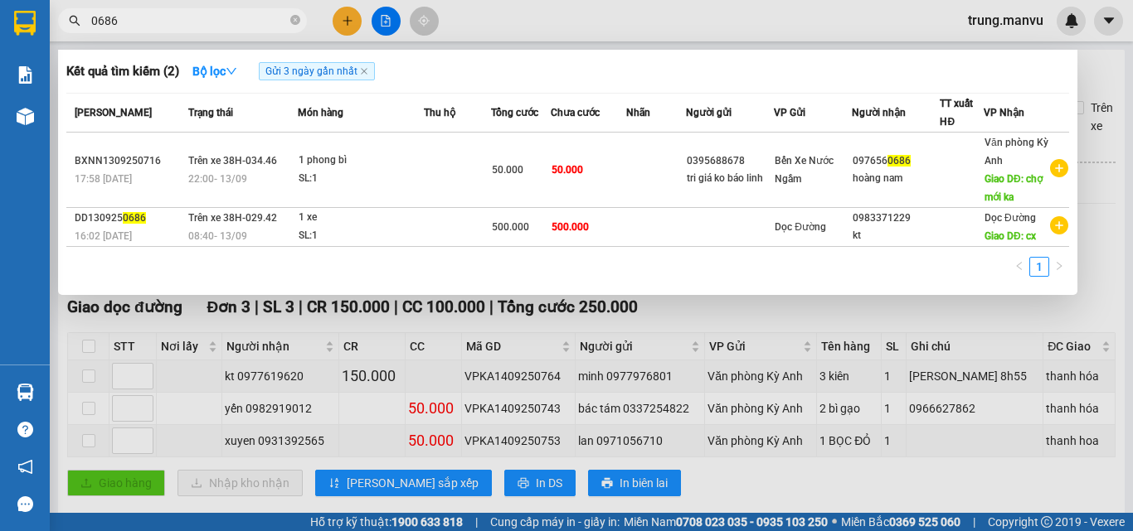
click at [209, 20] on input "0686" at bounding box center [189, 21] width 196 height 18
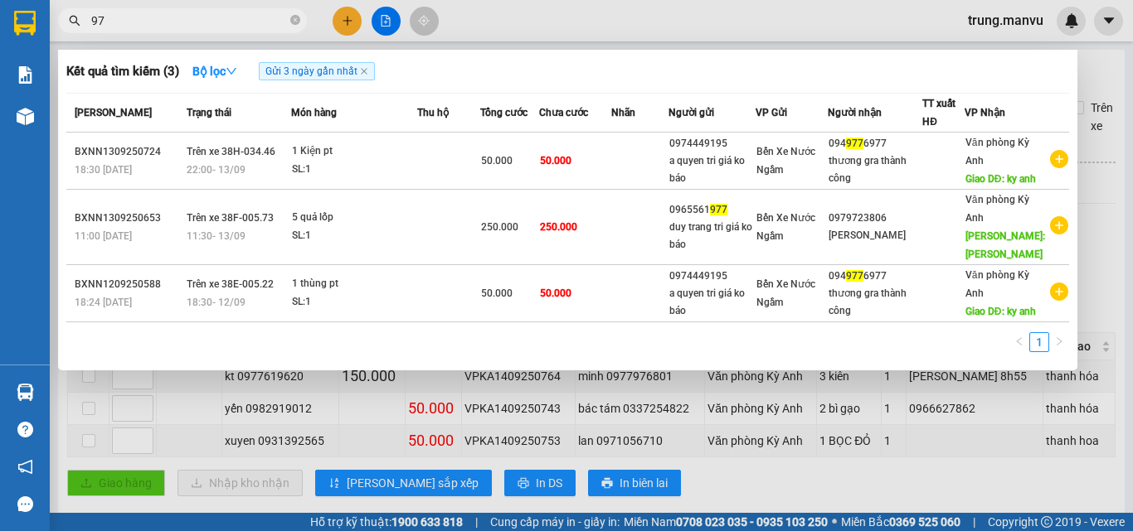
type input "9"
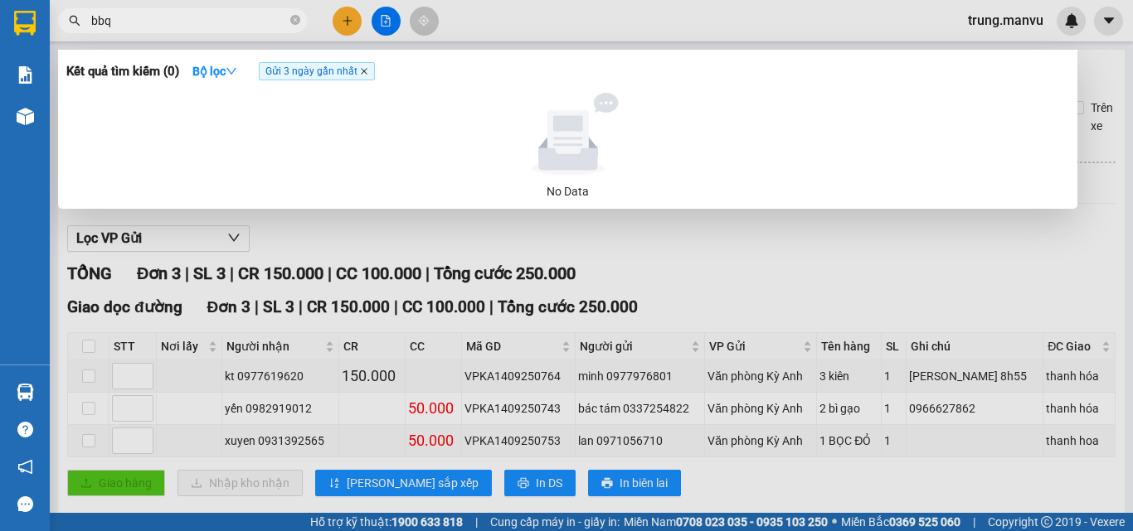
click at [366, 74] on icon "close" at bounding box center [364, 71] width 7 height 7
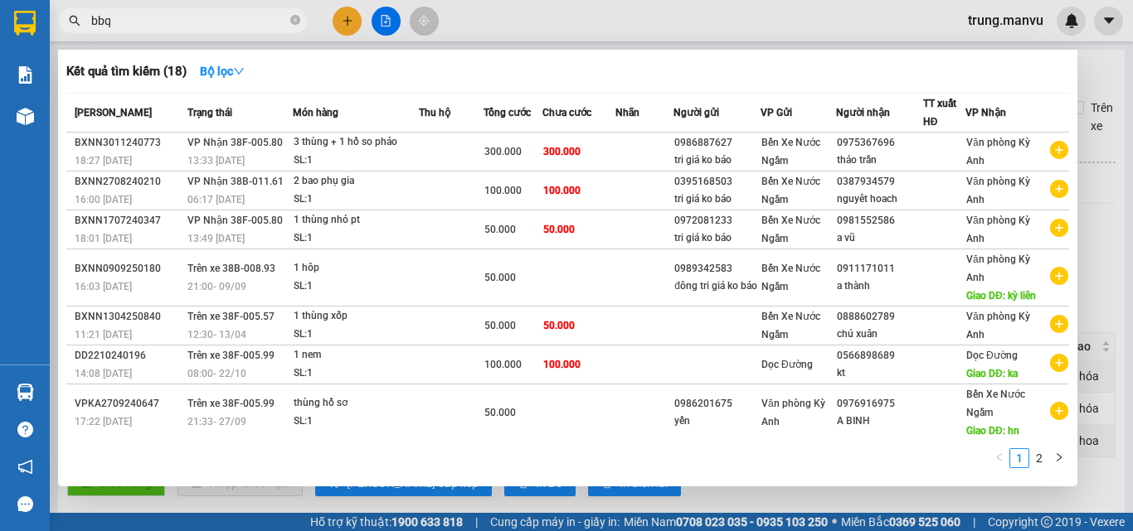
click at [218, 12] on input "bbq" at bounding box center [189, 21] width 196 height 18
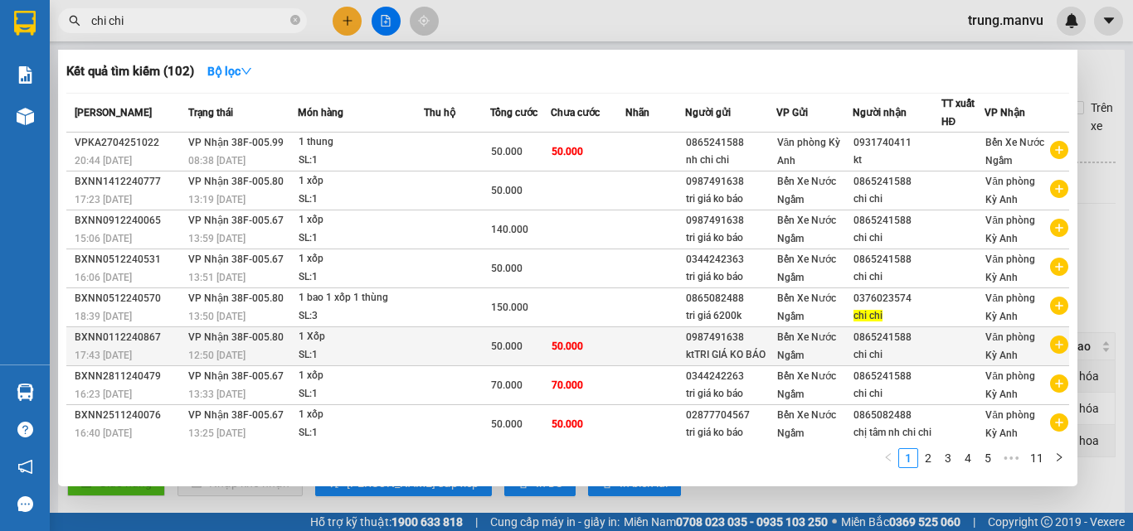
scroll to position [84, 0]
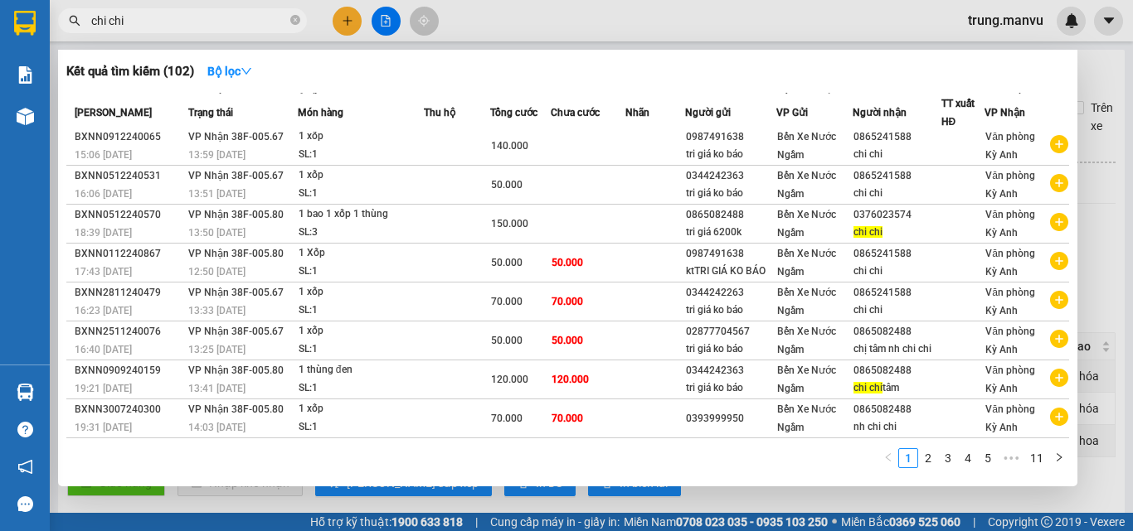
type input "chi chi"
click at [1084, 288] on div at bounding box center [566, 265] width 1133 height 531
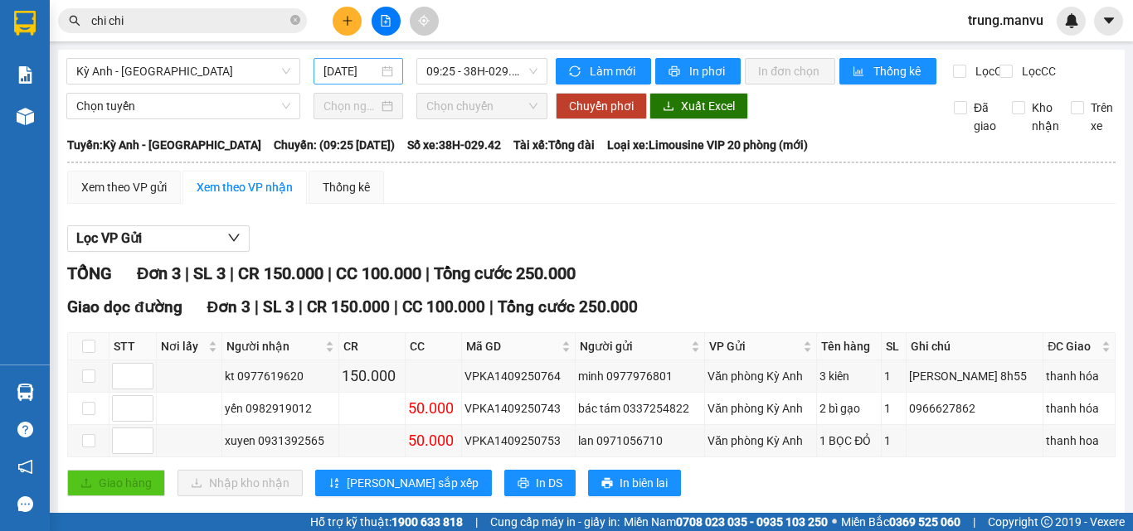
click at [364, 68] on input "[DATE]" at bounding box center [350, 71] width 55 height 18
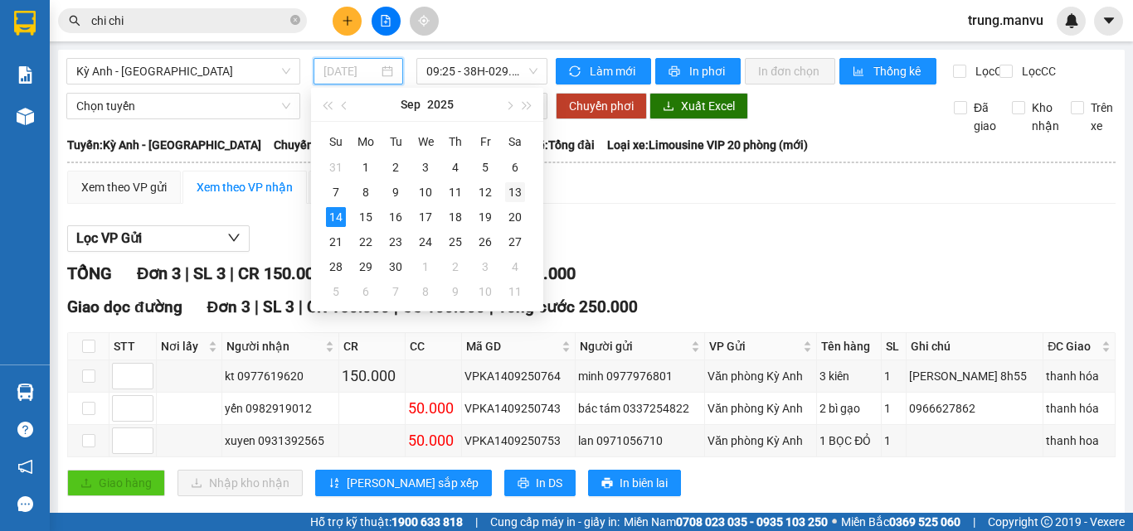
click at [507, 192] on div "13" at bounding box center [515, 192] width 20 height 20
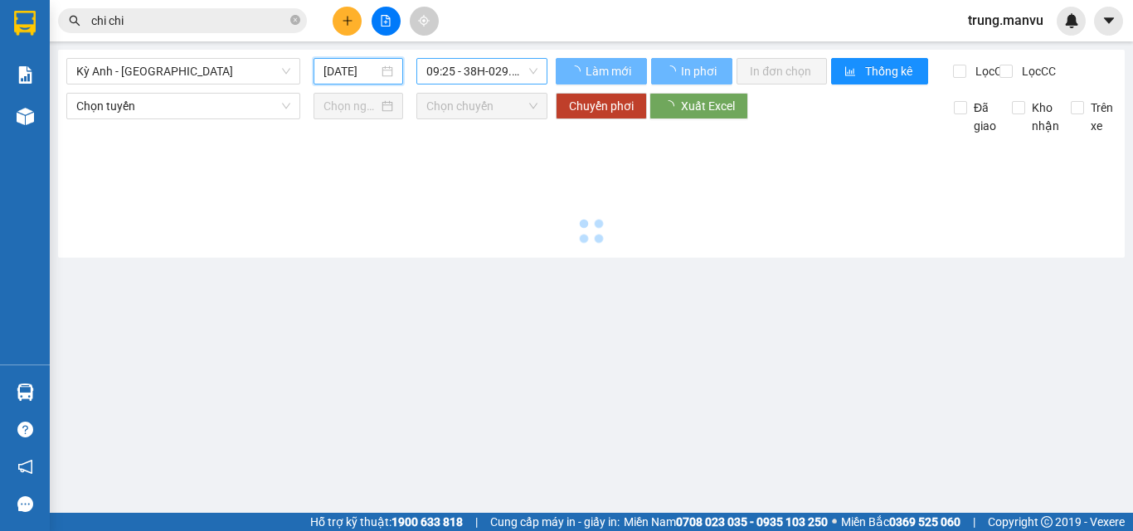
type input "[DATE]"
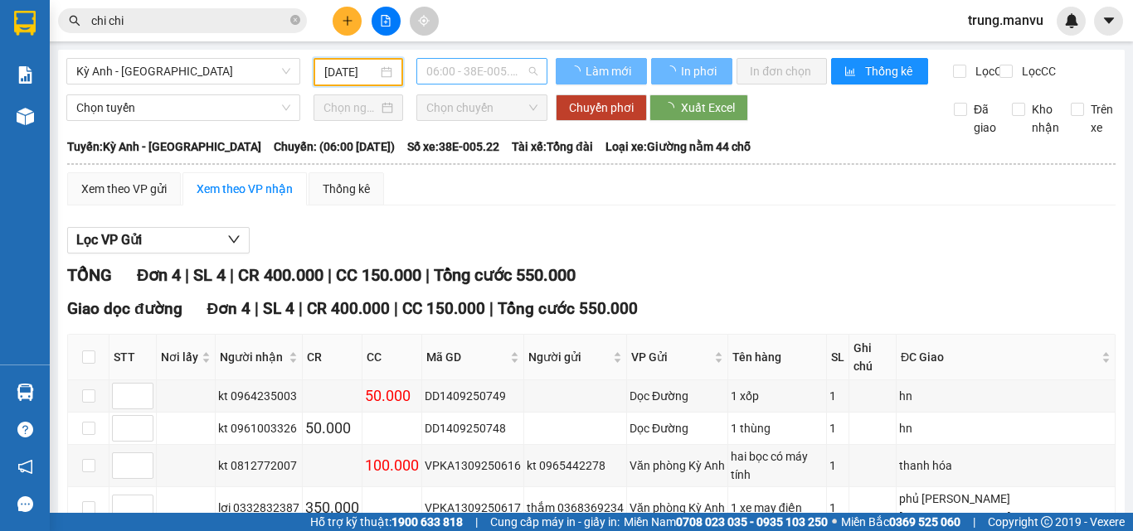
click at [491, 67] on span "06:00 - 38E-005.22" at bounding box center [481, 71] width 111 height 25
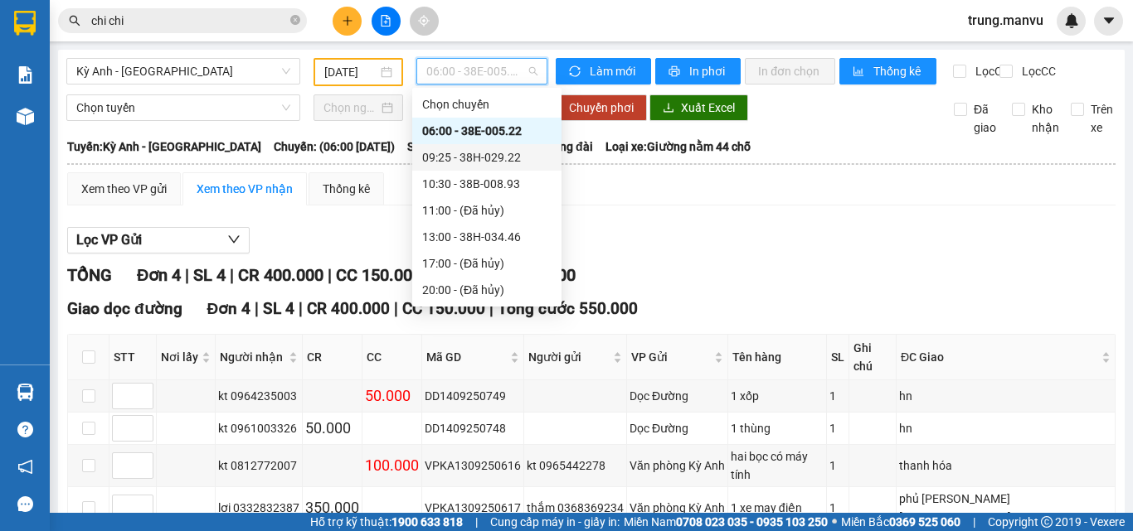
click at [506, 156] on div "09:25 - 38H-029.22" at bounding box center [486, 157] width 129 height 18
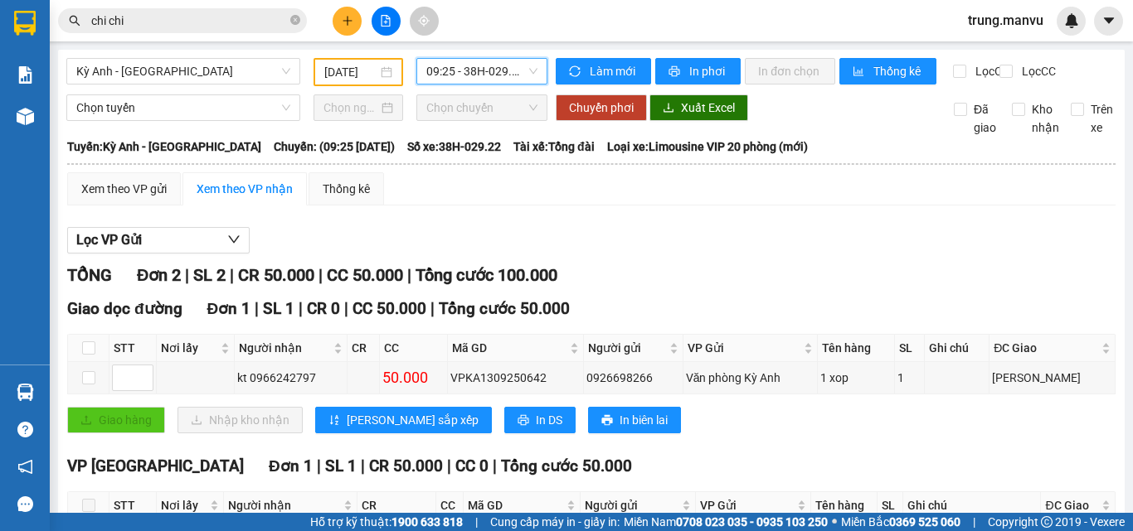
scroll to position [83, 0]
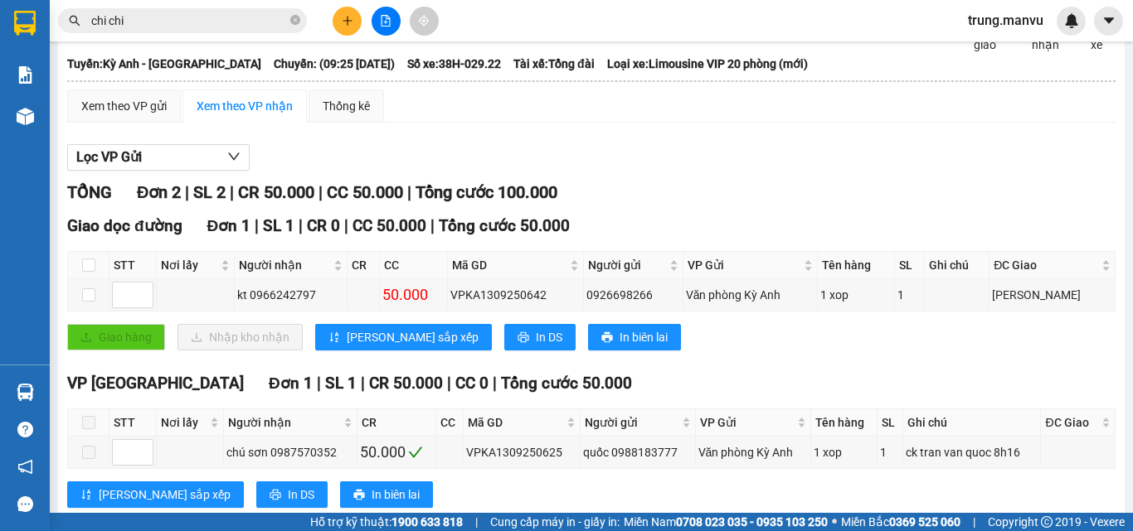
click at [246, 23] on input "chi chi" at bounding box center [189, 21] width 196 height 18
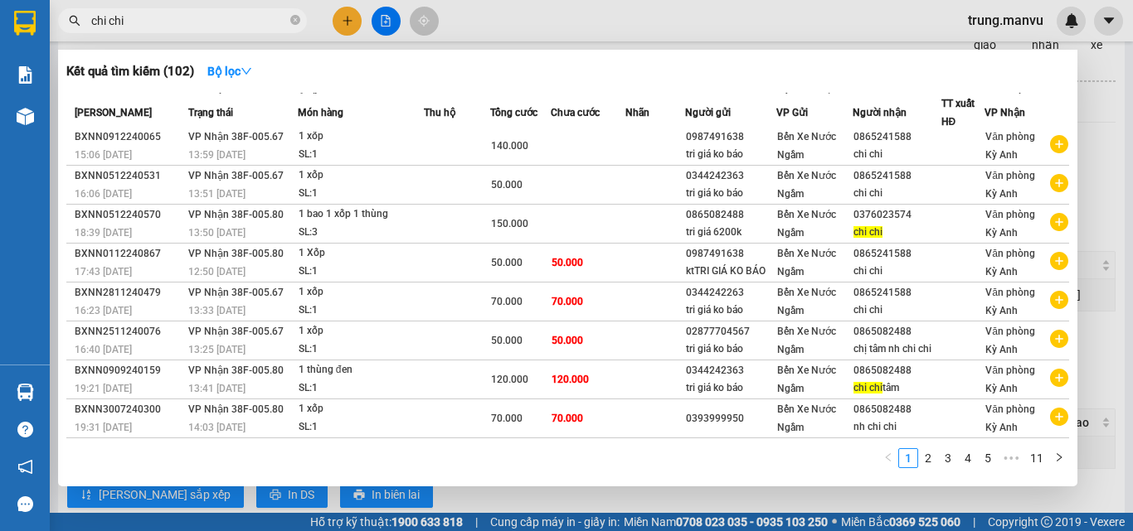
click at [246, 23] on input "chi chi" at bounding box center [189, 21] width 196 height 18
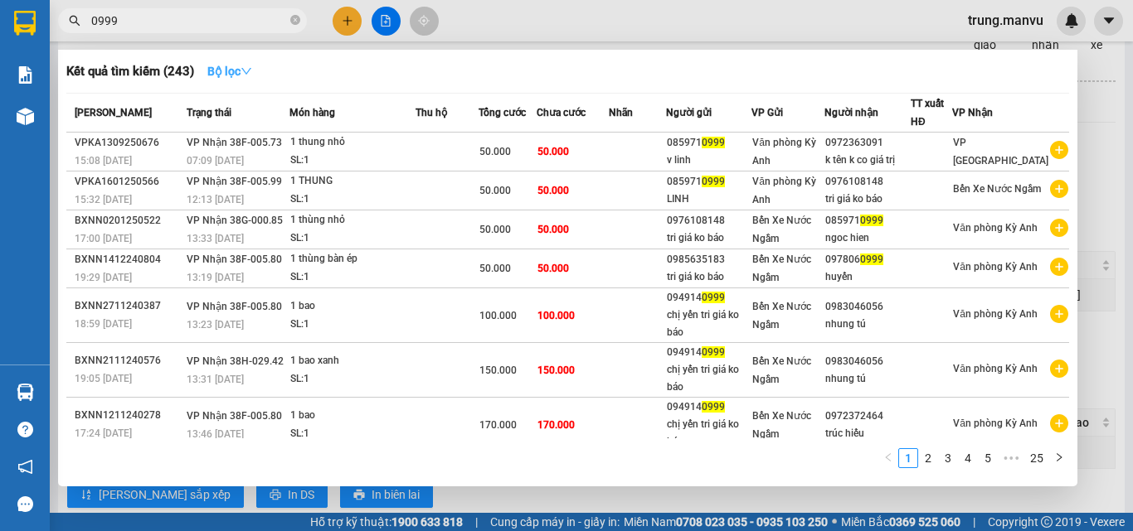
type input "0999"
click at [252, 72] on icon "down" at bounding box center [246, 72] width 12 height 12
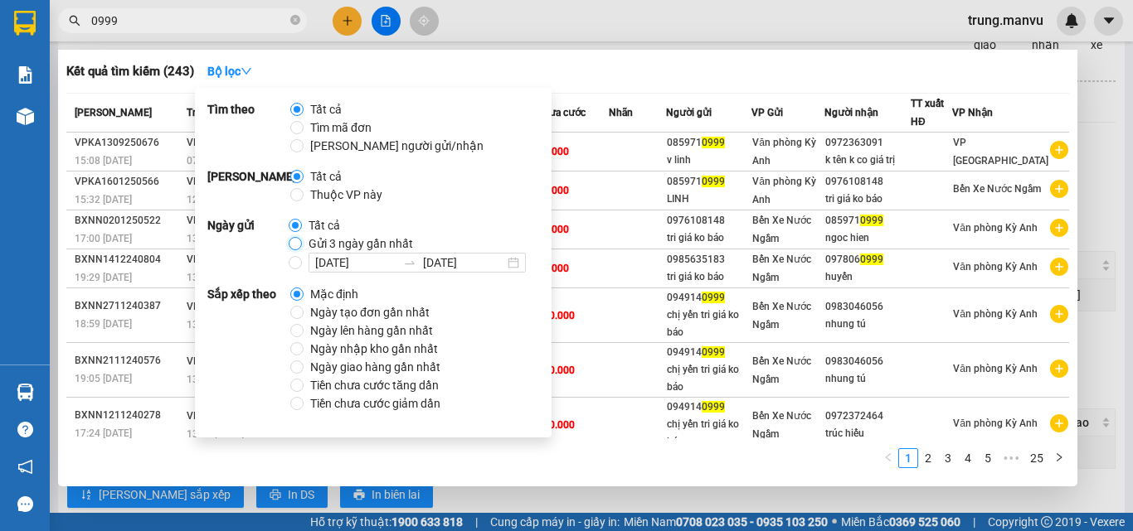
click at [296, 242] on input "Gửi 3 ngày gần nhất" at bounding box center [295, 243] width 13 height 13
radio input "true"
radio input "false"
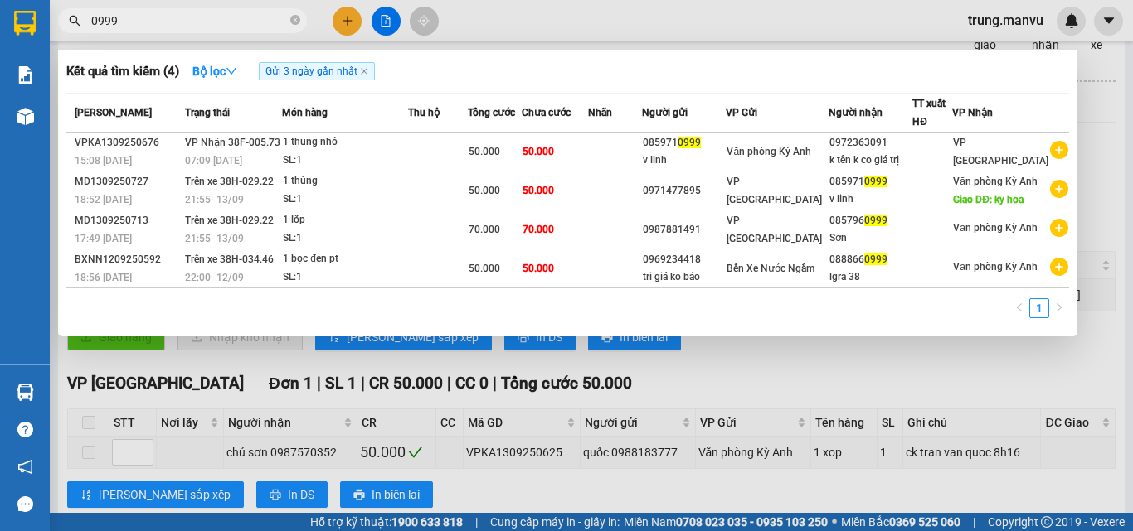
click at [823, 409] on div at bounding box center [566, 265] width 1133 height 531
click at [230, 22] on input "0999" at bounding box center [189, 21] width 196 height 18
click at [255, 17] on input "0999" at bounding box center [189, 21] width 196 height 18
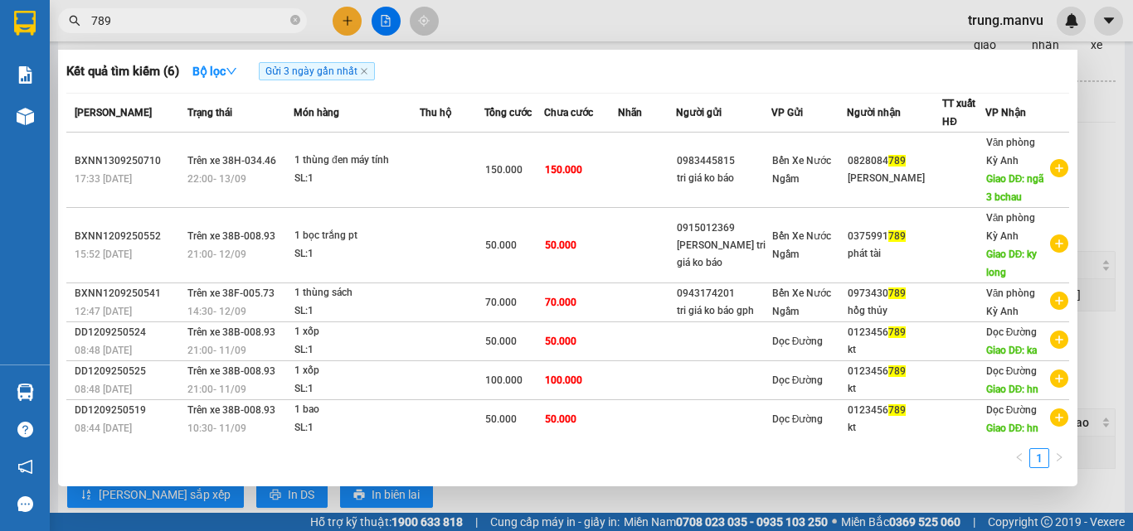
click at [201, 17] on input "789" at bounding box center [189, 21] width 196 height 18
click at [199, 16] on input "789" at bounding box center [189, 21] width 196 height 18
type input "789"
click at [1092, 129] on div at bounding box center [566, 265] width 1133 height 531
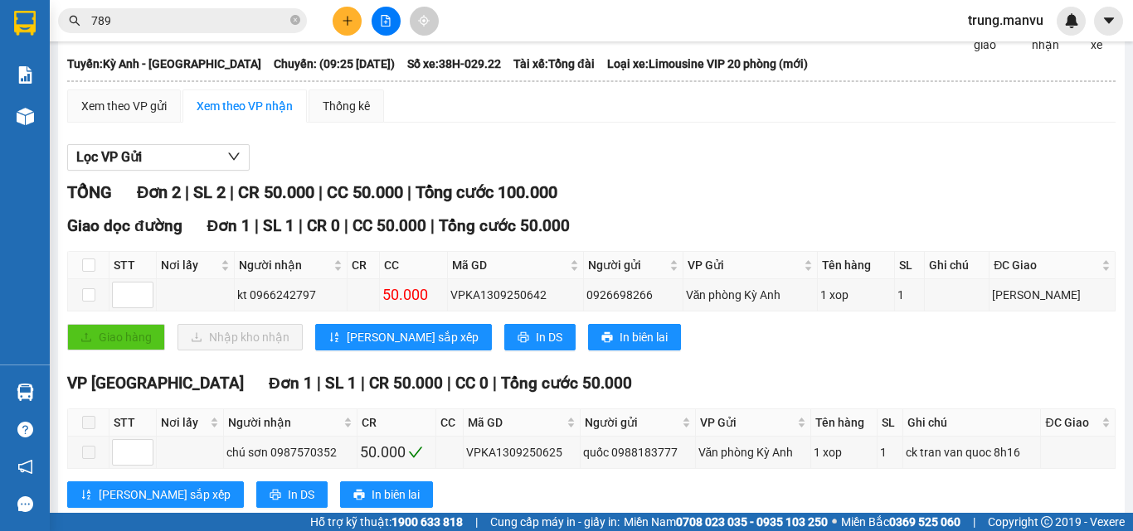
click at [167, 20] on input "789" at bounding box center [189, 21] width 196 height 18
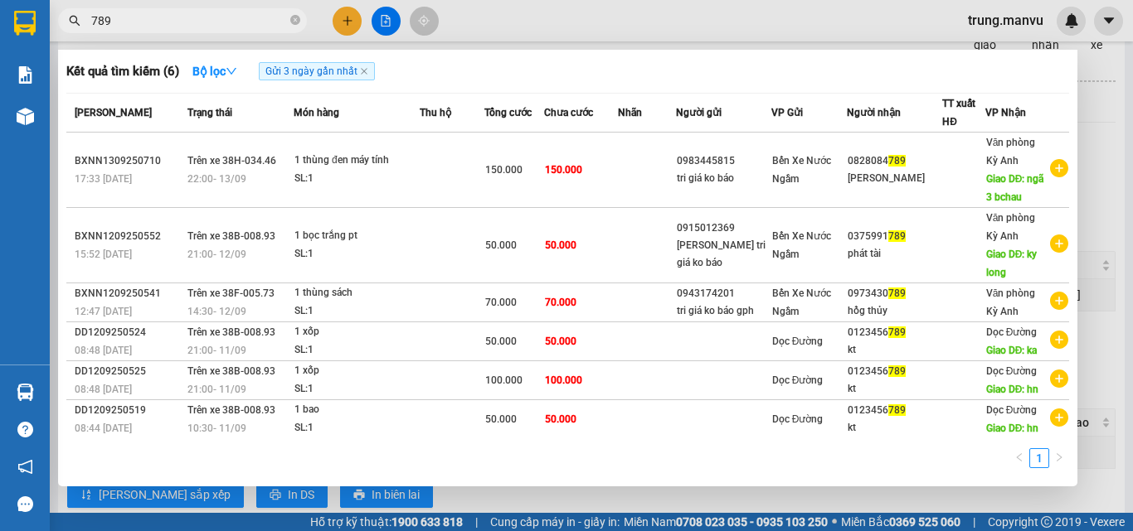
click at [167, 20] on input "789" at bounding box center [189, 21] width 196 height 18
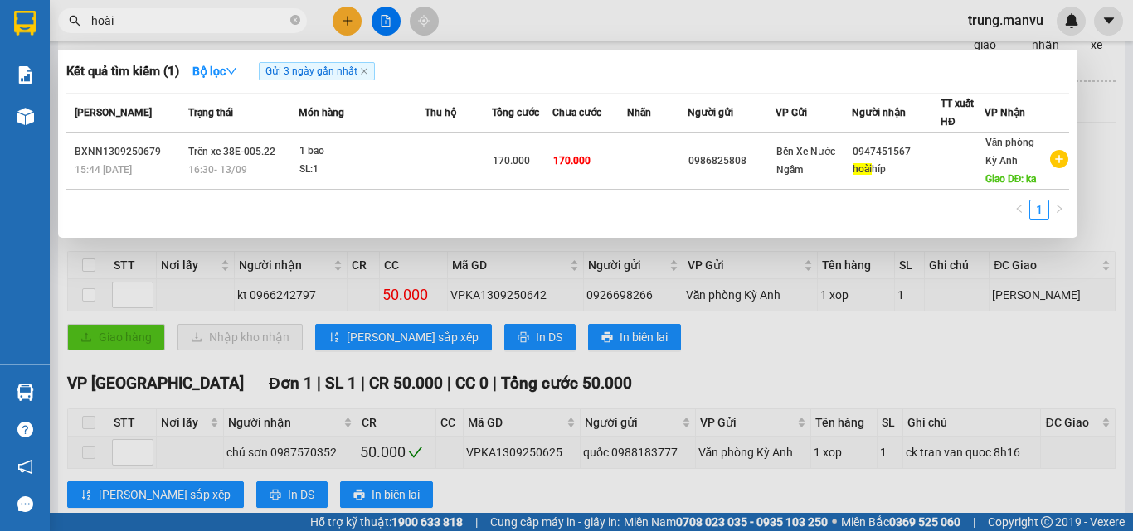
type input "hoài"
click at [633, 378] on div at bounding box center [566, 265] width 1133 height 531
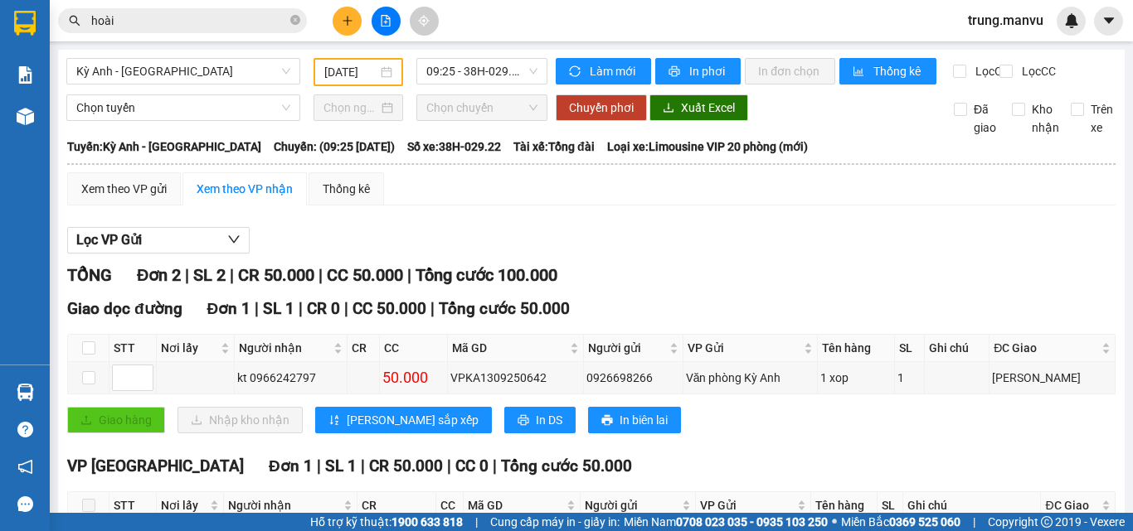
scroll to position [0, 0]
click at [228, 72] on span "Kỳ Anh - [GEOGRAPHIC_DATA]" at bounding box center [183, 71] width 214 height 25
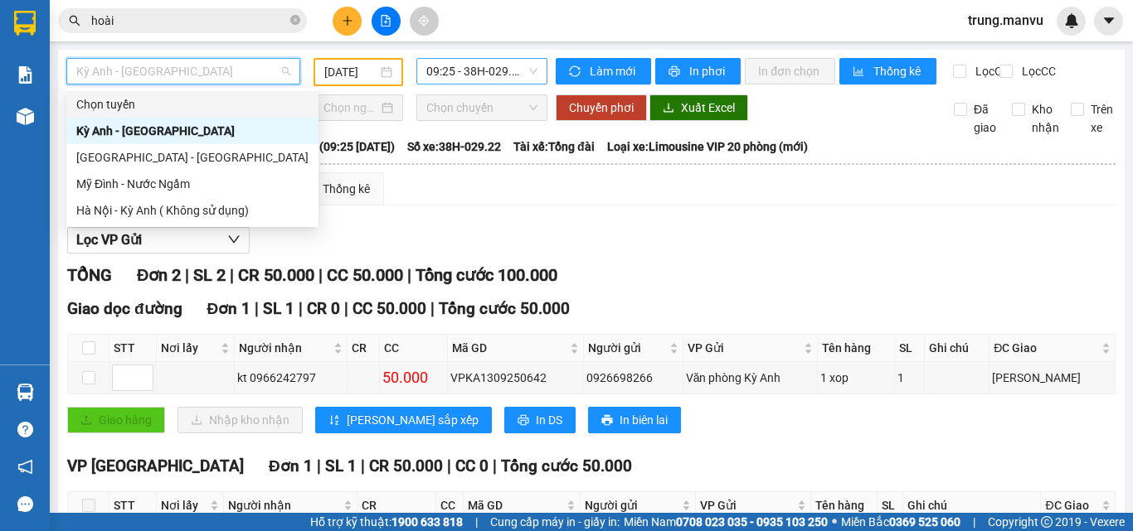
click at [474, 66] on span "09:25 - 38H-029.22" at bounding box center [481, 71] width 111 height 25
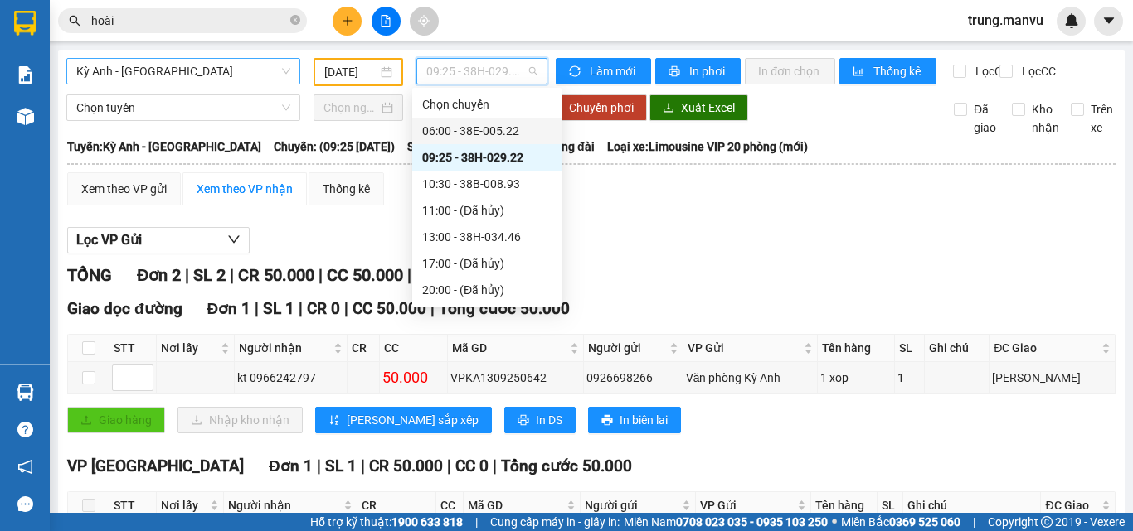
click at [260, 69] on span "Kỳ Anh - [GEOGRAPHIC_DATA]" at bounding box center [183, 71] width 214 height 25
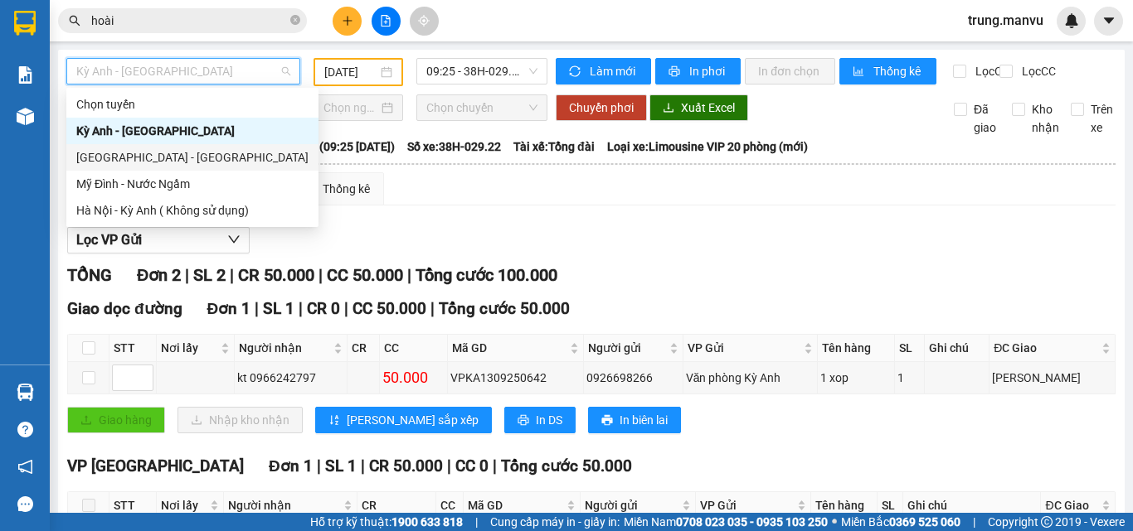
click at [133, 151] on div "[GEOGRAPHIC_DATA] - [GEOGRAPHIC_DATA]" at bounding box center [192, 157] width 232 height 18
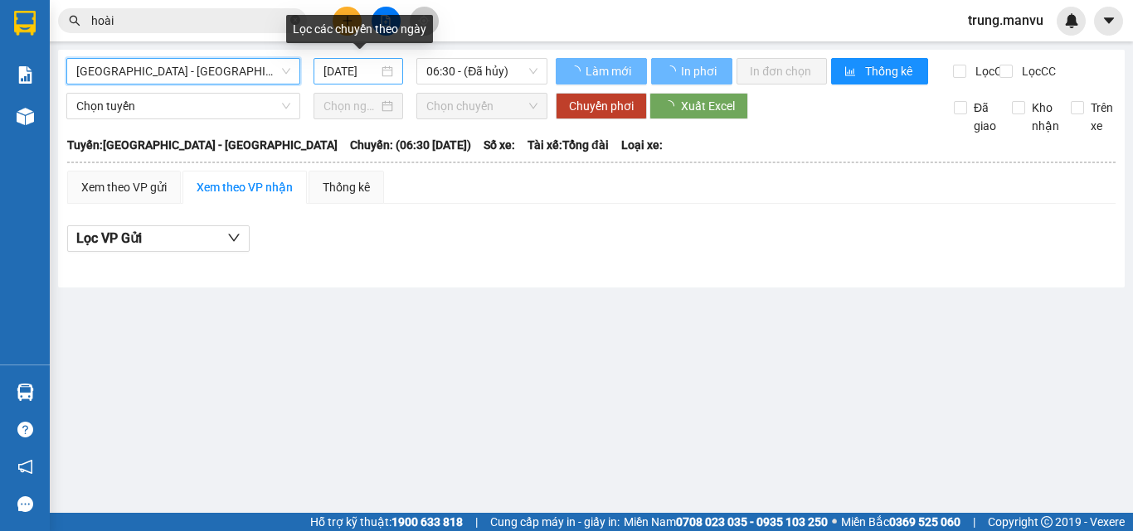
click at [345, 66] on input "[DATE]" at bounding box center [350, 71] width 55 height 18
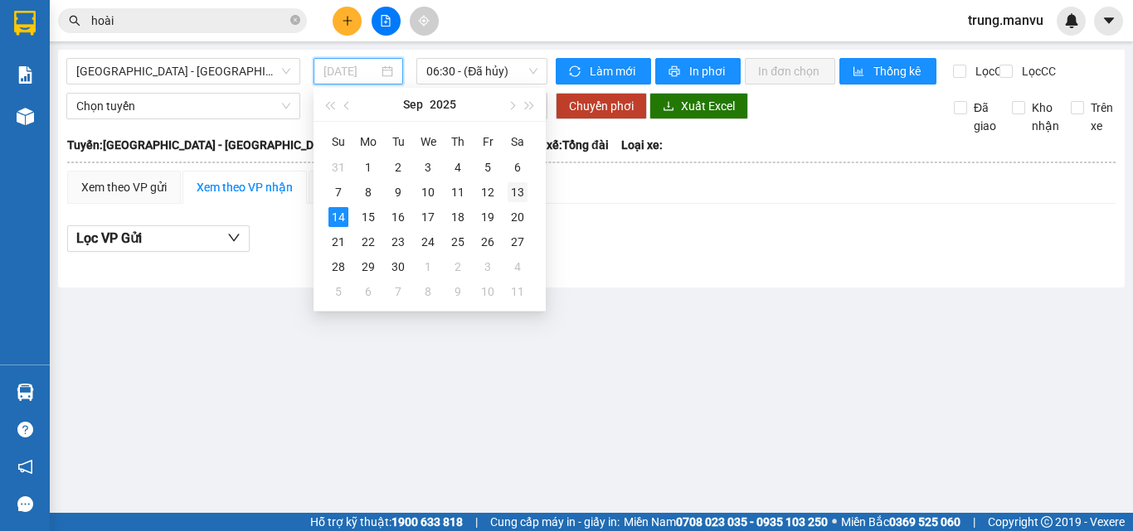
click at [516, 191] on div "13" at bounding box center [517, 192] width 20 height 20
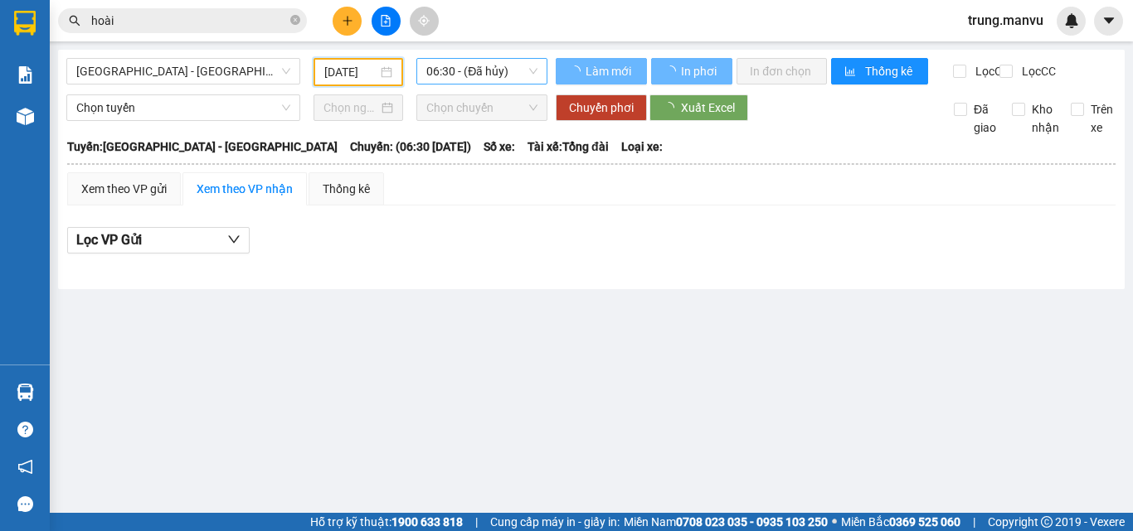
type input "[DATE]"
click at [497, 69] on span "06:30 - (Đã hủy)" at bounding box center [481, 71] width 111 height 25
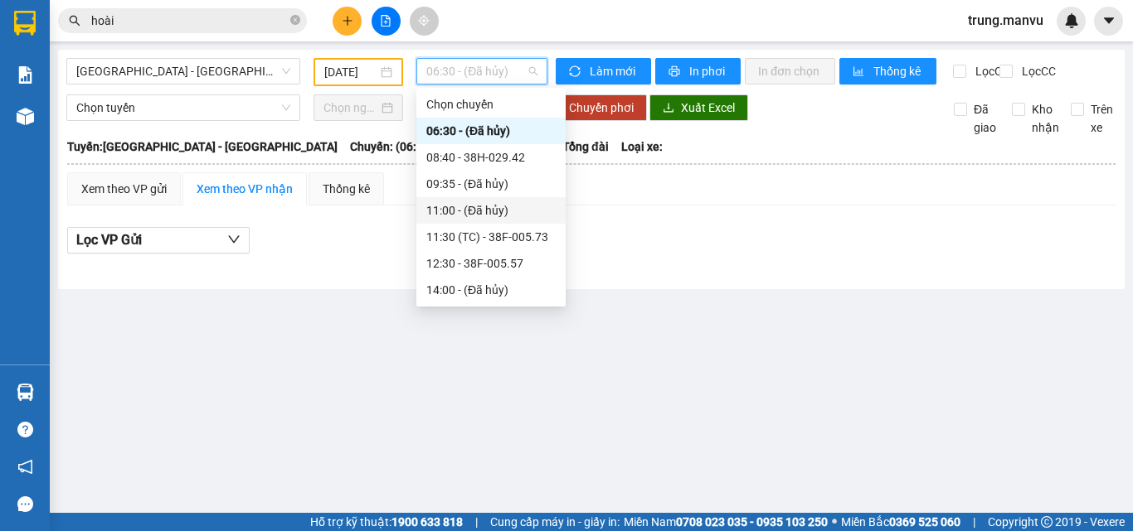
scroll to position [265, 0]
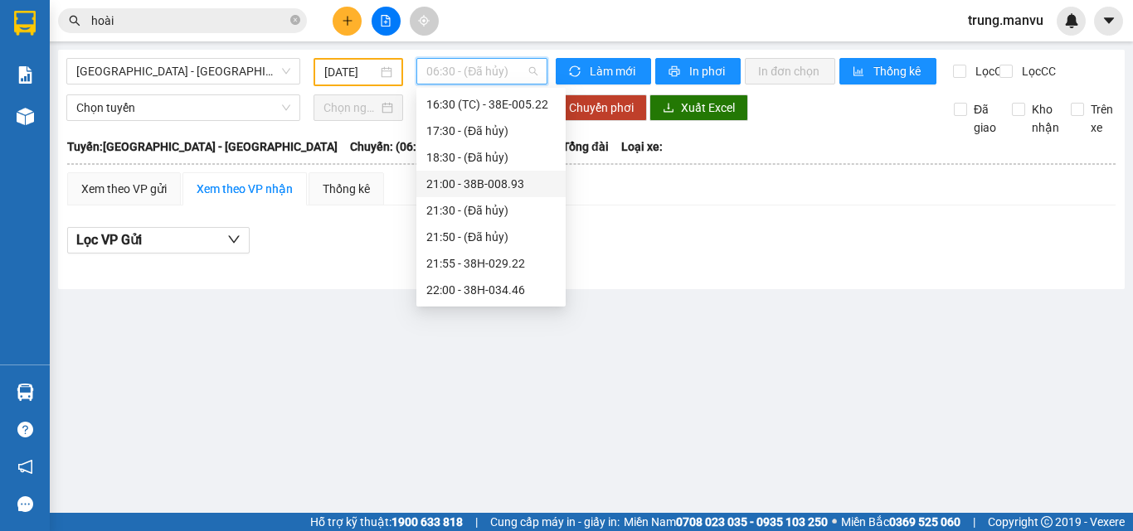
click at [524, 186] on div "21:00 - 38B-008.93" at bounding box center [490, 184] width 129 height 18
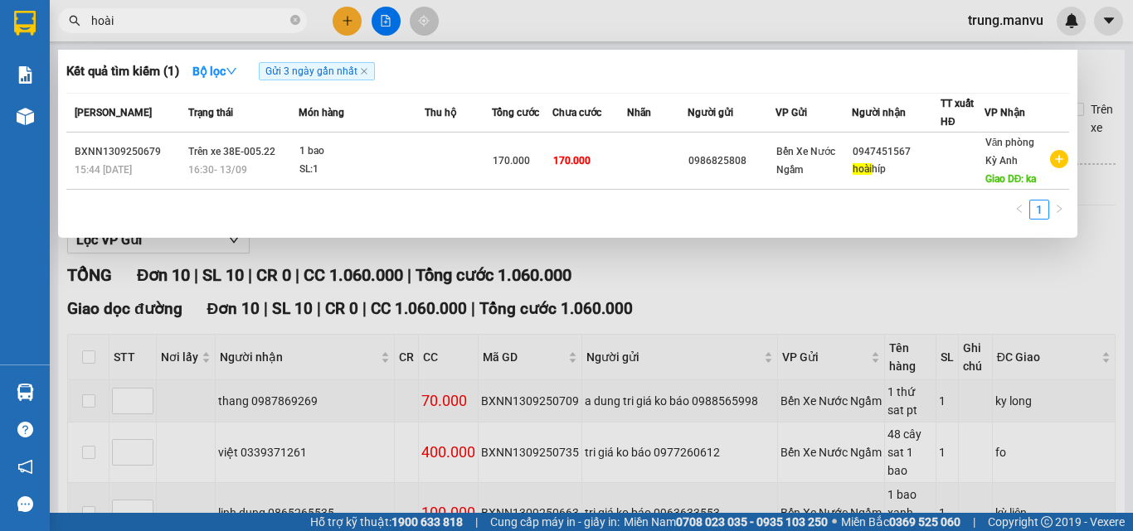
click at [160, 20] on input "hoài" at bounding box center [189, 21] width 196 height 18
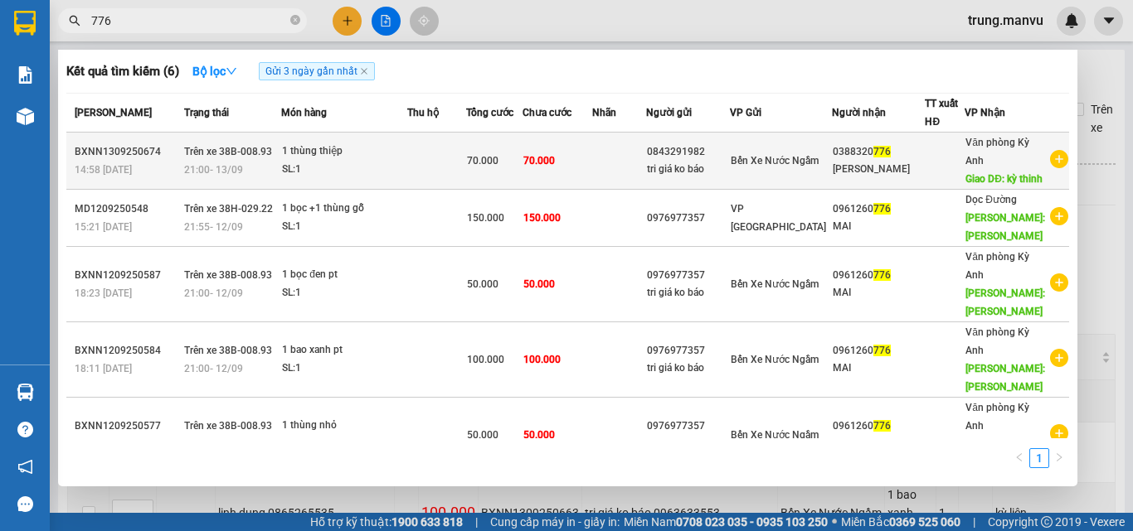
type input "776"
click at [851, 178] on div "[PERSON_NAME]" at bounding box center [877, 169] width 91 height 17
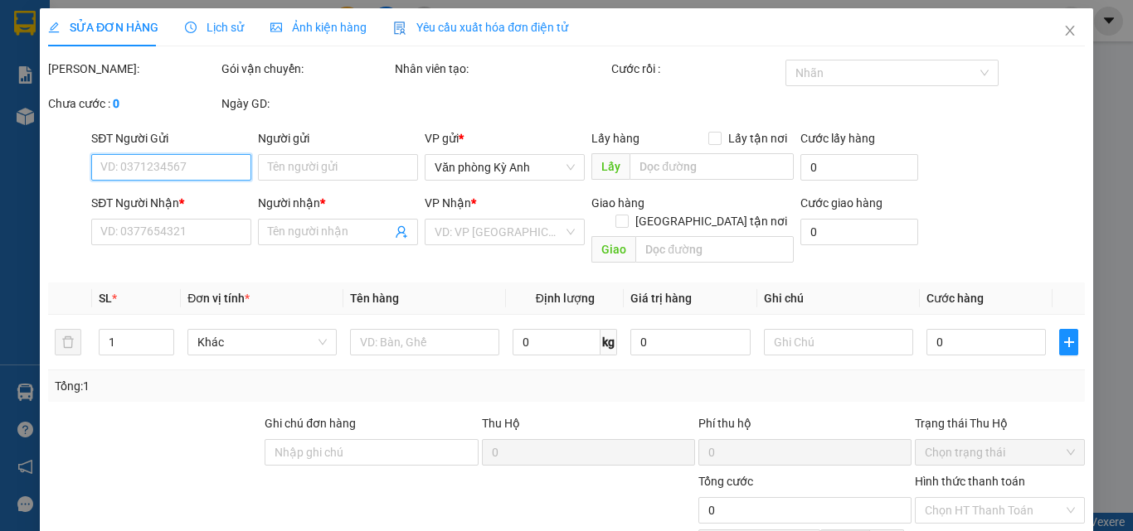
type input "0843291982"
type input "tri giá ko báo"
type input "0388320776"
type input "[PERSON_NAME]"
type input "kỳ thinh"
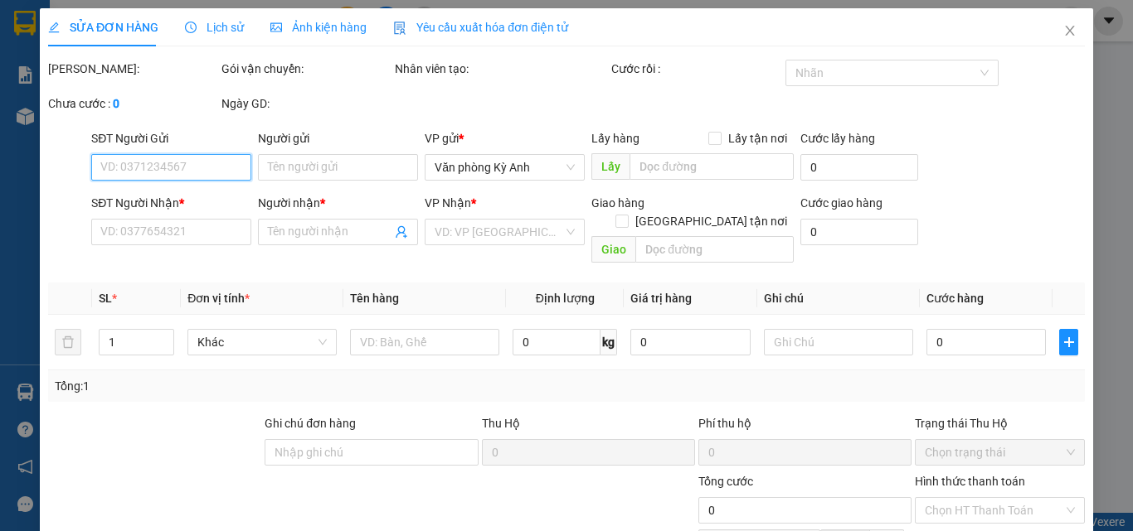
type input "70.000"
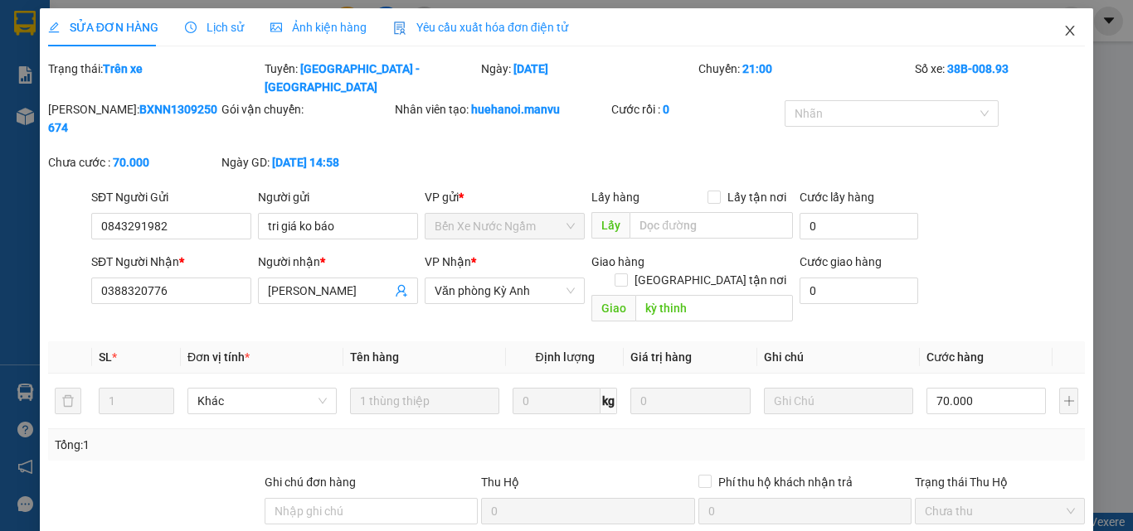
click at [1061, 24] on span "Close" at bounding box center [1069, 31] width 46 height 46
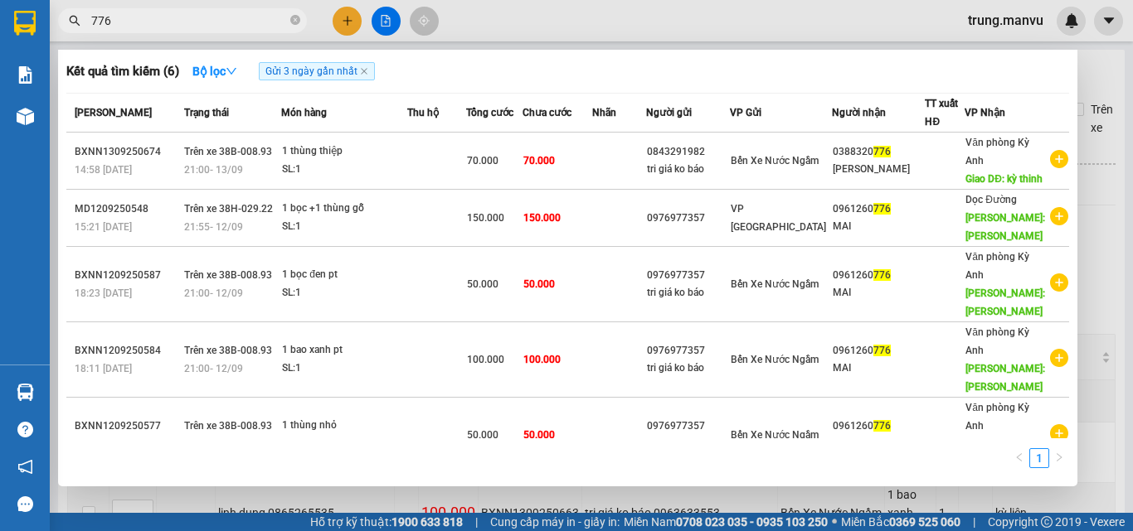
click at [182, 25] on input "776" at bounding box center [189, 21] width 196 height 18
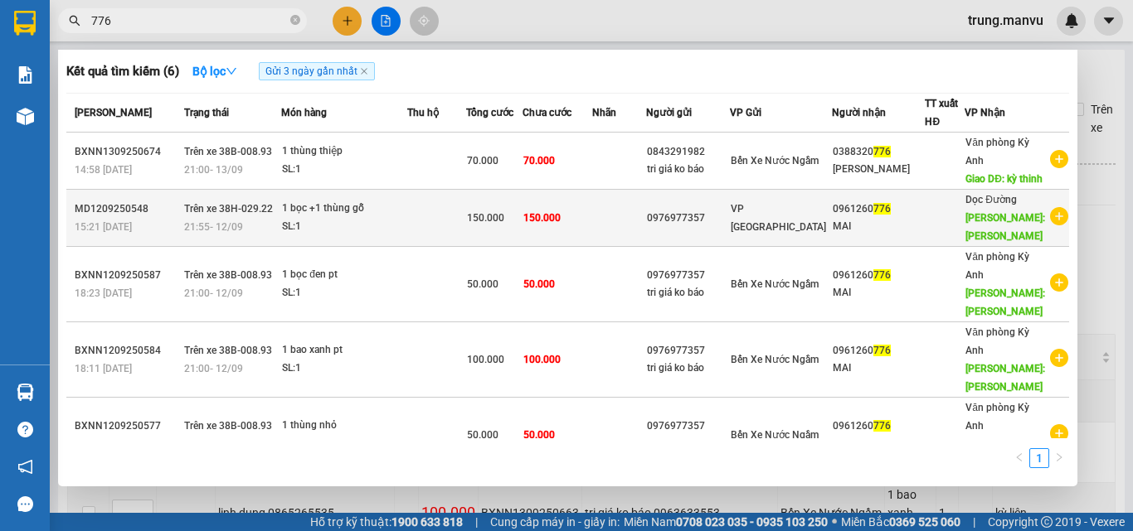
click at [937, 225] on td at bounding box center [944, 218] width 40 height 57
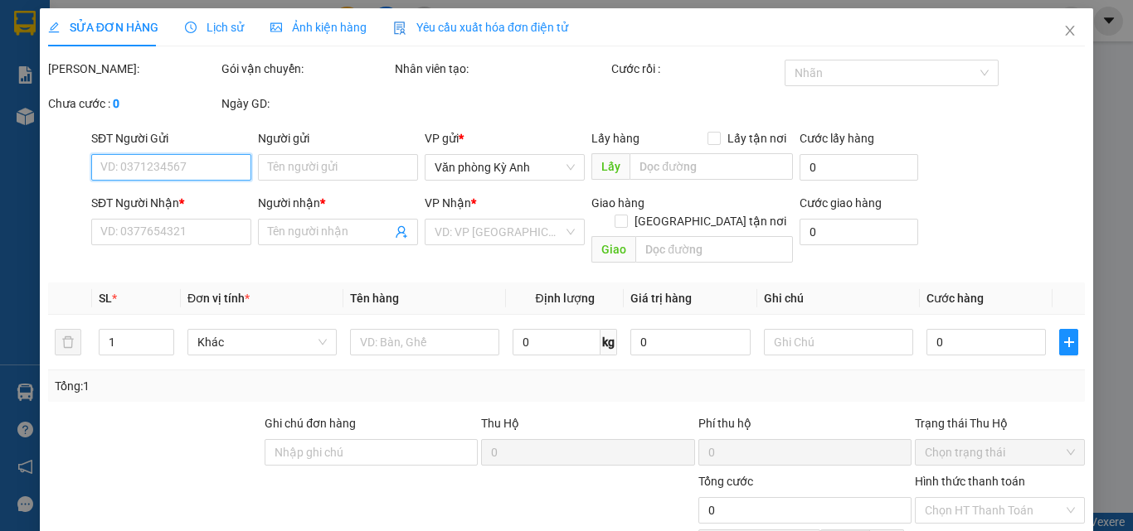
type input "0976977357"
type input "0961260776"
type input "MAI"
type input "kỳ phuong"
type input "150.000"
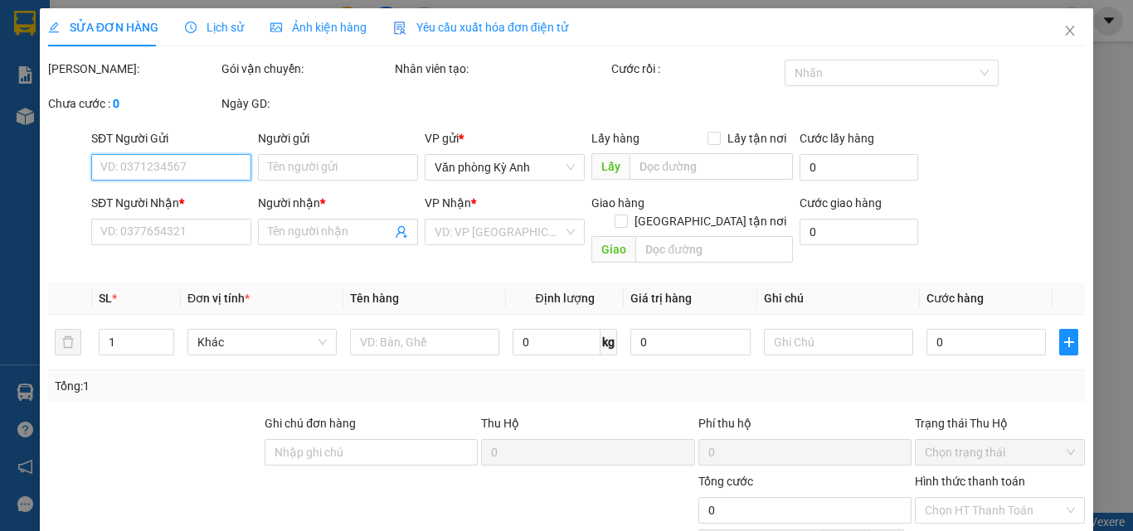
type input "150.000"
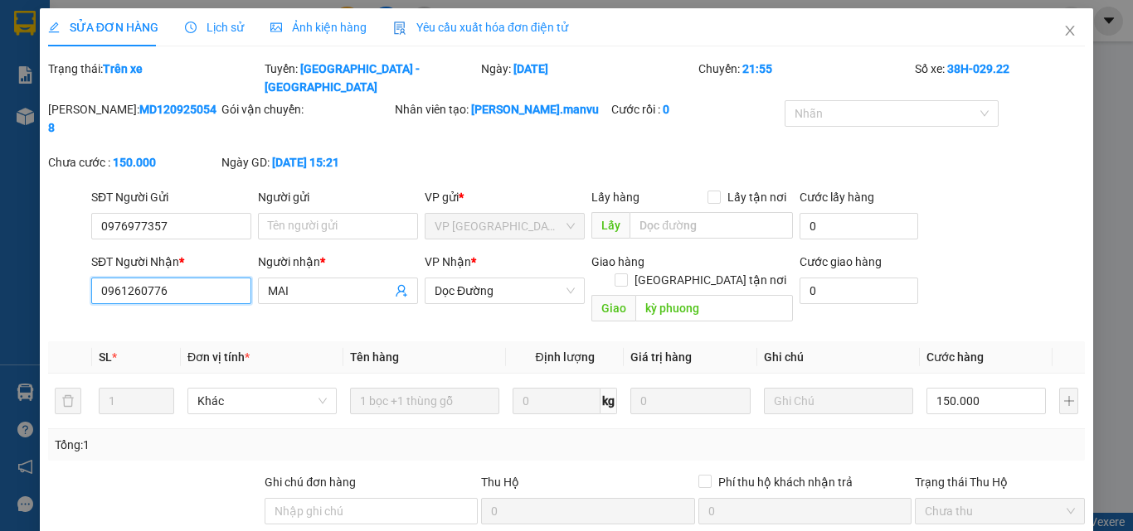
click at [197, 278] on input "0961260776" at bounding box center [171, 291] width 160 height 27
click at [1055, 22] on span "Close" at bounding box center [1069, 31] width 46 height 46
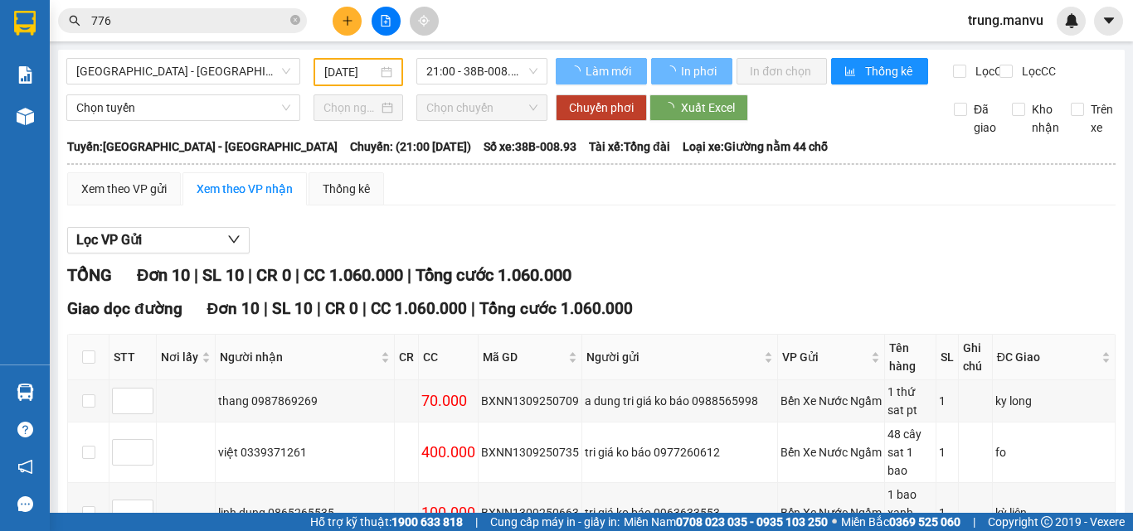
click at [172, 31] on span "776" at bounding box center [182, 20] width 249 height 25
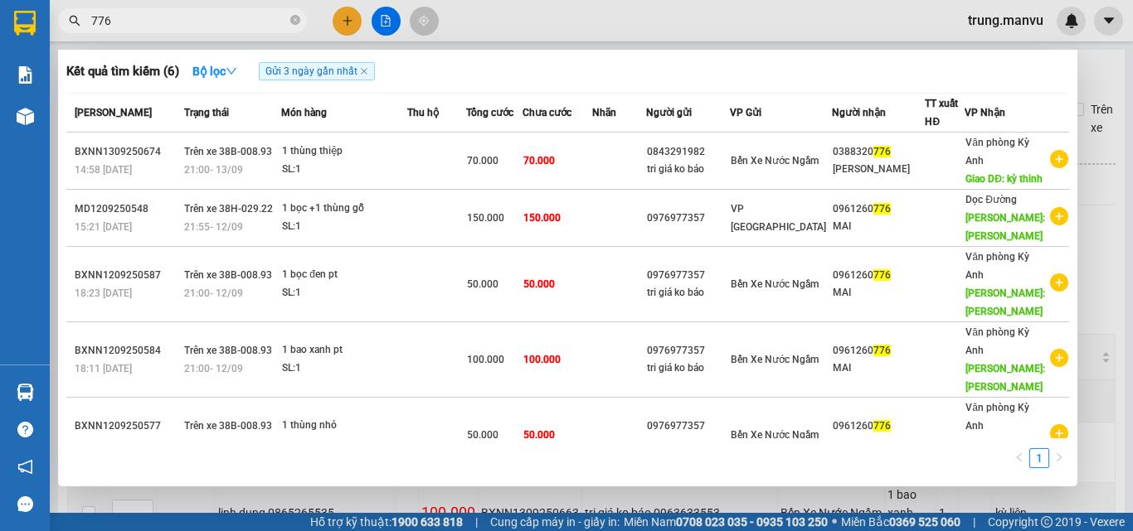
click at [179, 25] on input "776" at bounding box center [189, 21] width 196 height 18
paste input "0961260"
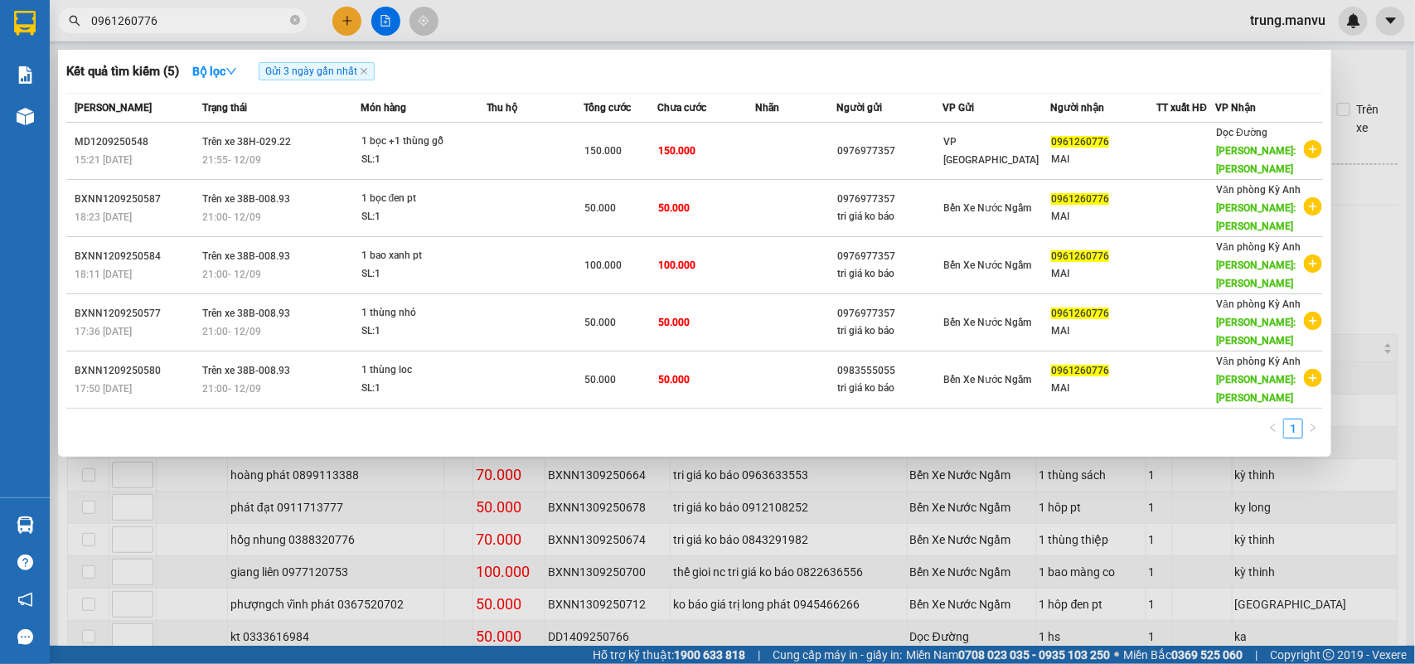
type input "0961260776"
drag, startPoint x: 1125, startPoint y: 2, endPoint x: 913, endPoint y: 408, distance: 457.6
click at [909, 419] on div "1" at bounding box center [694, 434] width 1257 height 30
click at [236, 59] on button "Bộ lọc" at bounding box center [214, 71] width 71 height 27
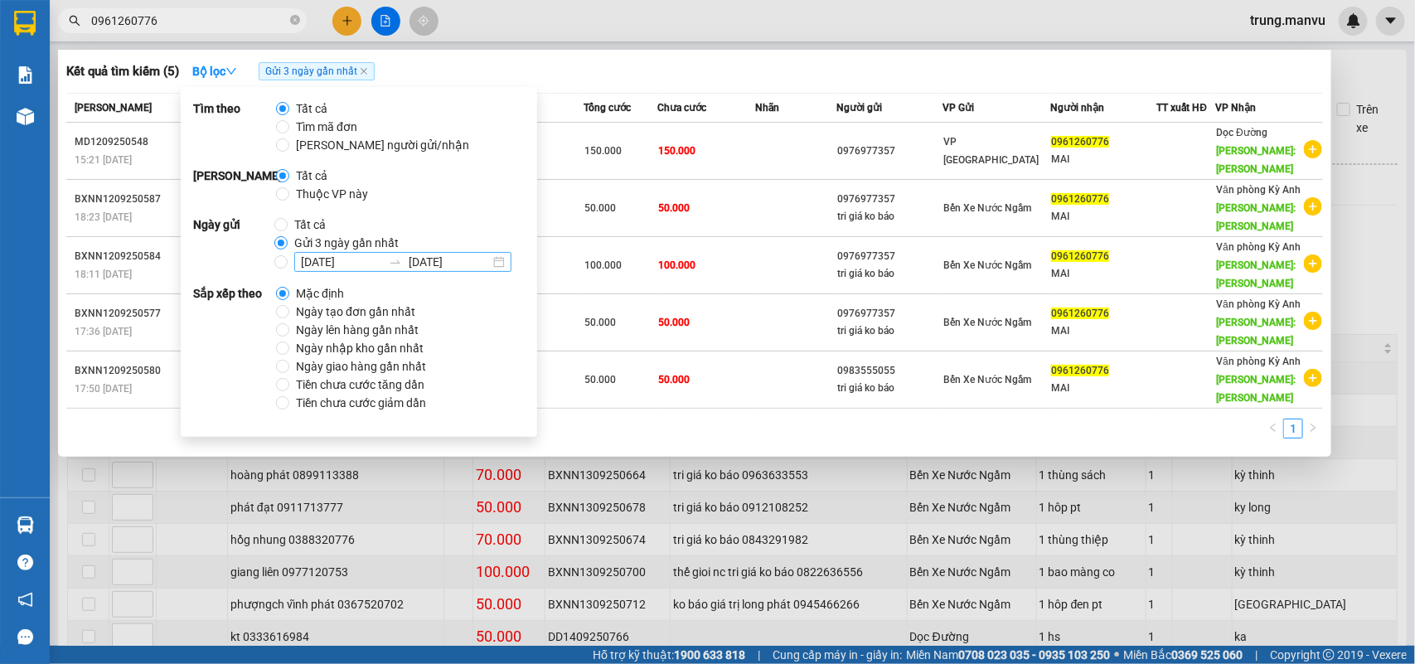
click at [322, 260] on input "[DATE]" at bounding box center [341, 262] width 81 height 18
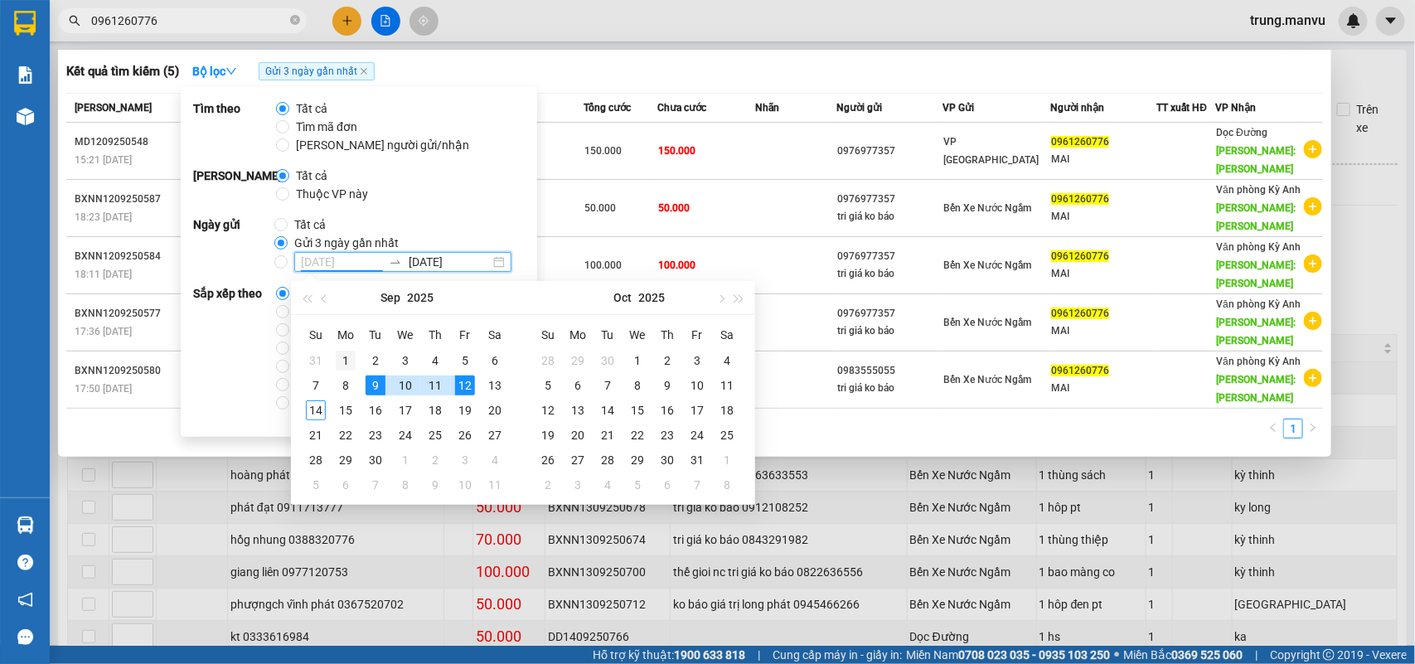
type input "[DATE]"
click at [349, 358] on div "1" at bounding box center [346, 361] width 20 height 20
type input "[DATE]"
click at [267, 263] on strong "Ngày gửi" at bounding box center [233, 244] width 81 height 56
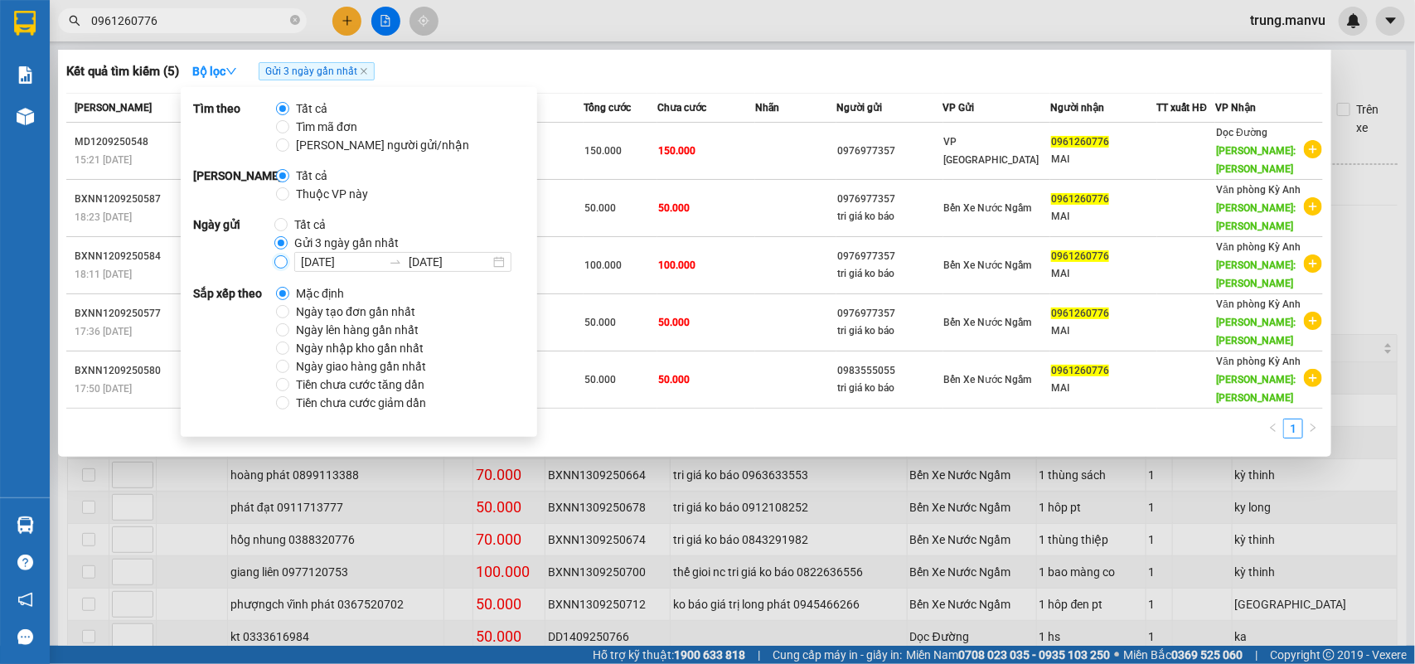
click at [284, 266] on input "[DATE] [DATE]" at bounding box center [280, 261] width 13 height 13
radio input "true"
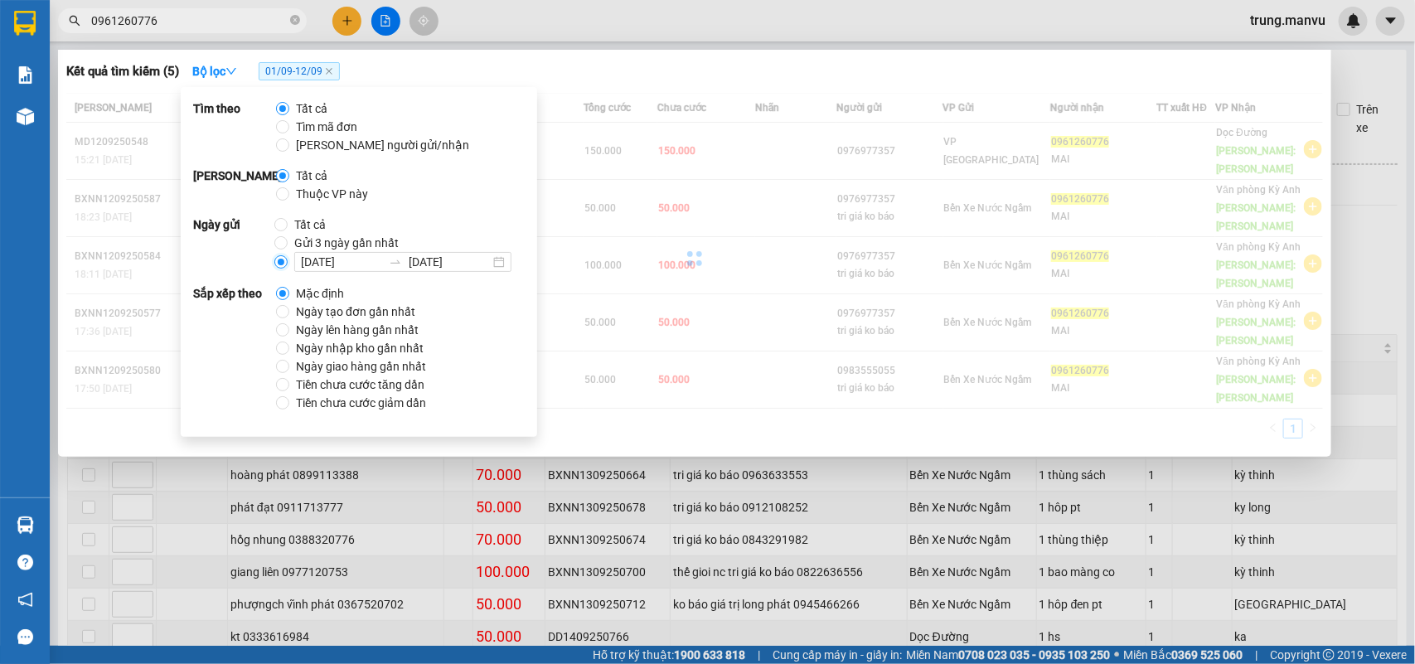
radio input "false"
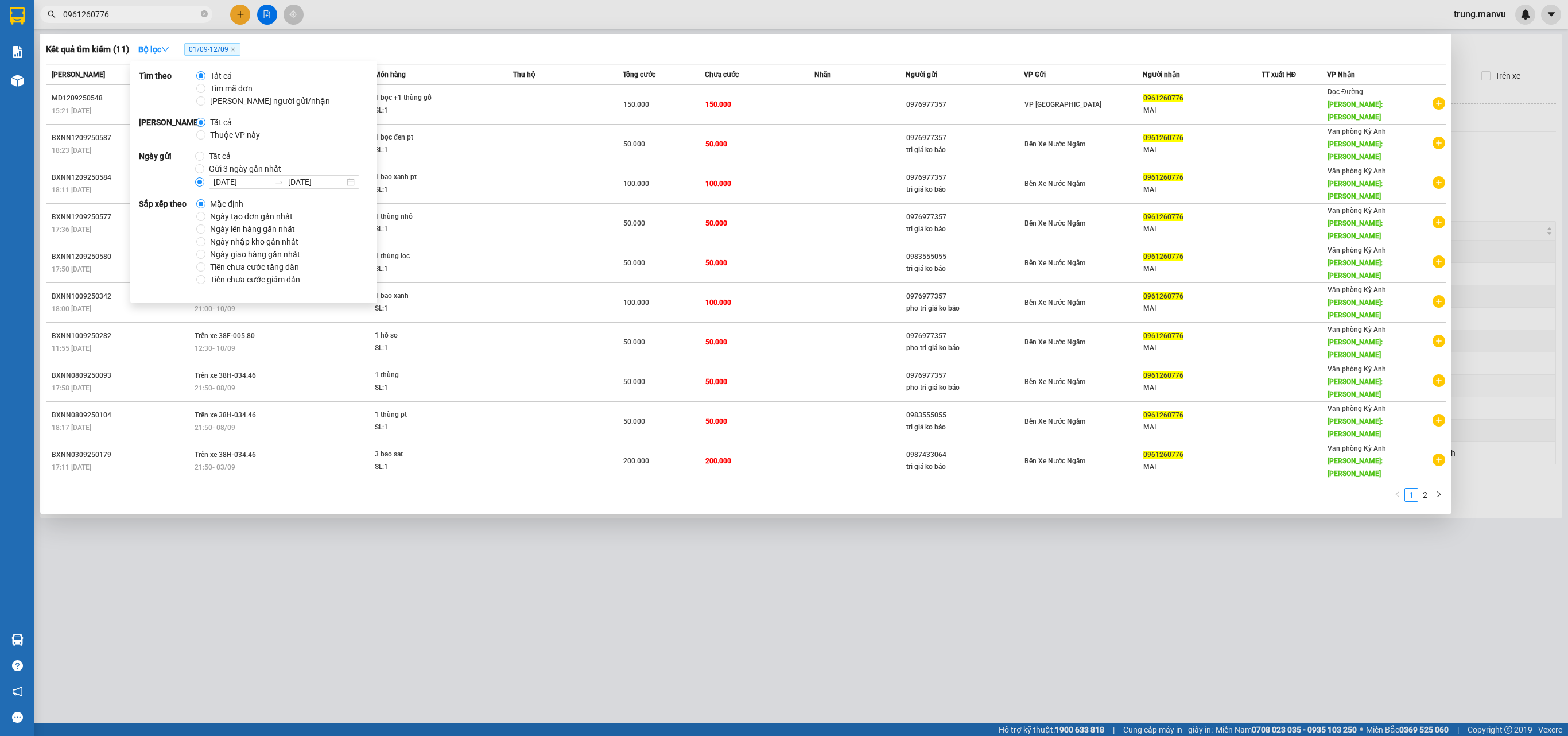
drag, startPoint x: 955, startPoint y: 0, endPoint x: 1039, endPoint y: 406, distance: 414.6
click at [784, 368] on div at bounding box center [784, 368] width 1568 height 736
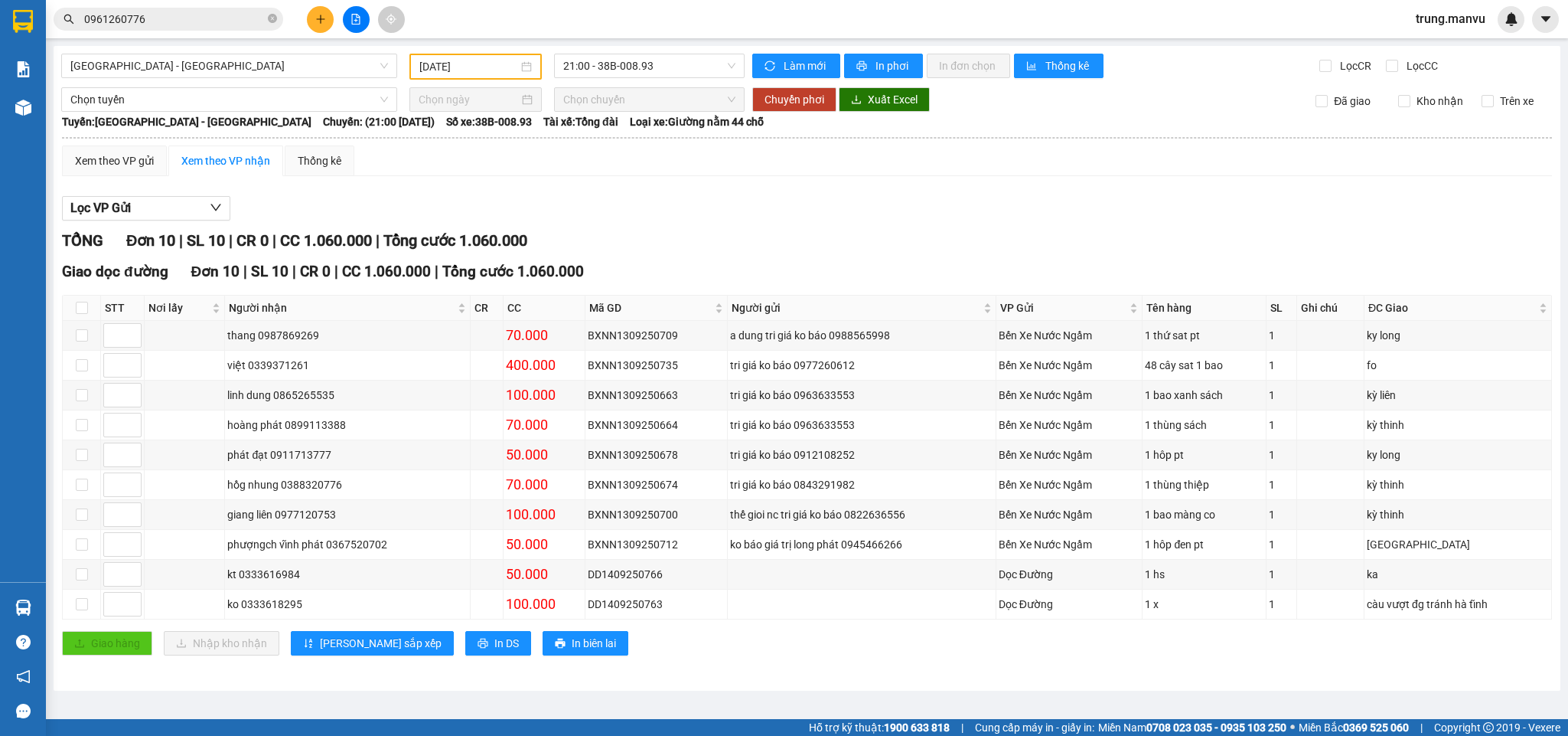
drag, startPoint x: 2027, startPoint y: 0, endPoint x: 1060, endPoint y: 235, distance: 995.1
click at [1045, 235] on div "TỔNG Đơn 10 | SL 10 | CR 0 | CC 1.060.000 | Tổng cước 1.060.000" at bounding box center [807, 241] width 1490 height 24
click at [200, 18] on input "0961260776" at bounding box center [174, 19] width 181 height 17
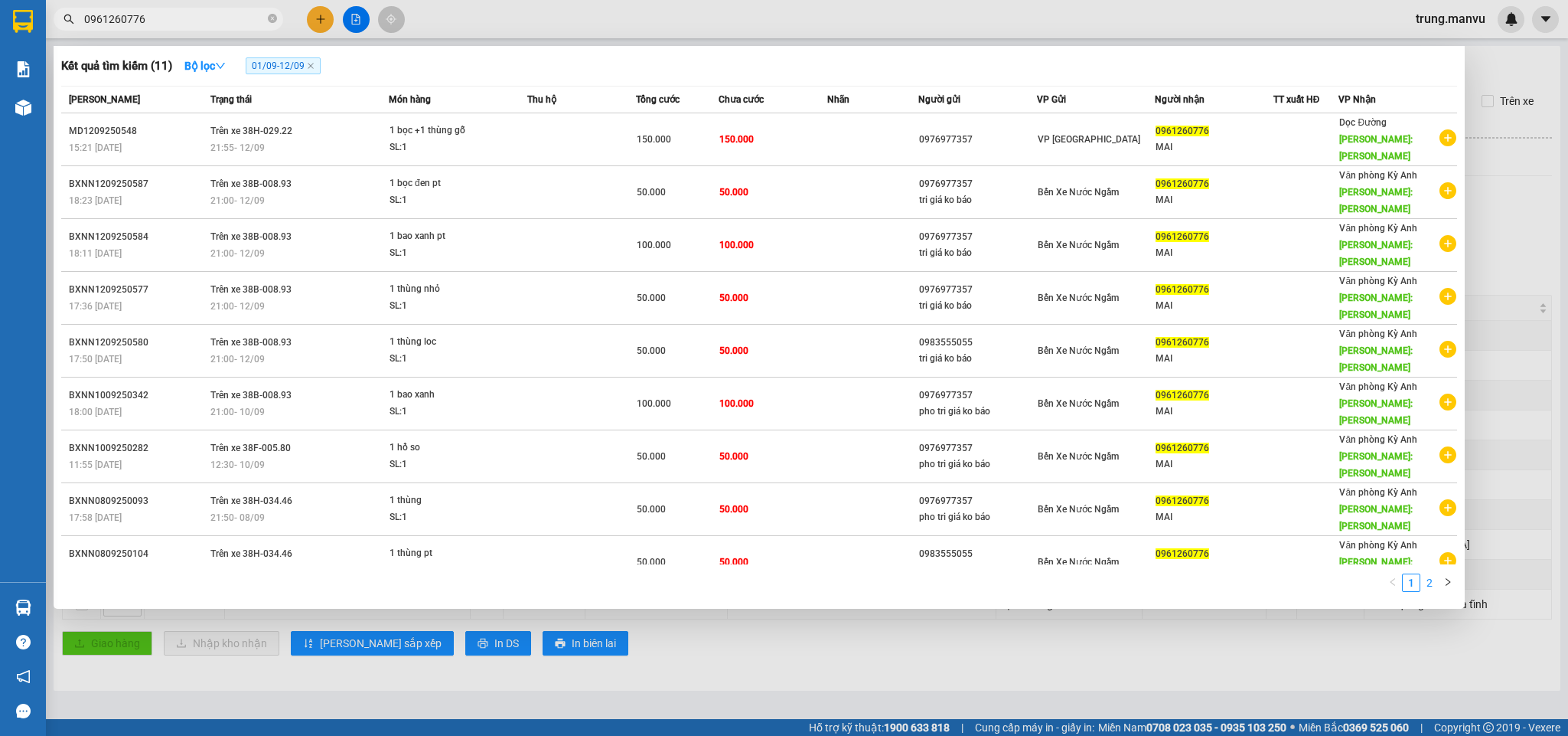
click at [1045, 490] on link "2" at bounding box center [1430, 583] width 17 height 17
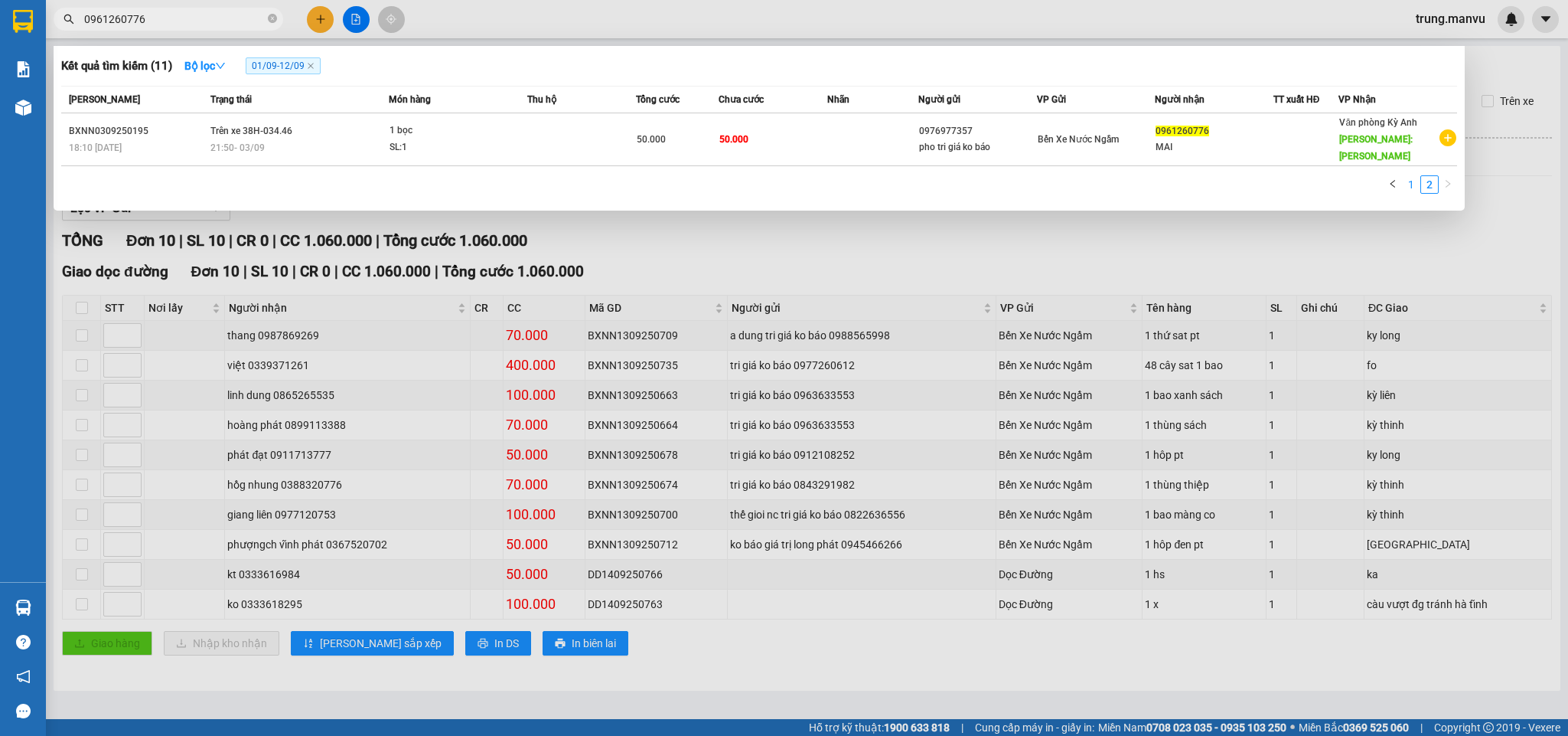
click at [1045, 176] on link "1" at bounding box center [1411, 185] width 17 height 17
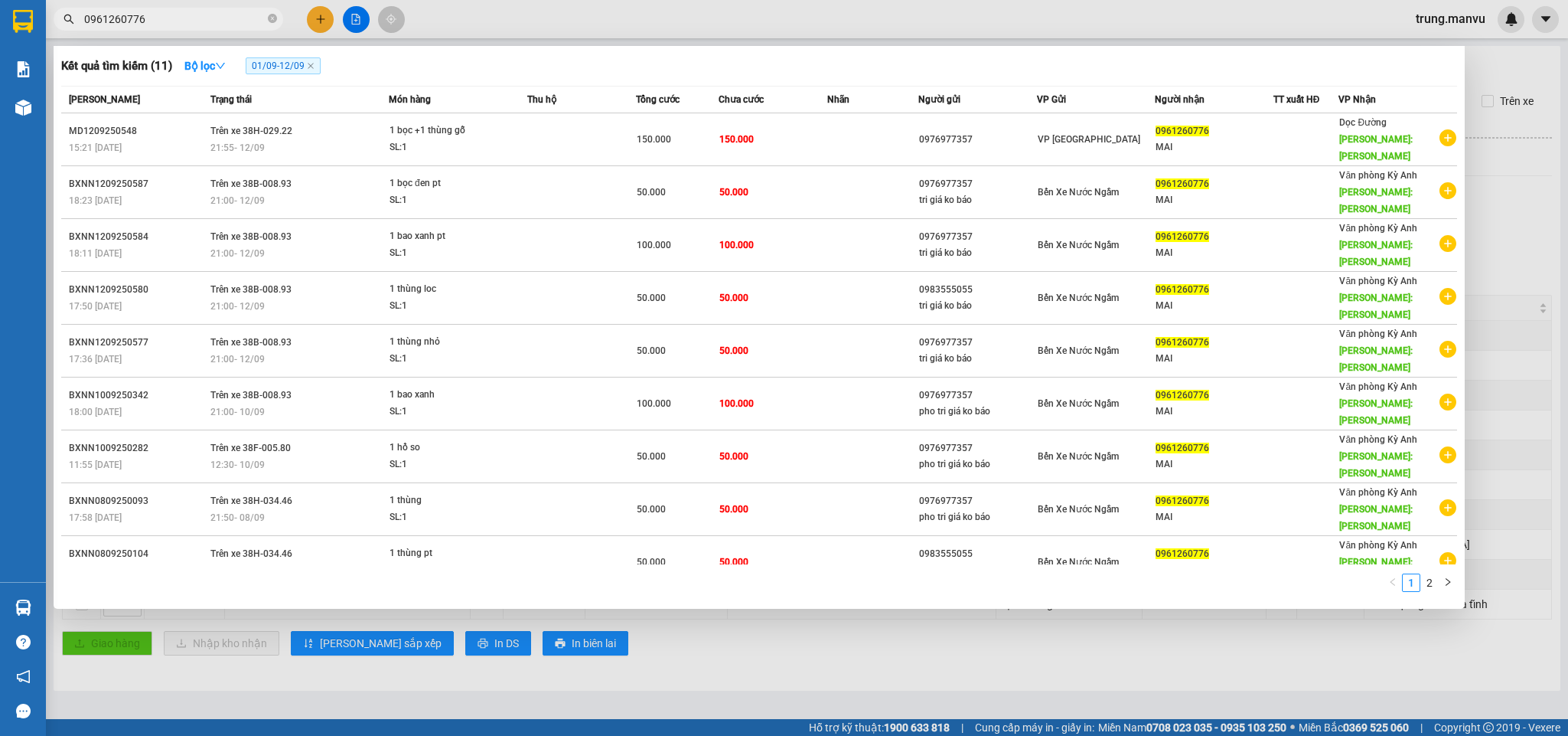
click at [1045, 216] on div at bounding box center [784, 368] width 1568 height 736
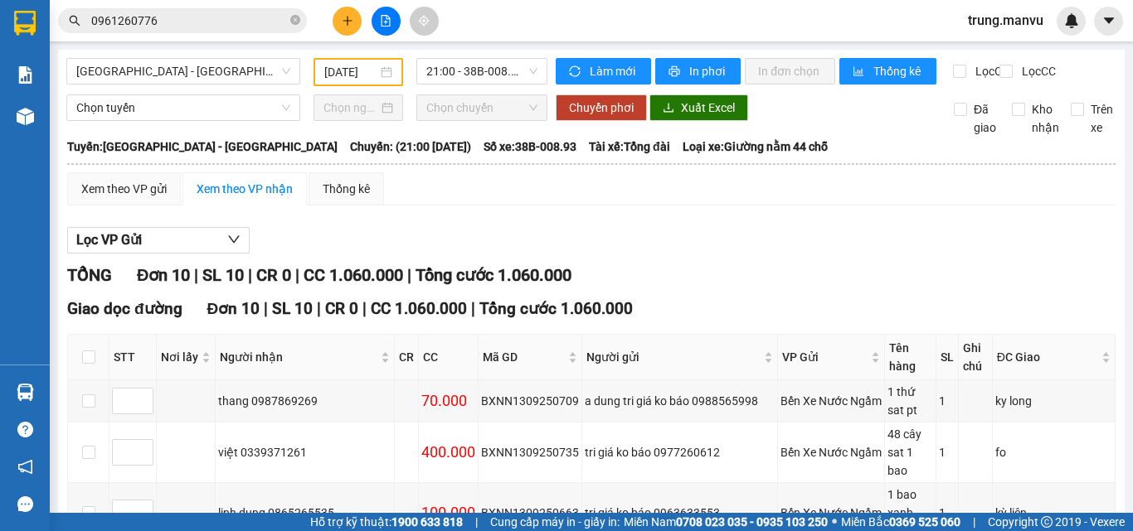
drag, startPoint x: 1637, startPoint y: 3, endPoint x: 683, endPoint y: 187, distance: 971.1
click at [683, 187] on div "Xem theo VP gửi Xem theo VP nhận Thống kê" at bounding box center [591, 188] width 1048 height 33
click at [195, 28] on input "0961260776" at bounding box center [189, 21] width 196 height 18
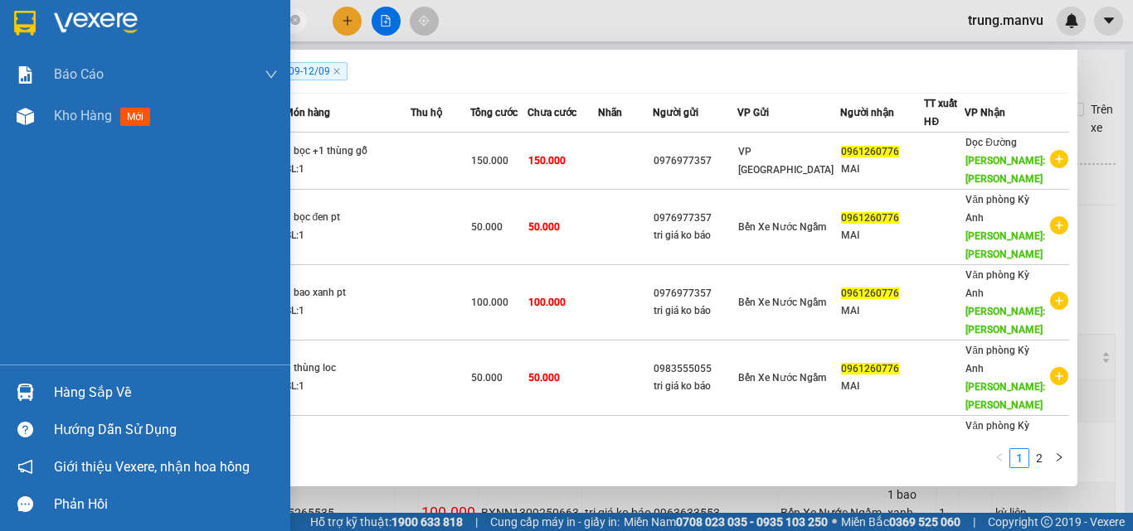
click at [25, 33] on img at bounding box center [25, 23] width 22 height 25
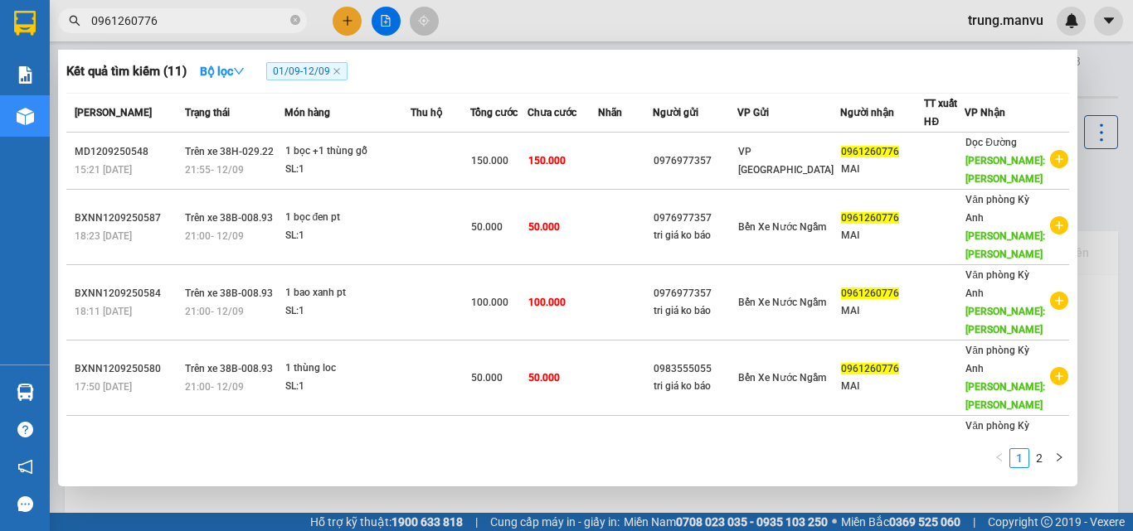
click at [1096, 219] on div at bounding box center [566, 265] width 1133 height 531
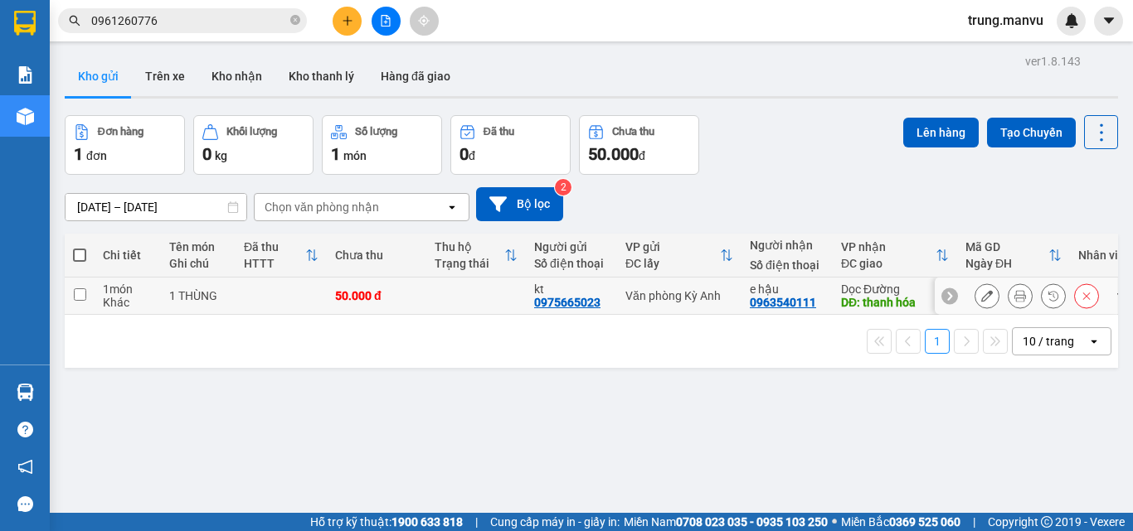
click at [836, 289] on td "Dọc Đường DĐ: thanh hóa" at bounding box center [894, 296] width 124 height 37
checkbox input "true"
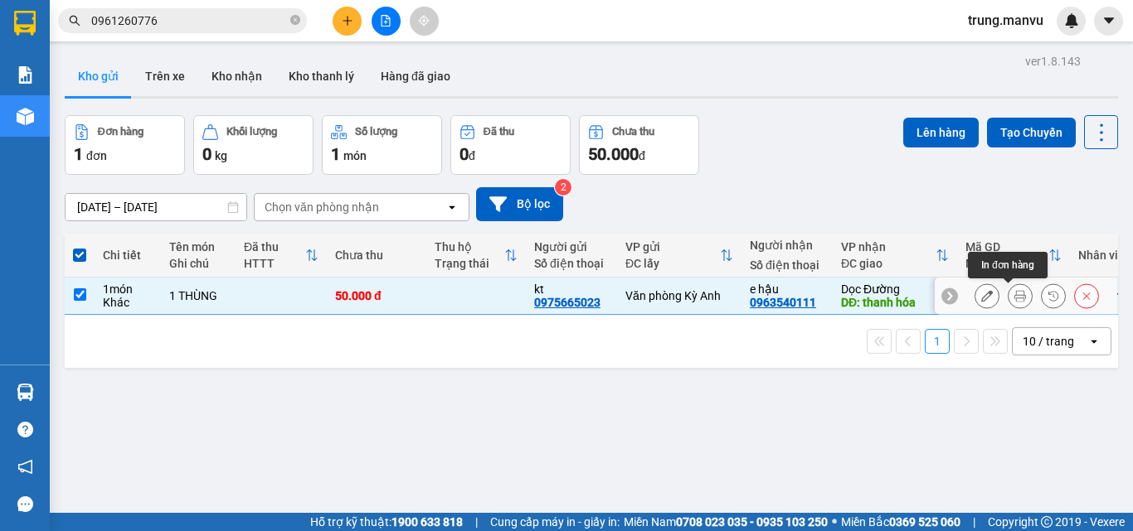
click at [1014, 295] on icon at bounding box center [1020, 296] width 12 height 12
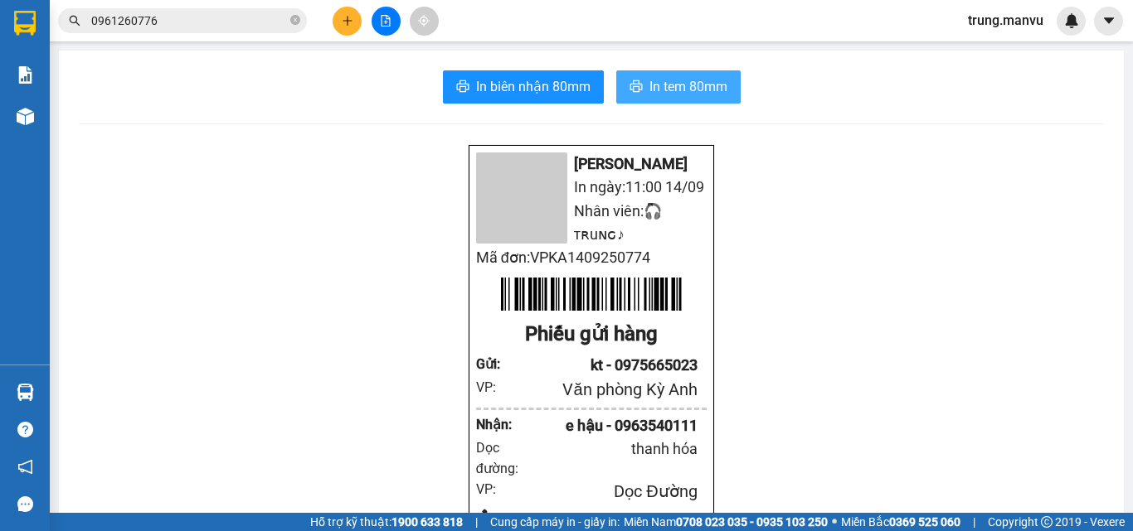
click at [658, 83] on span "In tem 80mm" at bounding box center [688, 86] width 78 height 21
click at [678, 79] on span "In tem 80mm" at bounding box center [688, 86] width 78 height 21
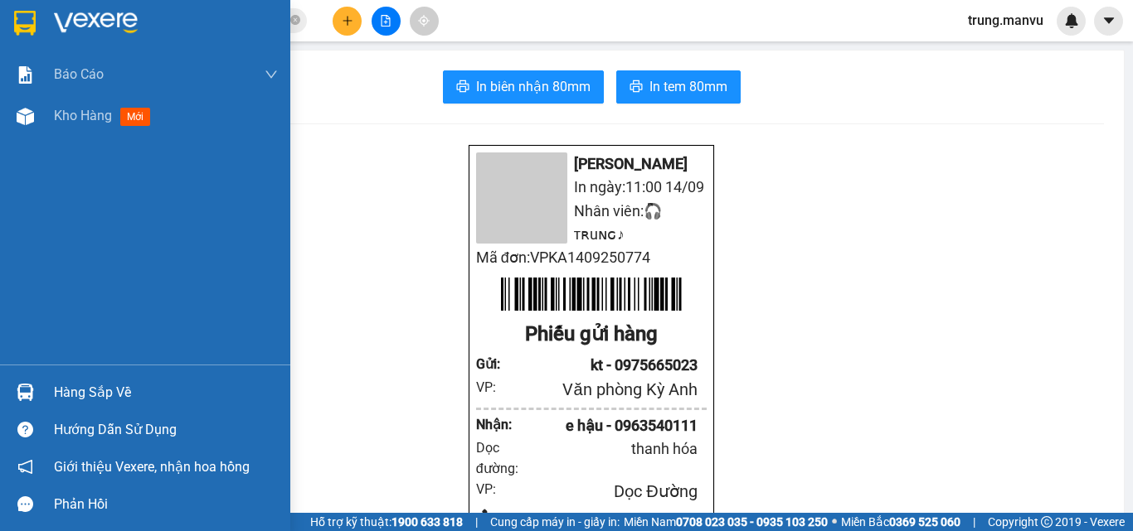
click at [42, 27] on div at bounding box center [145, 27] width 290 height 54
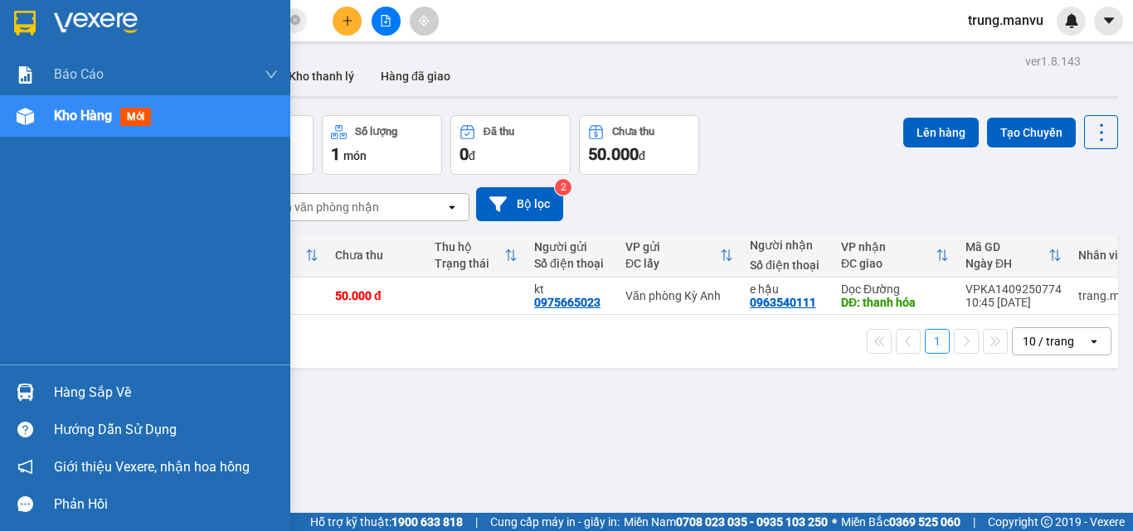
click at [27, 17] on img at bounding box center [25, 23] width 22 height 25
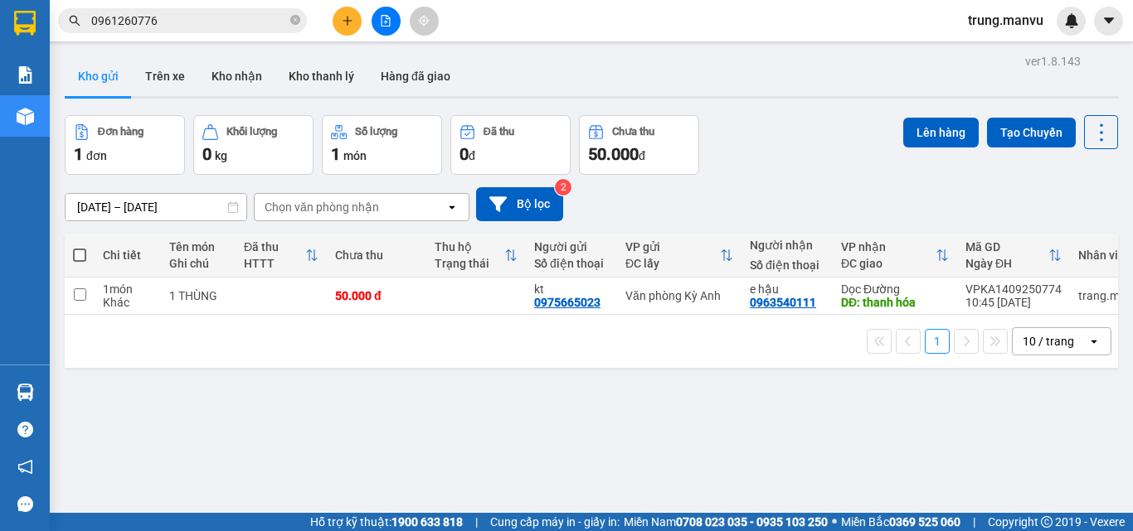
click at [174, 24] on input "0961260776" at bounding box center [189, 21] width 196 height 18
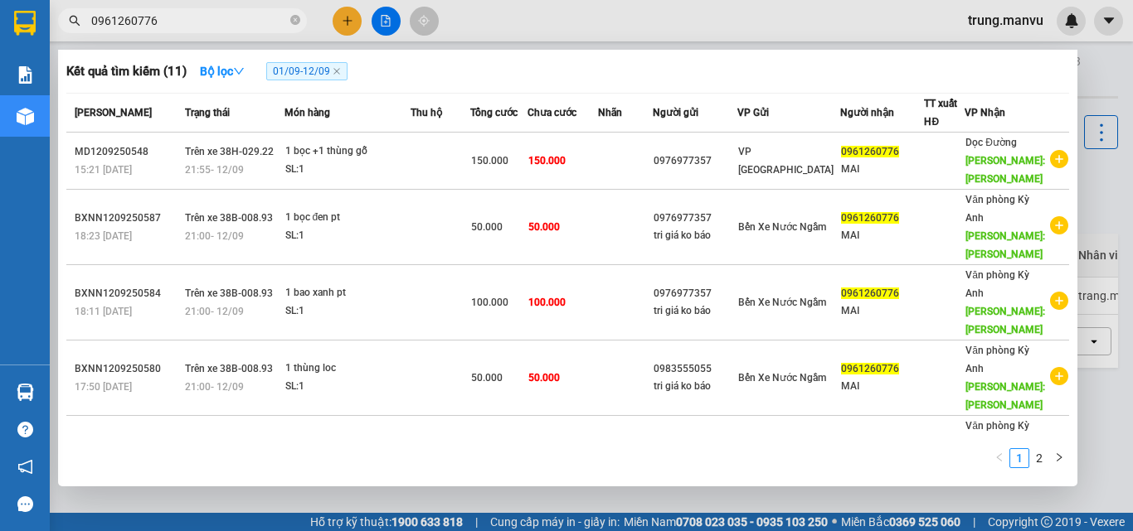
click at [174, 24] on input "0961260776" at bounding box center [189, 21] width 196 height 18
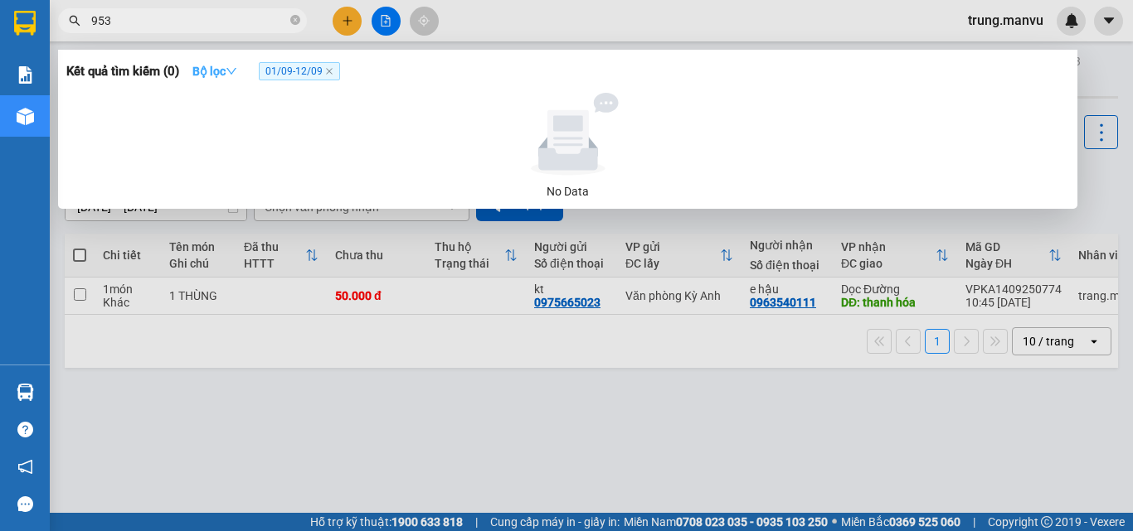
type input "953"
click at [235, 75] on icon "down" at bounding box center [232, 72] width 12 height 12
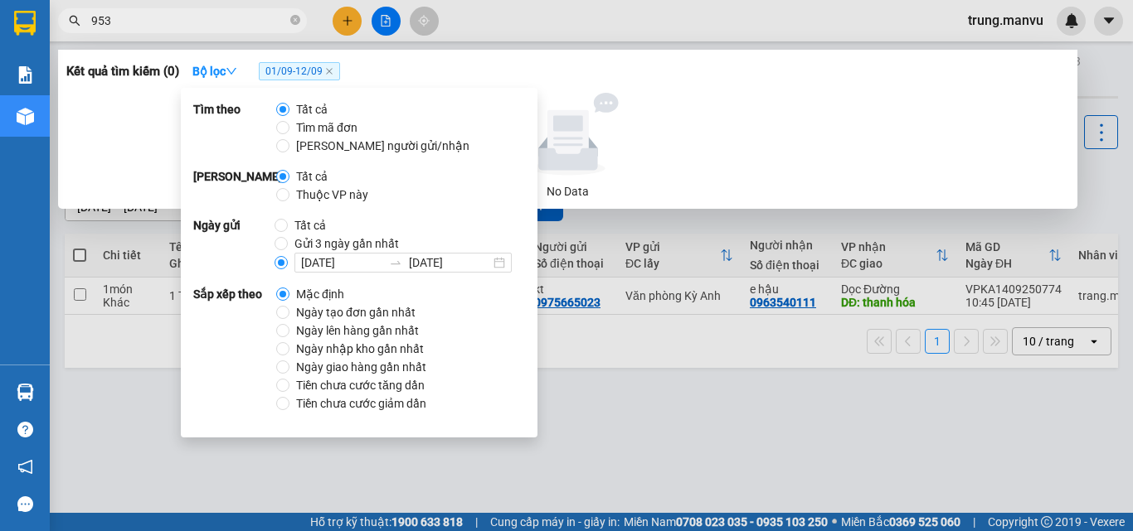
click at [323, 238] on span "Gửi 3 ngày gần nhất" at bounding box center [347, 244] width 118 height 18
click at [288, 238] on input "Gửi 3 ngày gần nhất" at bounding box center [280, 243] width 13 height 13
radio input "true"
radio input "false"
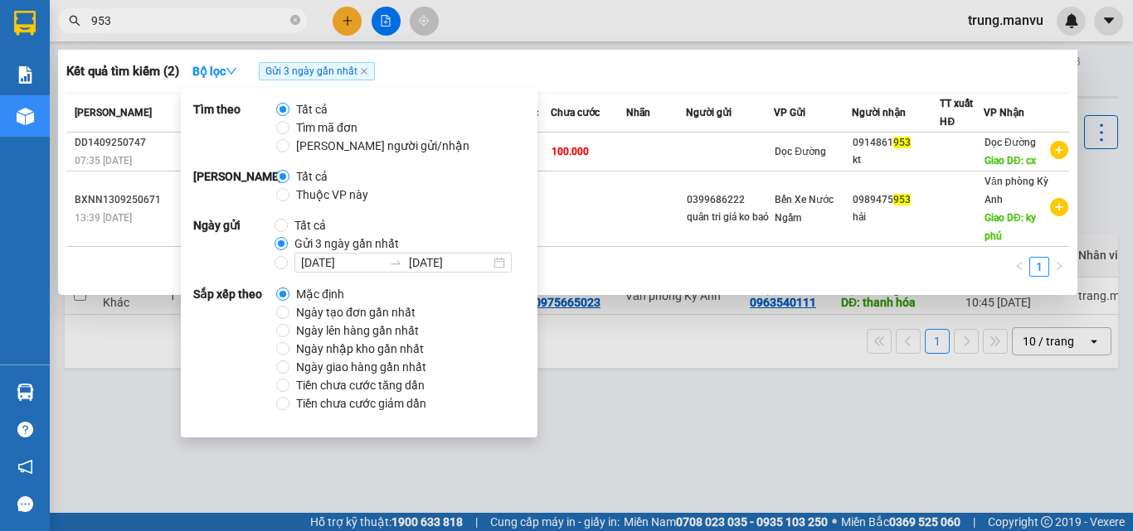
click at [648, 266] on div "1" at bounding box center [567, 272] width 1002 height 30
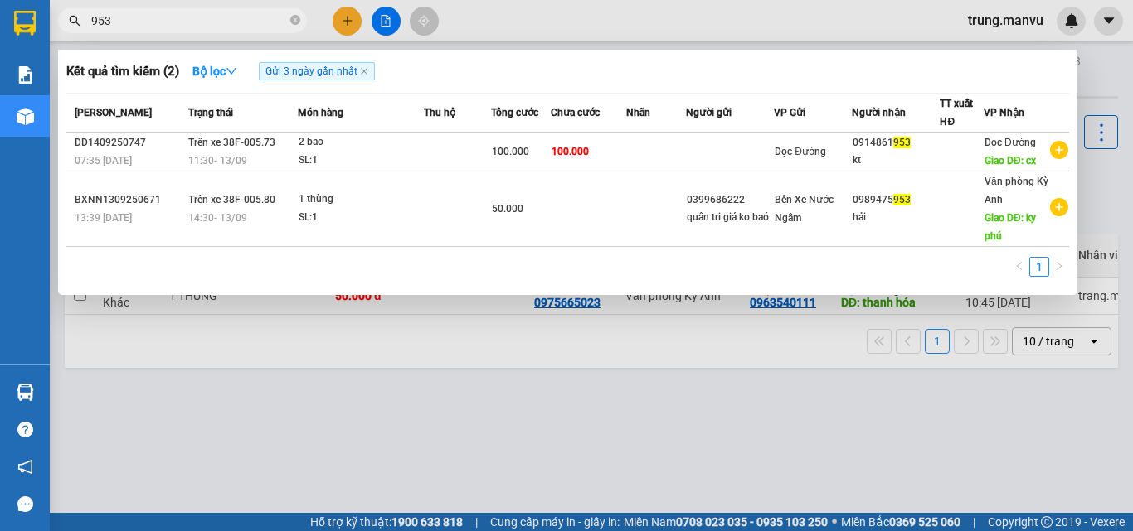
click at [662, 405] on div at bounding box center [566, 265] width 1133 height 531
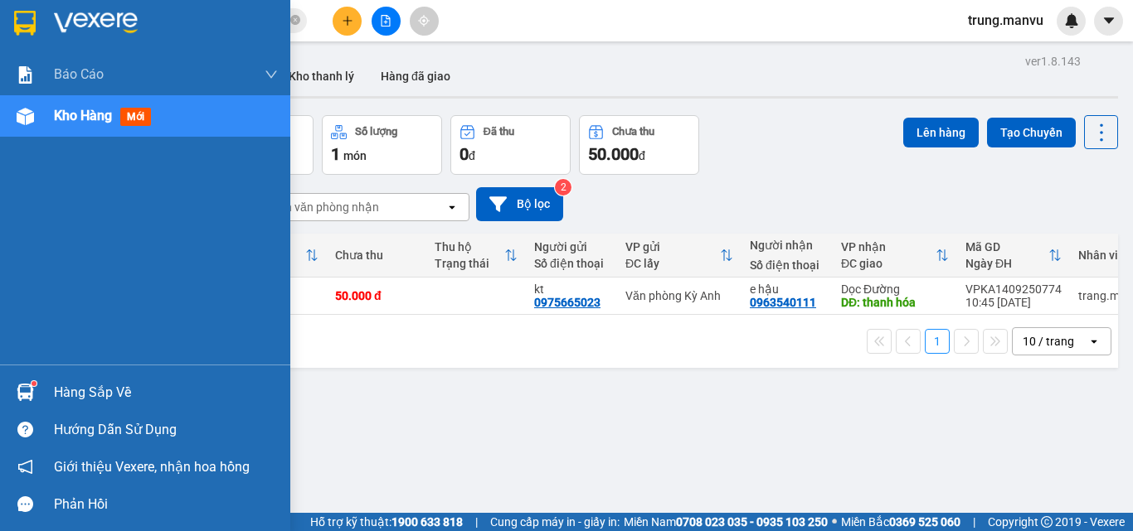
click at [22, 15] on img at bounding box center [25, 23] width 22 height 25
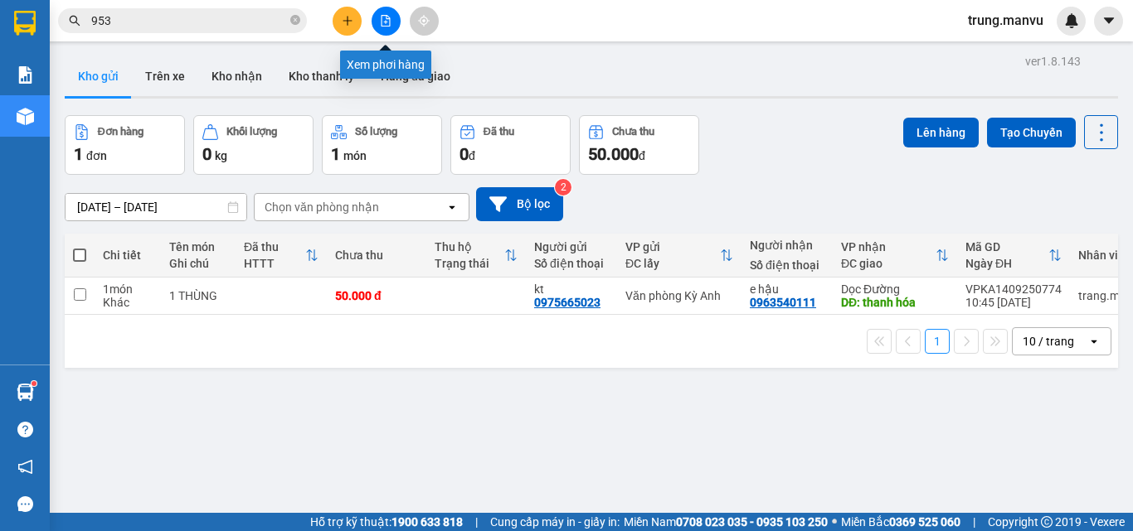
click at [387, 33] on button at bounding box center [385, 21] width 29 height 29
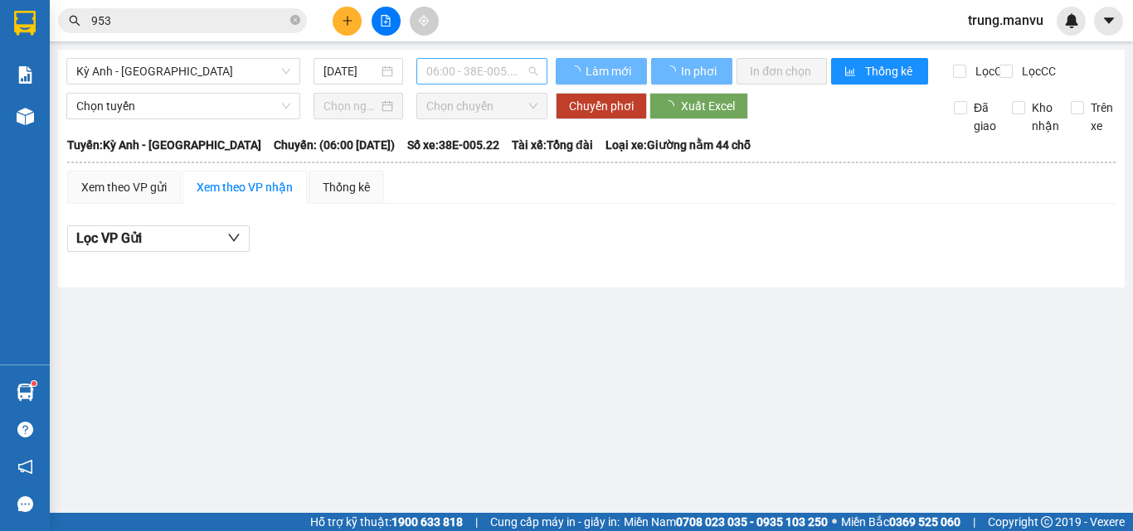
click at [432, 66] on span "06:00 - 38E-005.22" at bounding box center [481, 71] width 111 height 25
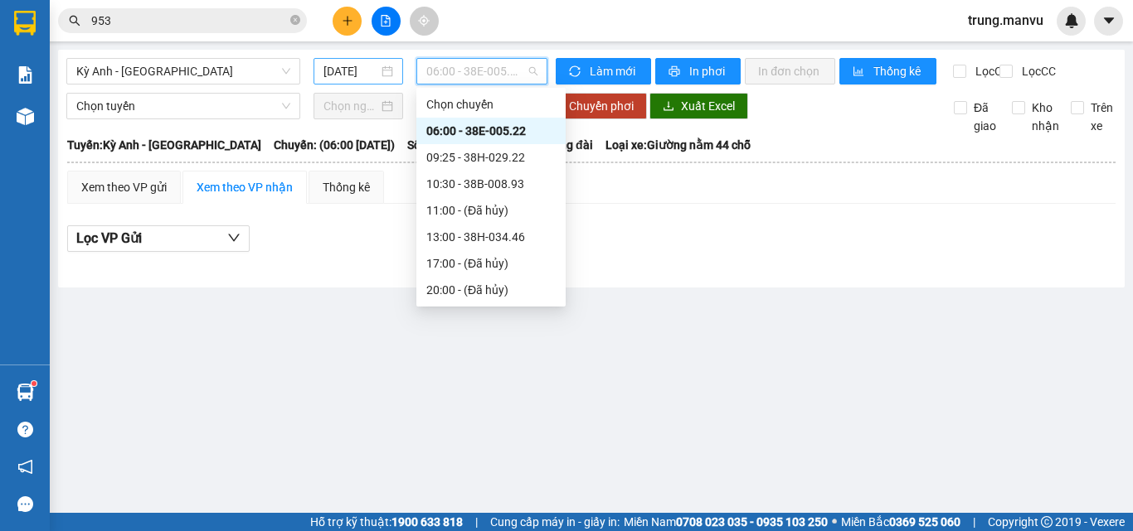
click at [352, 78] on input "[DATE]" at bounding box center [350, 71] width 55 height 18
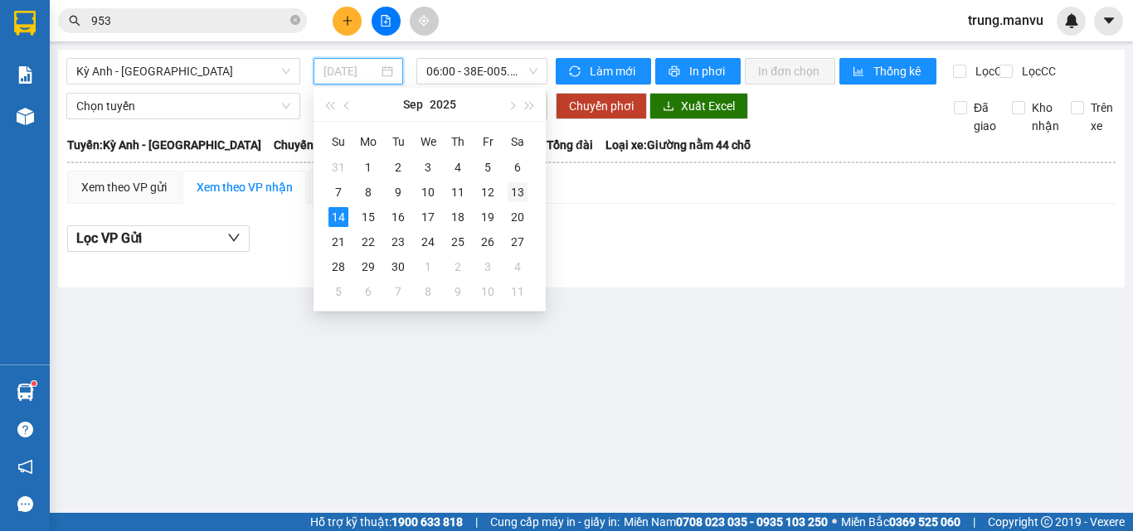
click at [521, 183] on div "13" at bounding box center [517, 192] width 20 height 20
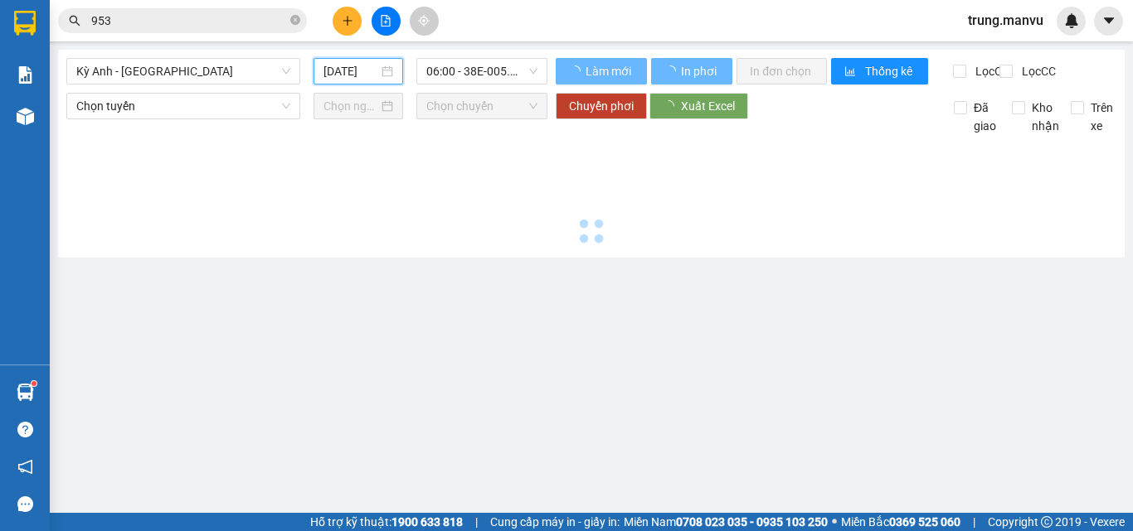
type input "[DATE]"
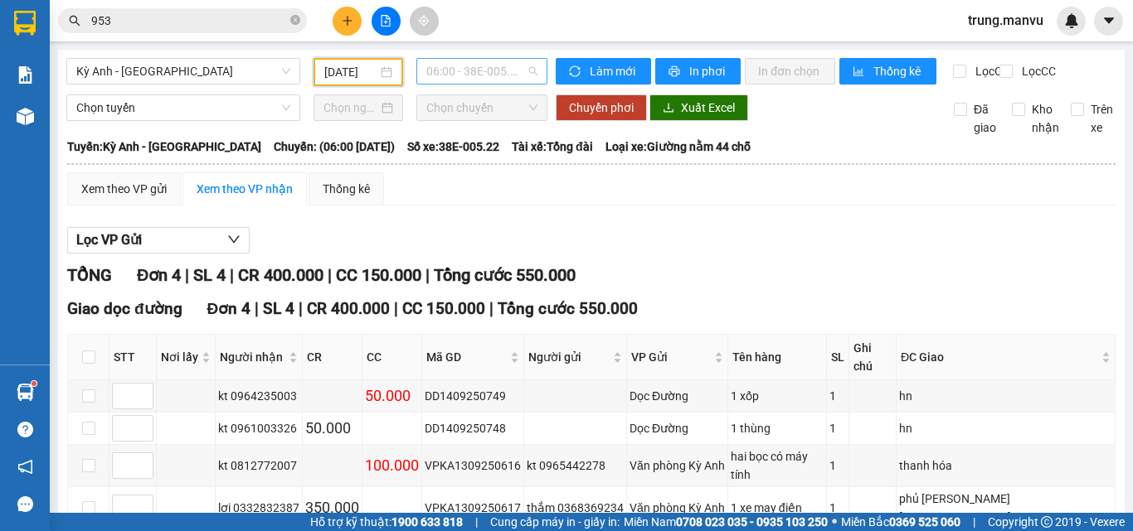
click at [512, 63] on span "06:00 - 38E-005.22" at bounding box center [481, 71] width 111 height 25
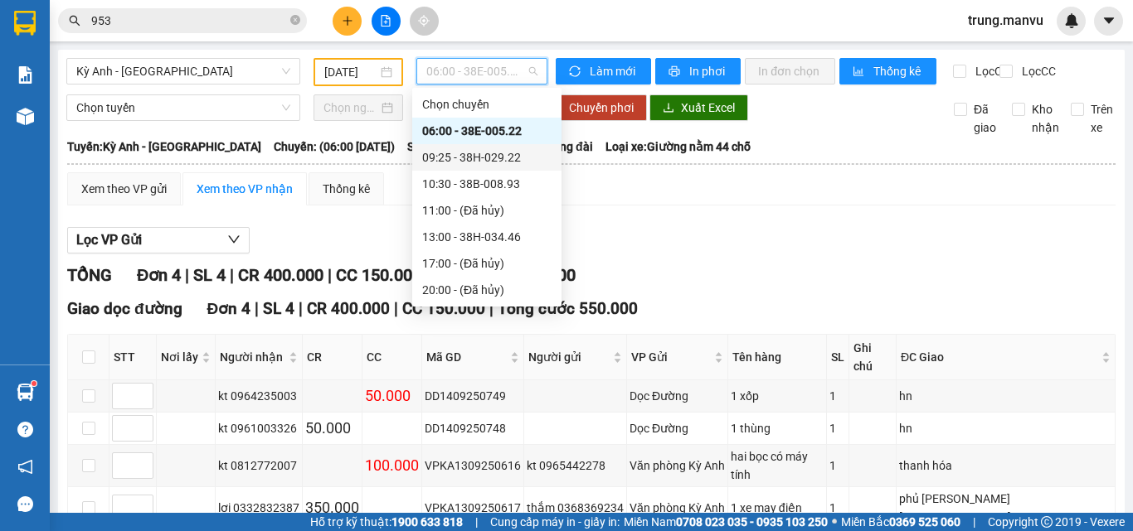
click at [509, 160] on div "09:25 - 38H-029.22" at bounding box center [486, 157] width 129 height 18
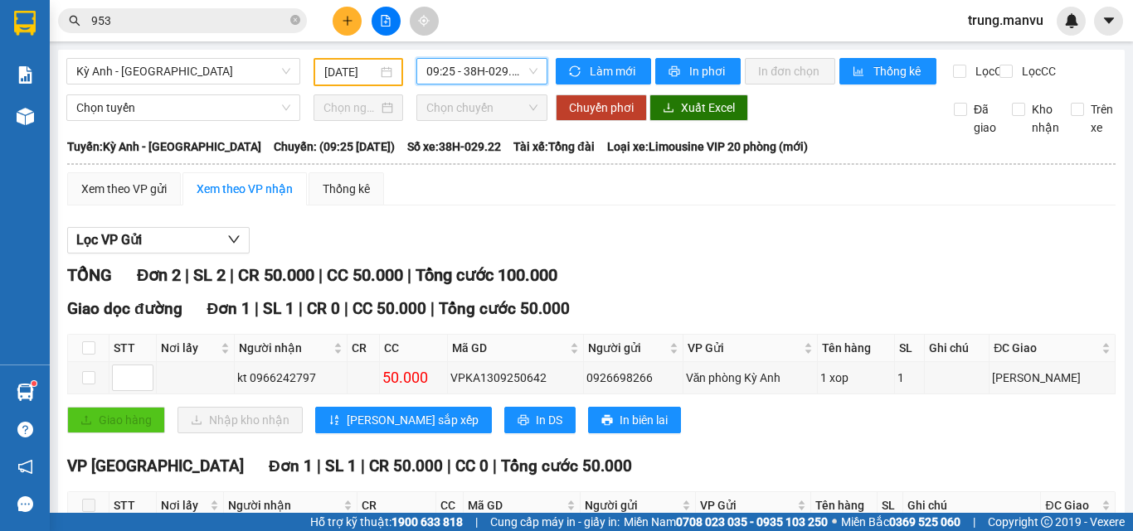
drag, startPoint x: 484, startPoint y: 66, endPoint x: 501, endPoint y: 95, distance: 33.4
click at [488, 68] on span "09:25 - 38H-029.22" at bounding box center [481, 71] width 111 height 25
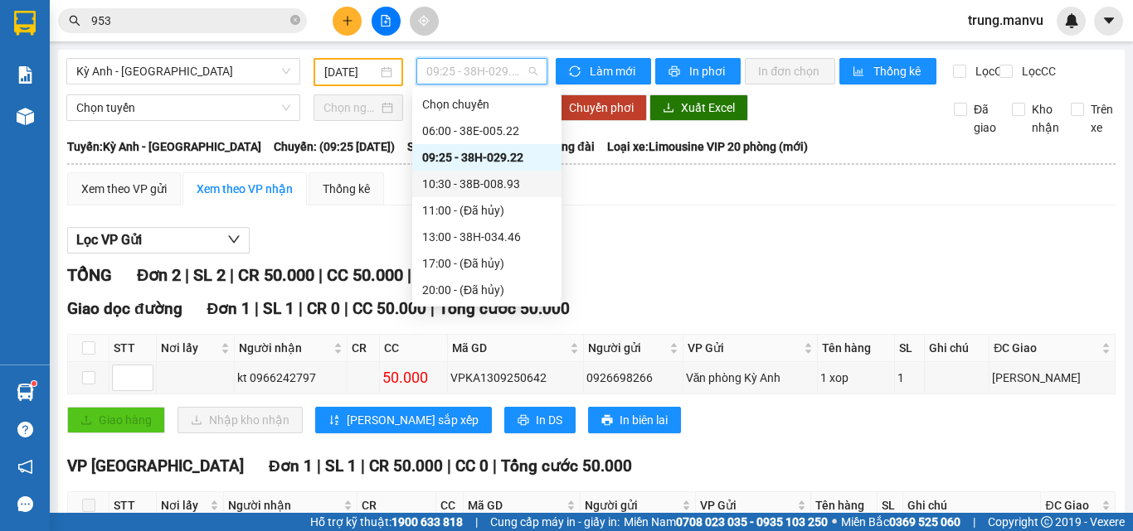
click at [517, 186] on div "10:30 - 38B-008.93" at bounding box center [486, 184] width 129 height 18
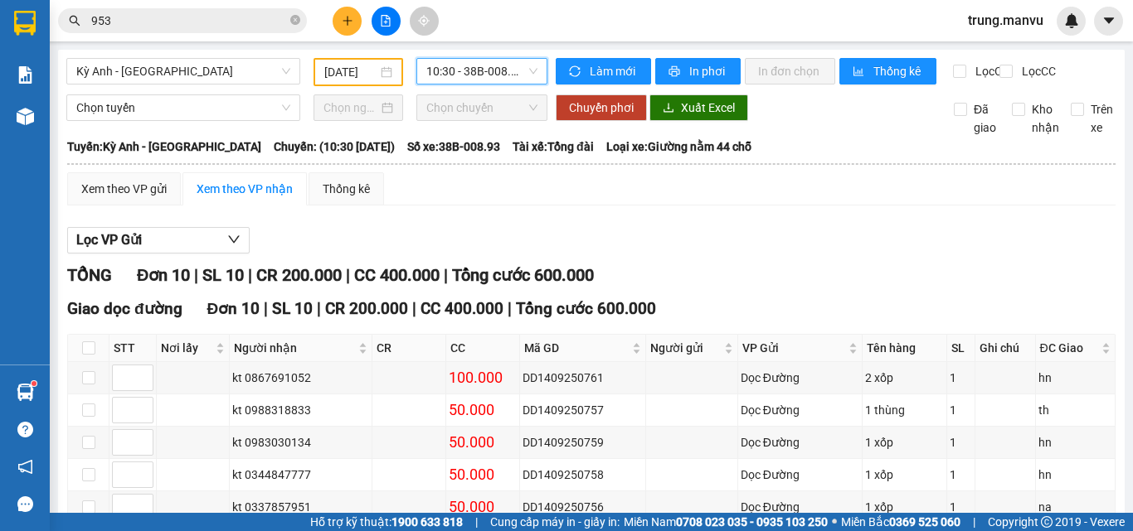
click at [483, 74] on span "10:30 - 38B-008.93" at bounding box center [481, 71] width 111 height 25
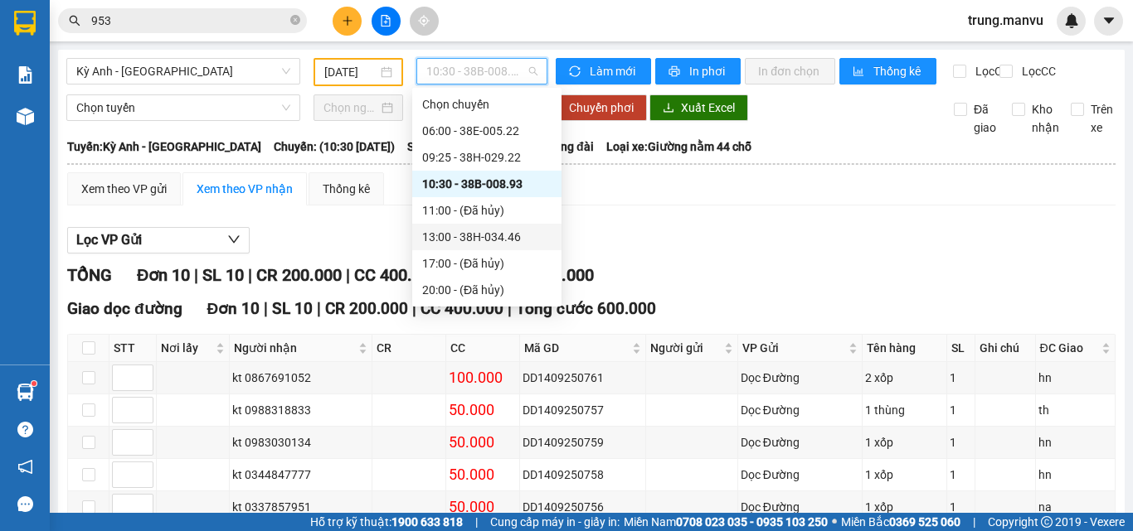
click at [492, 234] on div "13:00 - 38H-034.46" at bounding box center [486, 237] width 129 height 18
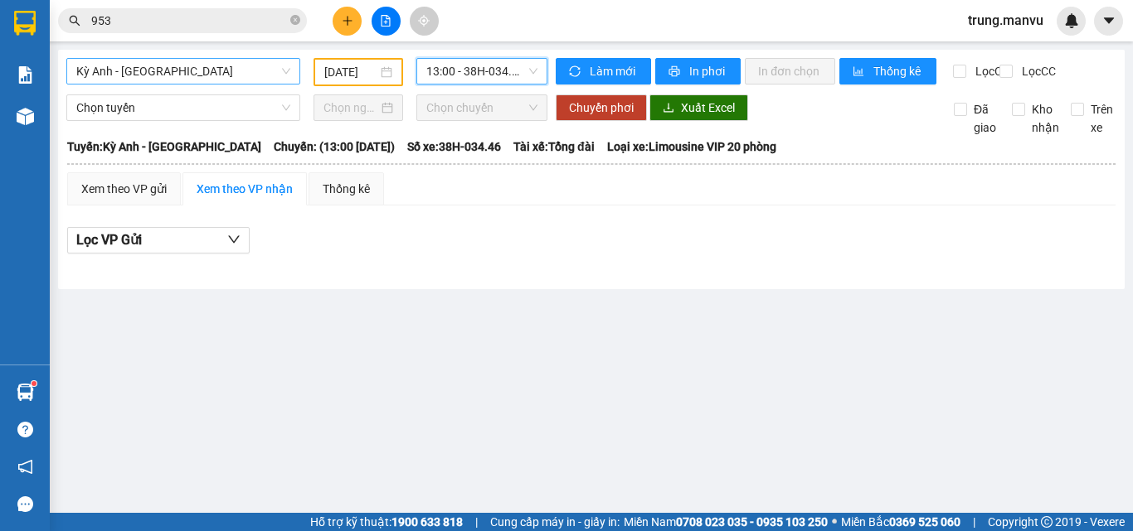
click at [206, 75] on span "Kỳ Anh - [GEOGRAPHIC_DATA]" at bounding box center [183, 71] width 214 height 25
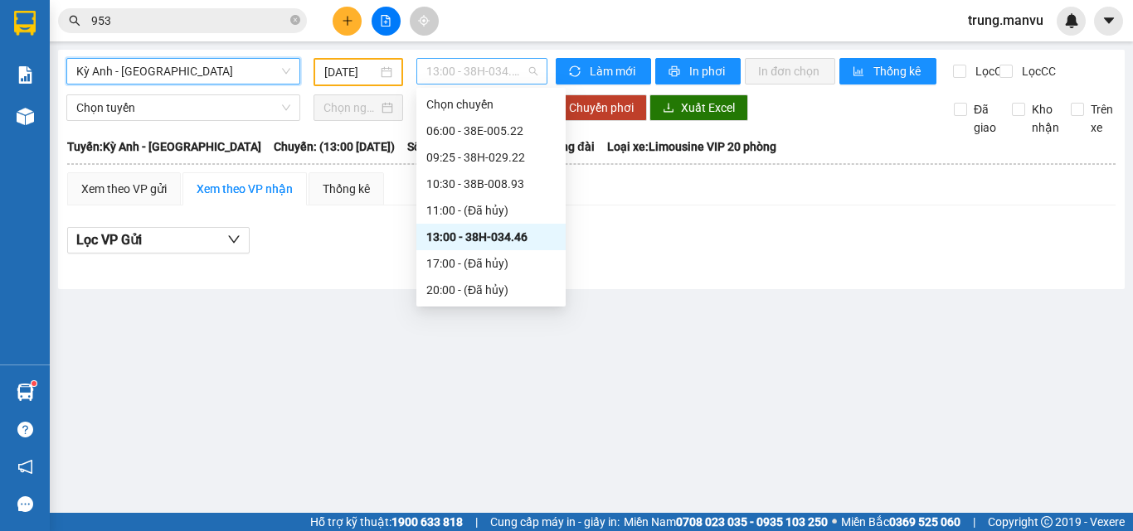
click at [472, 63] on span "13:00 - 38H-034.46" at bounding box center [481, 71] width 111 height 25
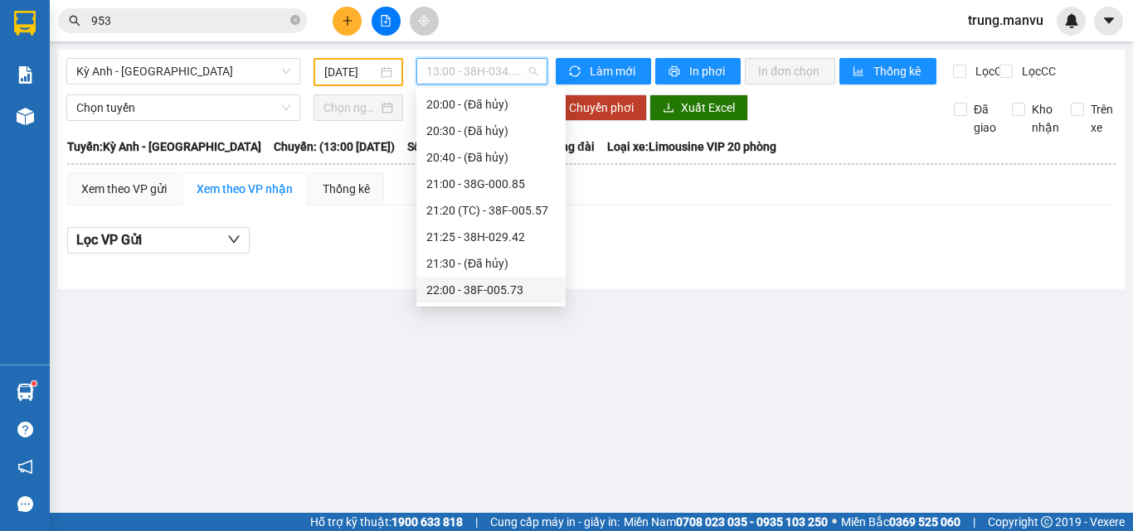
click at [517, 293] on div "22:00 - 38F-005.73" at bounding box center [490, 290] width 129 height 18
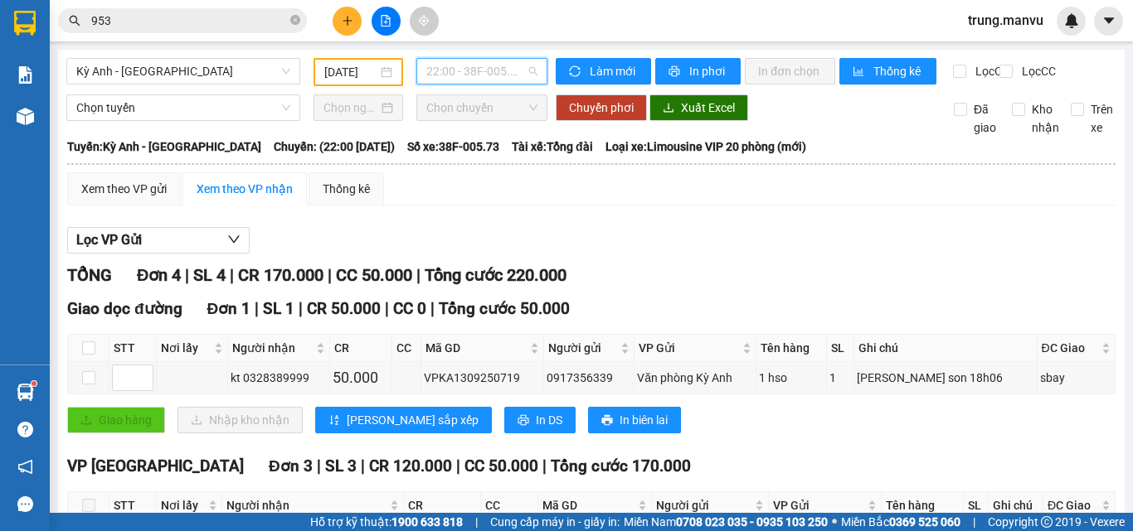
click at [457, 72] on span "22:00 - 38F-005.73" at bounding box center [481, 71] width 111 height 25
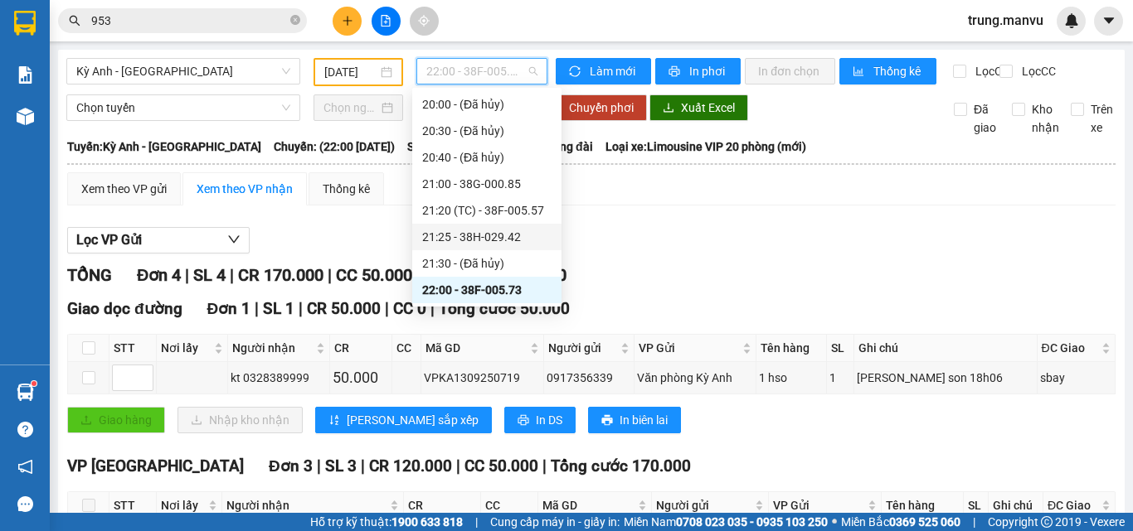
click at [503, 234] on div "21:25 - 38H-029.42" at bounding box center [486, 237] width 129 height 18
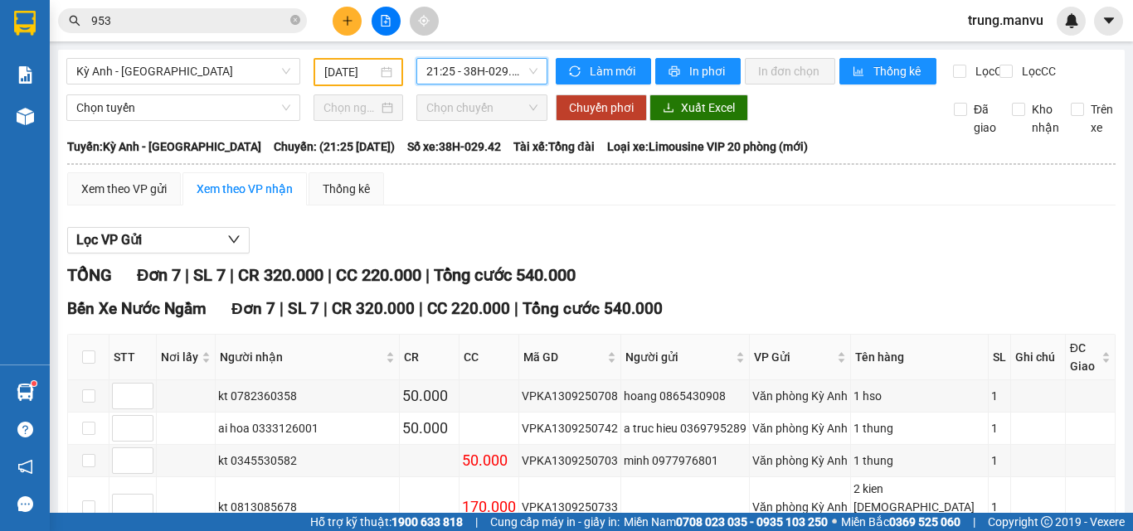
scroll to position [211, 0]
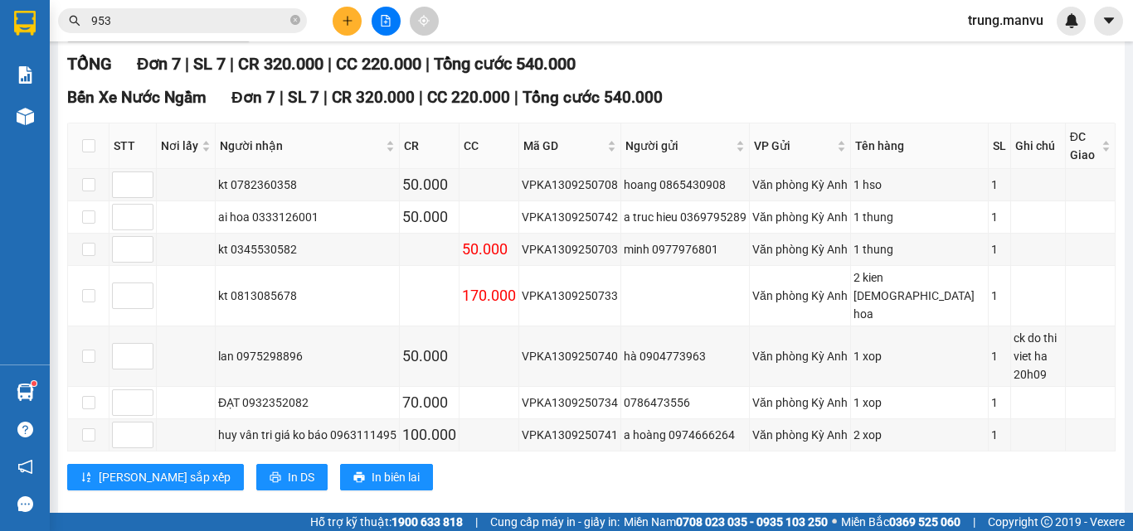
click at [148, 22] on input "953" at bounding box center [189, 21] width 196 height 18
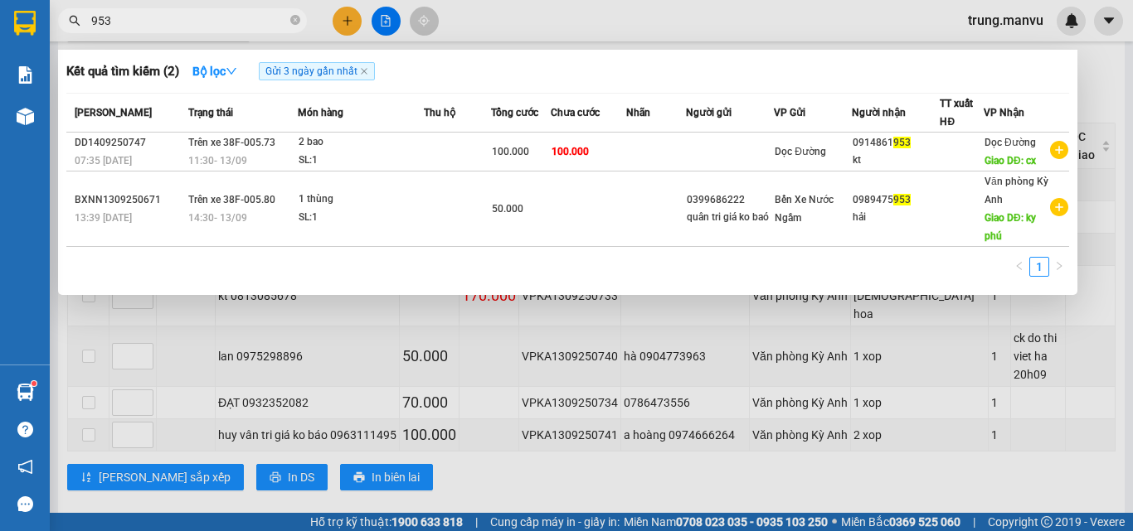
click at [148, 22] on input "953" at bounding box center [189, 21] width 196 height 18
type input "4789"
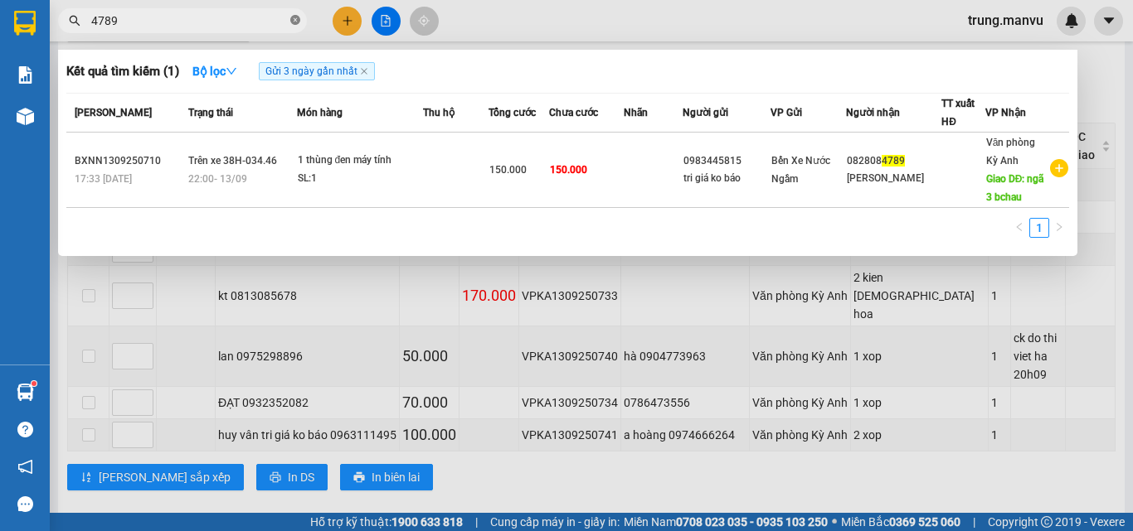
click at [295, 25] on icon "close-circle" at bounding box center [295, 20] width 10 height 10
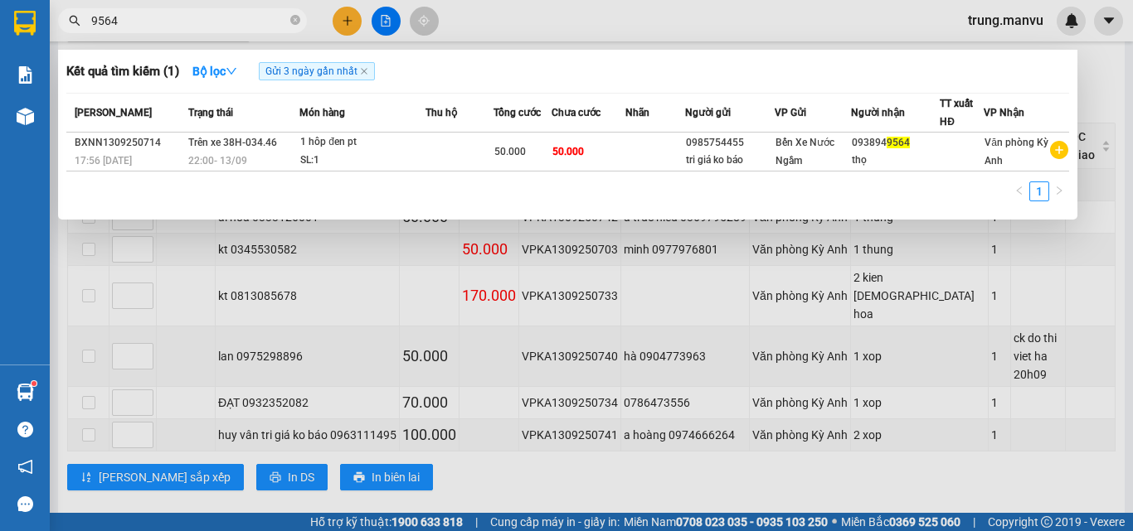
type input "9564"
click at [411, 272] on div at bounding box center [566, 265] width 1133 height 531
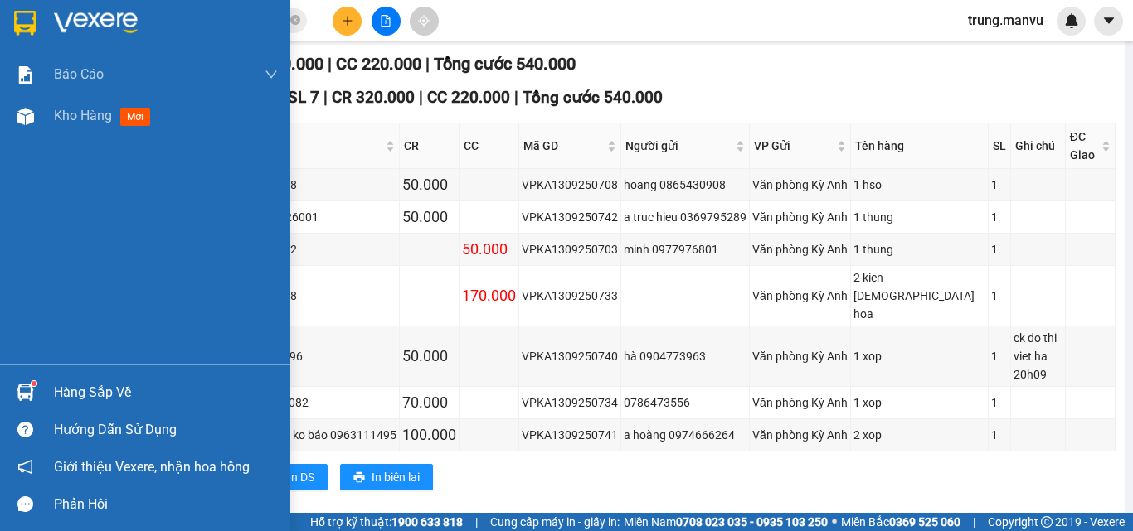
click at [29, 17] on img at bounding box center [25, 23] width 22 height 25
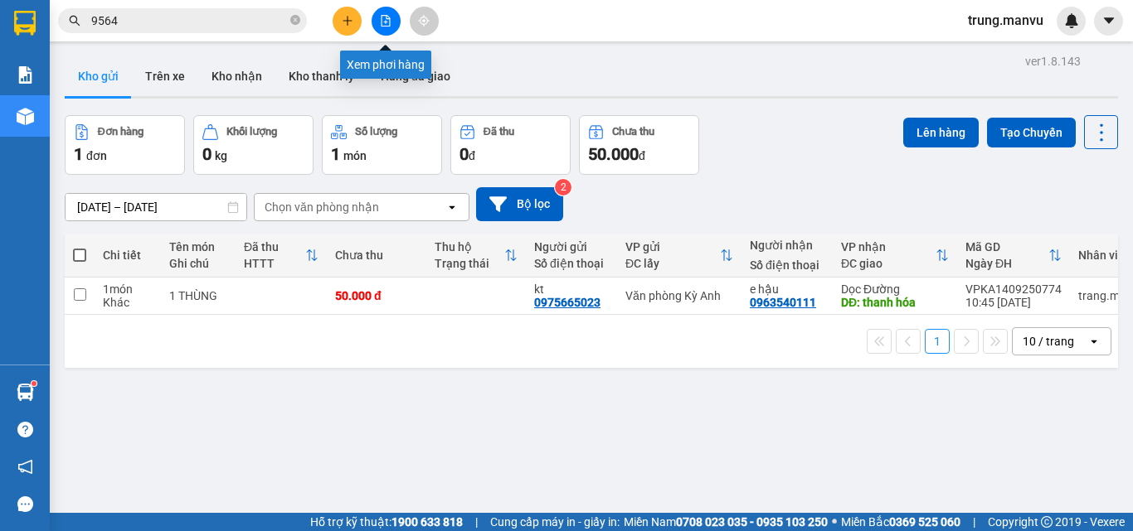
click at [390, 25] on icon "file-add" at bounding box center [385, 21] width 9 height 12
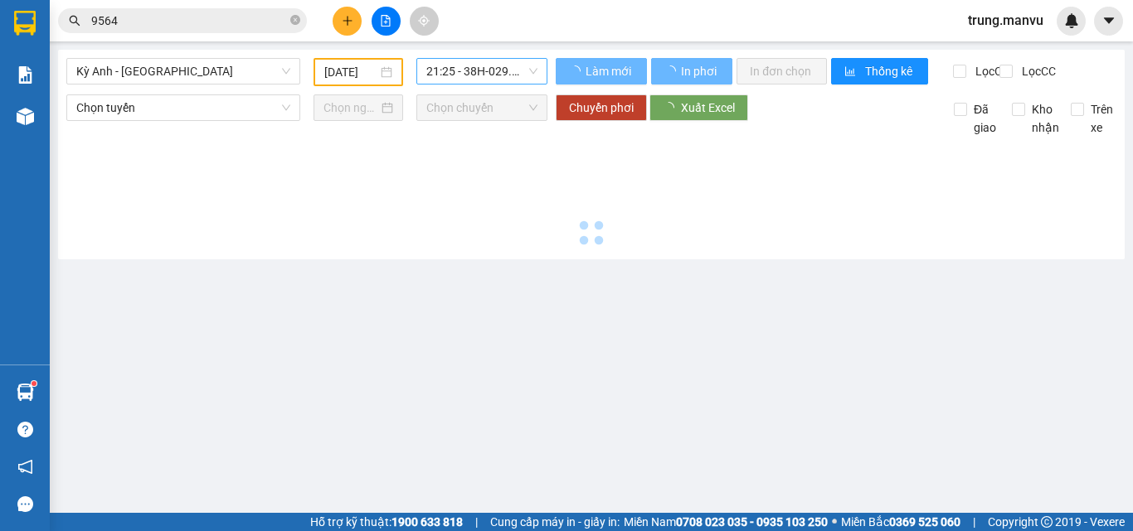
click at [487, 70] on span "21:25 - 38H-029.42" at bounding box center [481, 71] width 111 height 25
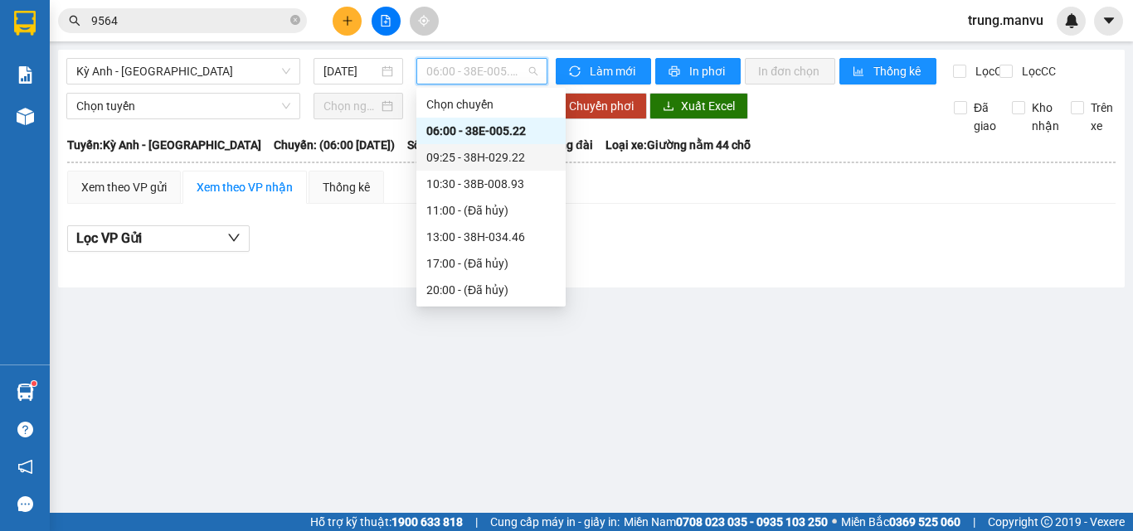
click at [511, 159] on div "09:25 - 38H-029.22" at bounding box center [490, 157] width 129 height 18
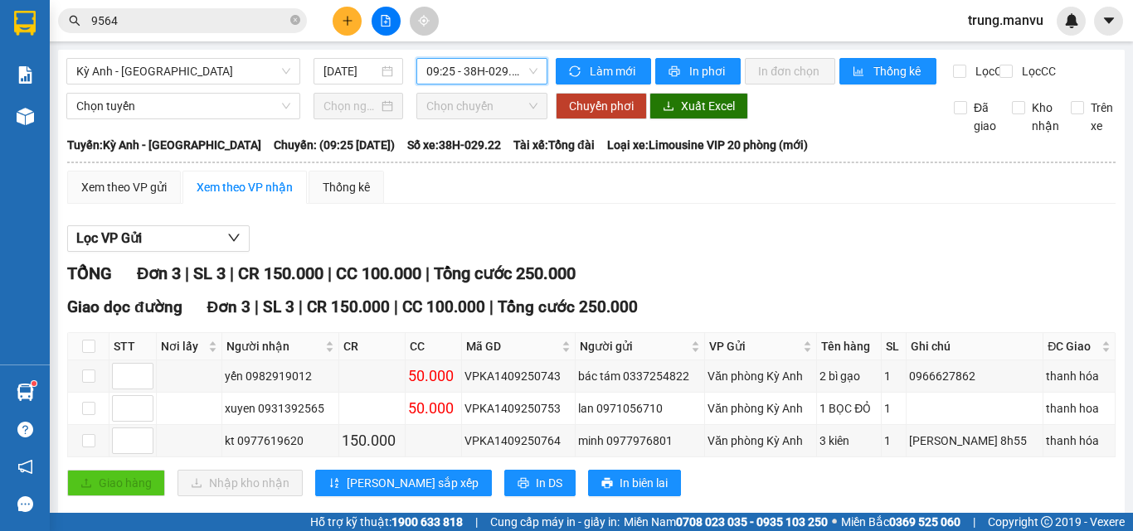
click at [484, 69] on span "09:25 - 38H-029.22" at bounding box center [481, 71] width 111 height 25
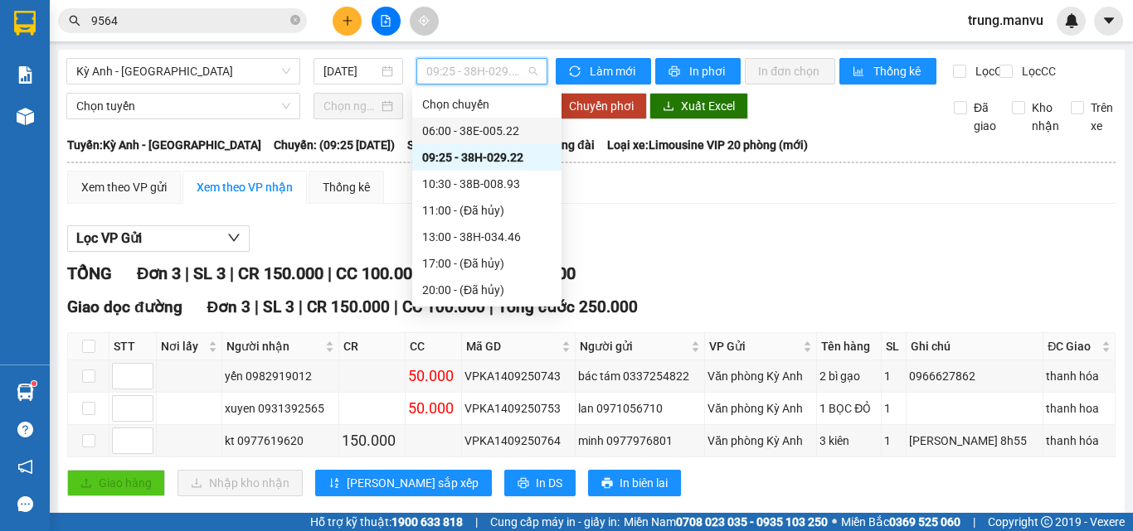
click at [496, 120] on div "06:00 - 38E-005.22" at bounding box center [486, 131] width 149 height 27
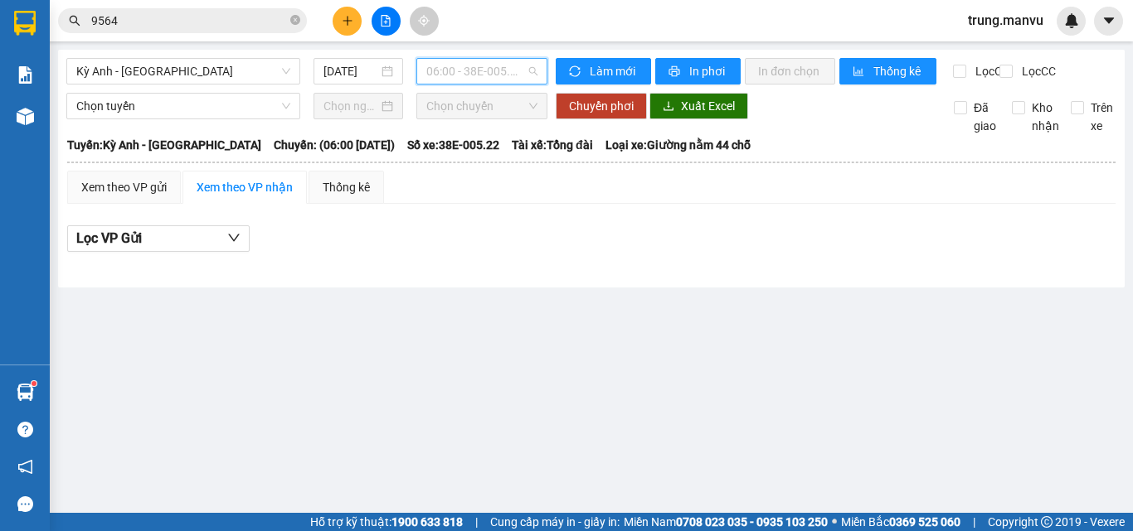
click at [496, 83] on span "06:00 - 38E-005.22" at bounding box center [481, 71] width 111 height 25
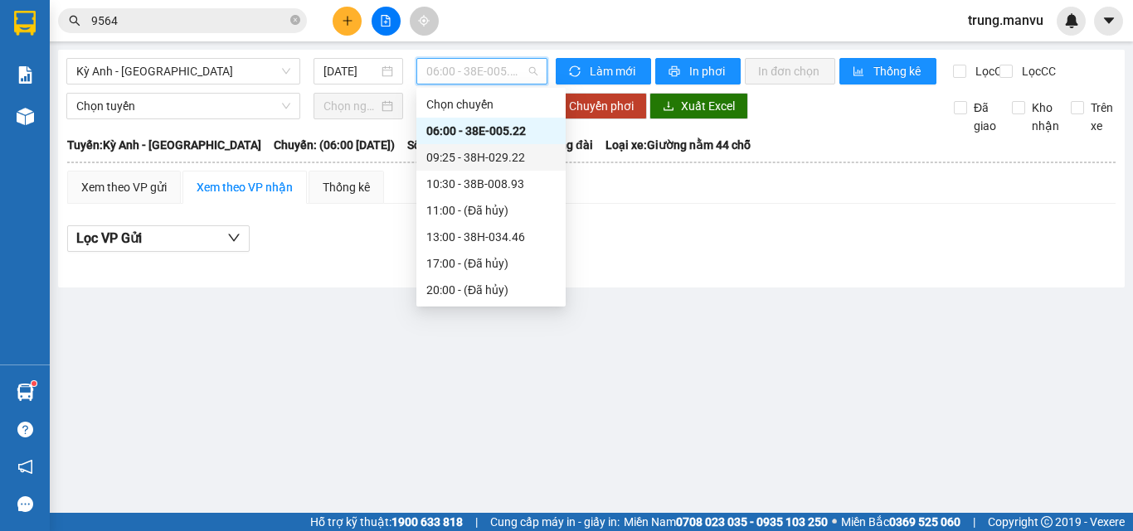
click at [498, 155] on div "09:25 - 38H-029.22" at bounding box center [490, 157] width 129 height 18
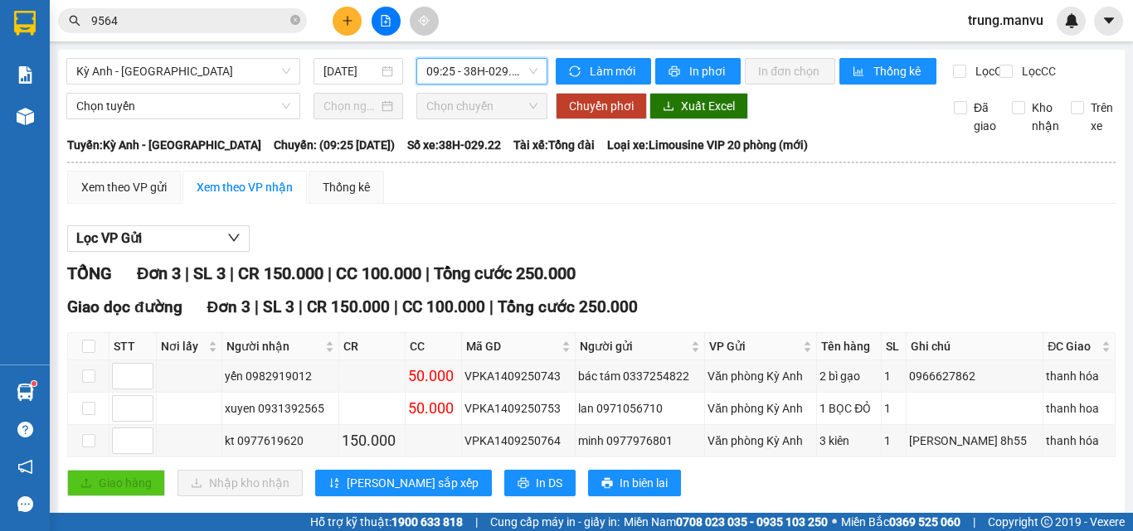
click at [459, 75] on span "09:25 - 38H-029.22" at bounding box center [481, 71] width 111 height 25
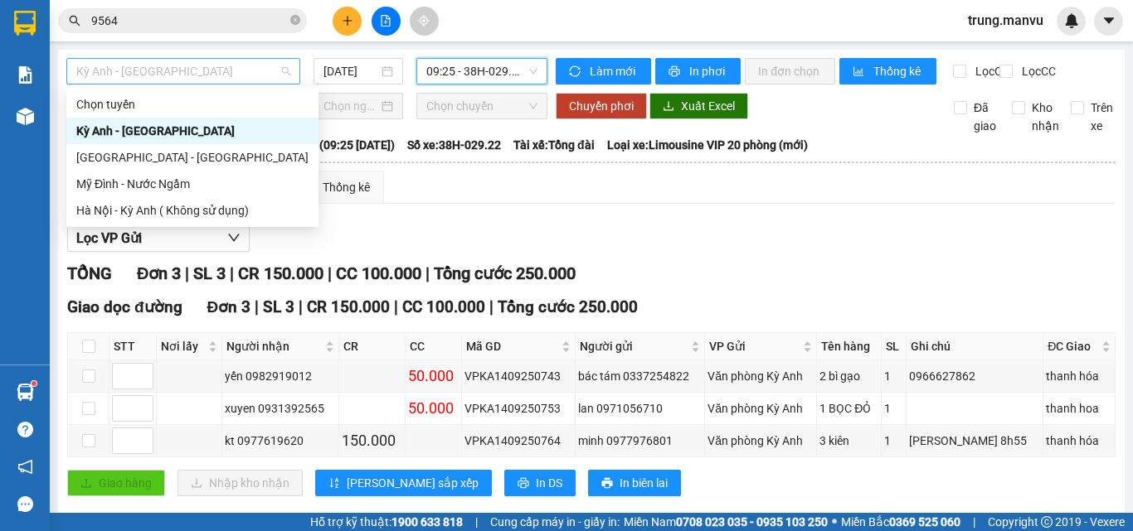
click at [192, 71] on span "Kỳ Anh - [GEOGRAPHIC_DATA]" at bounding box center [183, 71] width 214 height 25
click at [349, 69] on input "[DATE]" at bounding box center [350, 71] width 55 height 18
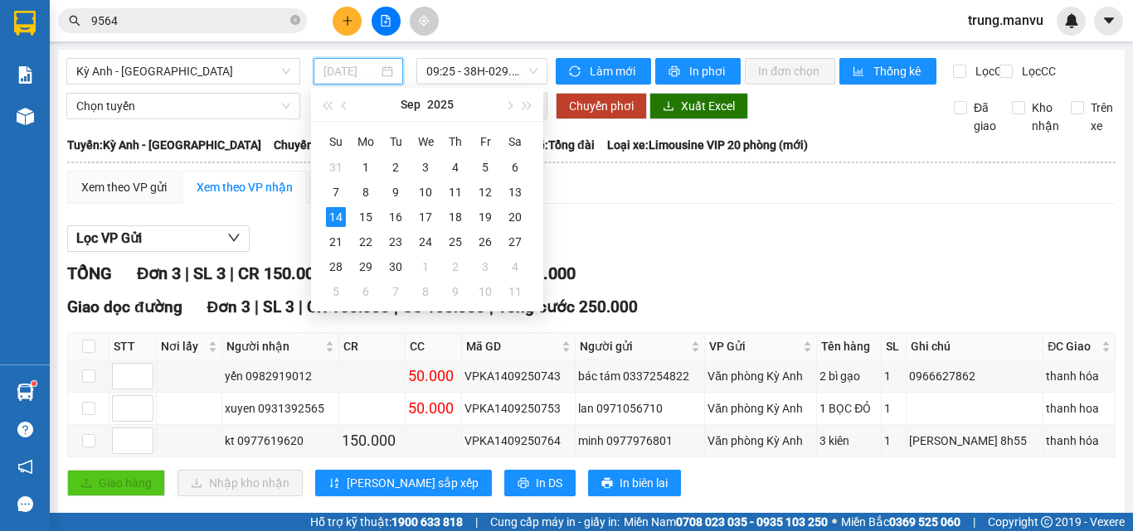
type input "[DATE]"
click at [662, 195] on div "Xem theo VP gửi Xem theo VP nhận Thống kê" at bounding box center [591, 187] width 1048 height 33
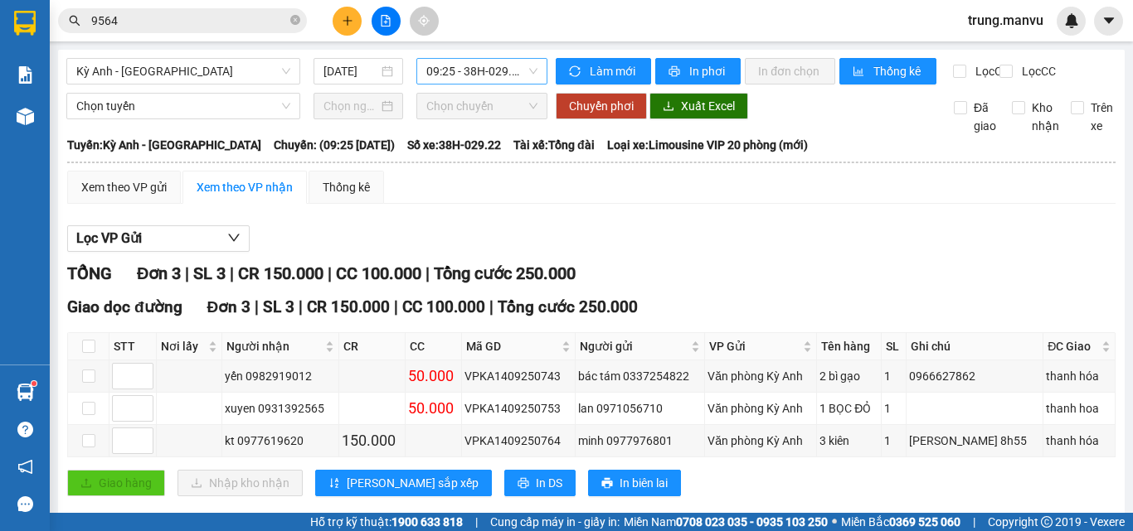
click at [497, 66] on span "09:25 - 38H-029.22" at bounding box center [481, 71] width 111 height 25
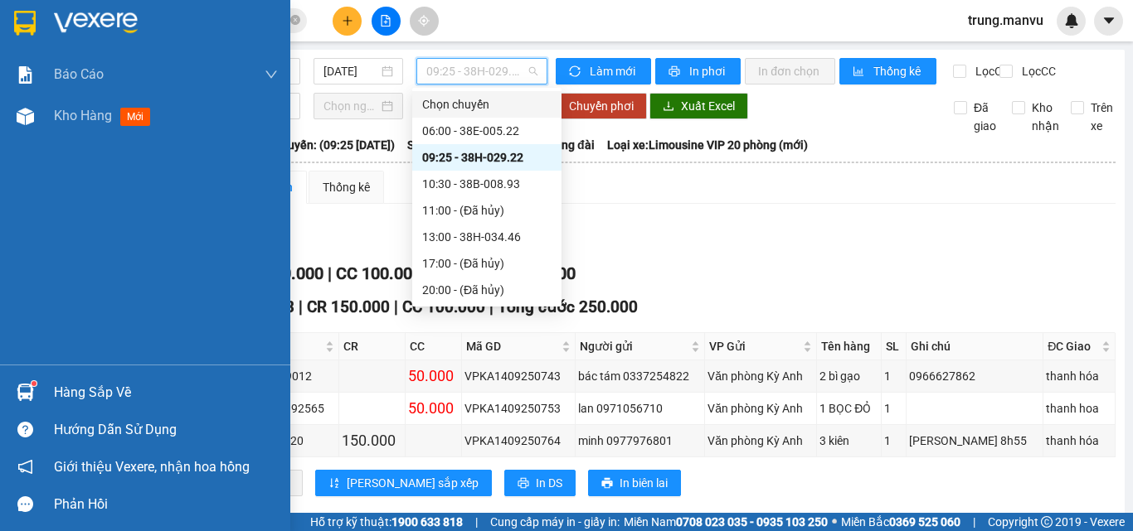
click at [30, 35] on img at bounding box center [25, 23] width 22 height 25
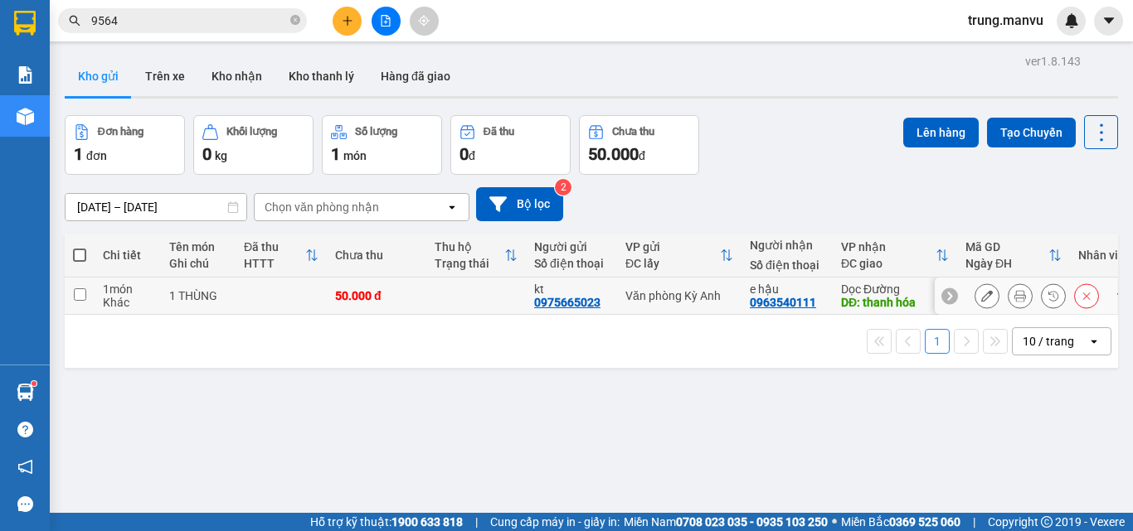
click at [501, 289] on td at bounding box center [475, 296] width 99 height 37
checkbox input "true"
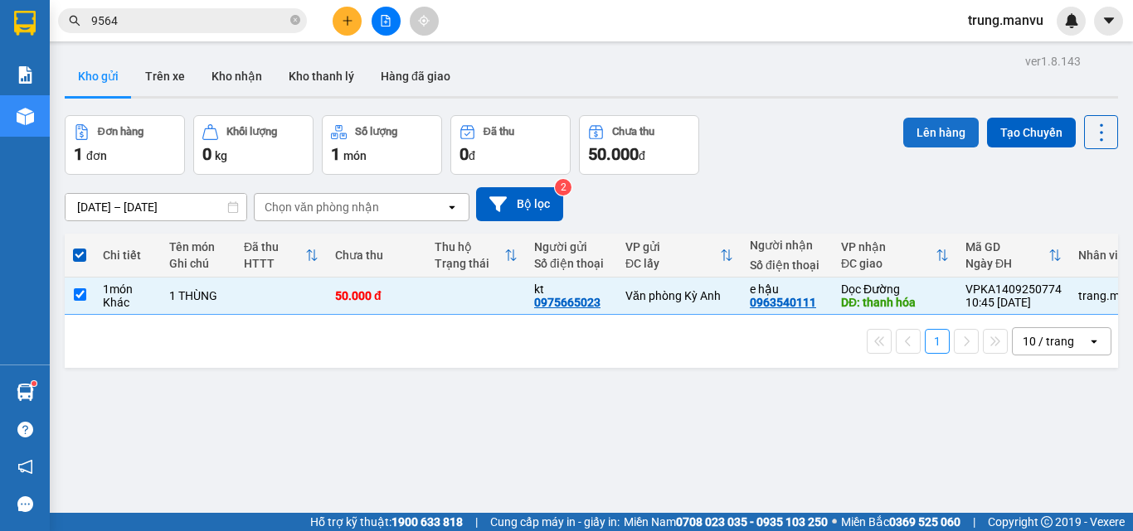
click at [925, 129] on button "Lên hàng" at bounding box center [940, 133] width 75 height 30
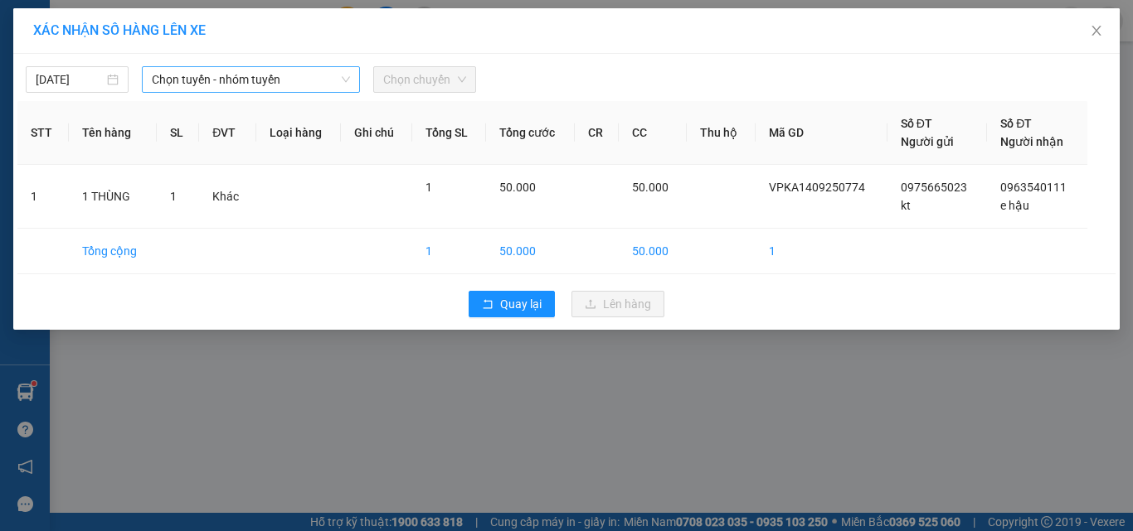
click at [205, 79] on span "Chọn tuyến - nhóm tuyến" at bounding box center [251, 79] width 198 height 25
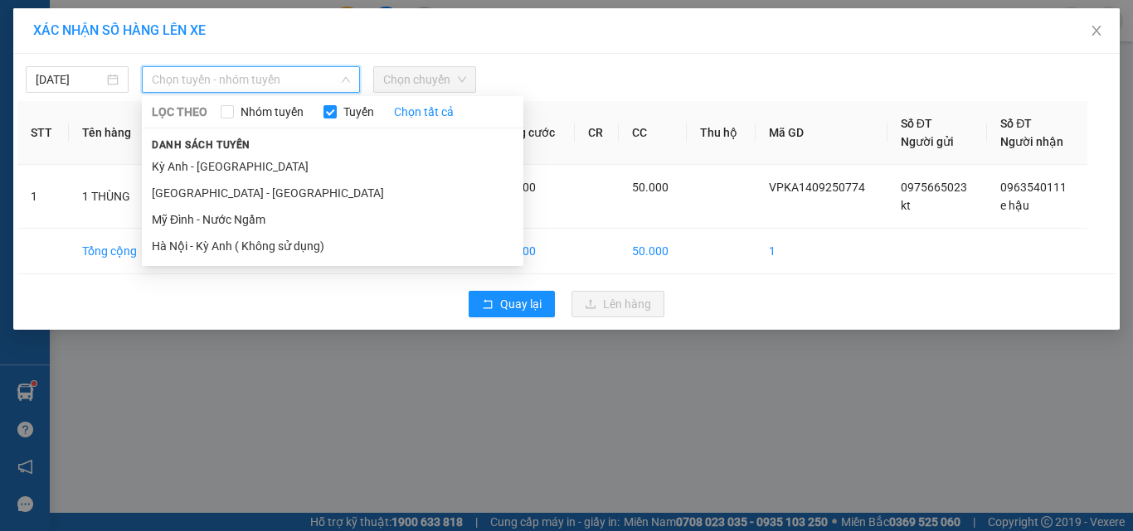
drag, startPoint x: 203, startPoint y: 167, endPoint x: 167, endPoint y: 157, distance: 37.8
click at [204, 166] on li "Kỳ Anh - [GEOGRAPHIC_DATA]" at bounding box center [332, 166] width 381 height 27
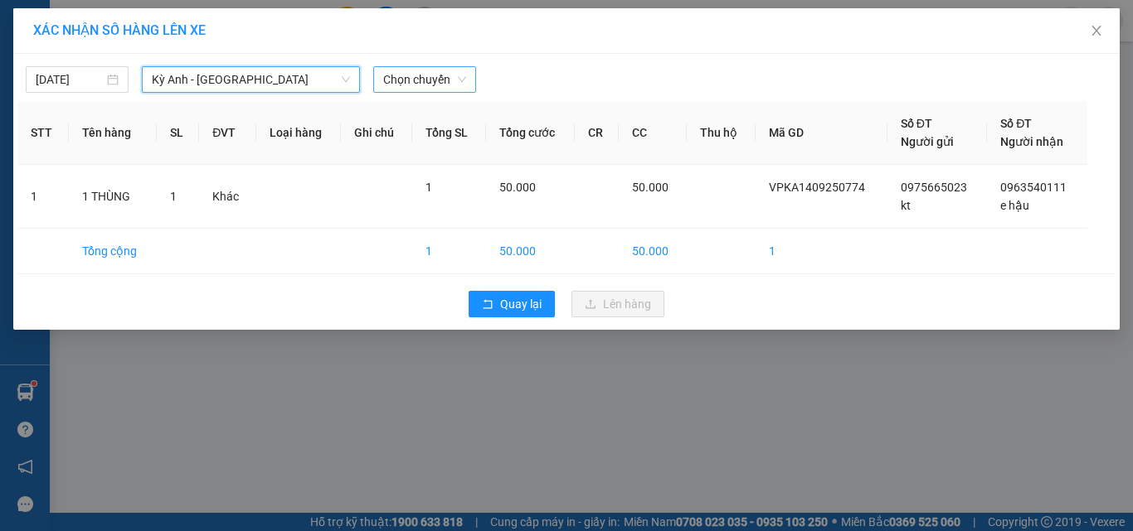
drag, startPoint x: 420, startPoint y: 80, endPoint x: 406, endPoint y: 79, distance: 13.4
click at [419, 80] on span "Chọn chuyến" at bounding box center [424, 79] width 83 height 25
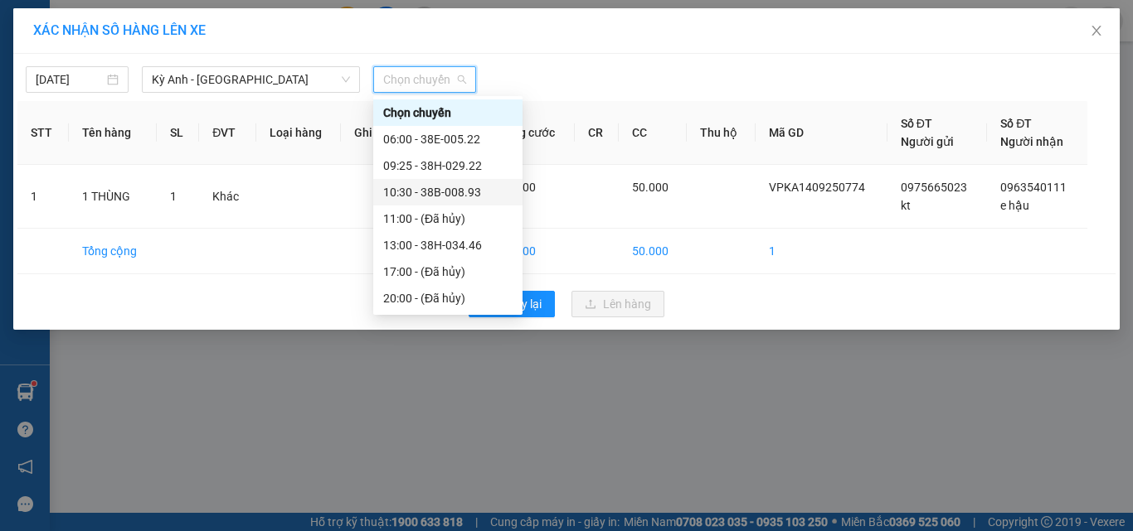
drag, startPoint x: 446, startPoint y: 190, endPoint x: 617, endPoint y: 297, distance: 201.5
click at [445, 190] on div "10:30 - 38B-008.93" at bounding box center [447, 192] width 129 height 18
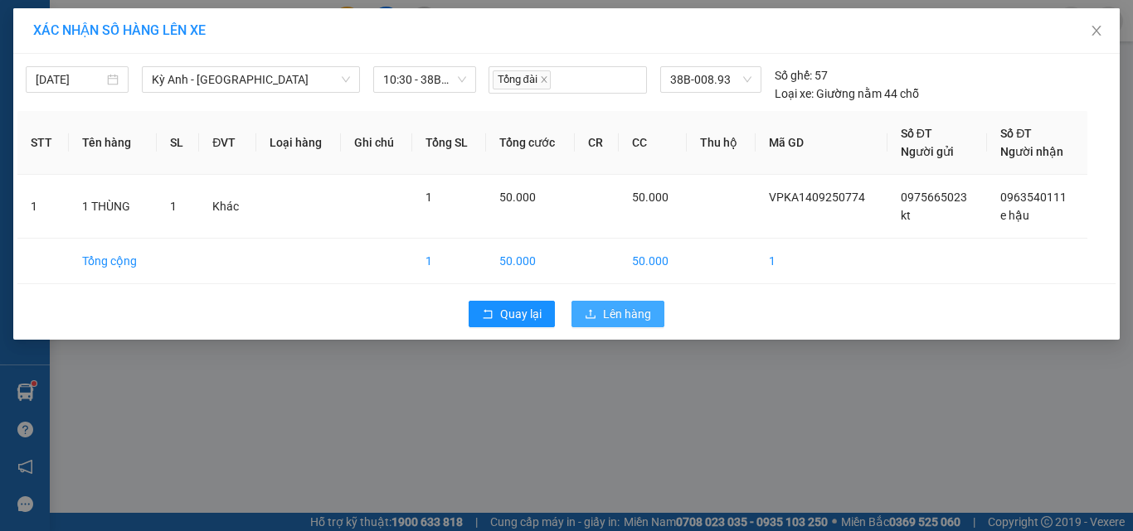
click at [619, 323] on span "Lên hàng" at bounding box center [627, 314] width 48 height 18
